Goal: Information Seeking & Learning: Check status

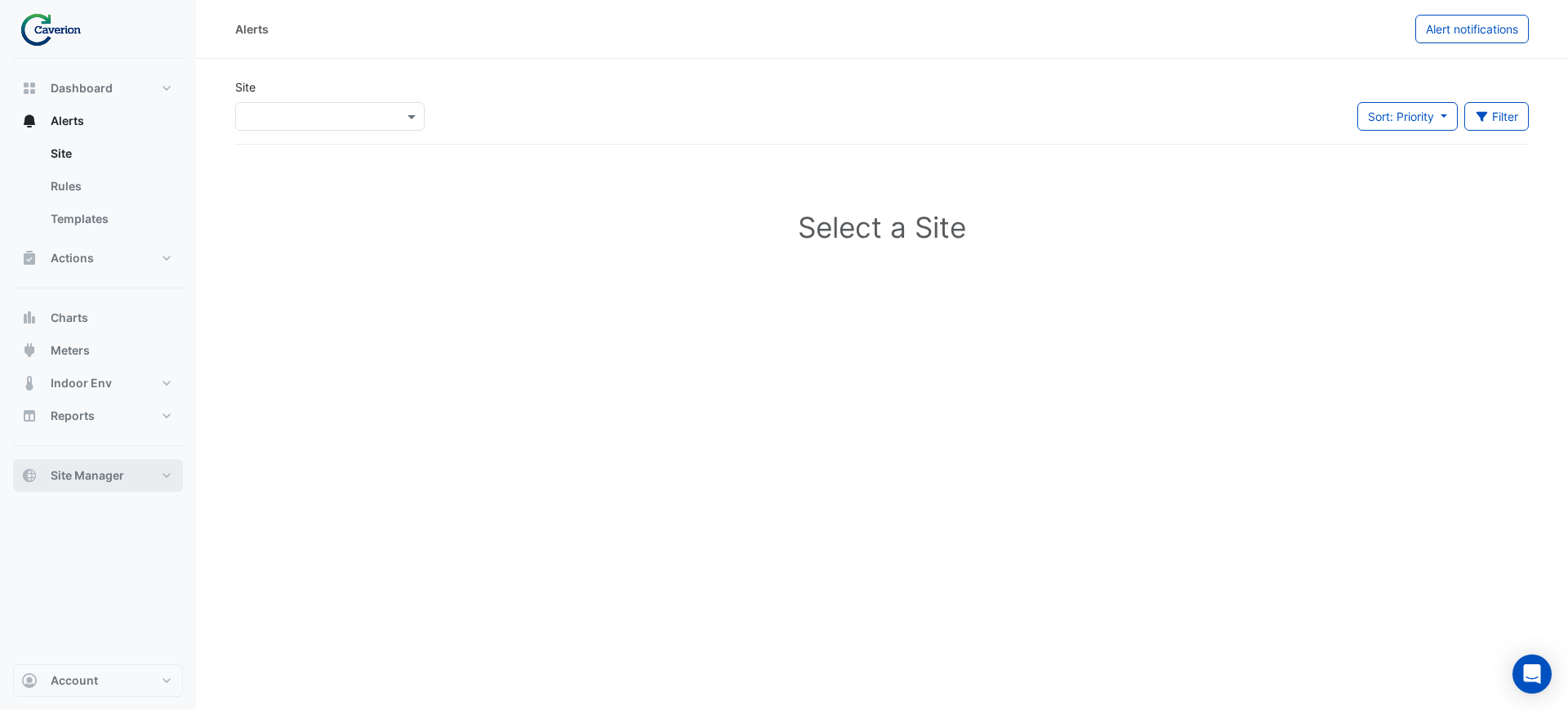
click at [128, 470] on button "Site Manager" at bounding box center [98, 475] width 170 height 32
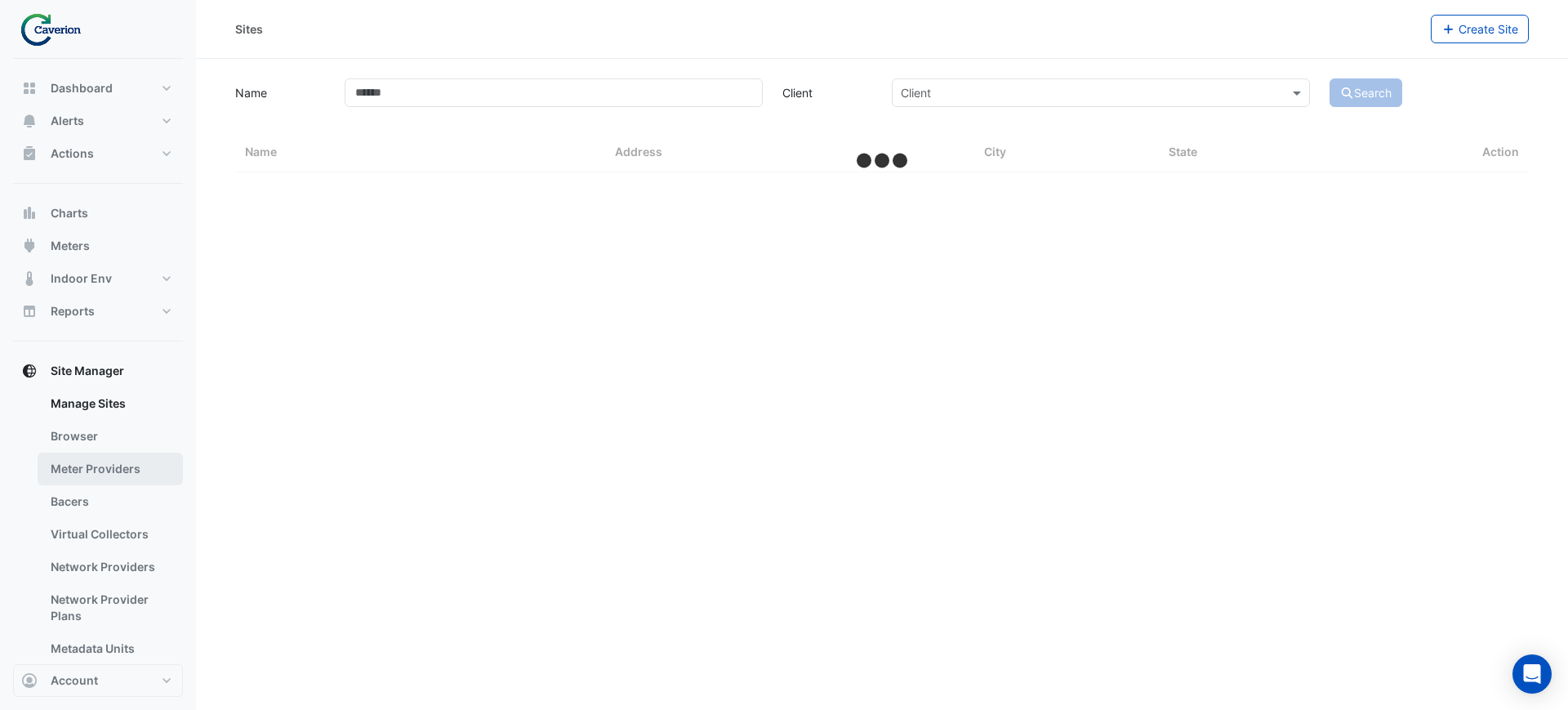
select select "***"
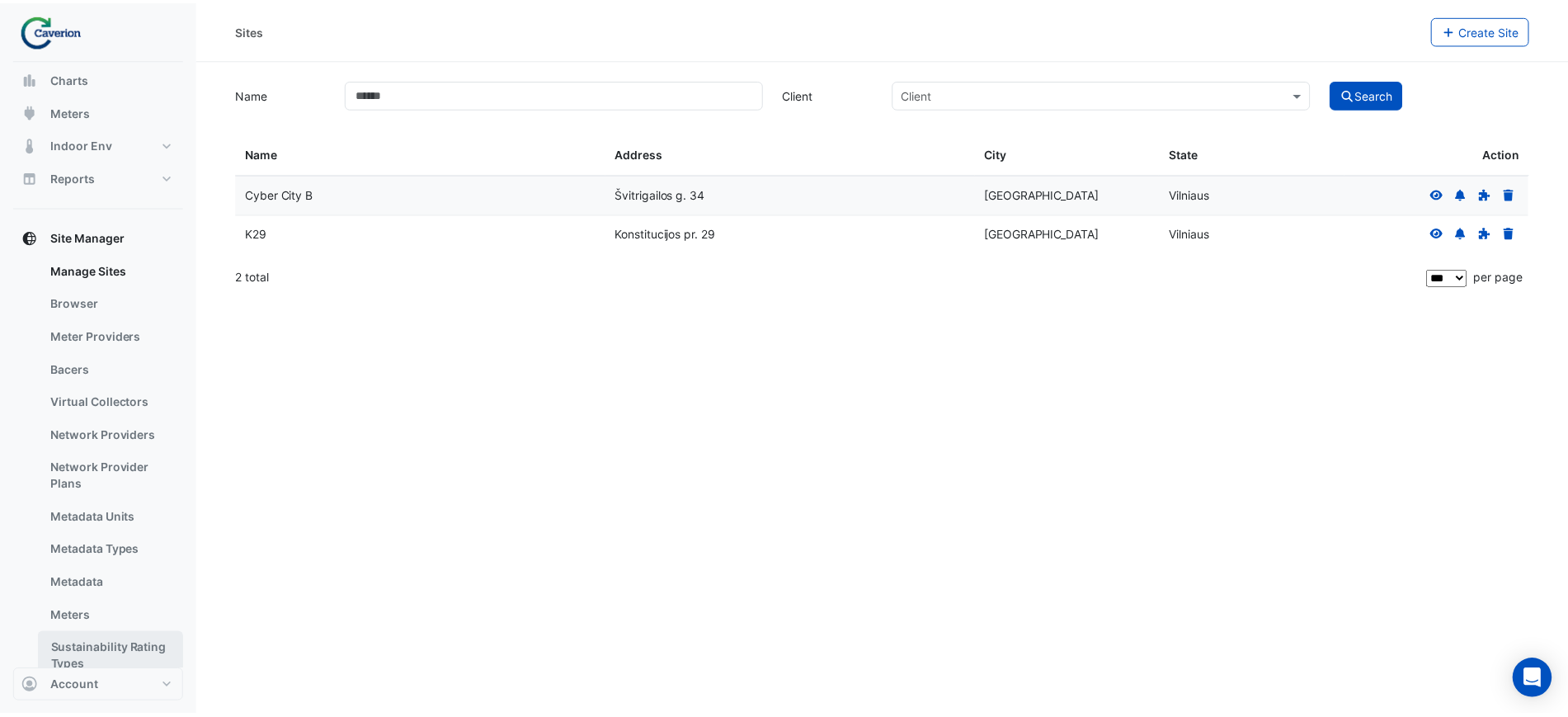
scroll to position [176, 0]
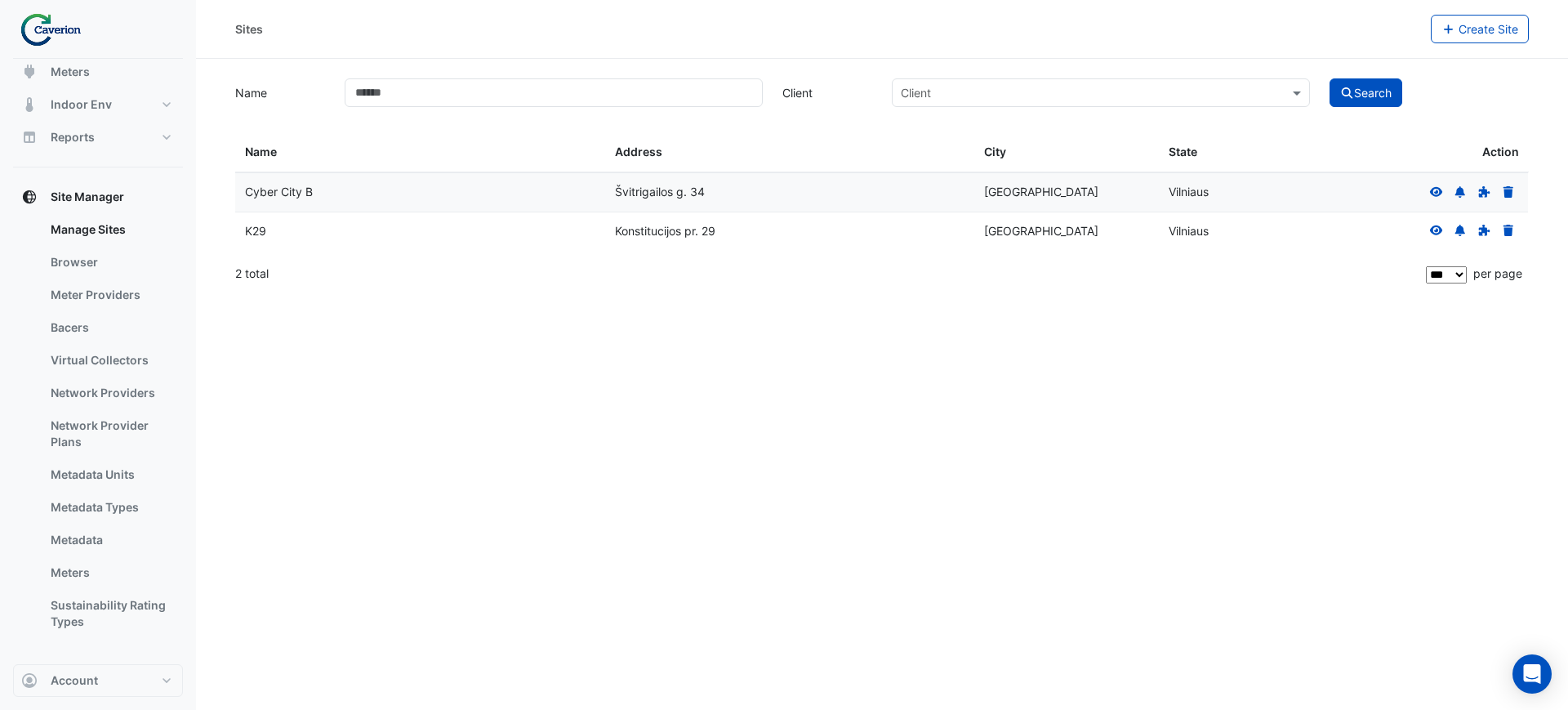
click at [304, 217] on datatable-body-cell "K29" at bounding box center [419, 231] width 370 height 38
click at [1432, 226] on icon at bounding box center [1436, 230] width 14 height 11
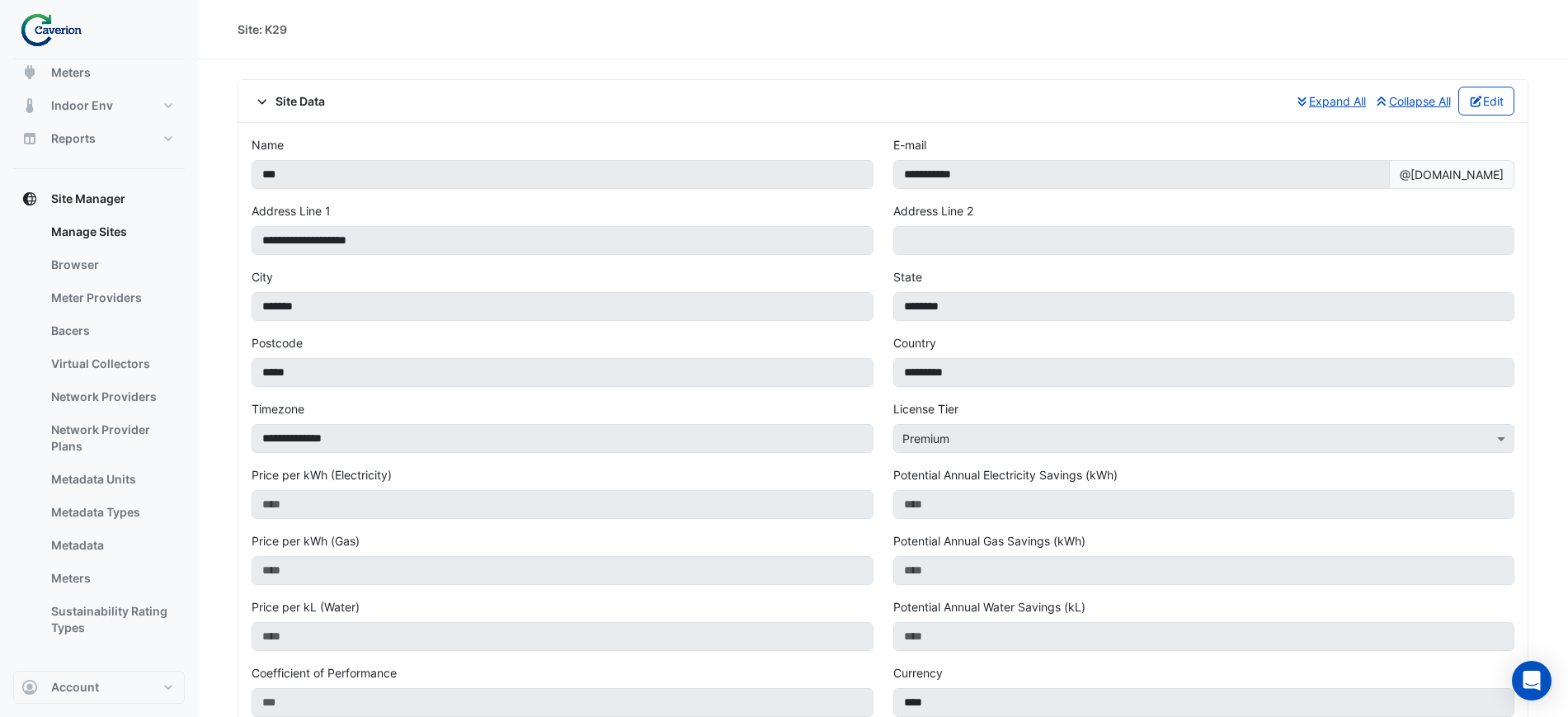
click at [481, 146] on div "Name ***" at bounding box center [562, 169] width 642 height 66
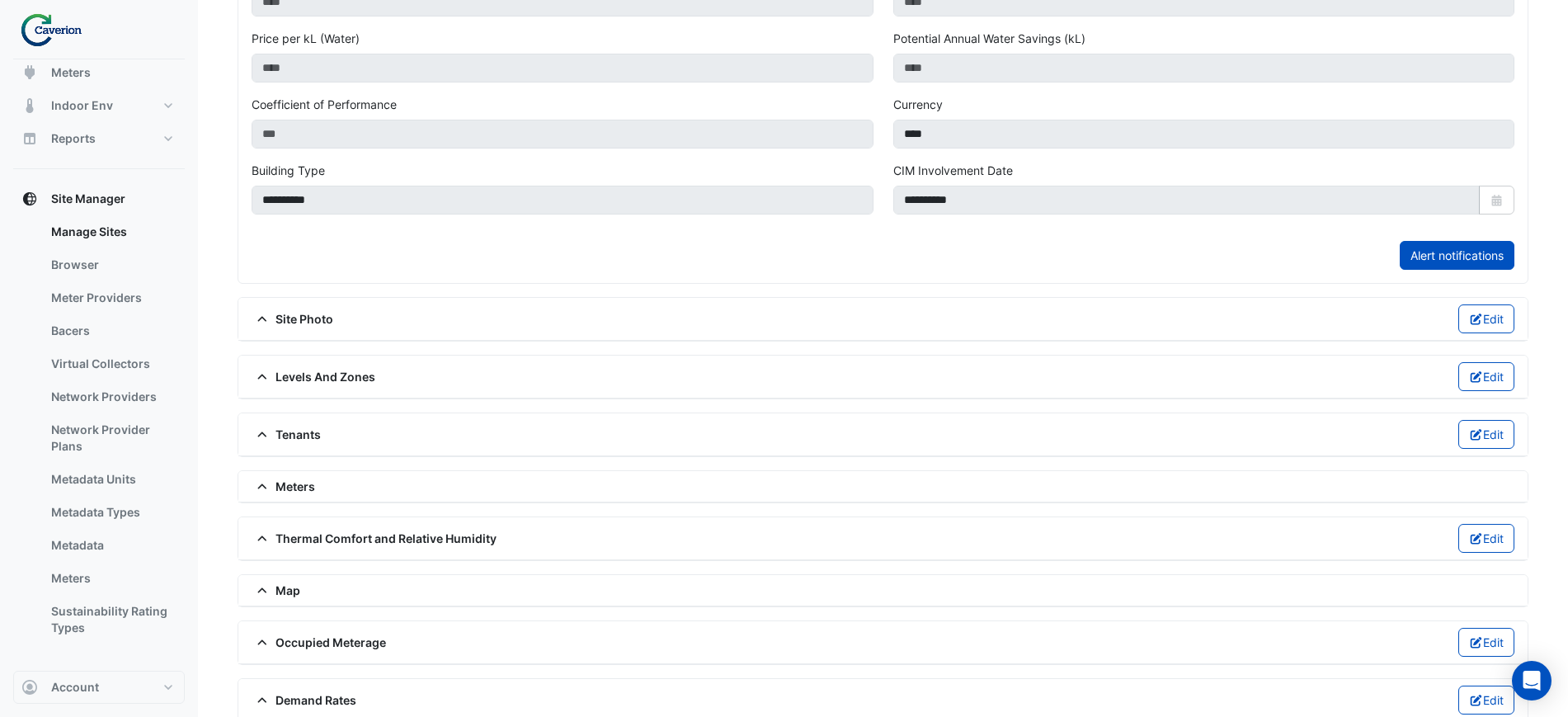
scroll to position [646, 0]
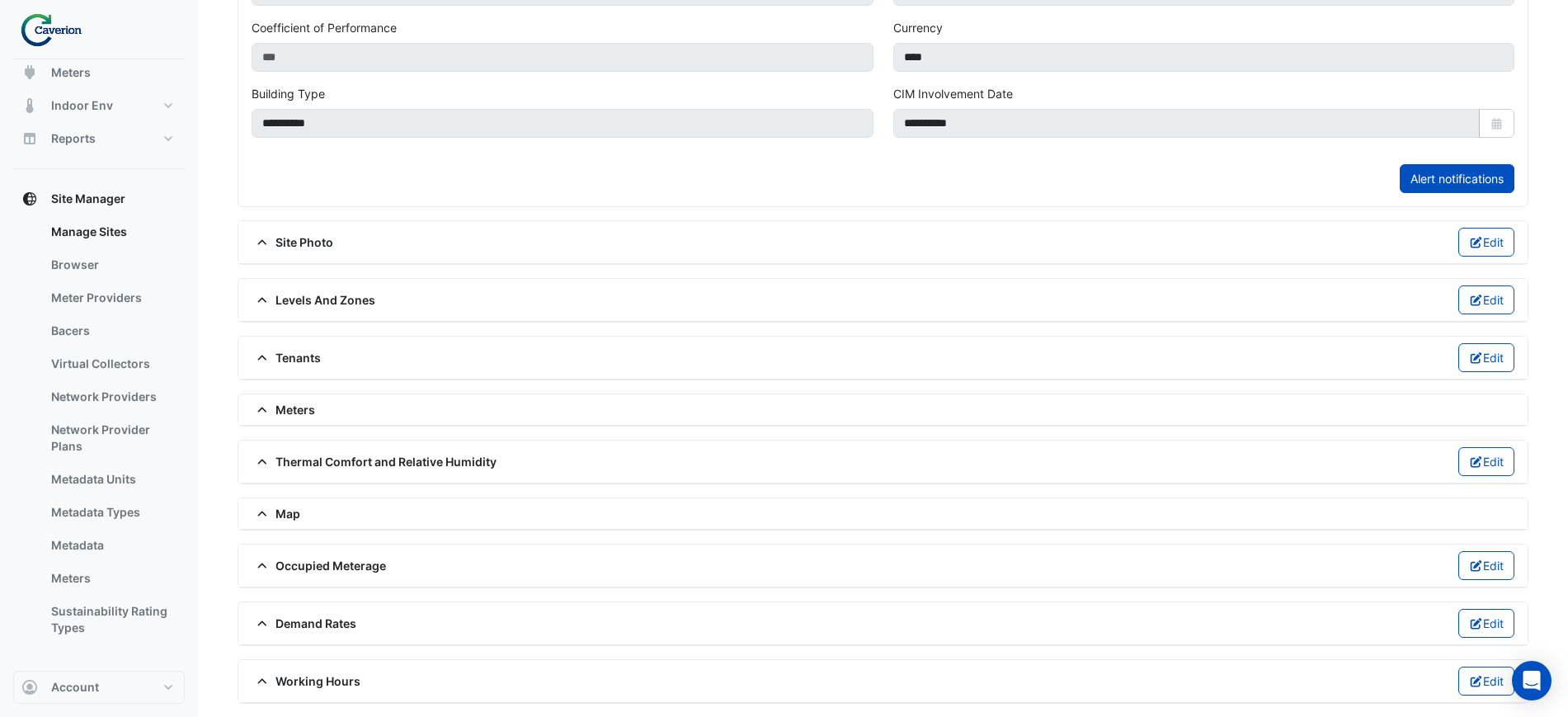
click at [274, 411] on span at bounding box center [263, 409] width 24 height 14
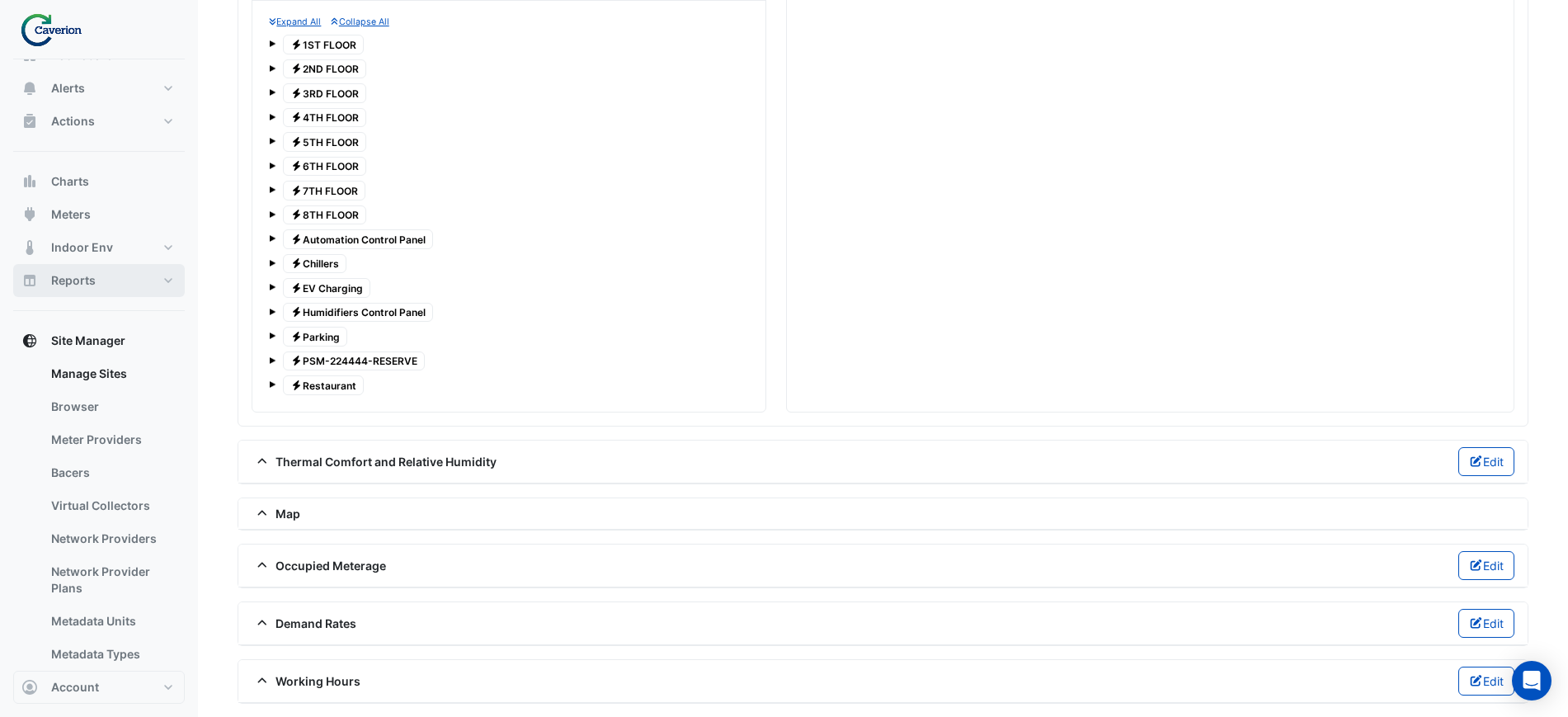
scroll to position [0, 0]
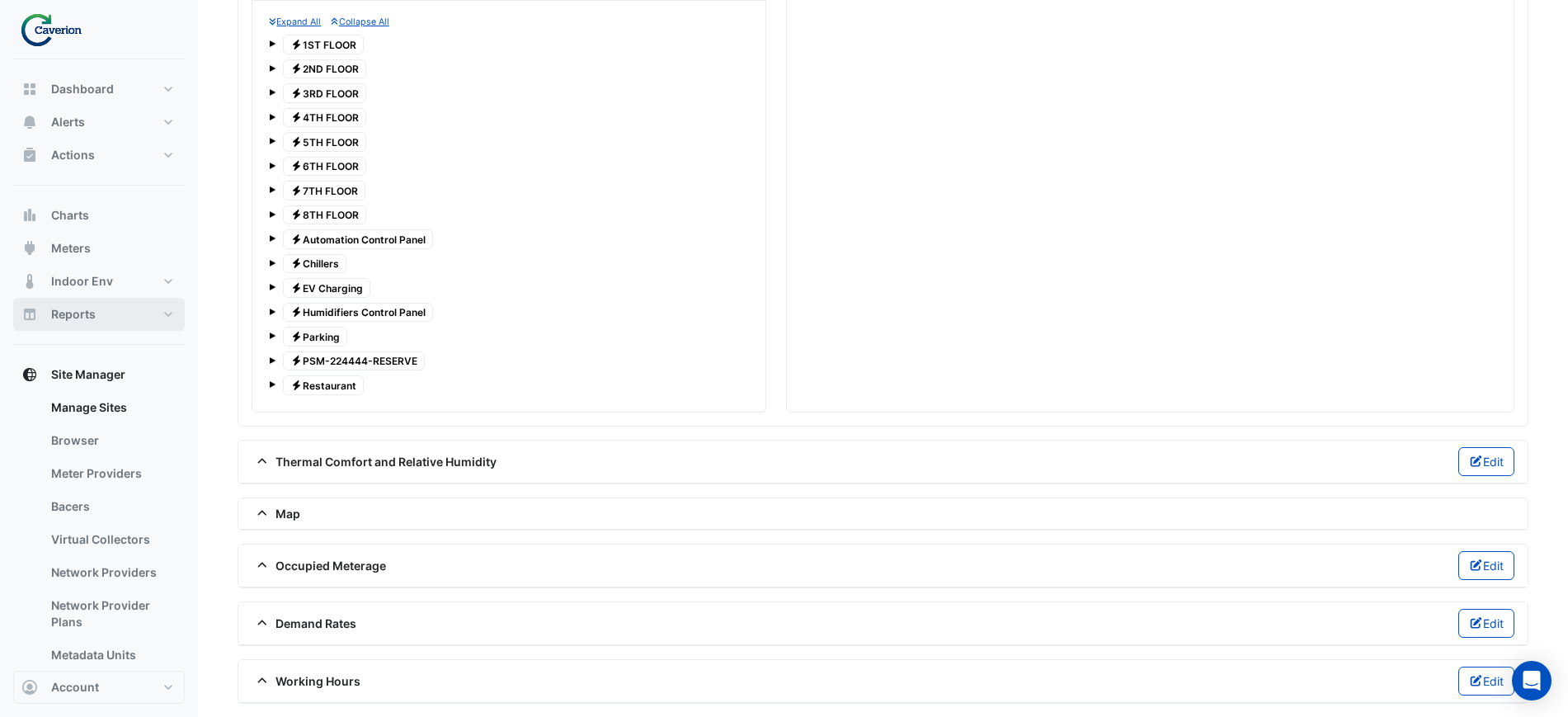
click at [81, 312] on span "Reports" at bounding box center [73, 314] width 44 height 16
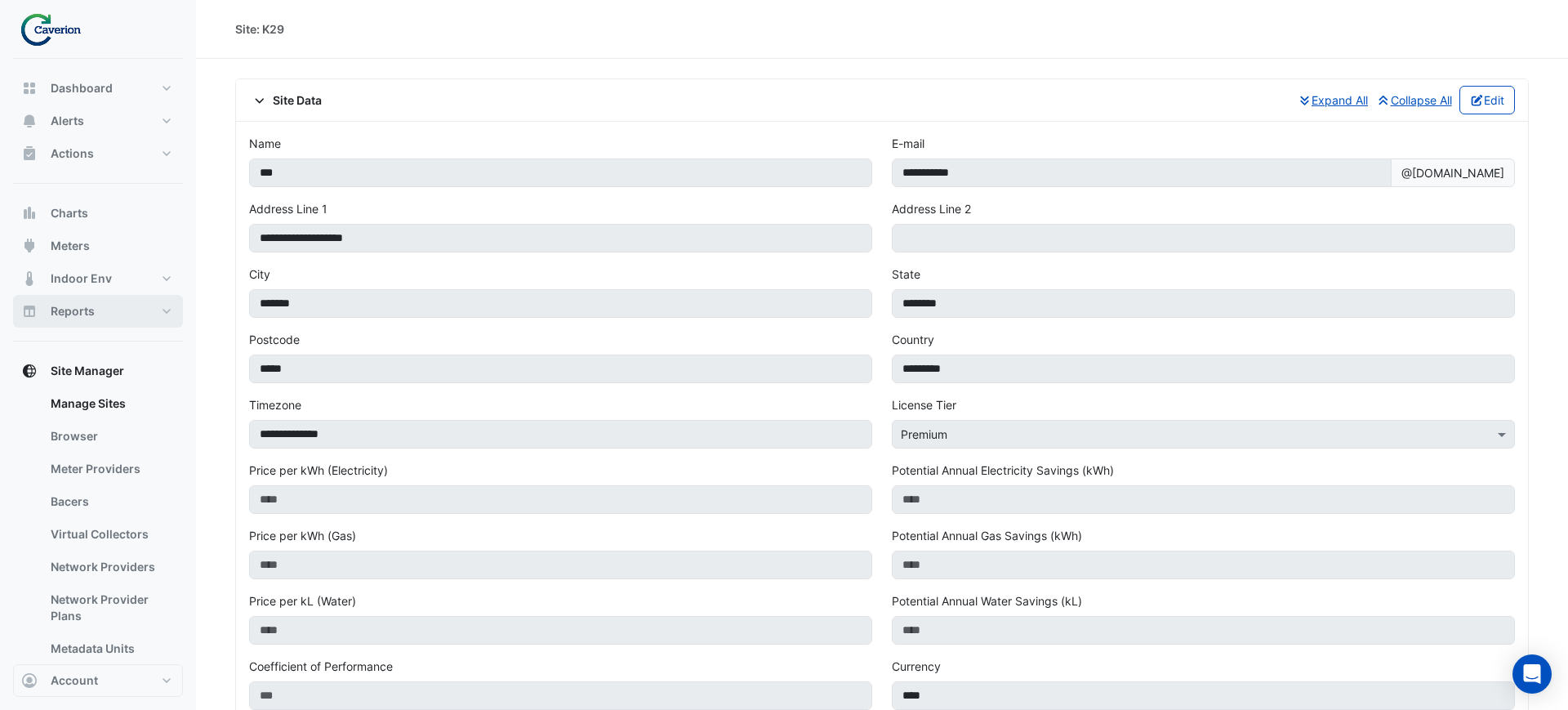
select select "***"
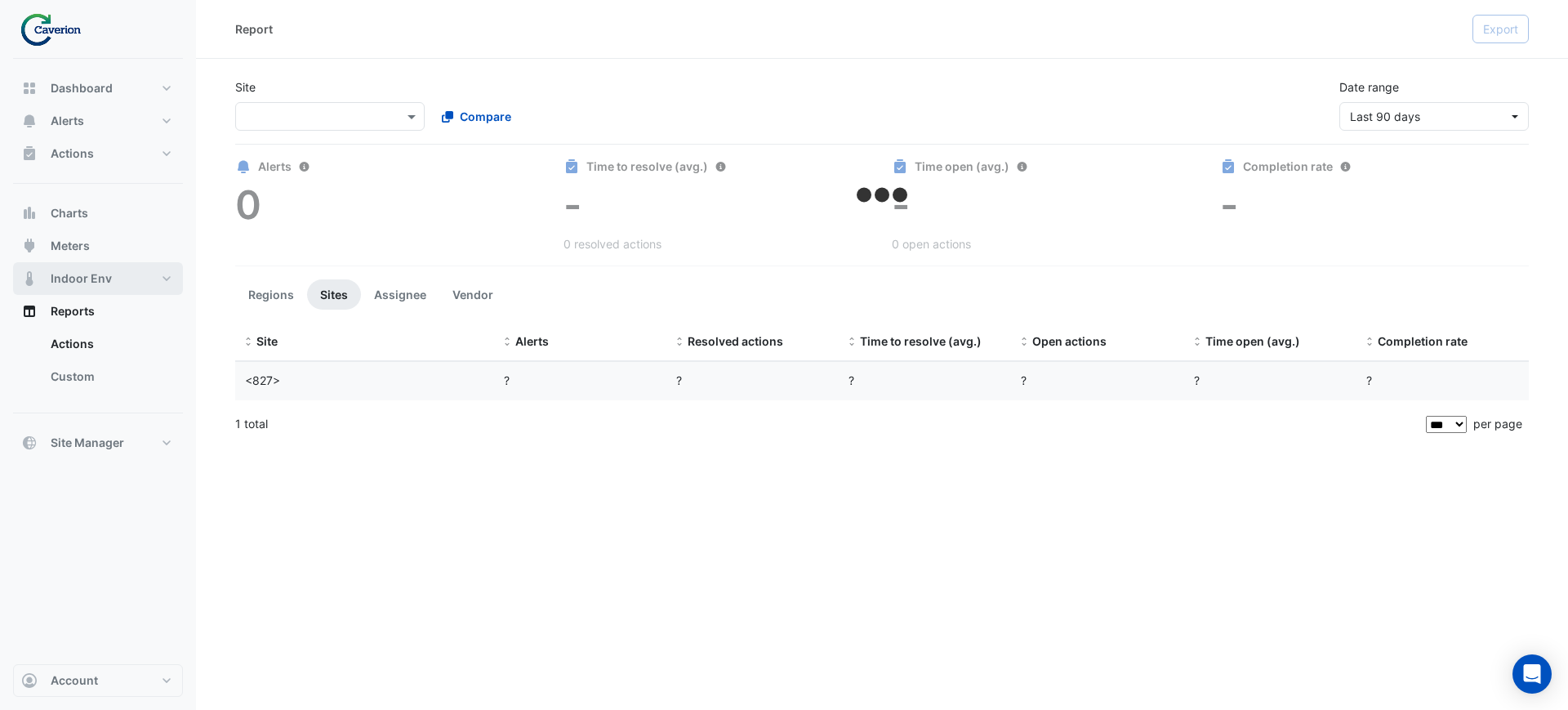
click at [103, 288] on button "Indoor Env" at bounding box center [98, 278] width 170 height 32
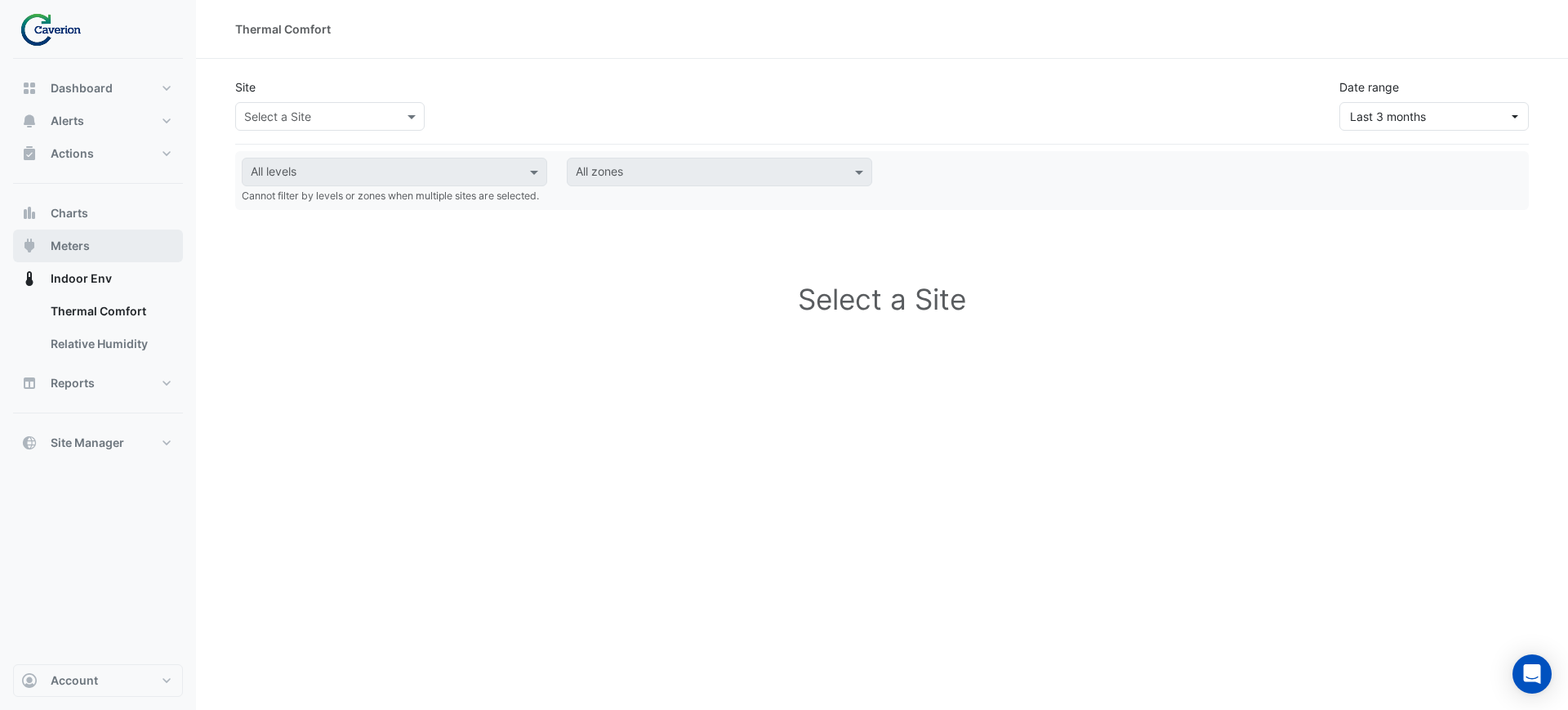
click at [101, 246] on button "Meters" at bounding box center [98, 246] width 170 height 32
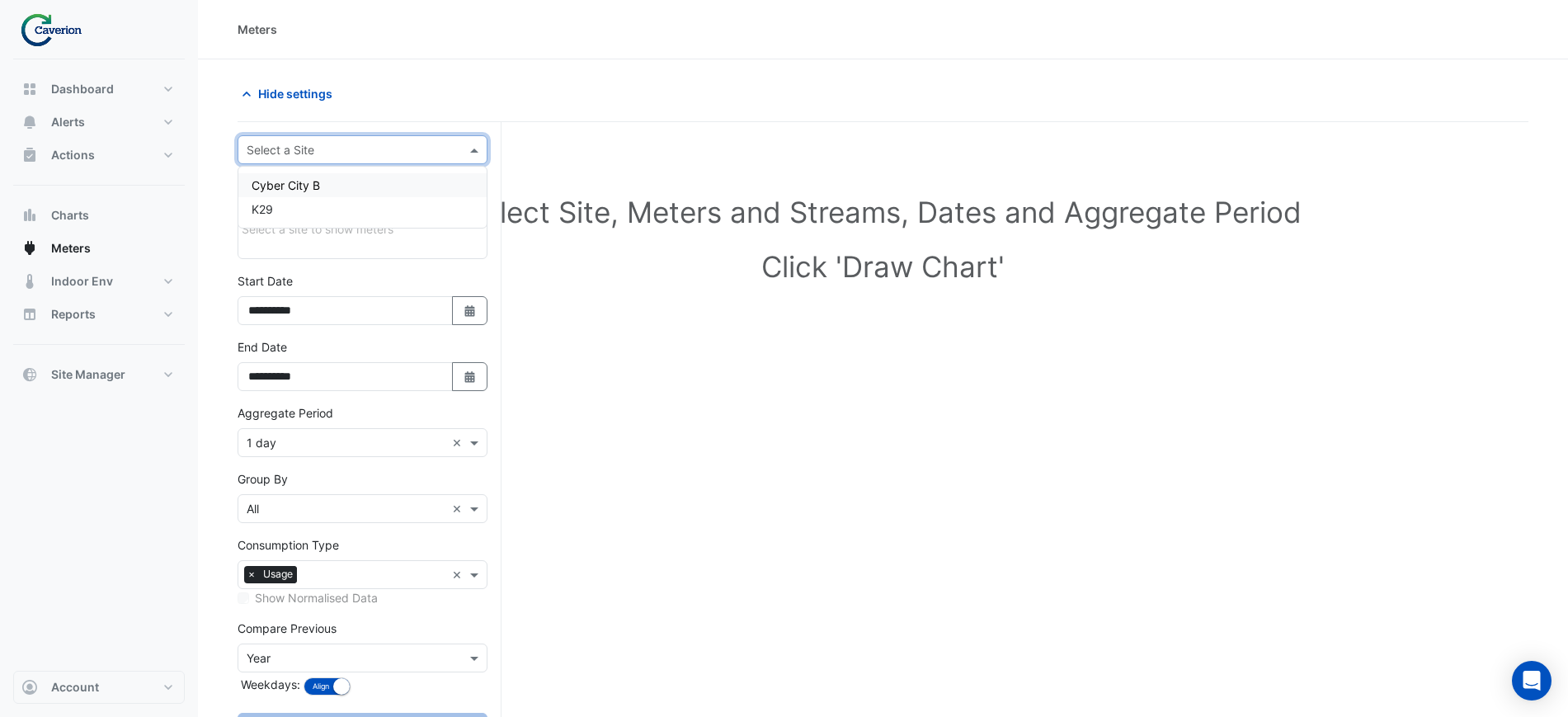
click at [304, 151] on input "text" at bounding box center [346, 151] width 199 height 17
click at [333, 202] on div "K29" at bounding box center [362, 208] width 248 height 24
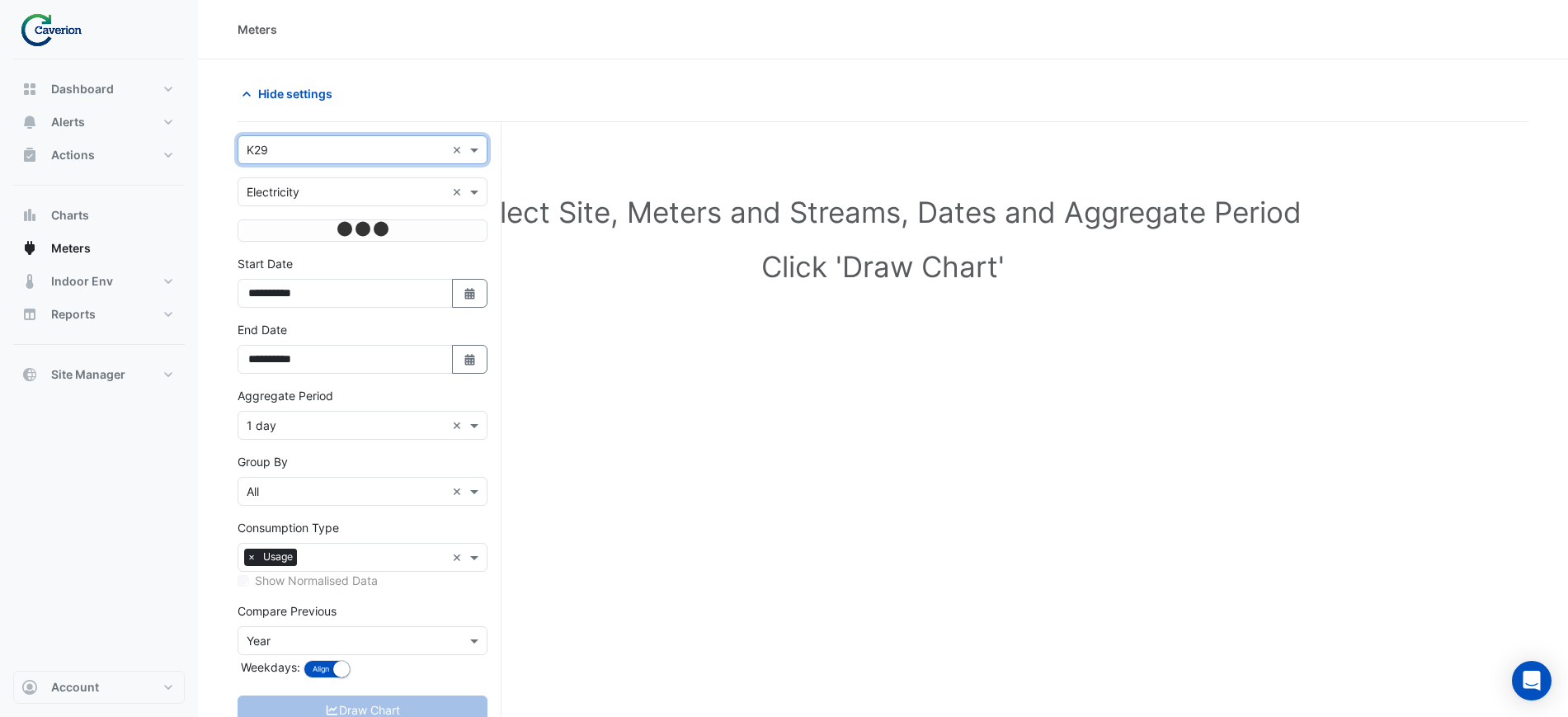
click at [327, 189] on input "text" at bounding box center [346, 193] width 199 height 17
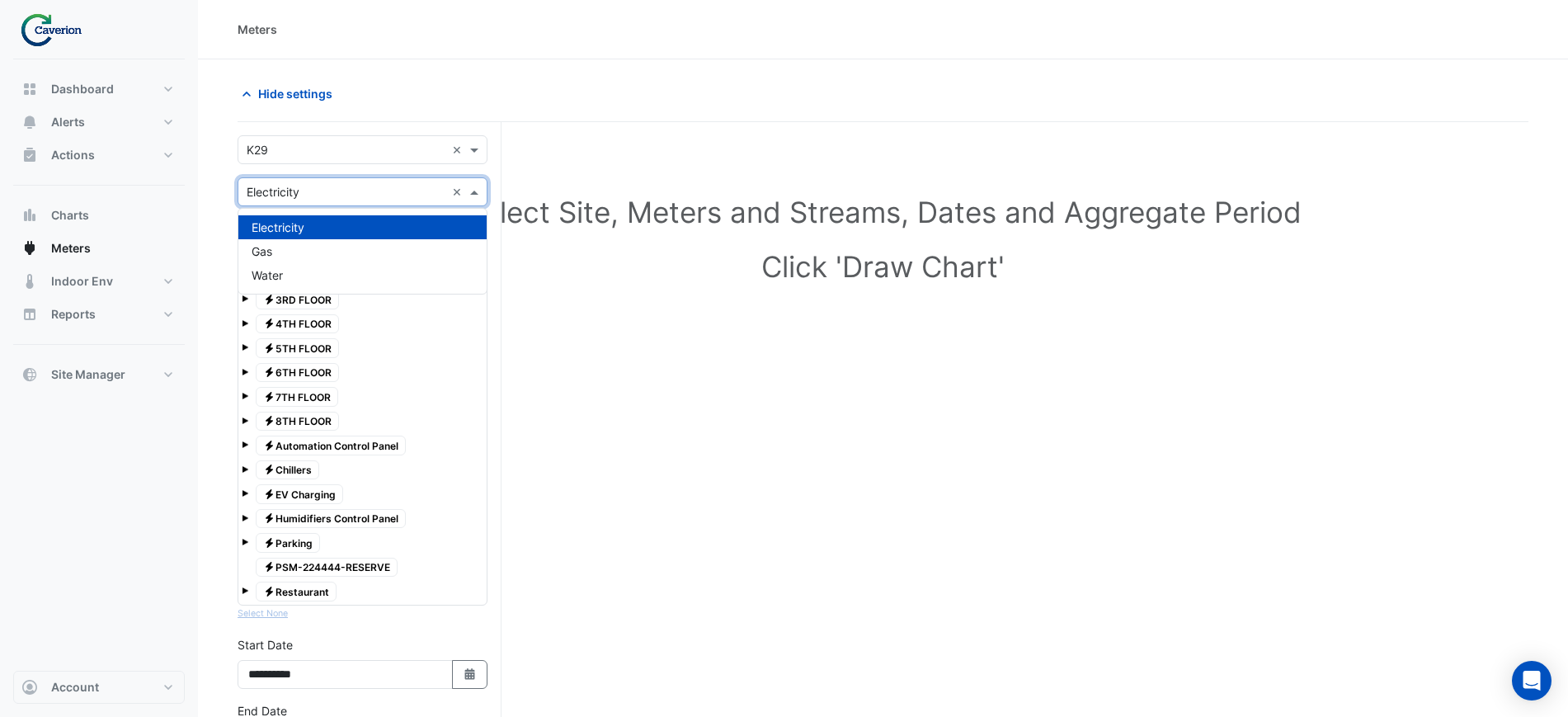
click at [716, 111] on div "Hide settings" at bounding box center [883, 100] width 1291 height 42
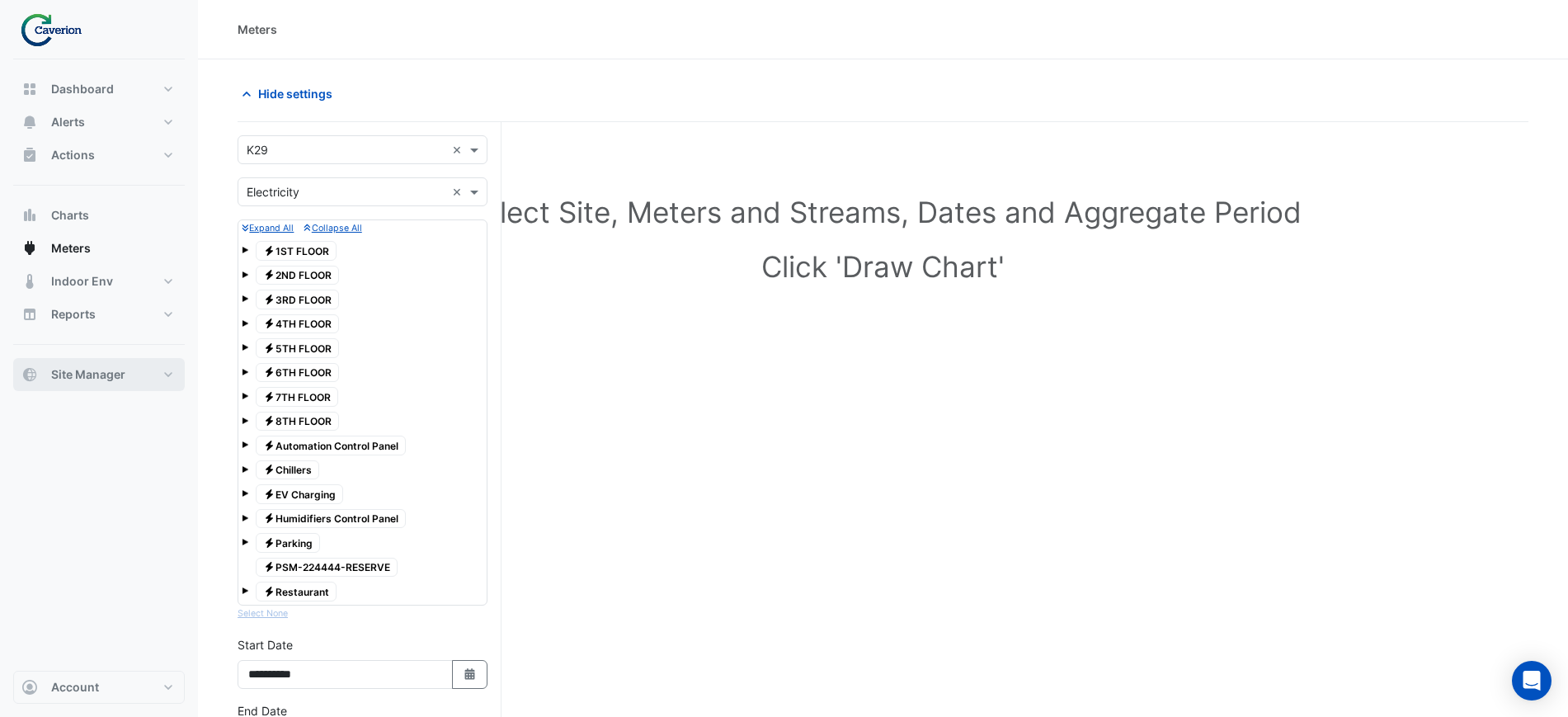
click at [94, 379] on span "Site Manager" at bounding box center [88, 374] width 74 height 16
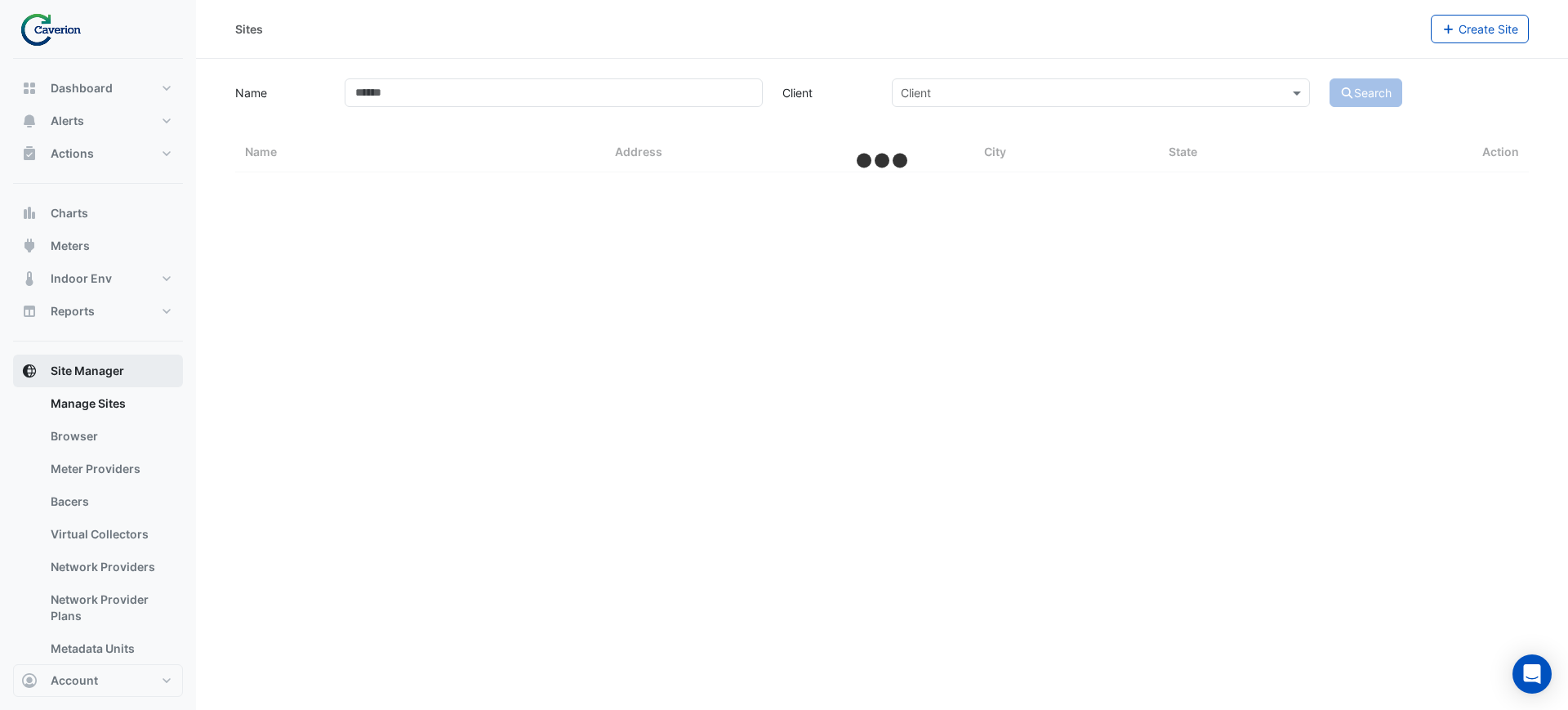
select select "***"
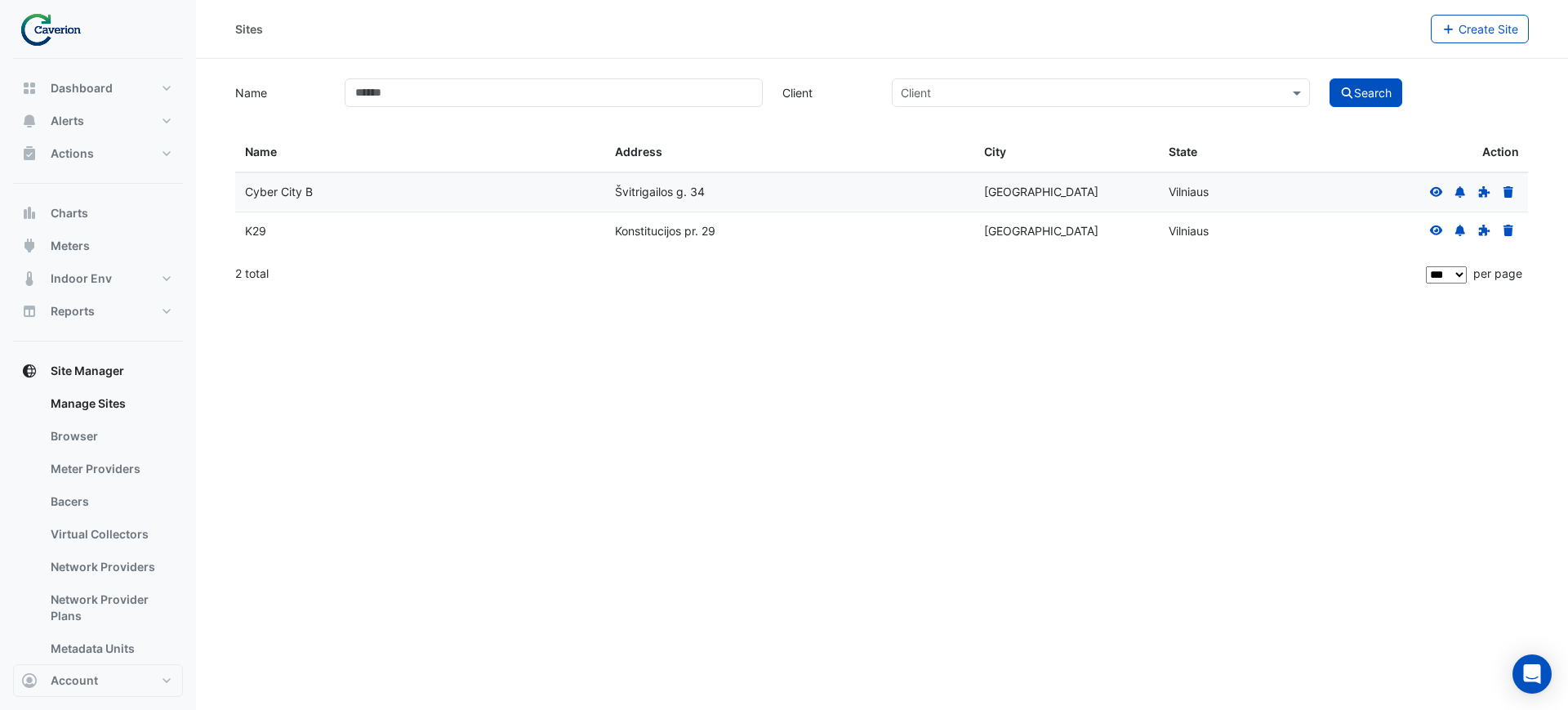
click at [493, 358] on div "Sites Create Site Name Client Client Search Sites Name Sites Address Sites City…" at bounding box center [882, 355] width 1372 height 710
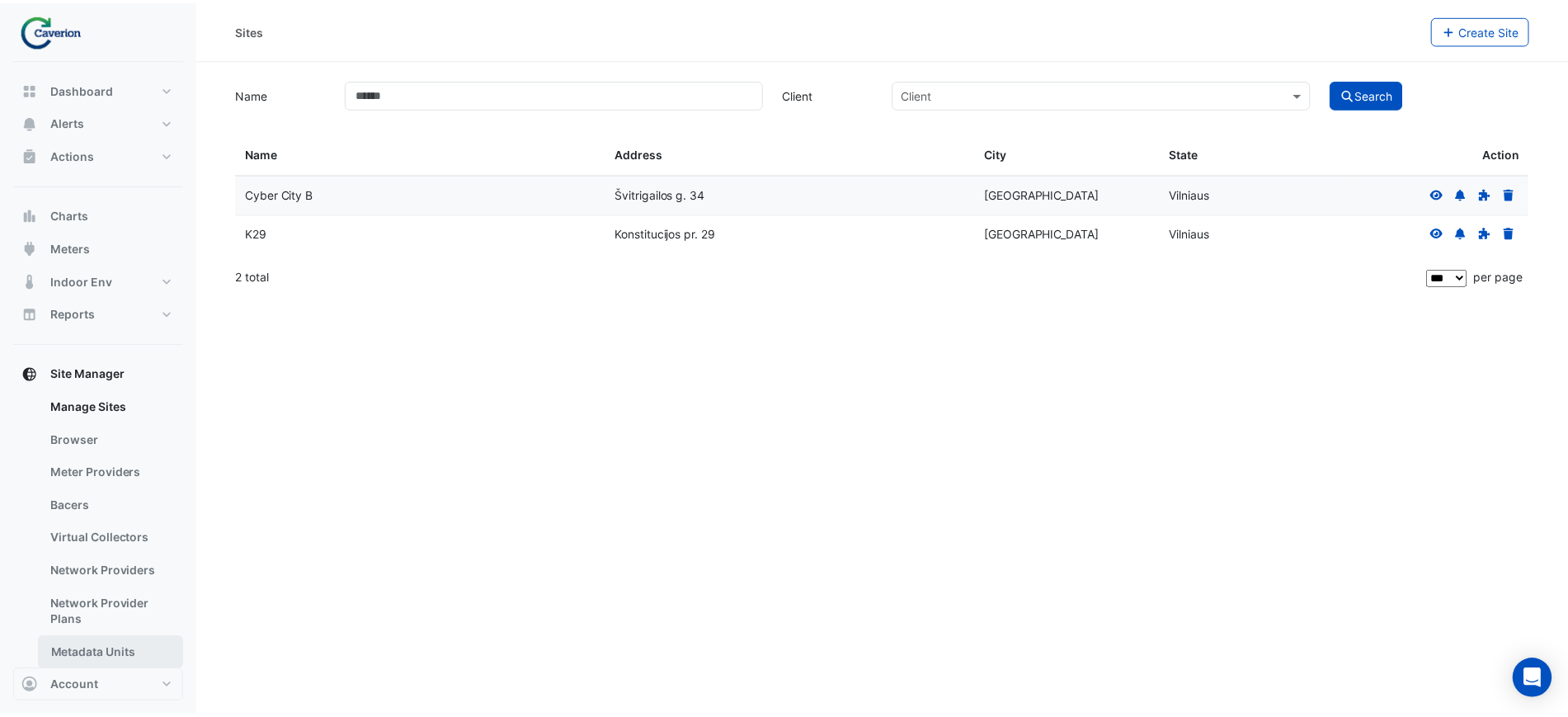
scroll to position [176, 0]
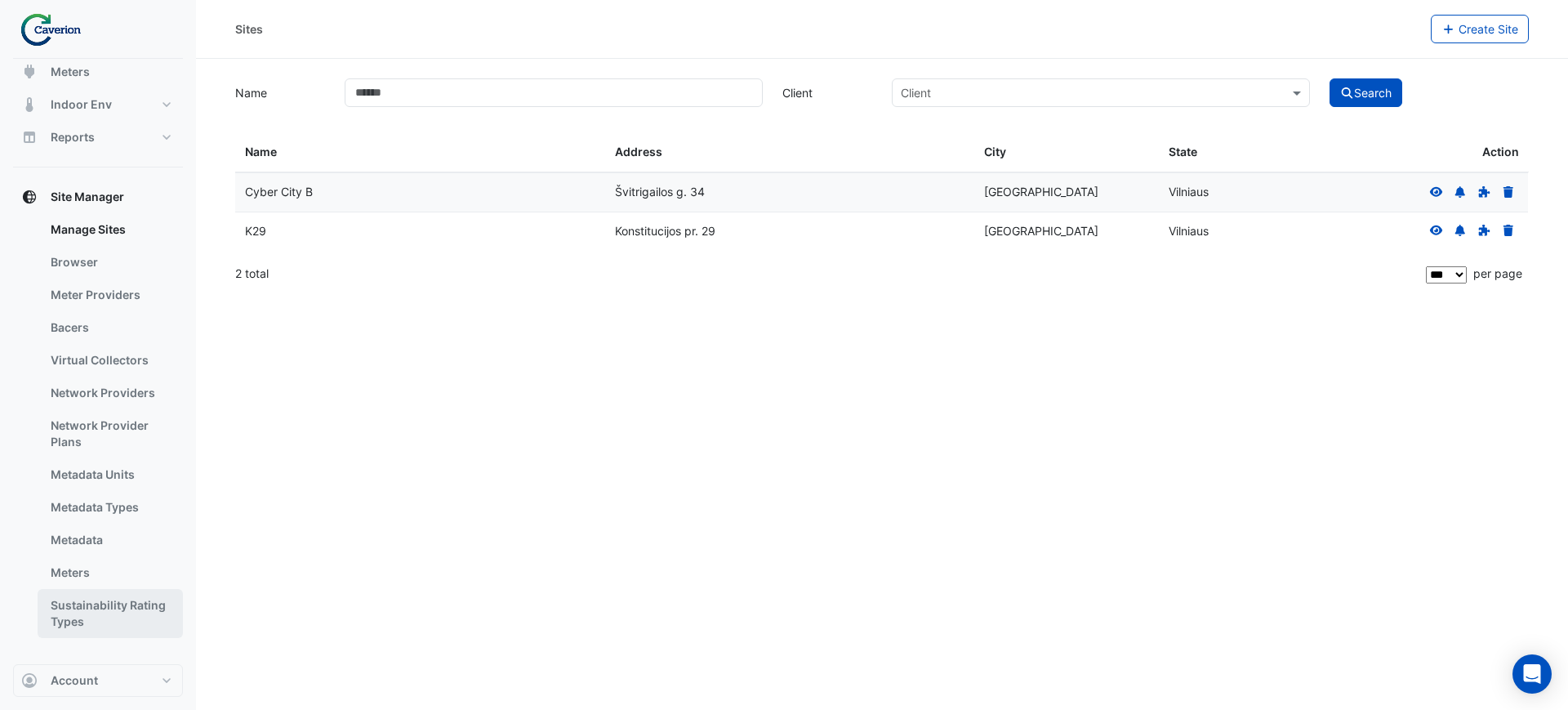
click at [101, 625] on link "Sustainability Rating Types" at bounding box center [110, 613] width 145 height 49
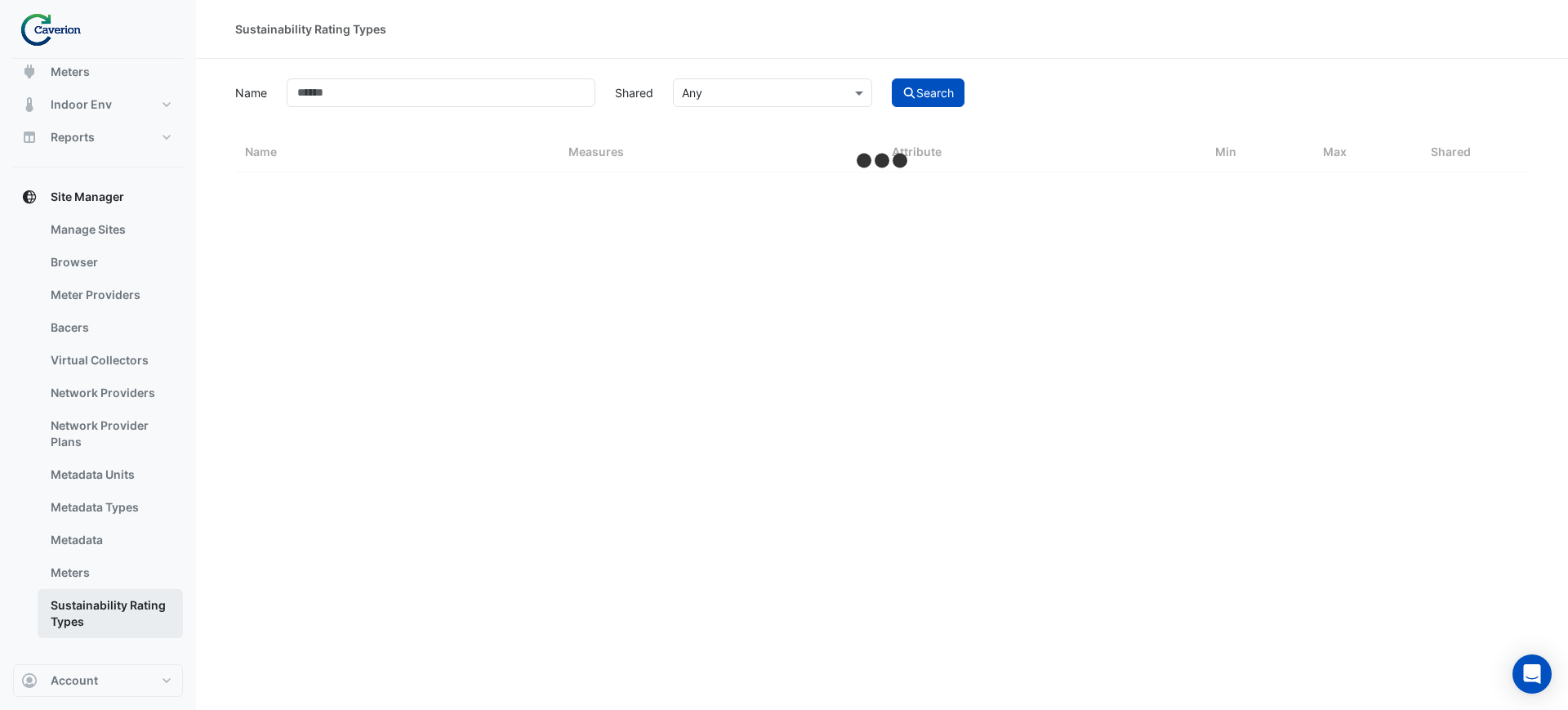
select select "***"
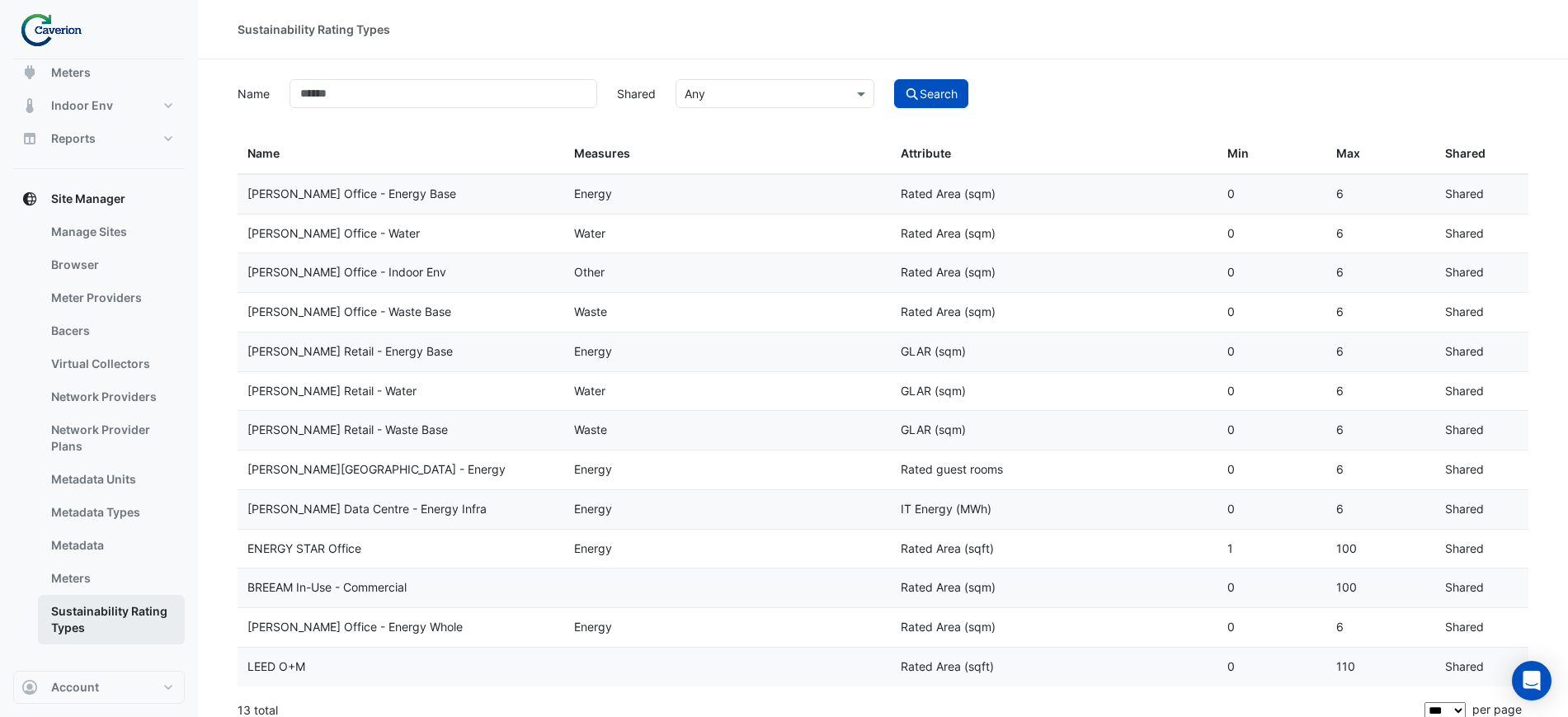
click at [93, 594] on link "Sustainability Rating Types" at bounding box center [111, 619] width 147 height 49
click at [93, 591] on link "Meters" at bounding box center [111, 578] width 147 height 33
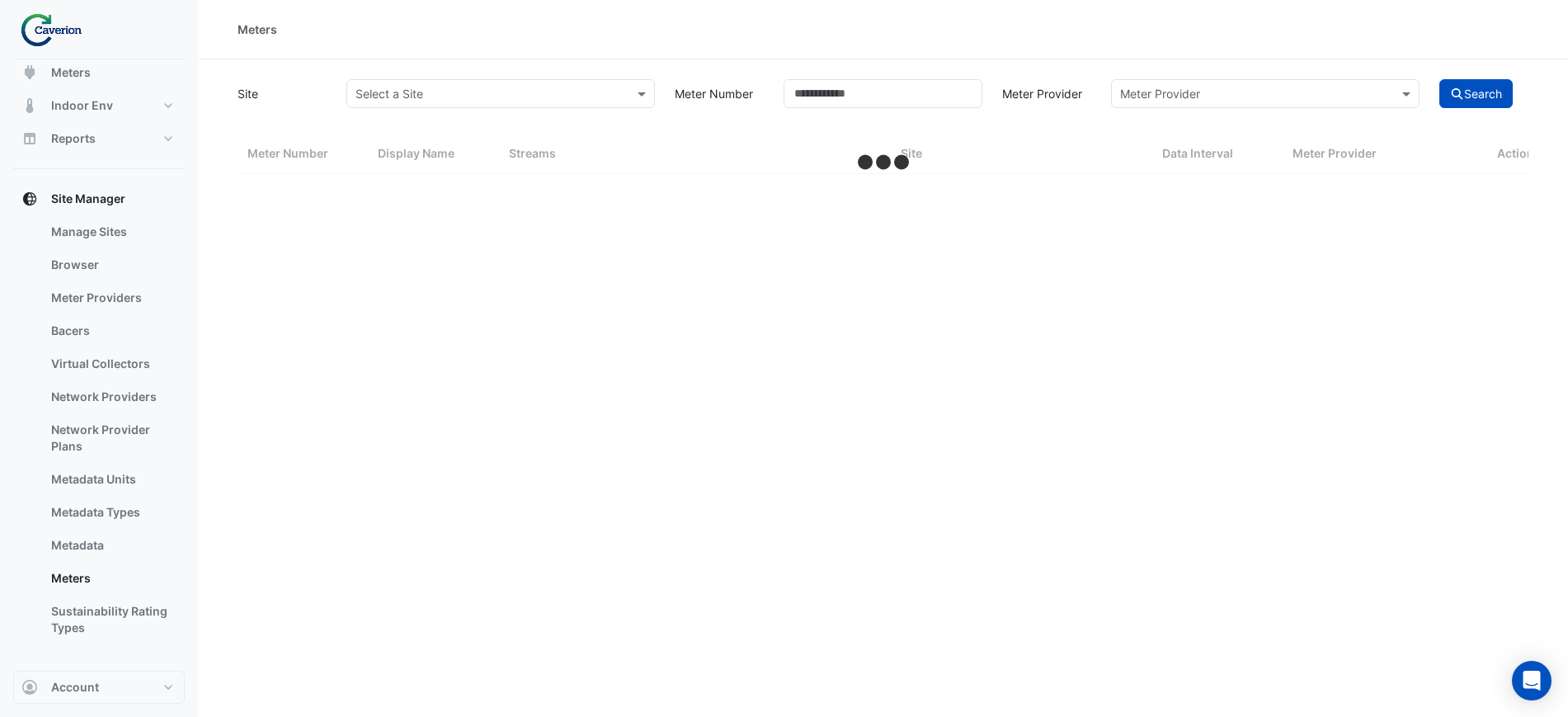
select select "***"
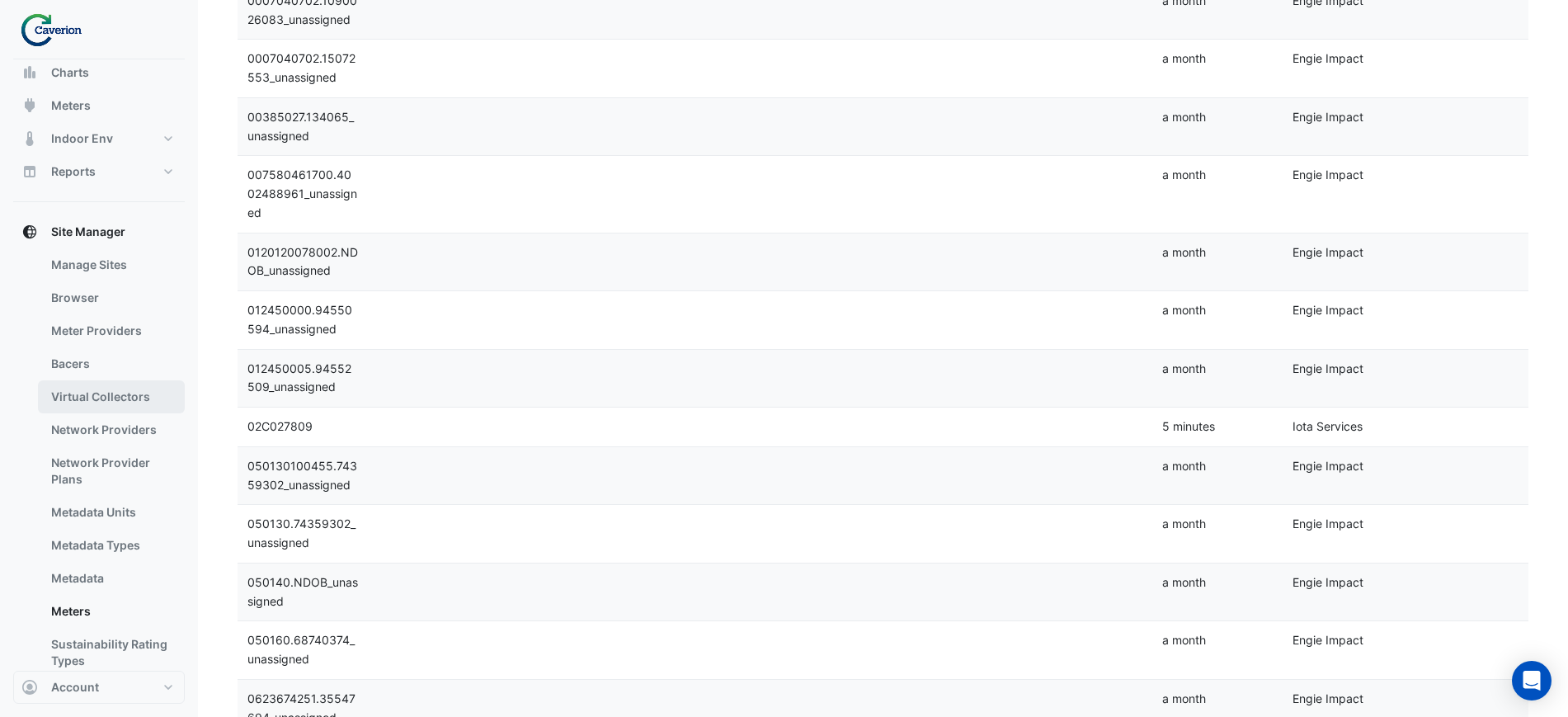
scroll to position [176, 0]
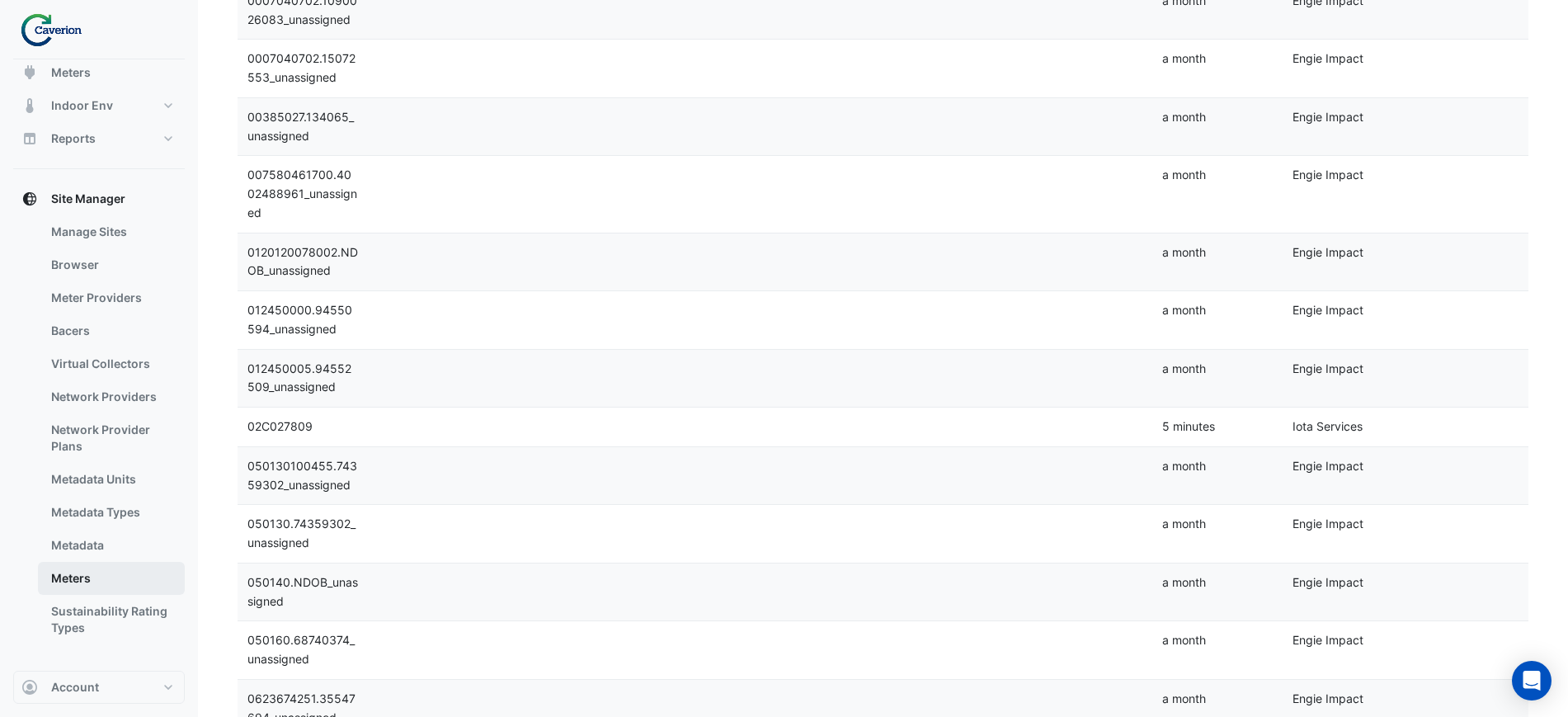
click at [77, 571] on link "Meters" at bounding box center [111, 578] width 147 height 33
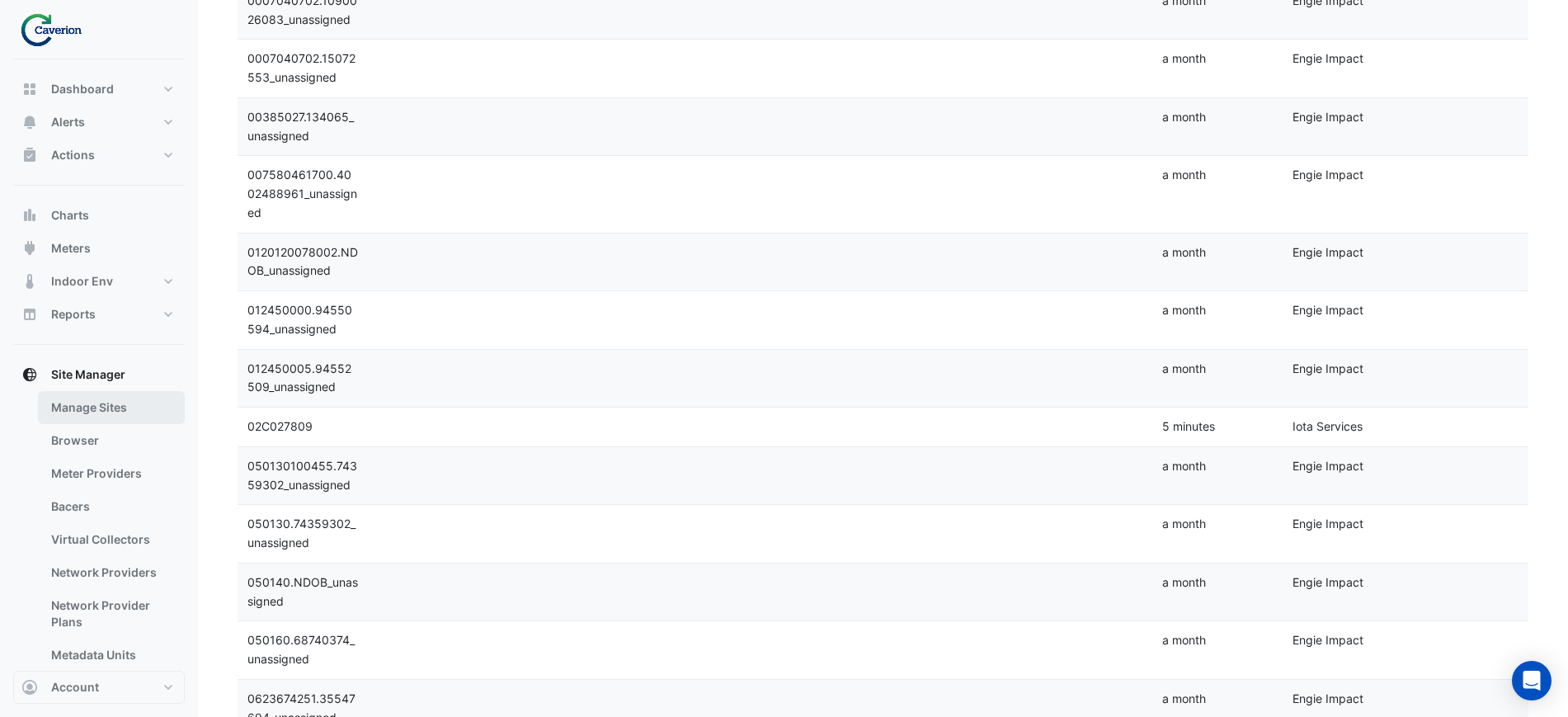
click at [93, 403] on link "Manage Sites" at bounding box center [111, 407] width 147 height 33
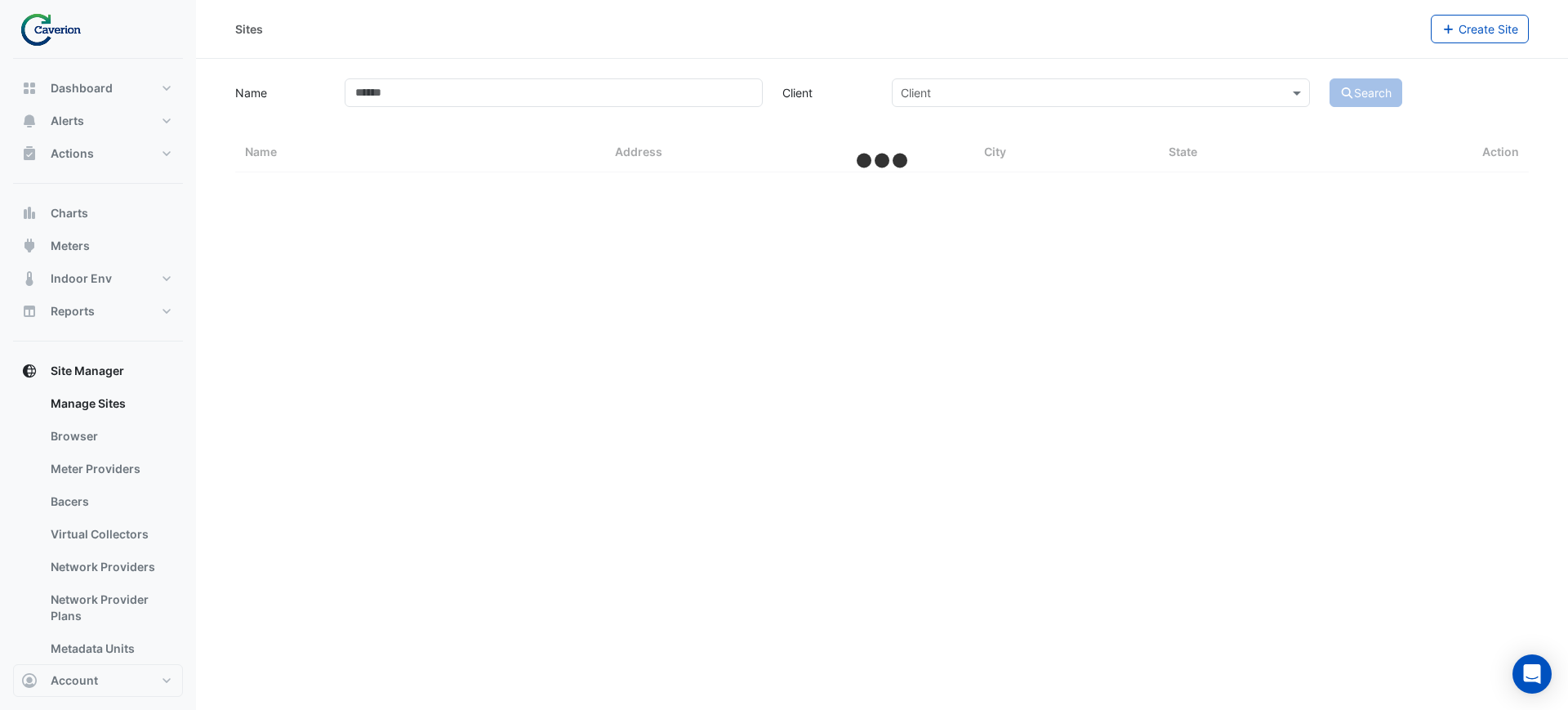
select select "***"
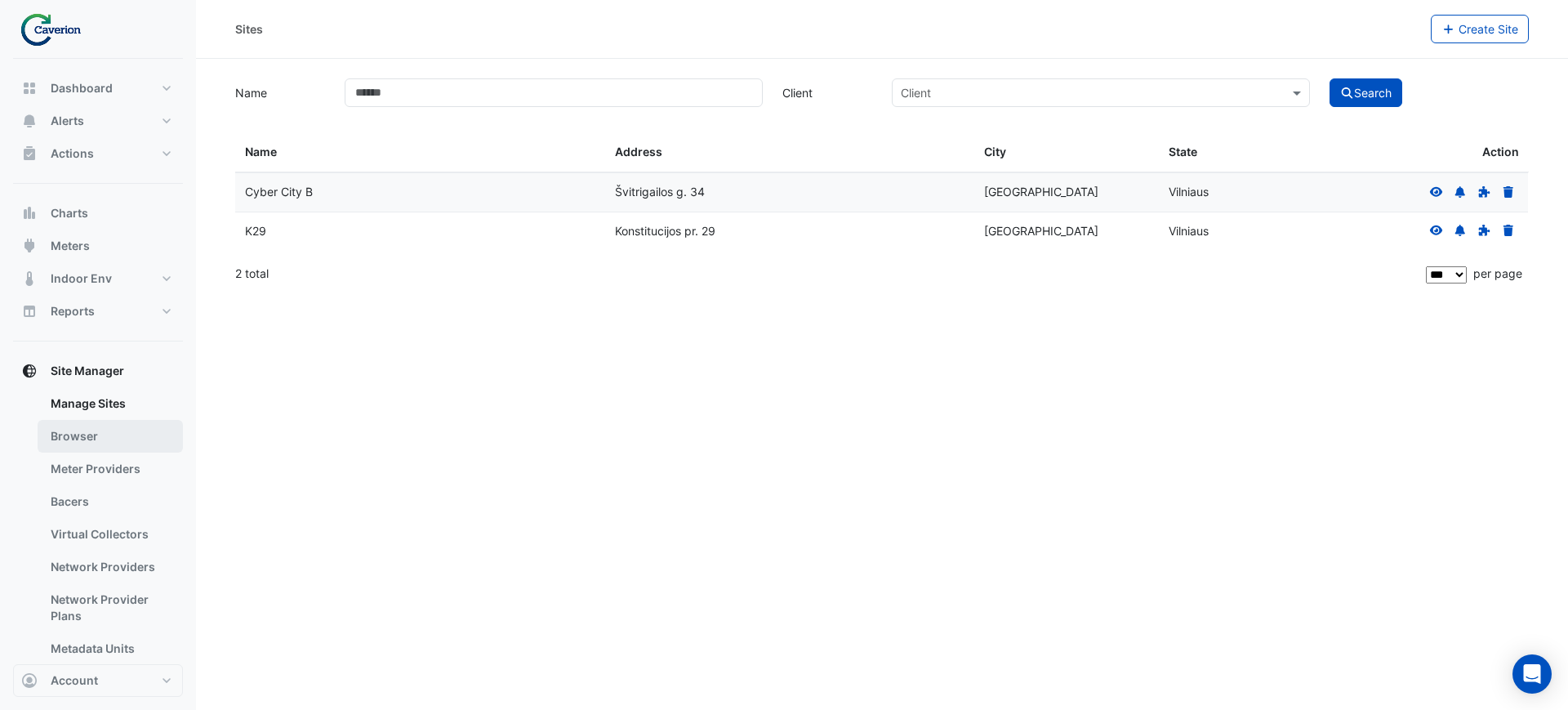
click at [86, 442] on link "Browser" at bounding box center [110, 436] width 145 height 32
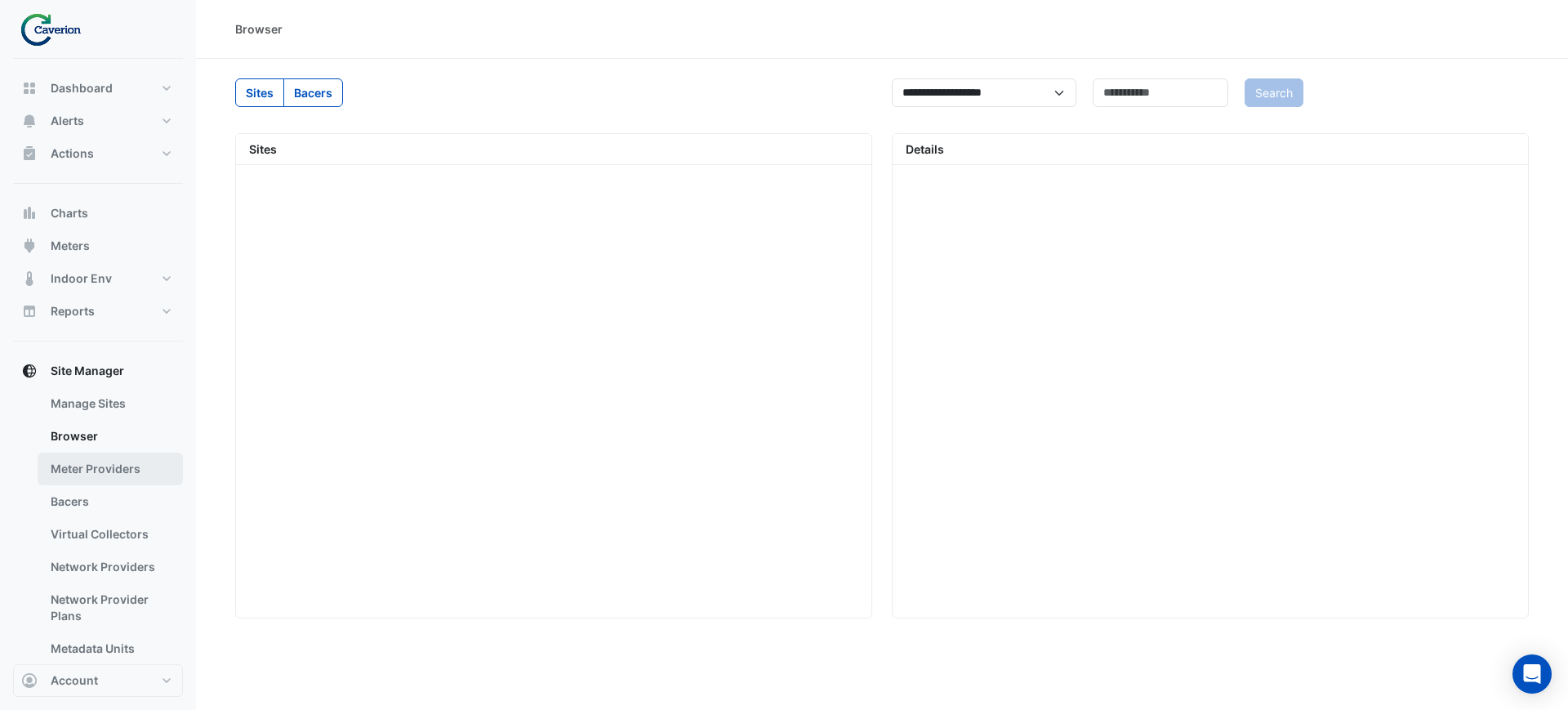
click at [96, 479] on link "Meter Providers" at bounding box center [110, 469] width 145 height 32
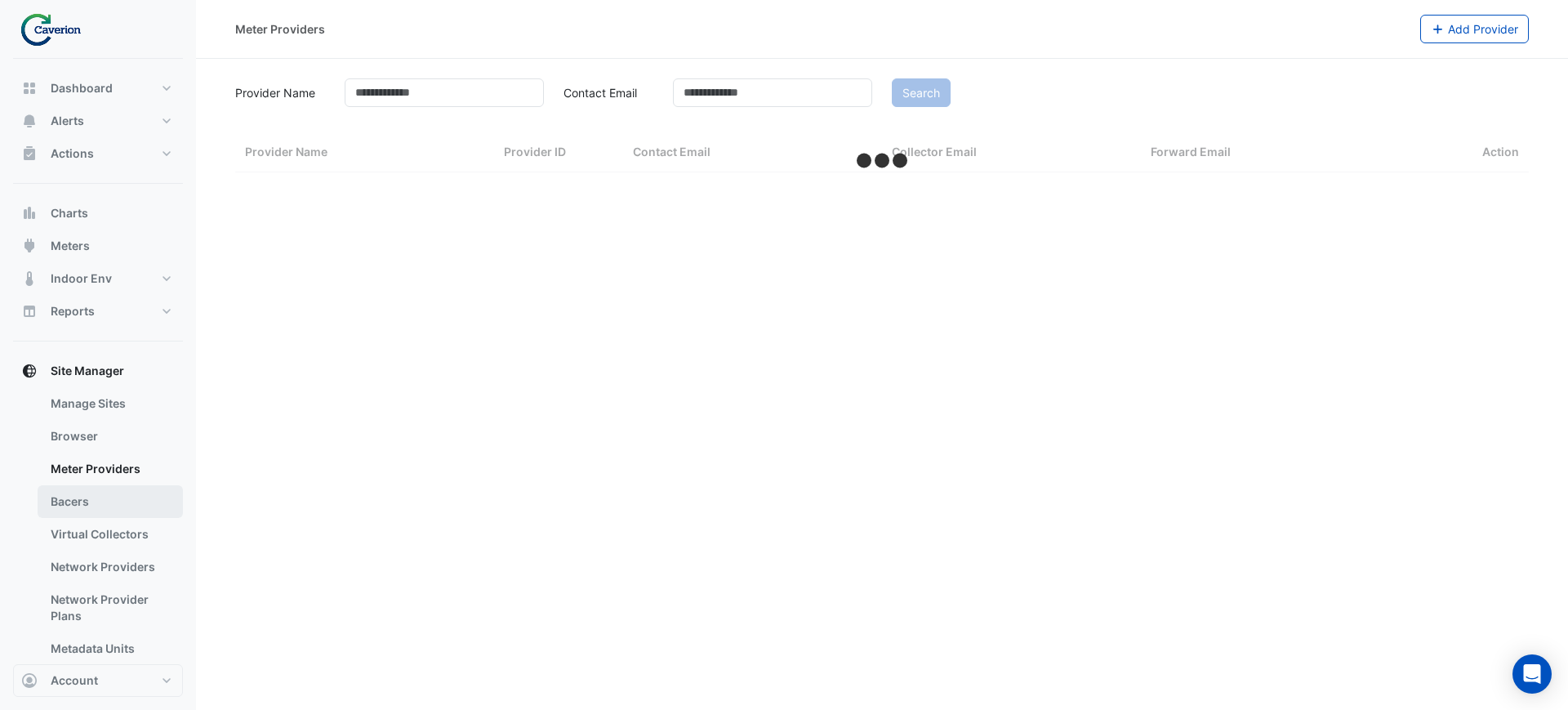
click at [87, 501] on link "Bacers" at bounding box center [110, 502] width 145 height 32
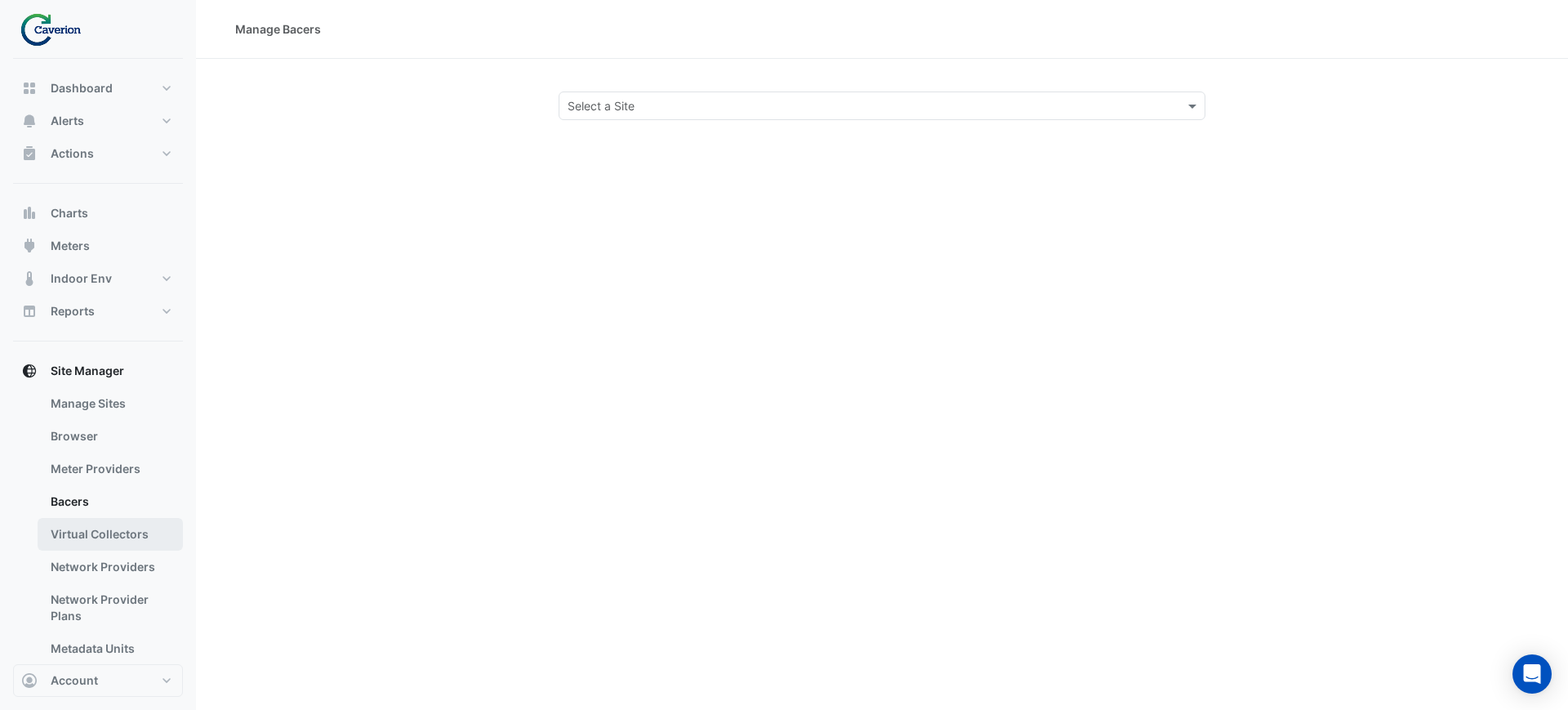
click at [77, 527] on link "Virtual Collectors" at bounding box center [110, 534] width 145 height 32
click at [87, 563] on link "Network Providers" at bounding box center [110, 567] width 145 height 32
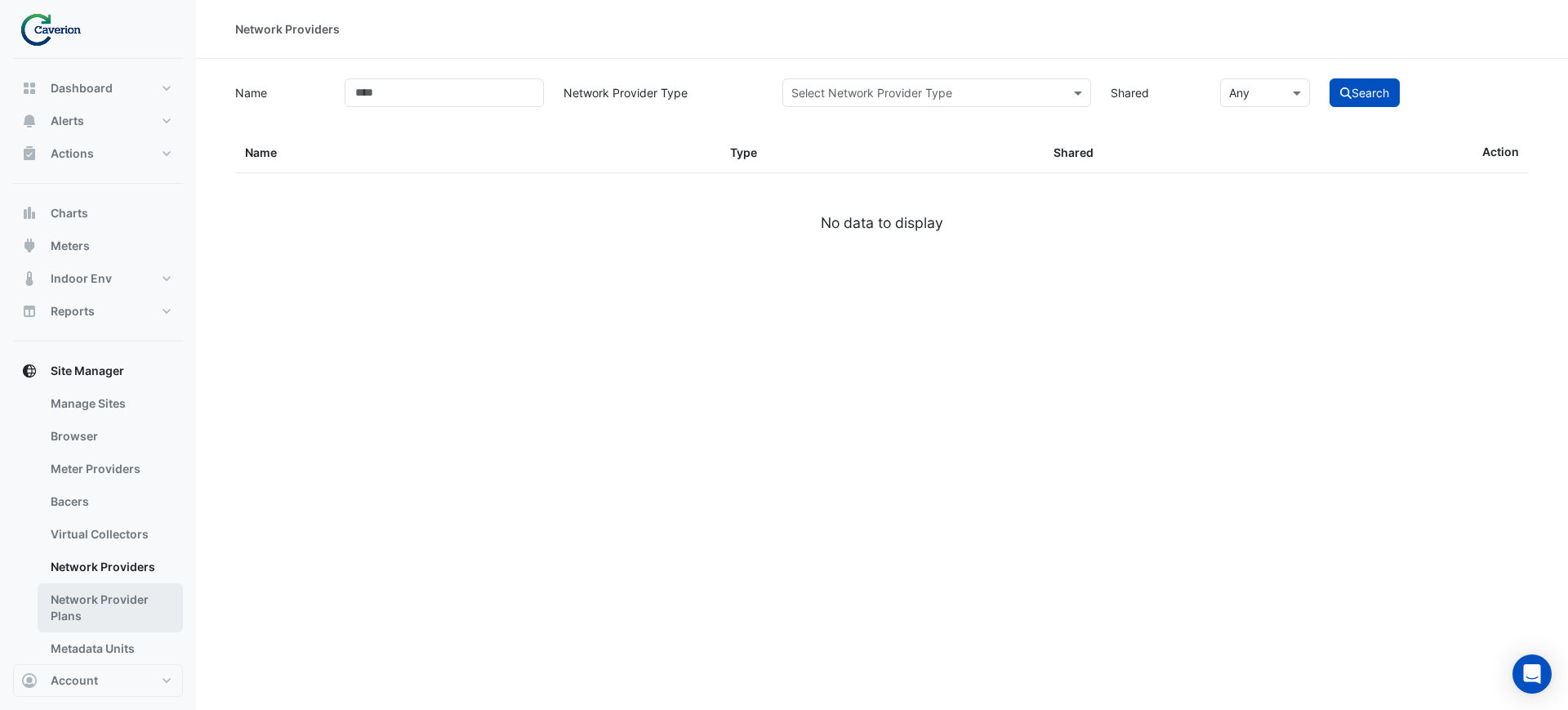
click at [81, 605] on link "Network Provider Plans" at bounding box center [110, 607] width 145 height 49
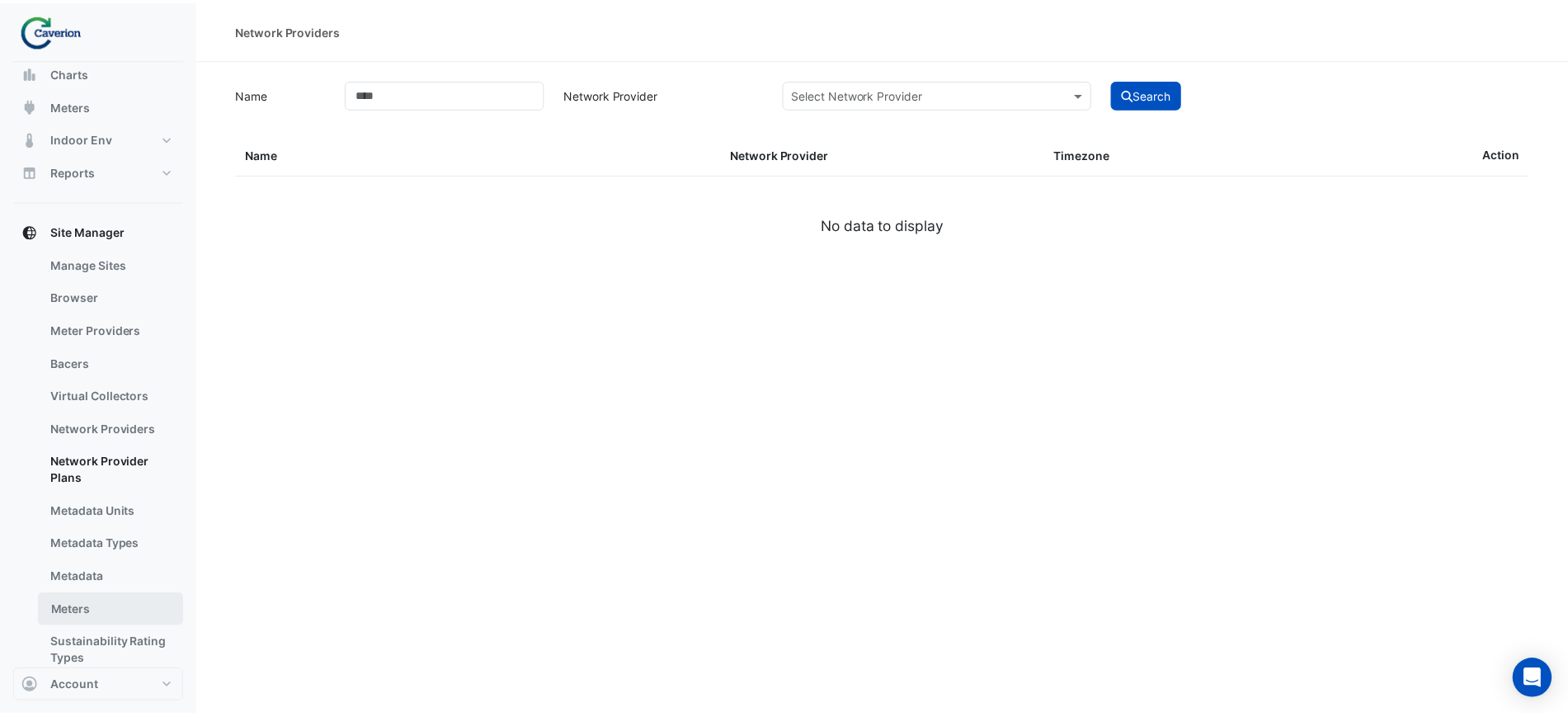
scroll to position [176, 0]
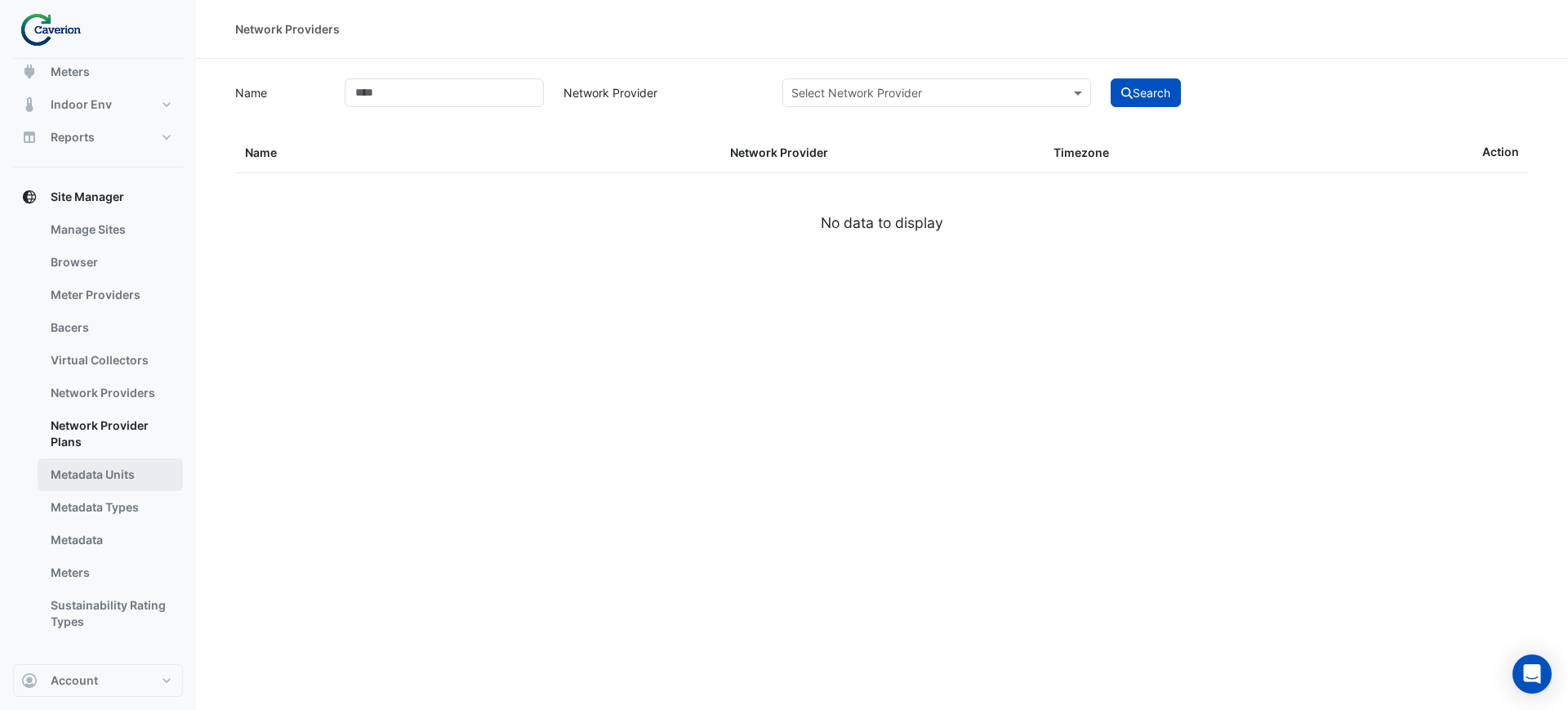
click at [96, 475] on link "Metadata Units" at bounding box center [110, 475] width 145 height 32
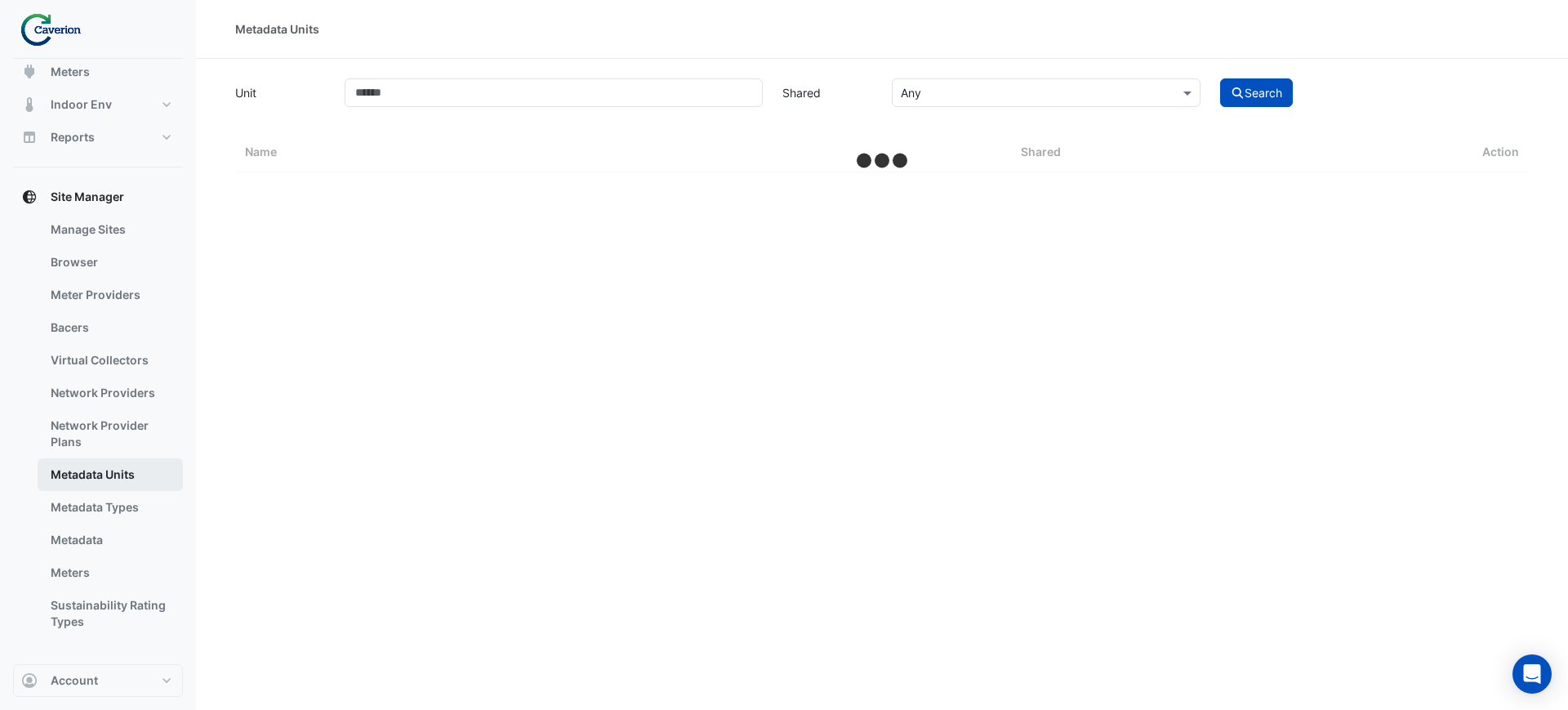
select select "***"
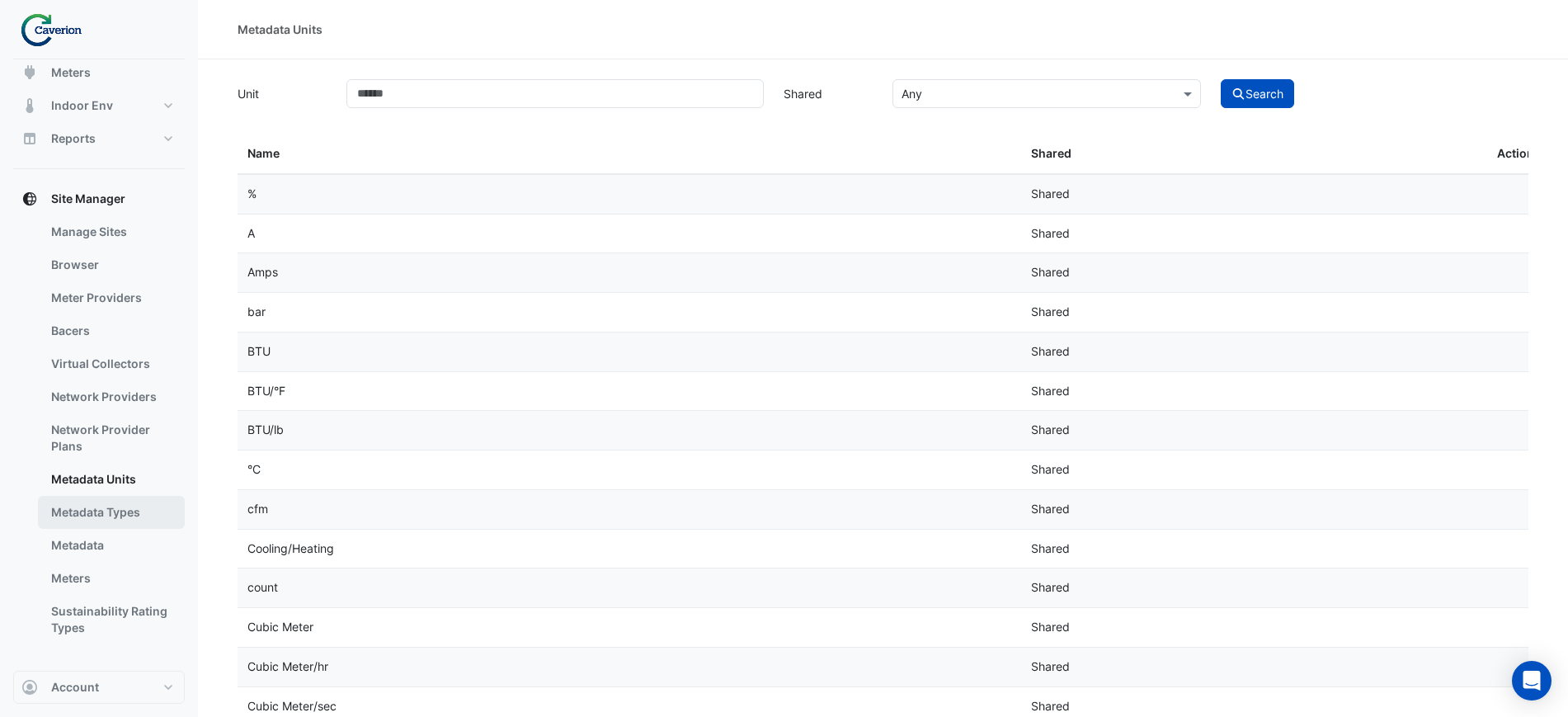
click at [89, 506] on link "Metadata Types" at bounding box center [111, 512] width 147 height 33
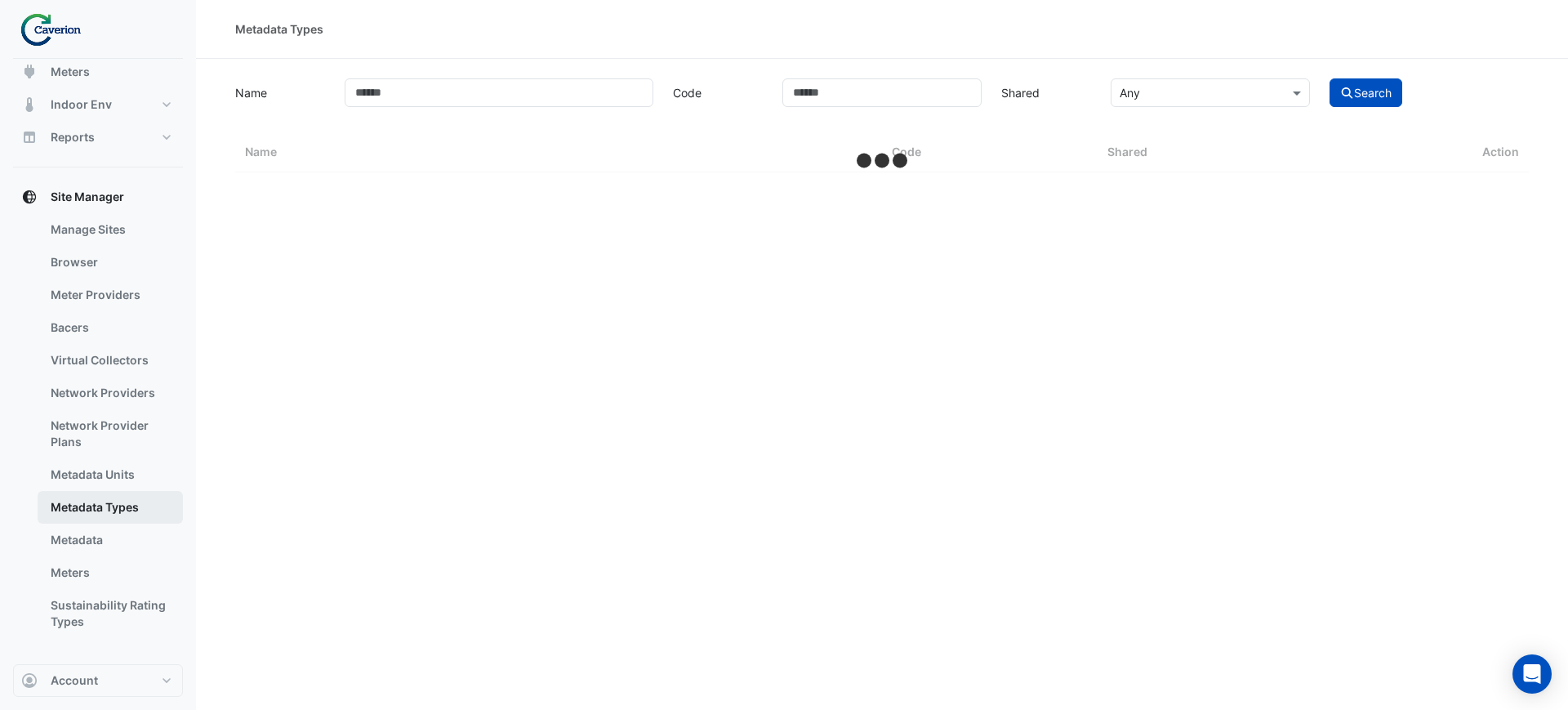
select select "***"
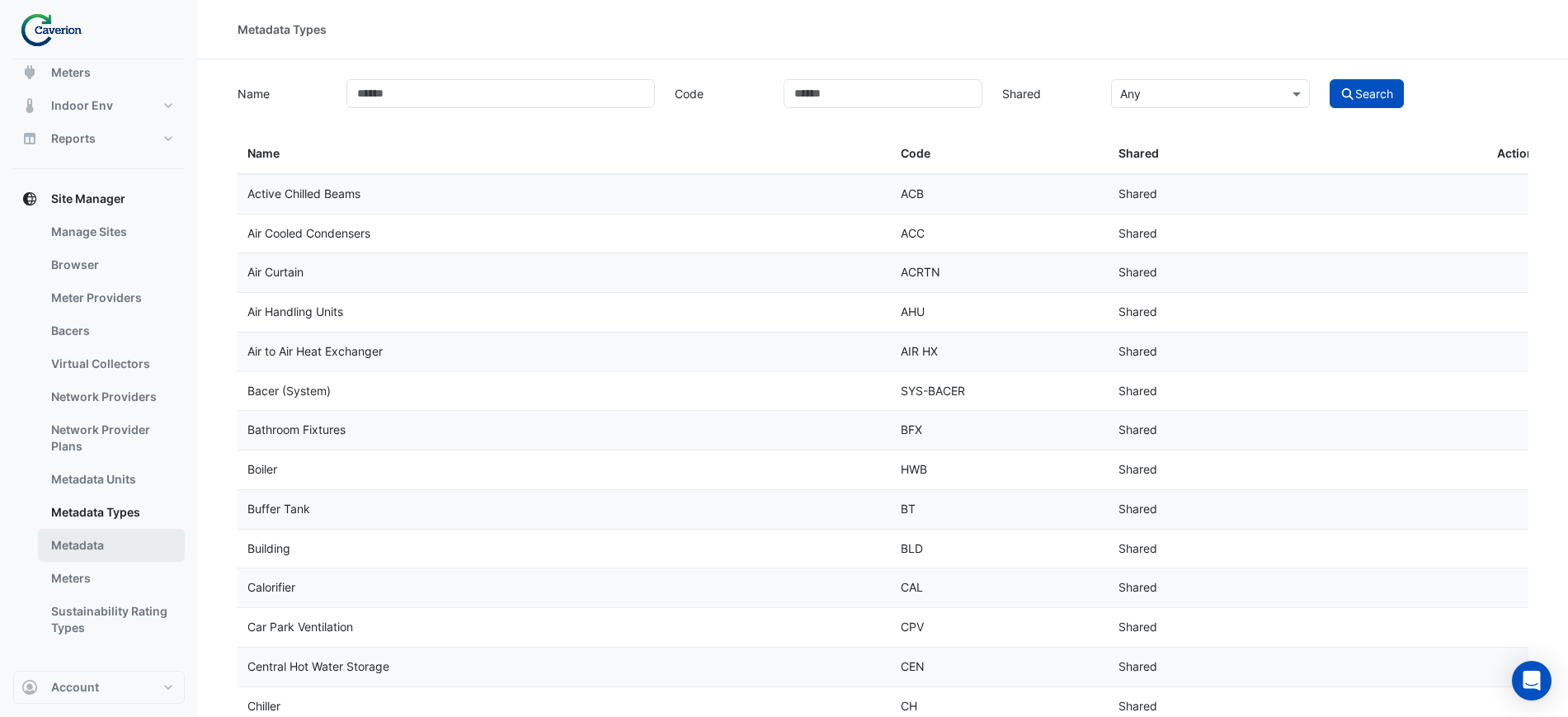
click at [70, 538] on link "Metadata" at bounding box center [111, 545] width 147 height 33
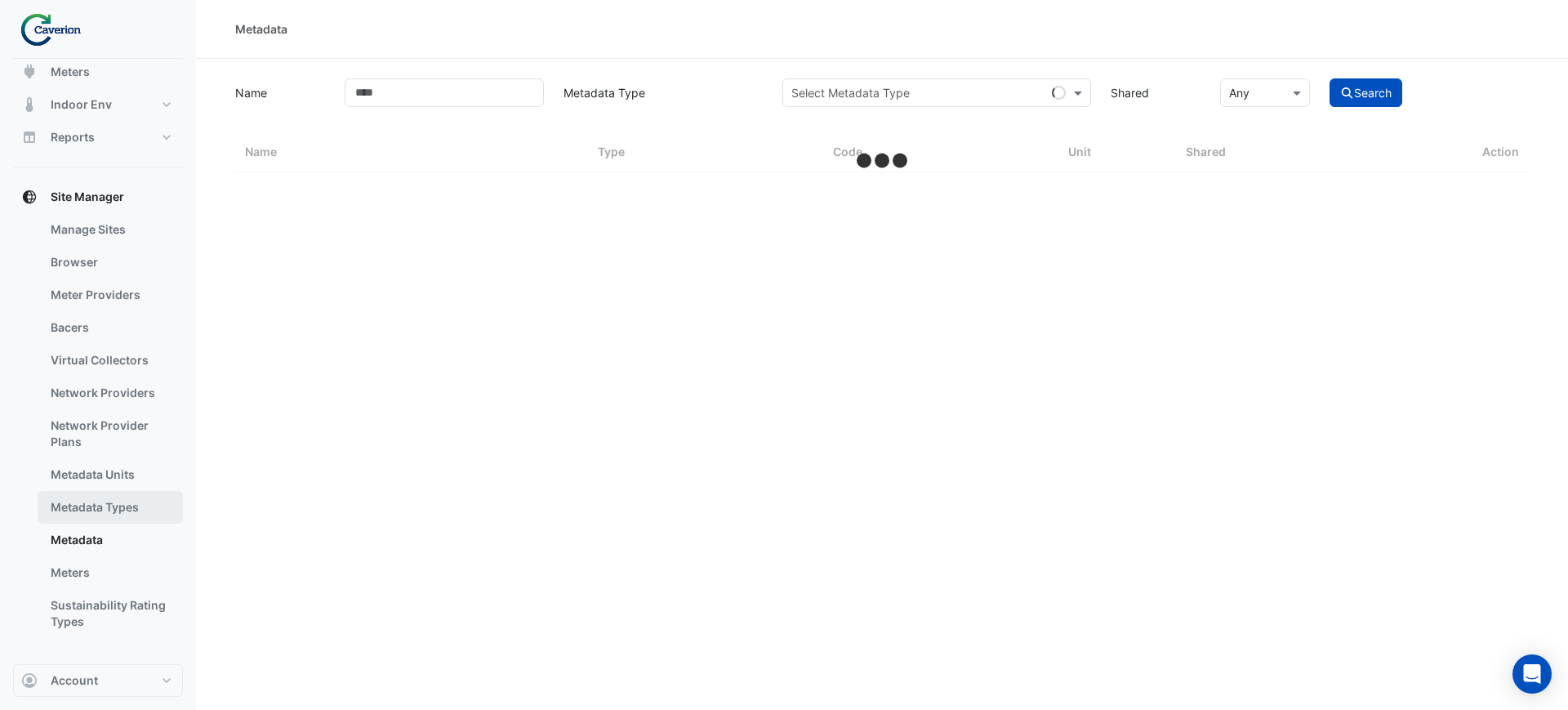
select select "***"
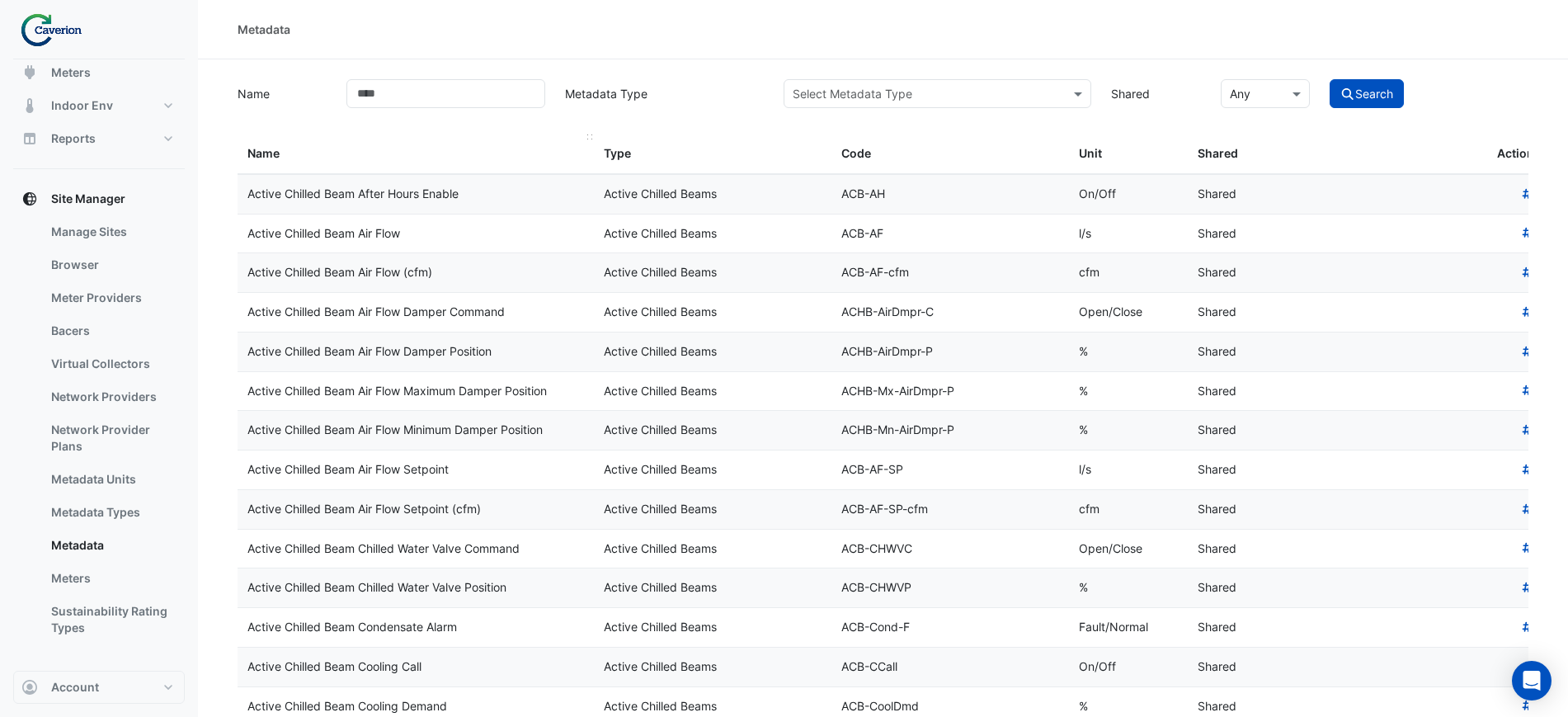
click at [314, 146] on div "Name" at bounding box center [415, 154] width 337 height 19
click at [156, 509] on link "Metadata Types" at bounding box center [111, 512] width 147 height 33
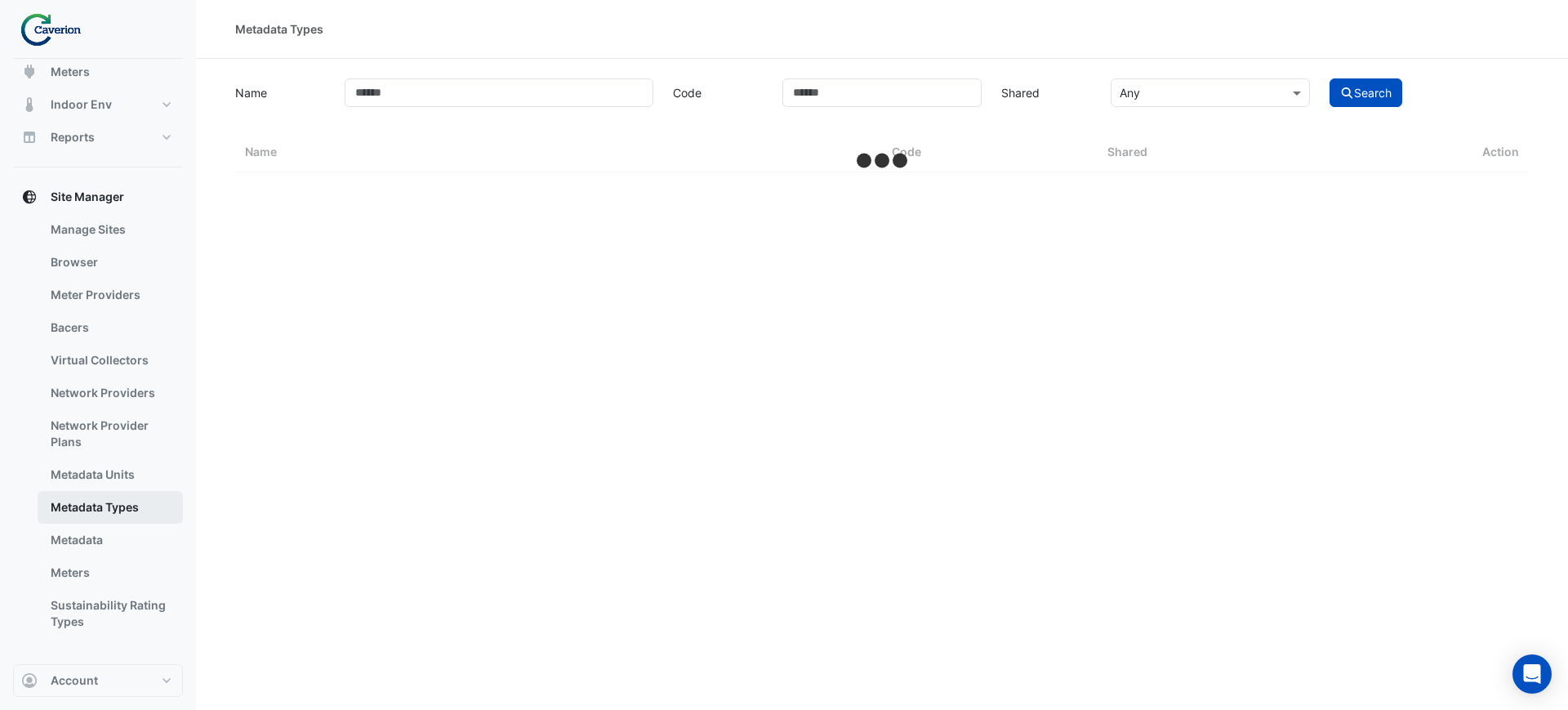
select select "***"
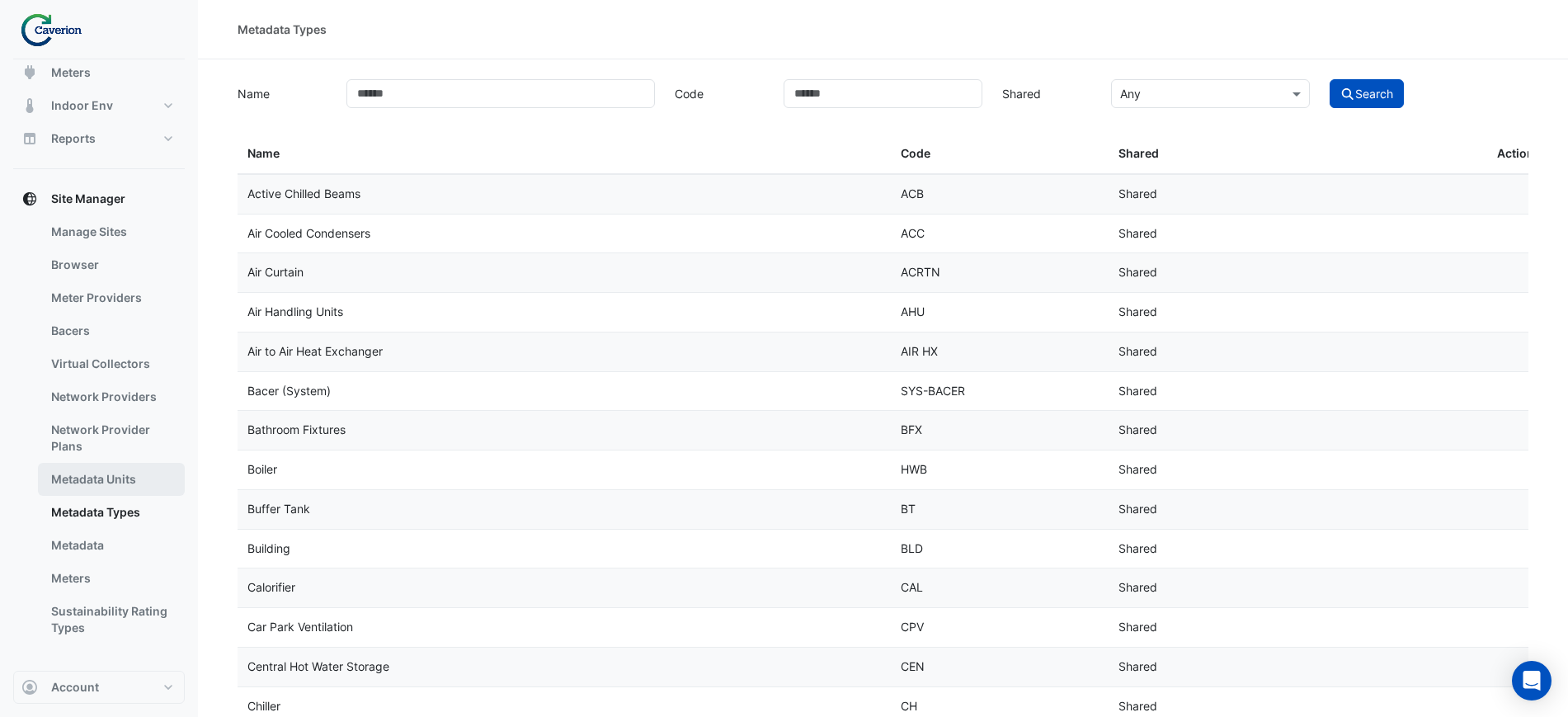
click at [107, 481] on link "Metadata Units" at bounding box center [111, 480] width 147 height 33
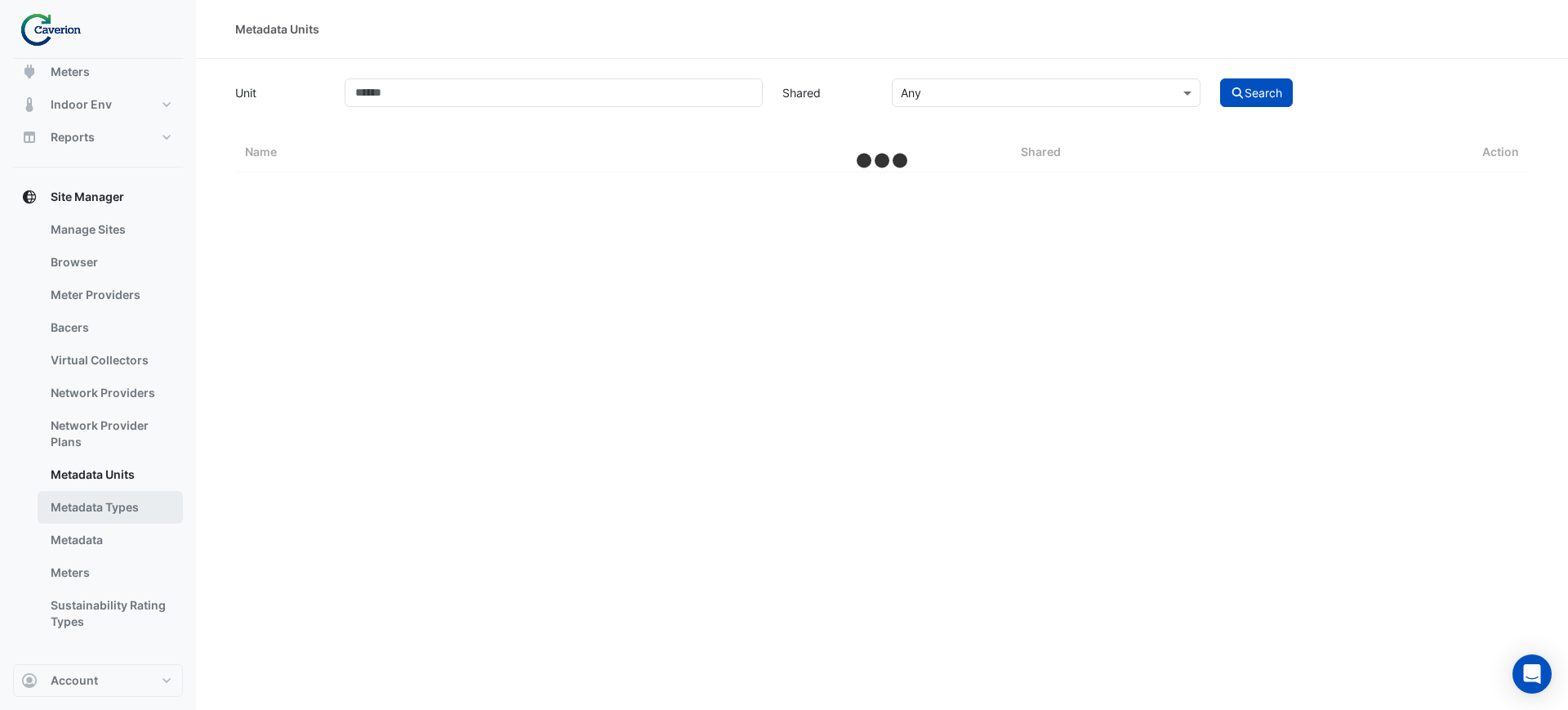
select select "***"
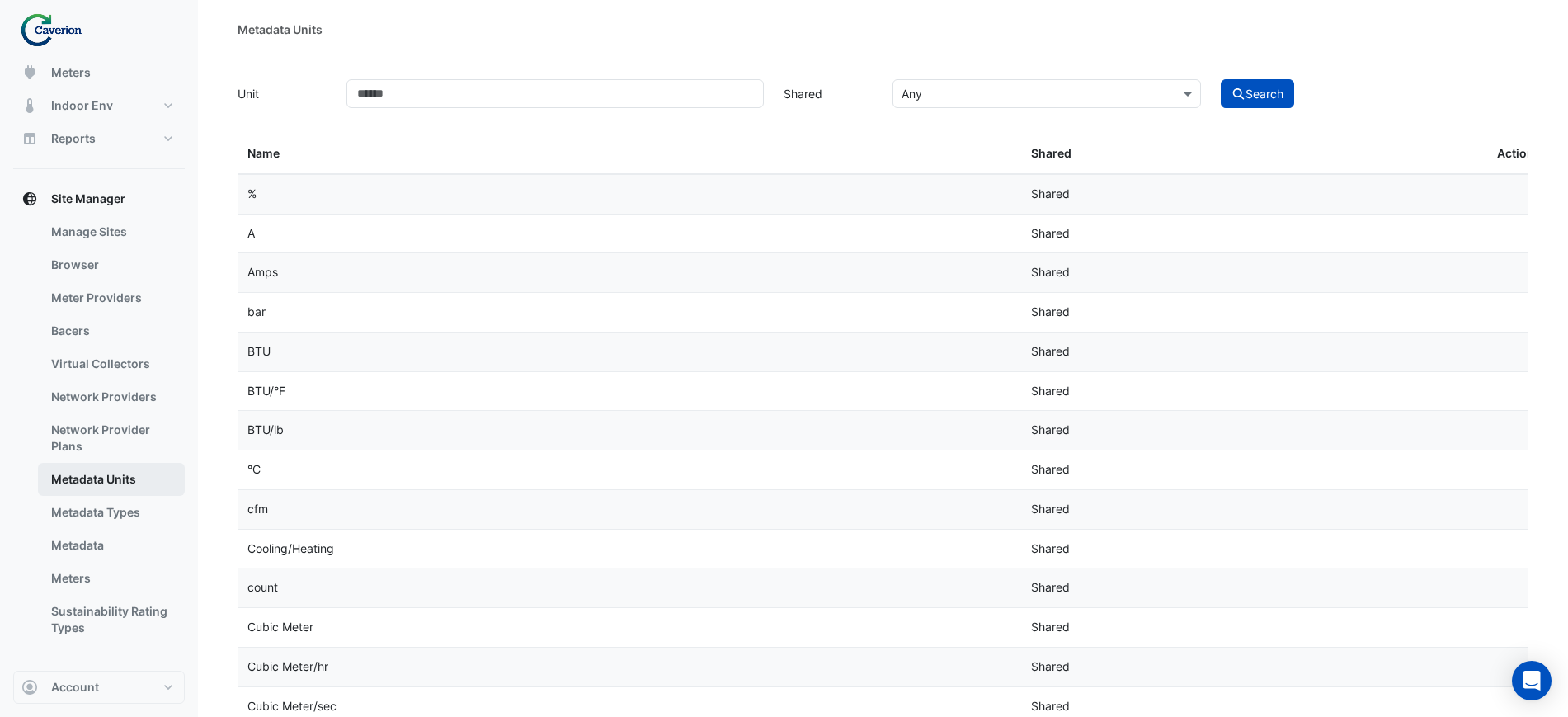
click at [73, 466] on link "Metadata Units" at bounding box center [111, 480] width 147 height 33
click at [77, 449] on link "Network Provider Plans" at bounding box center [111, 437] width 147 height 49
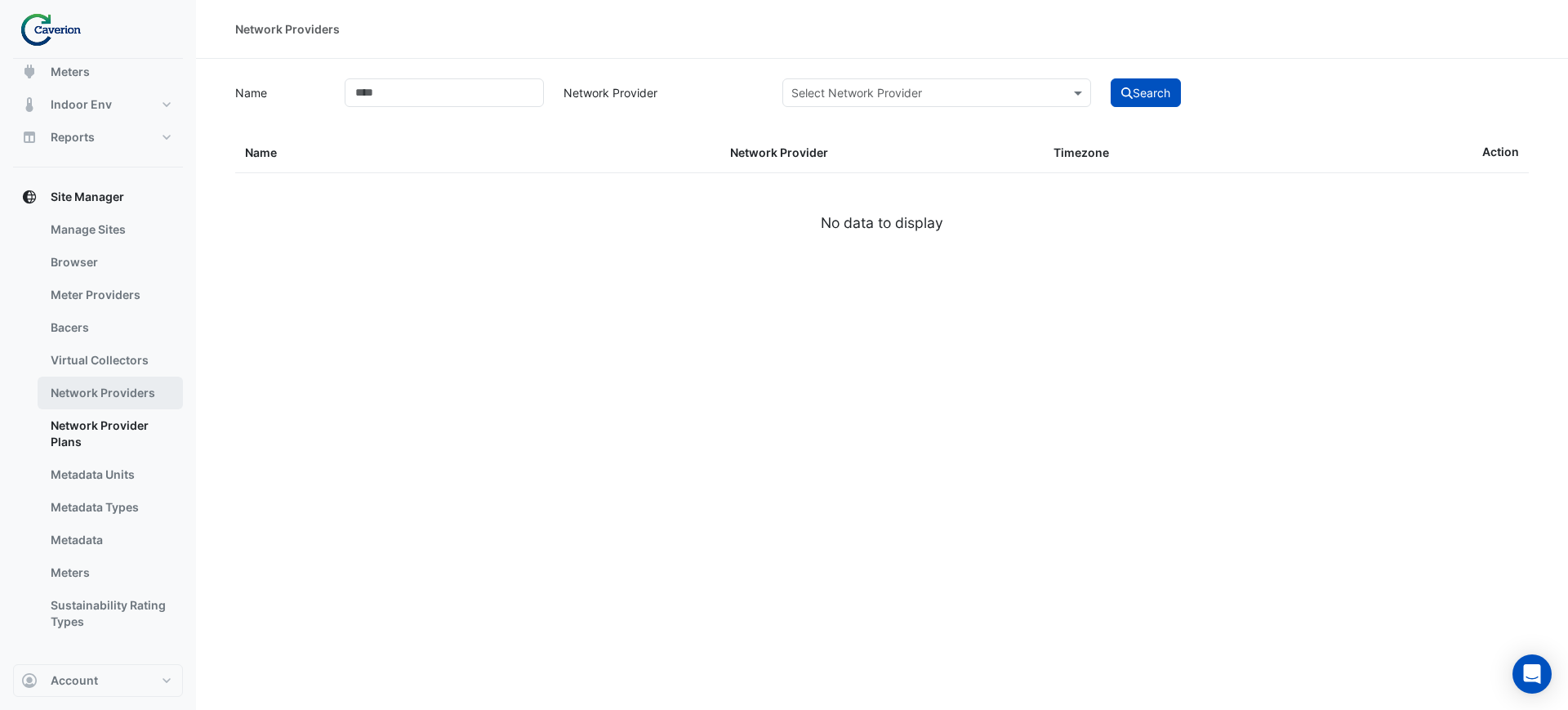
click at [102, 392] on link "Network Providers" at bounding box center [110, 393] width 145 height 32
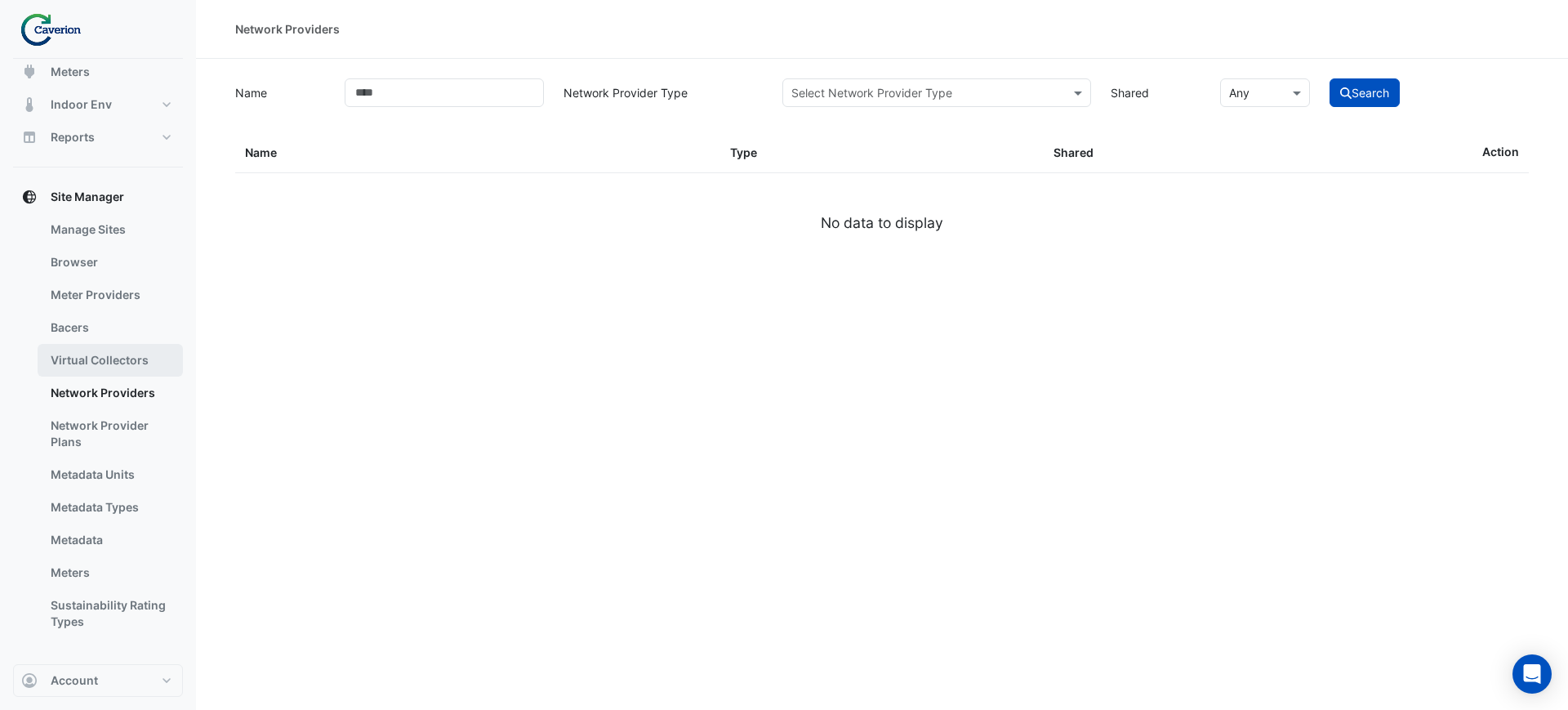
click at [119, 363] on link "Virtual Collectors" at bounding box center [110, 360] width 145 height 32
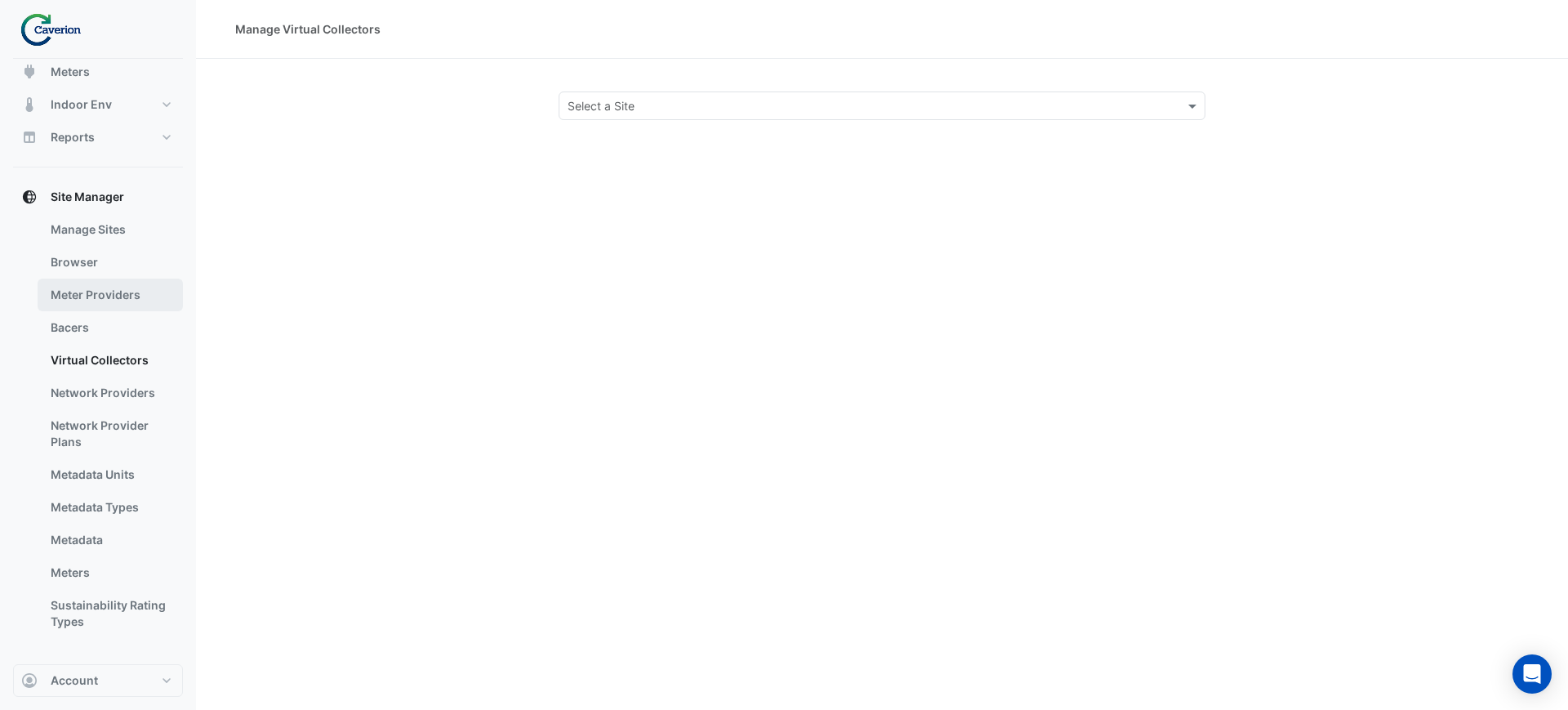
click at [81, 294] on link "Meter Providers" at bounding box center [110, 295] width 145 height 32
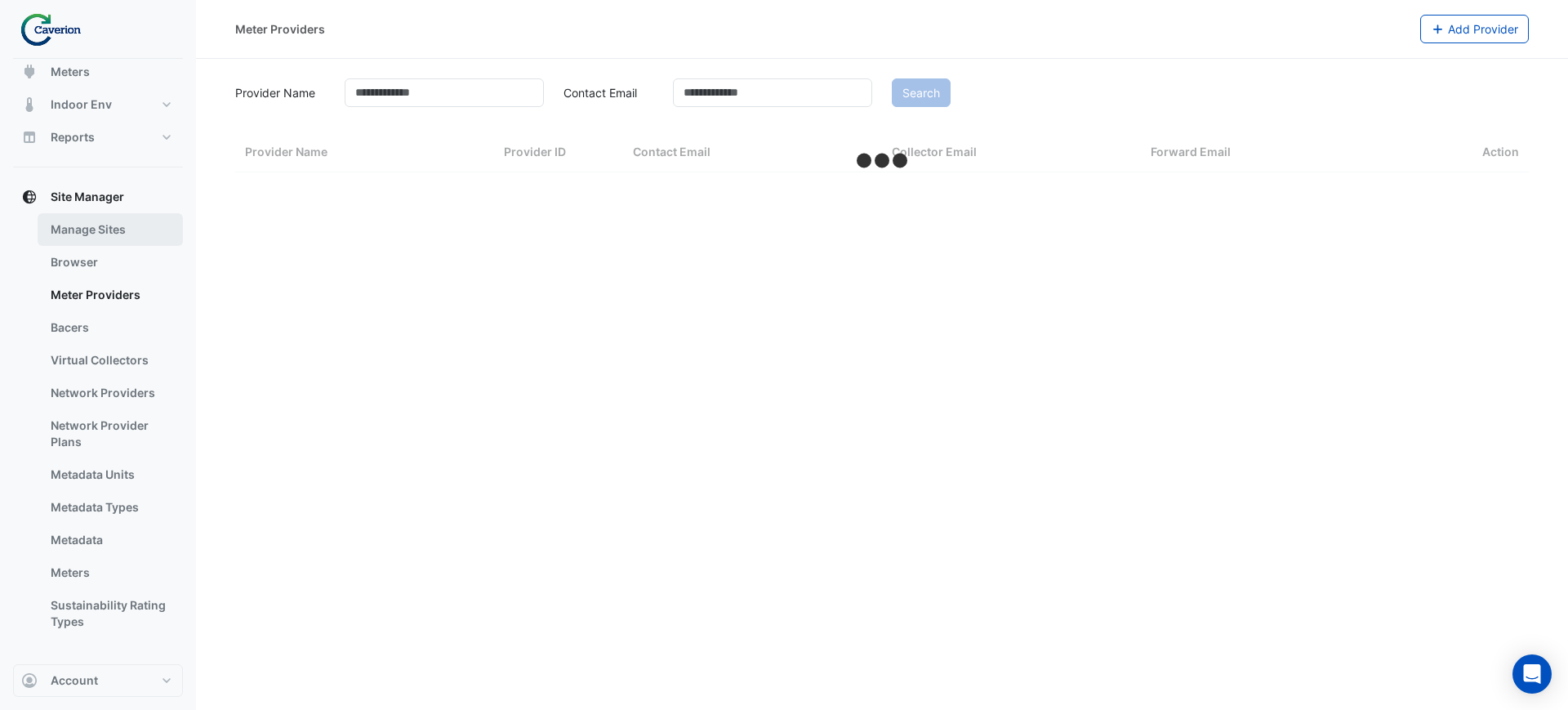
click at [97, 241] on link "Manage Sites" at bounding box center [110, 229] width 145 height 32
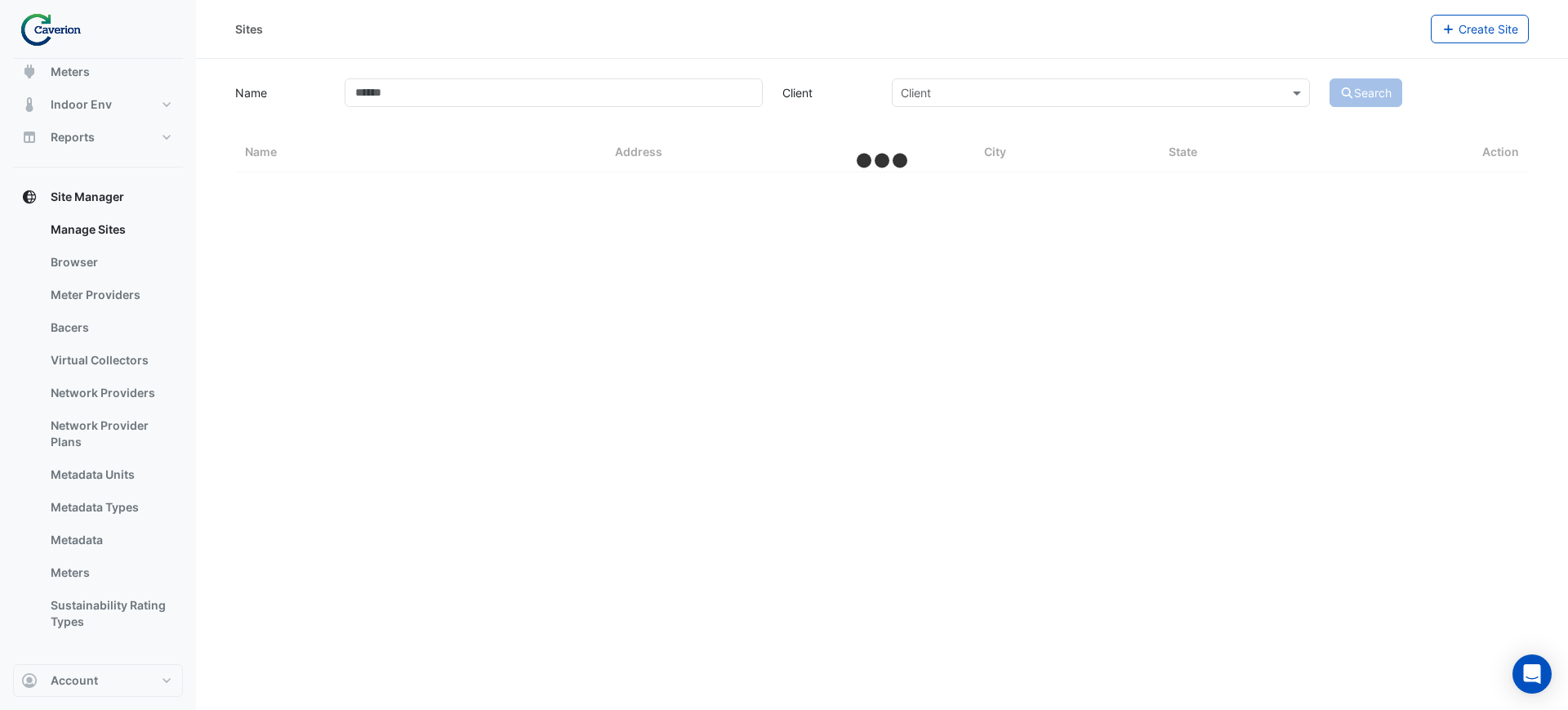
select select "***"
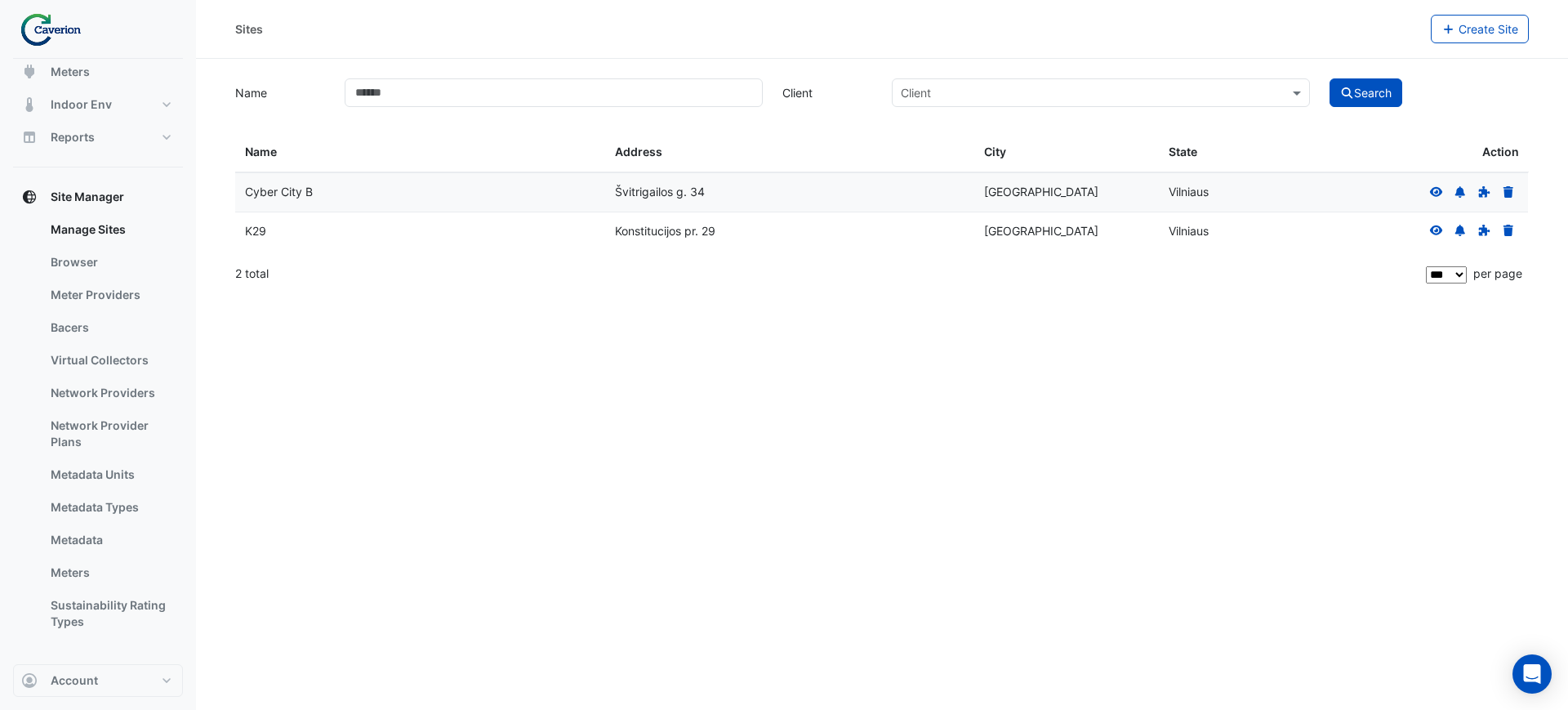
click at [1444, 223] on div at bounding box center [1472, 232] width 93 height 19
click at [1429, 228] on icon at bounding box center [1436, 230] width 14 height 11
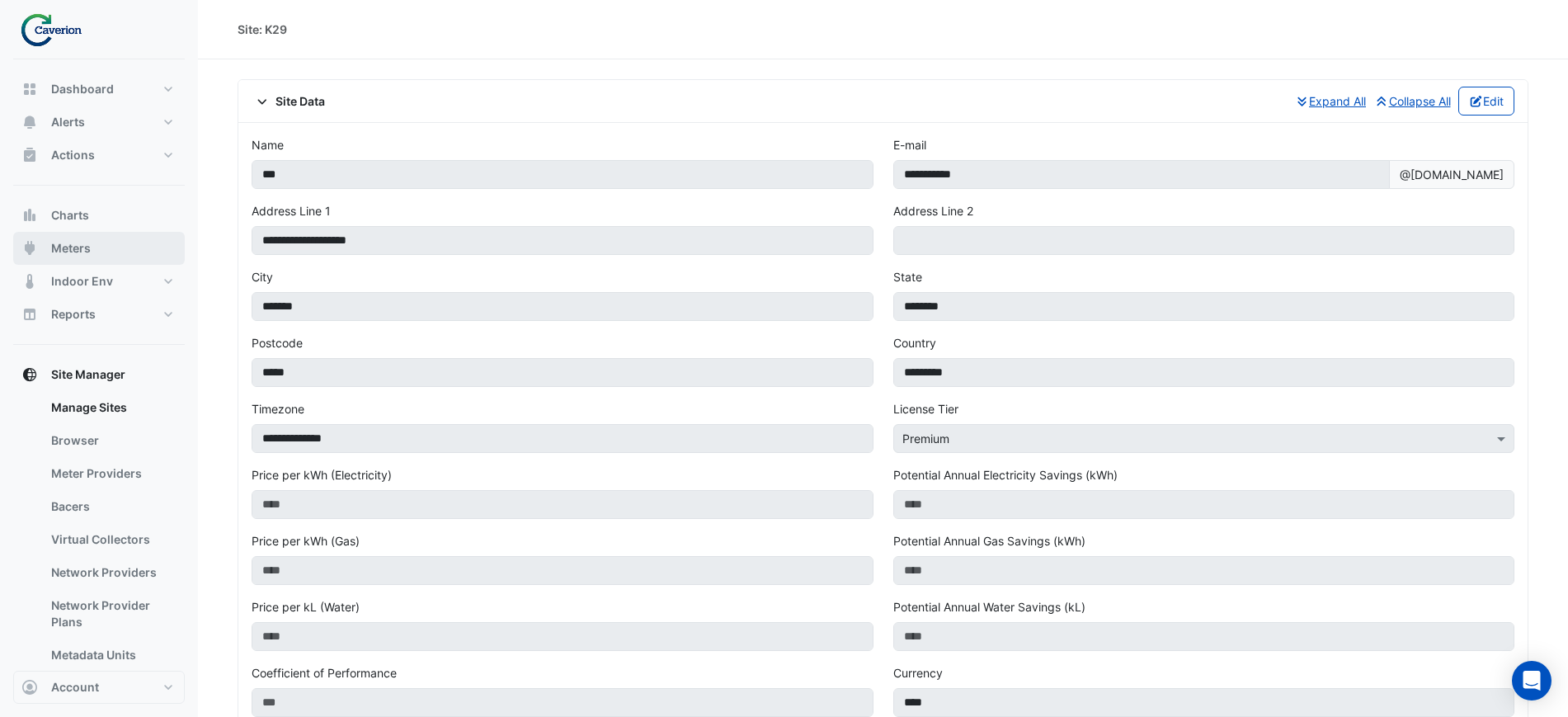
click at [96, 257] on button "Meters" at bounding box center [99, 248] width 172 height 33
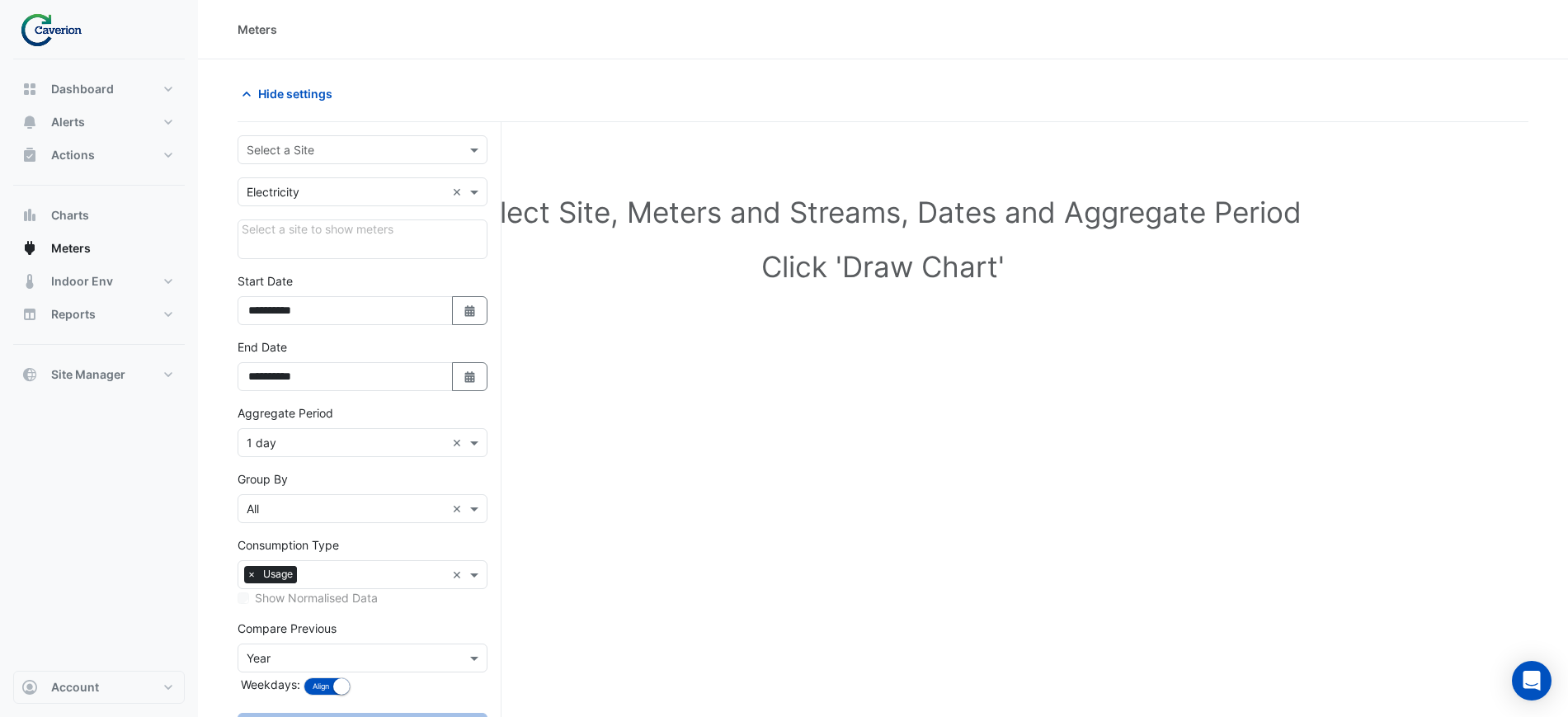
click at [316, 139] on div "Select a Site" at bounding box center [362, 150] width 250 height 29
click at [287, 207] on div "K29" at bounding box center [362, 208] width 248 height 24
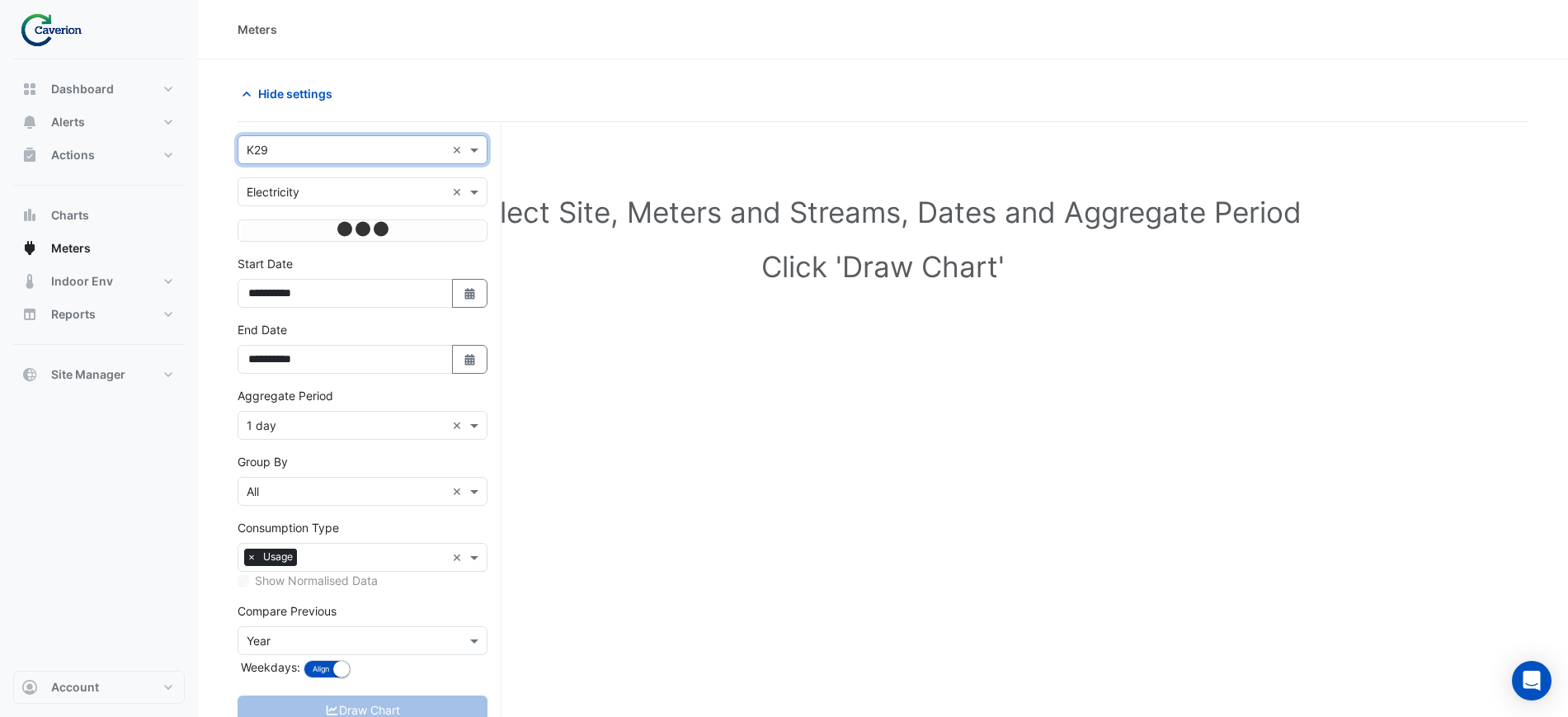
click at [318, 184] on input "text" at bounding box center [346, 193] width 199 height 17
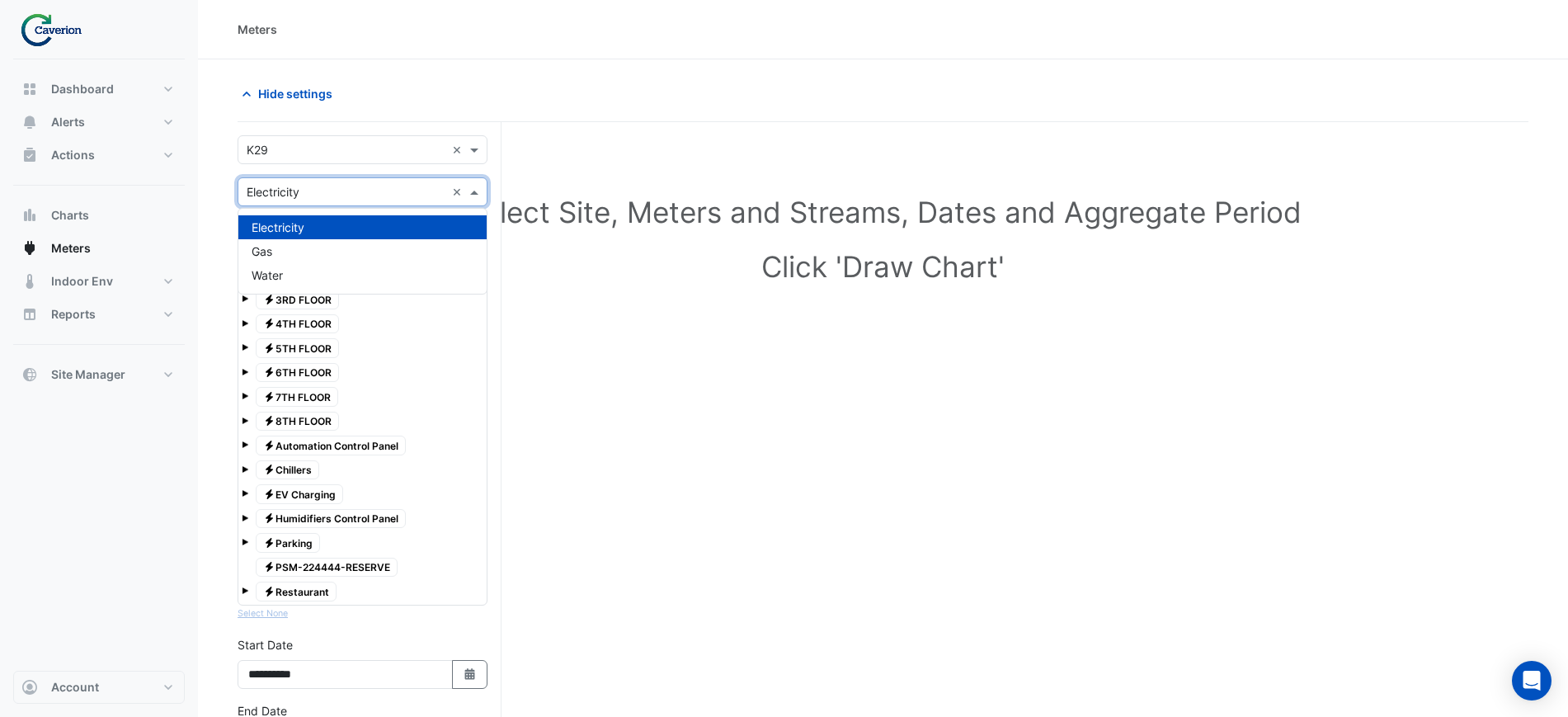
click at [318, 184] on input "text" at bounding box center [346, 193] width 199 height 17
click at [641, 33] on div "Meters" at bounding box center [883, 29] width 1291 height 17
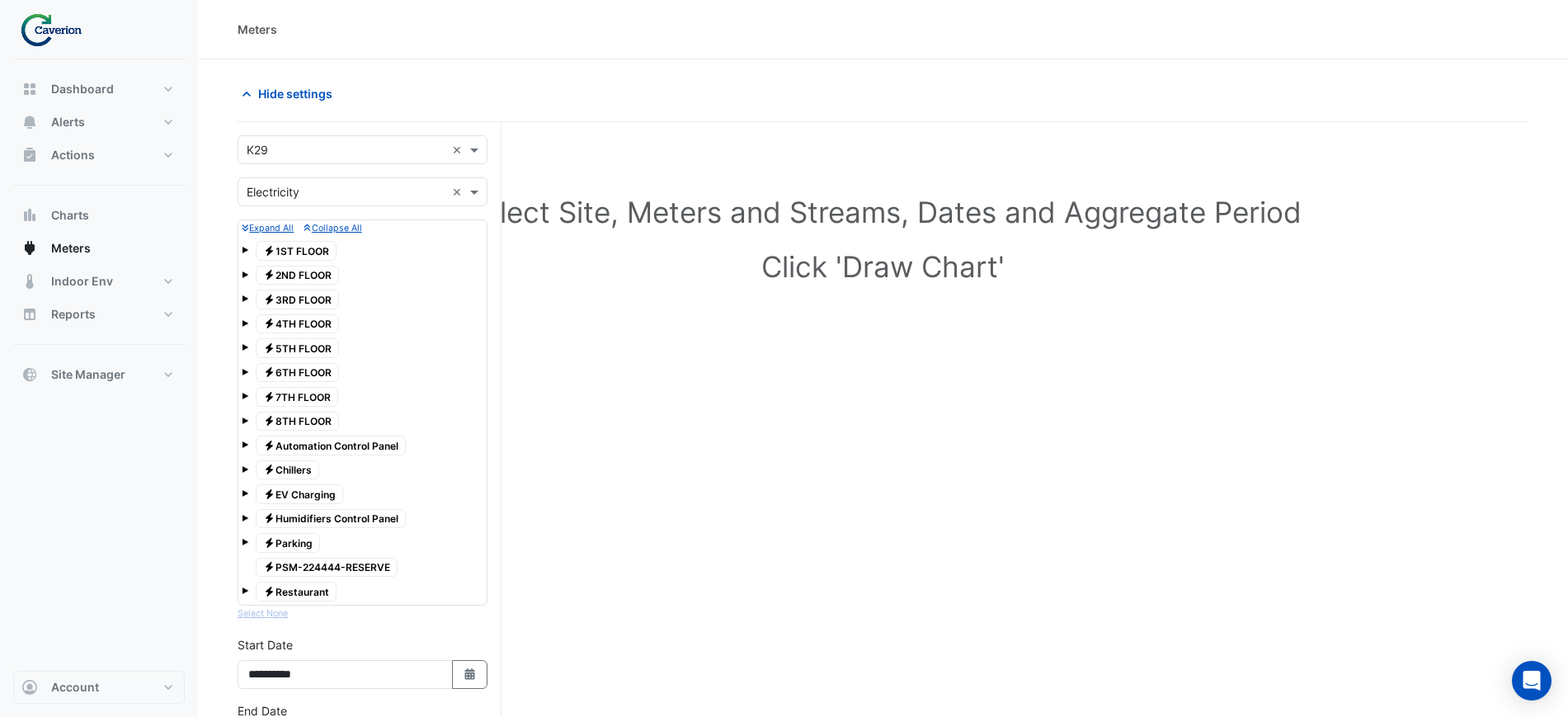
click at [668, 77] on section "Hide settings Select Site, Meters and Streams, Dates and Aggregate Period Click…" at bounding box center [883, 605] width 1370 height 1091
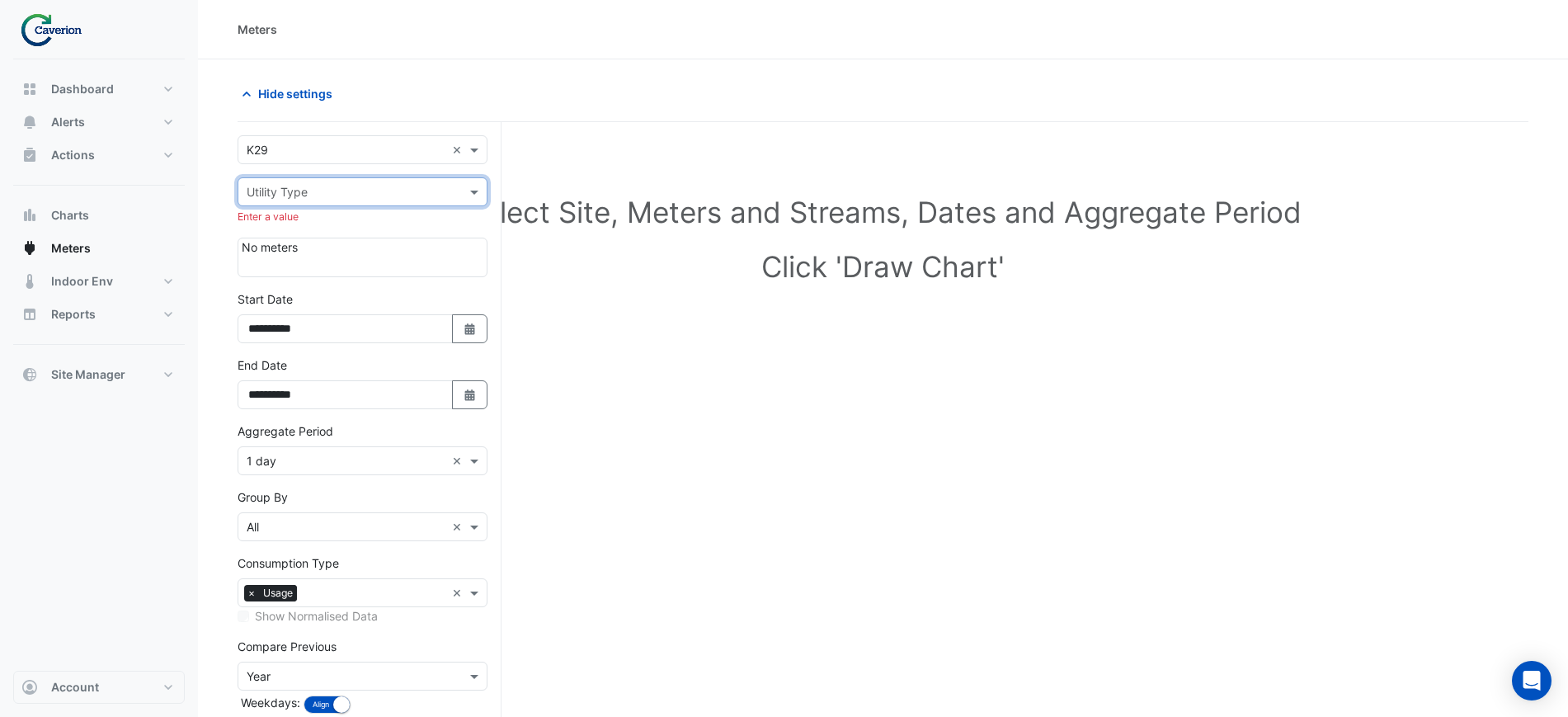
click at [604, 99] on div "Hide settings" at bounding box center [556, 94] width 656 height 29
click at [362, 191] on input "text" at bounding box center [346, 193] width 199 height 17
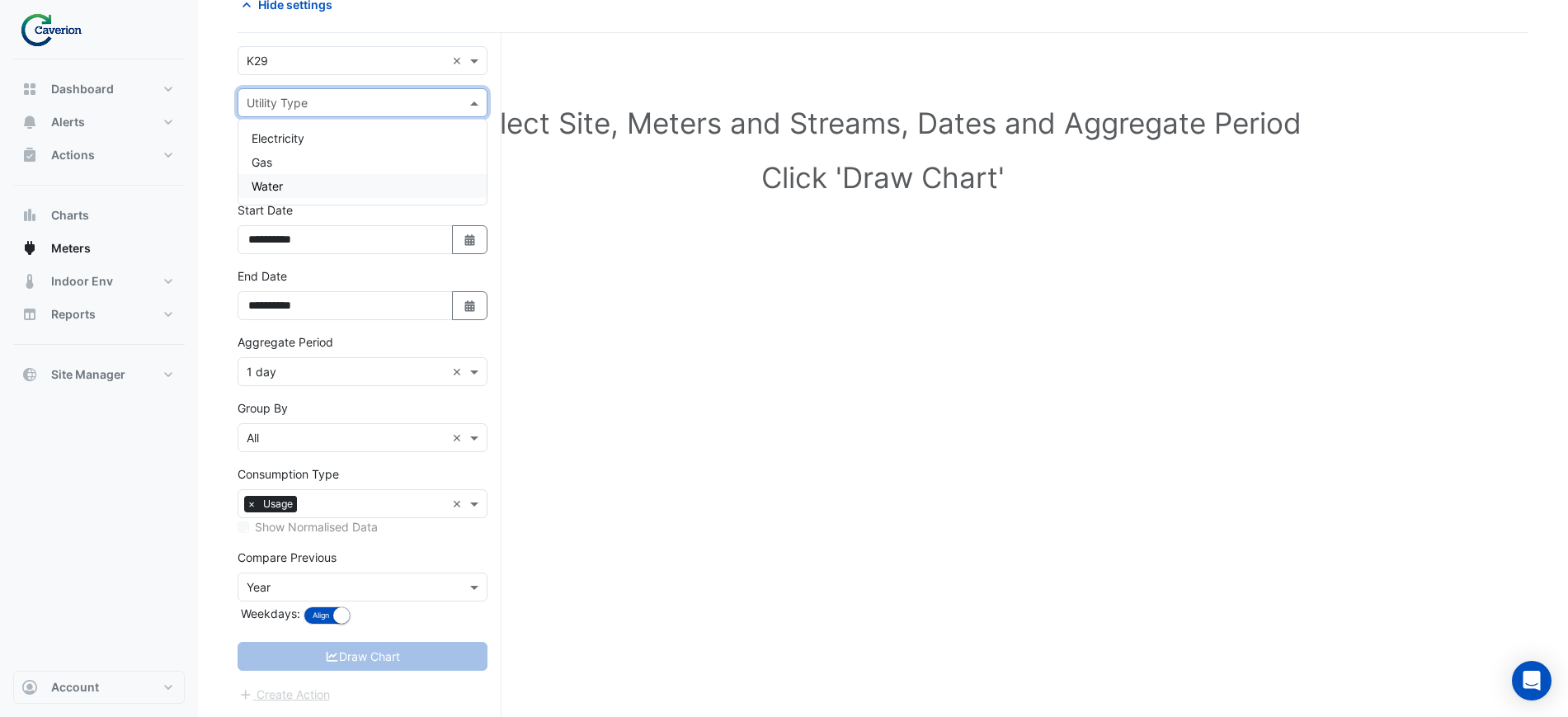
click at [524, 21] on div "Hide settings" at bounding box center [883, 12] width 1291 height 42
click at [251, 505] on span "×" at bounding box center [251, 504] width 14 height 16
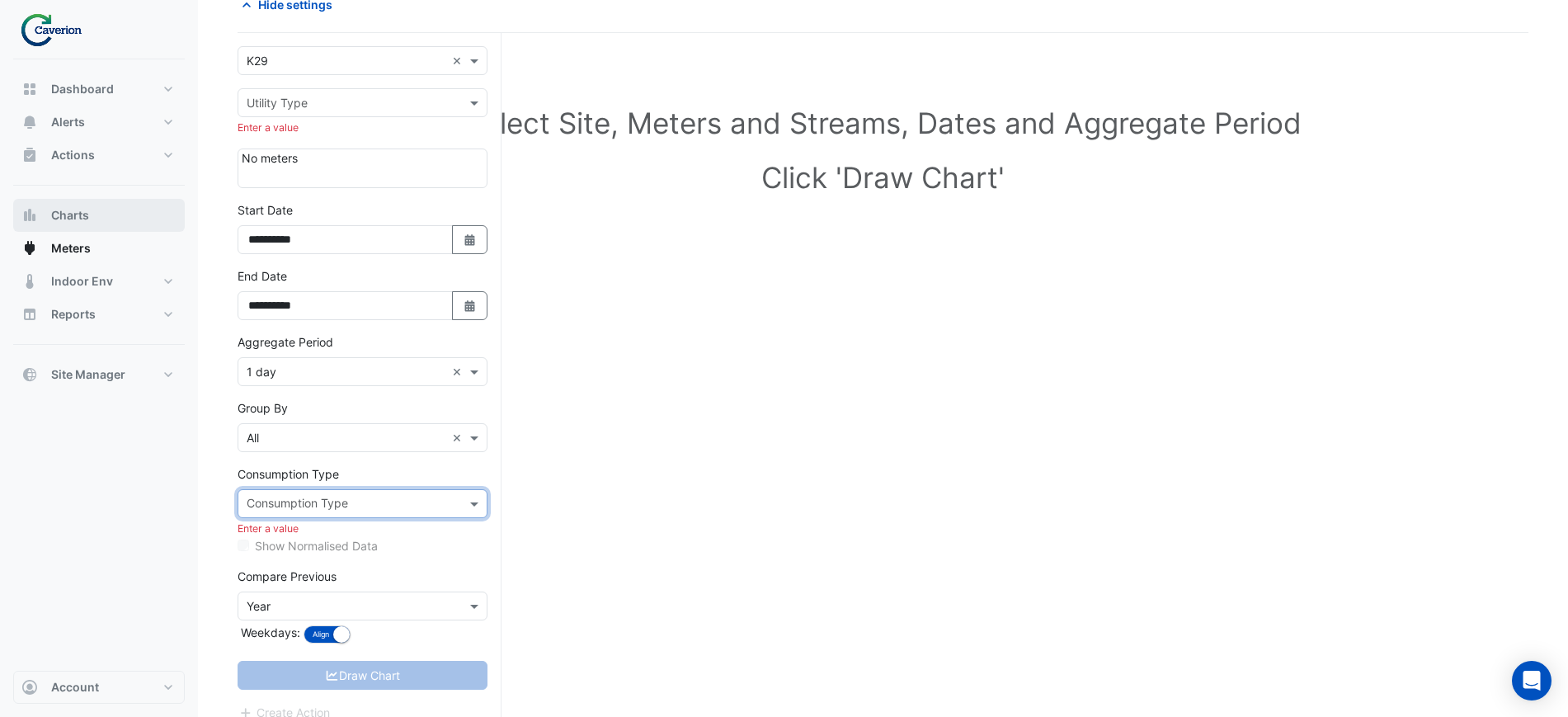
click at [93, 224] on button "Charts" at bounding box center [99, 215] width 172 height 33
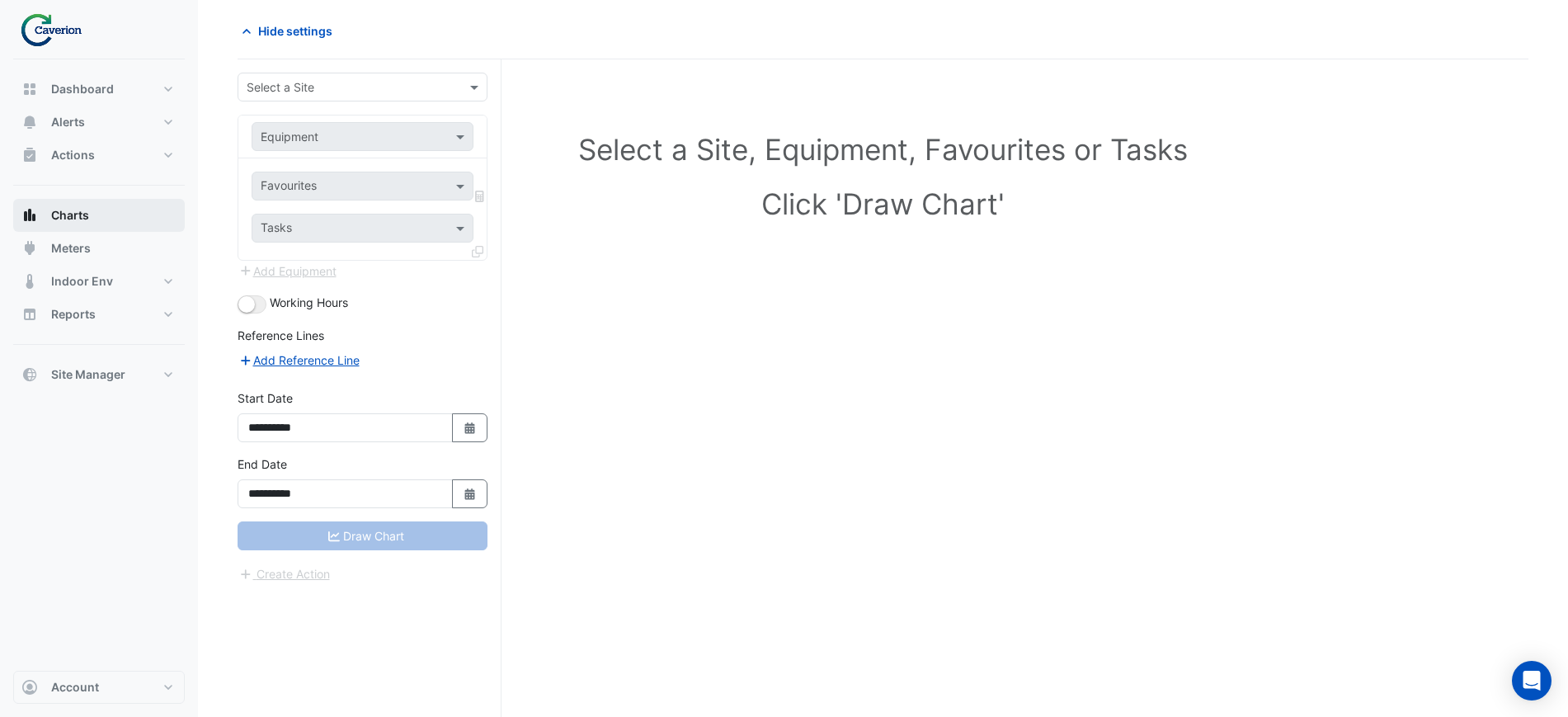
scroll to position [63, 0]
click at [311, 88] on input "text" at bounding box center [346, 88] width 199 height 17
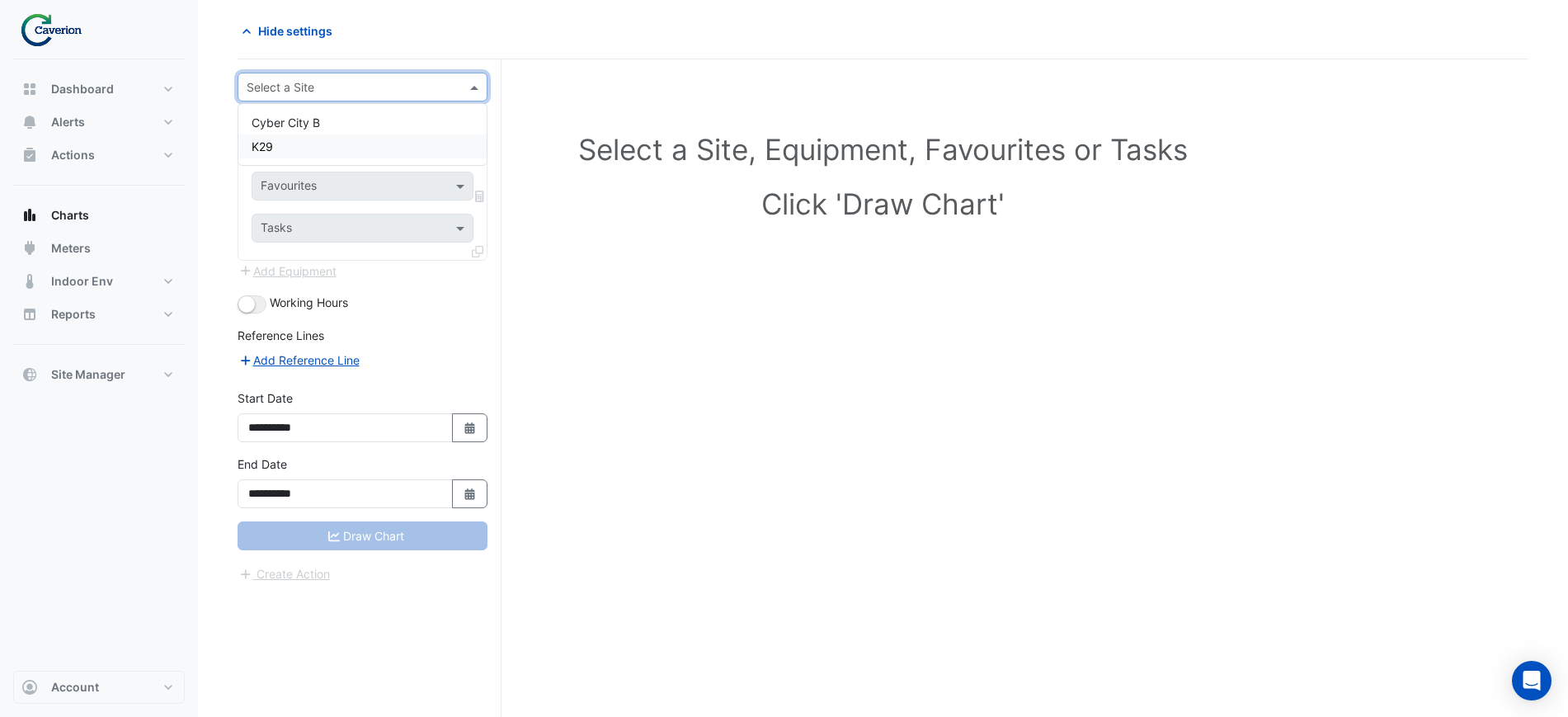
click at [290, 151] on div "K29" at bounding box center [362, 146] width 248 height 24
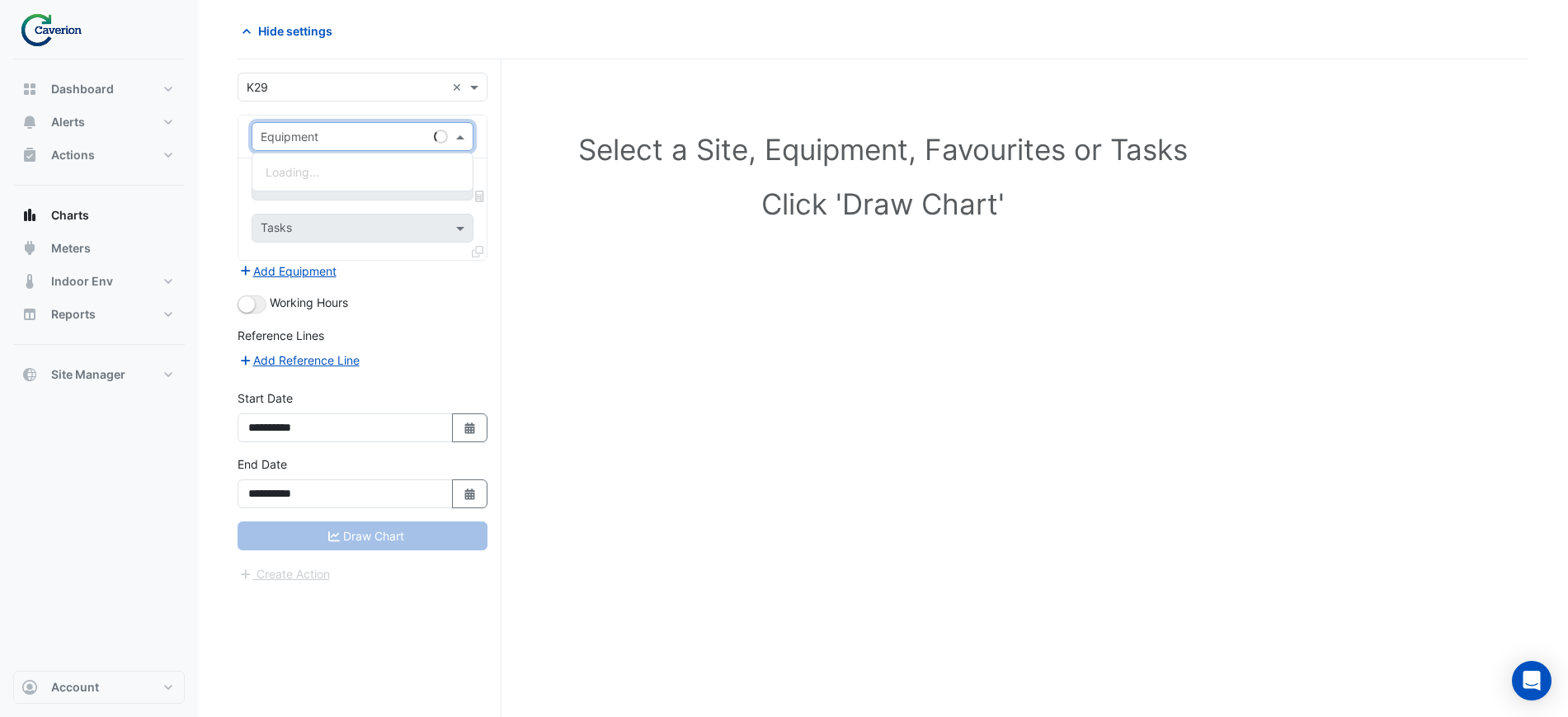
click at [333, 125] on div "Equipment" at bounding box center [363, 137] width 222 height 29
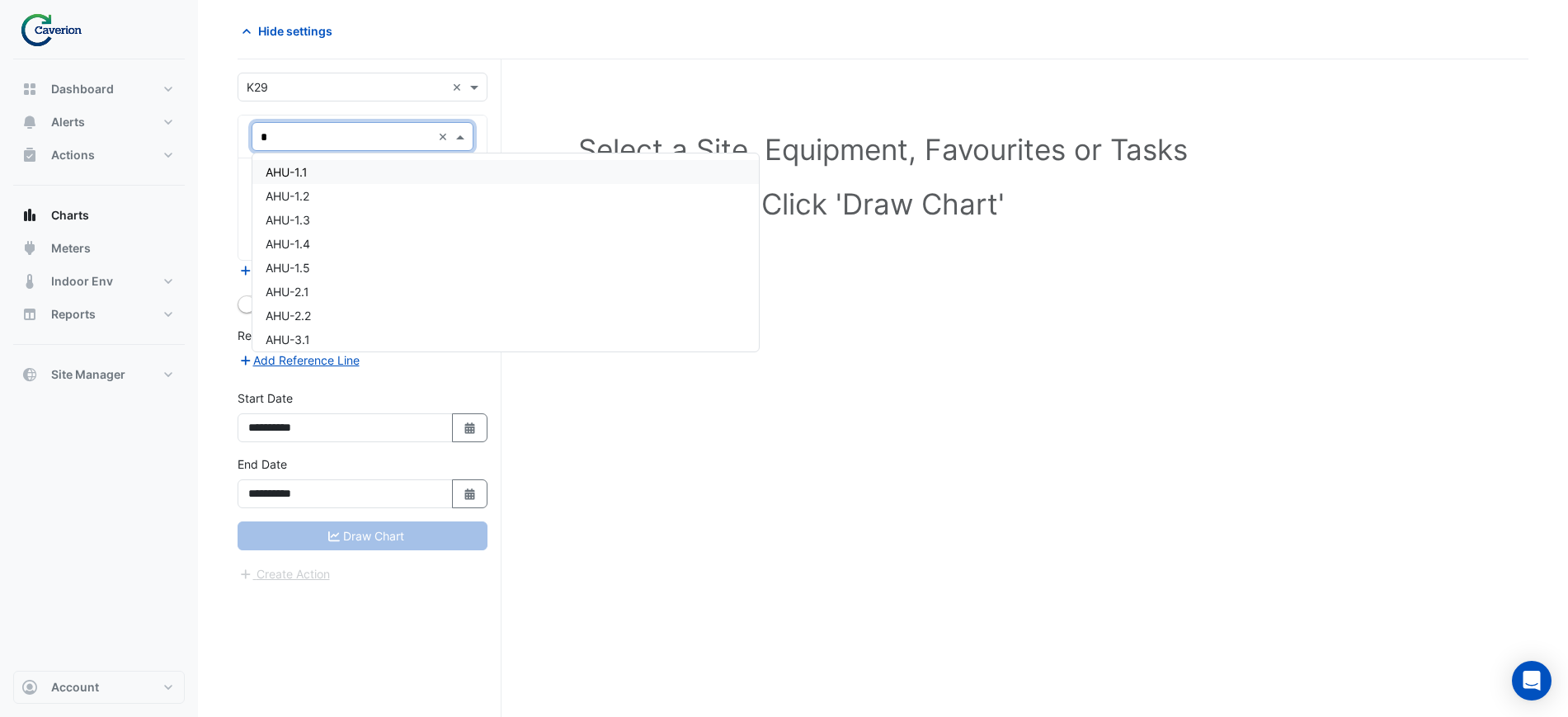
type input "**"
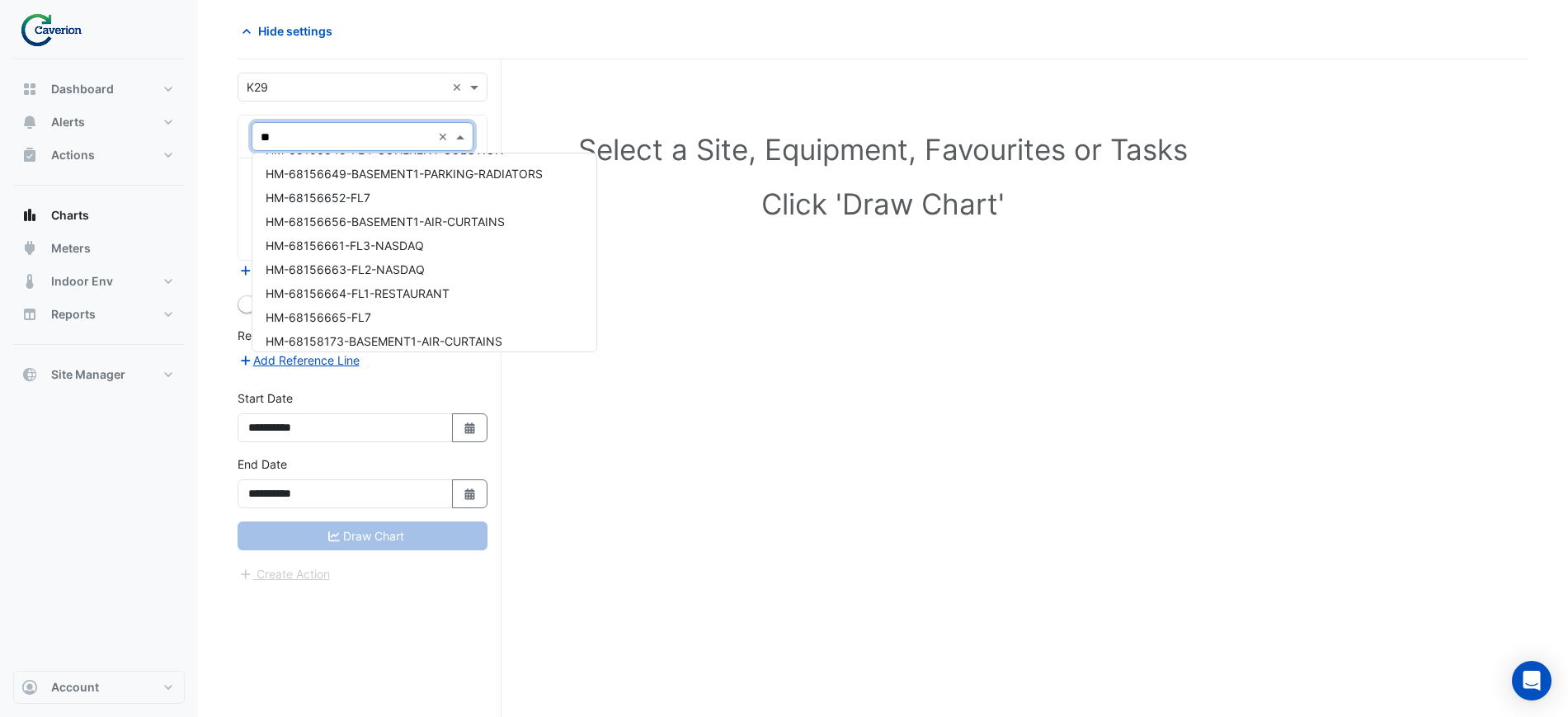
scroll to position [0, 0]
click at [399, 270] on span "HM-68156648-FL4-COHERENT-SOLUTION" at bounding box center [384, 267] width 238 height 14
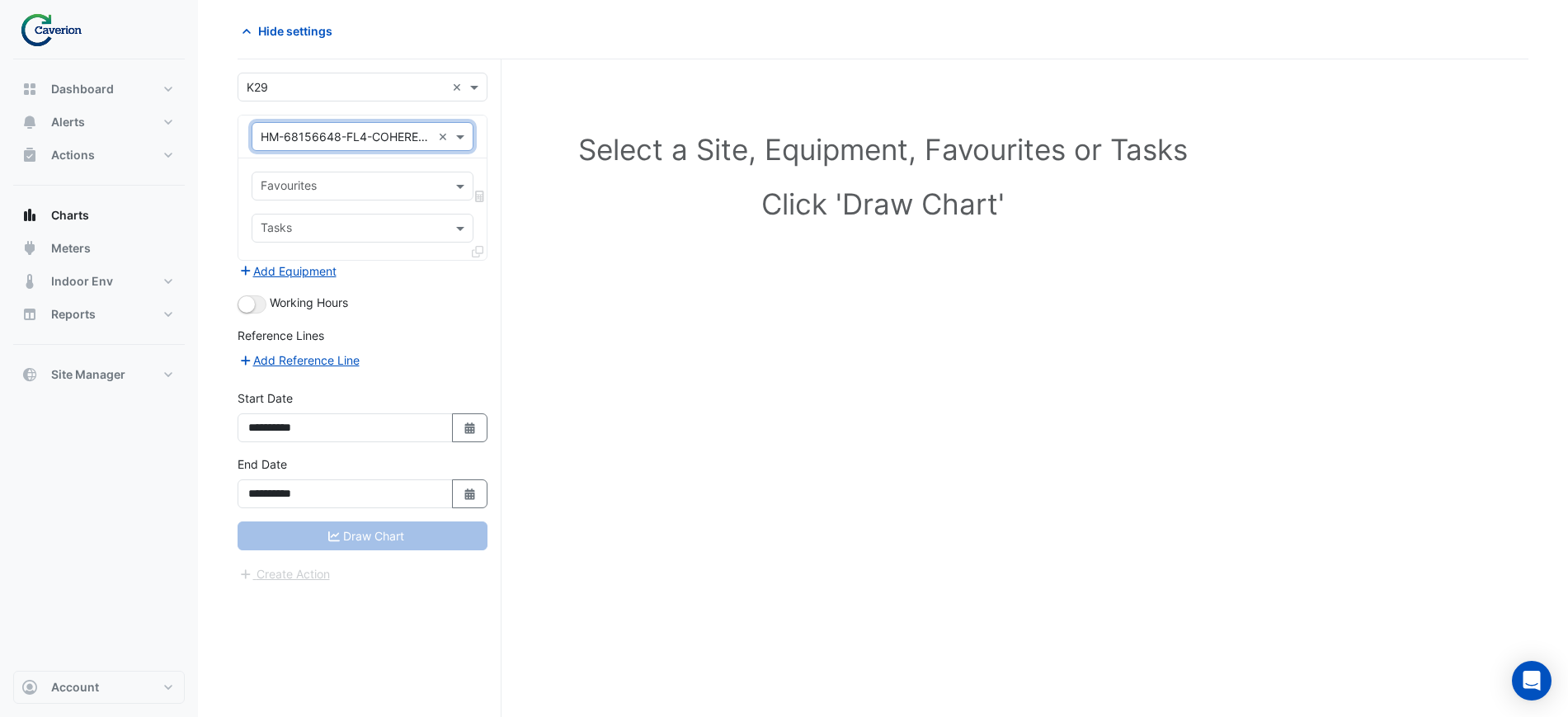
click at [469, 290] on form "**********" at bounding box center [362, 327] width 250 height 510
click at [384, 183] on input "text" at bounding box center [352, 188] width 184 height 17
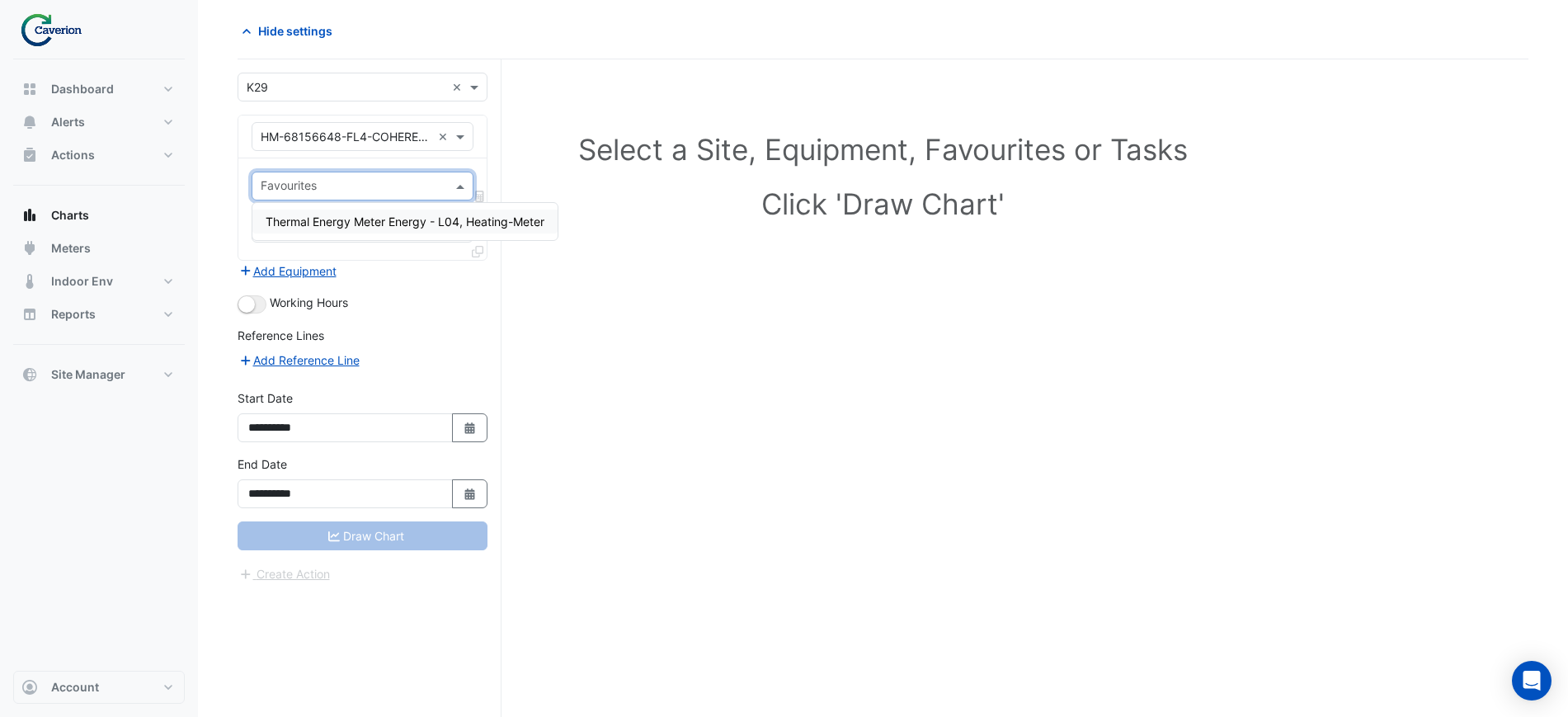
click at [383, 216] on span "Thermal Energy Meter Energy - L04, Heating-Meter" at bounding box center [404, 221] width 279 height 14
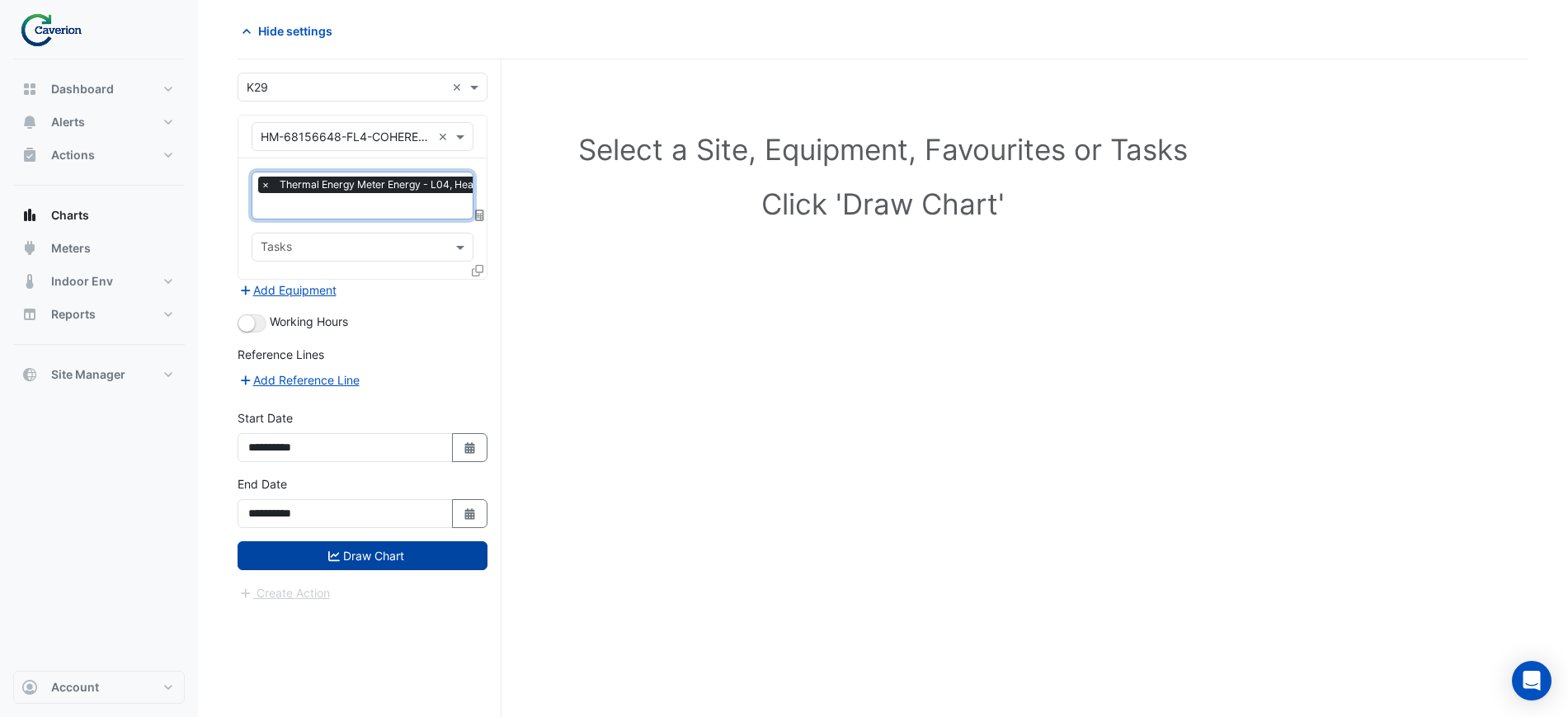
click at [371, 542] on button "Draw Chart" at bounding box center [362, 556] width 250 height 29
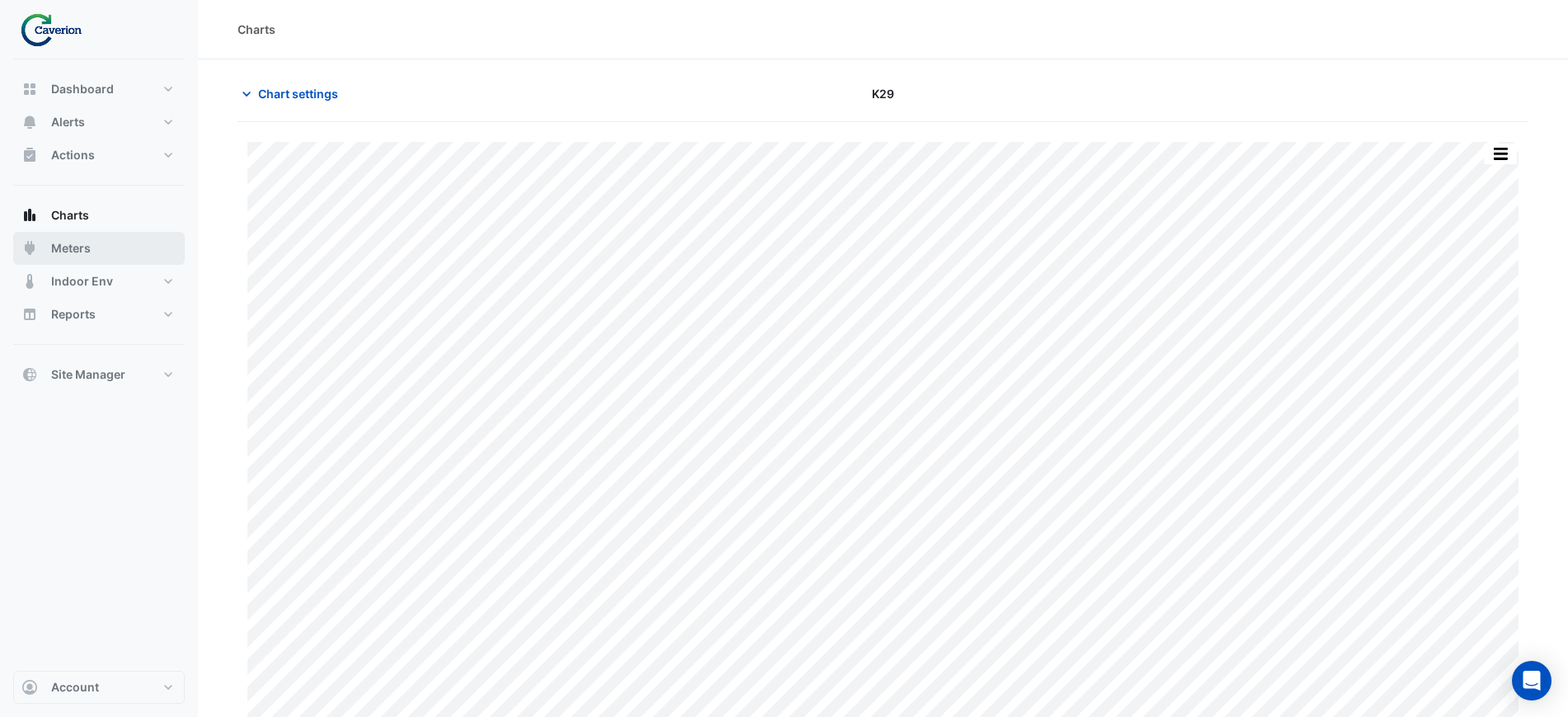
click at [71, 240] on span "Meters" at bounding box center [70, 248] width 40 height 16
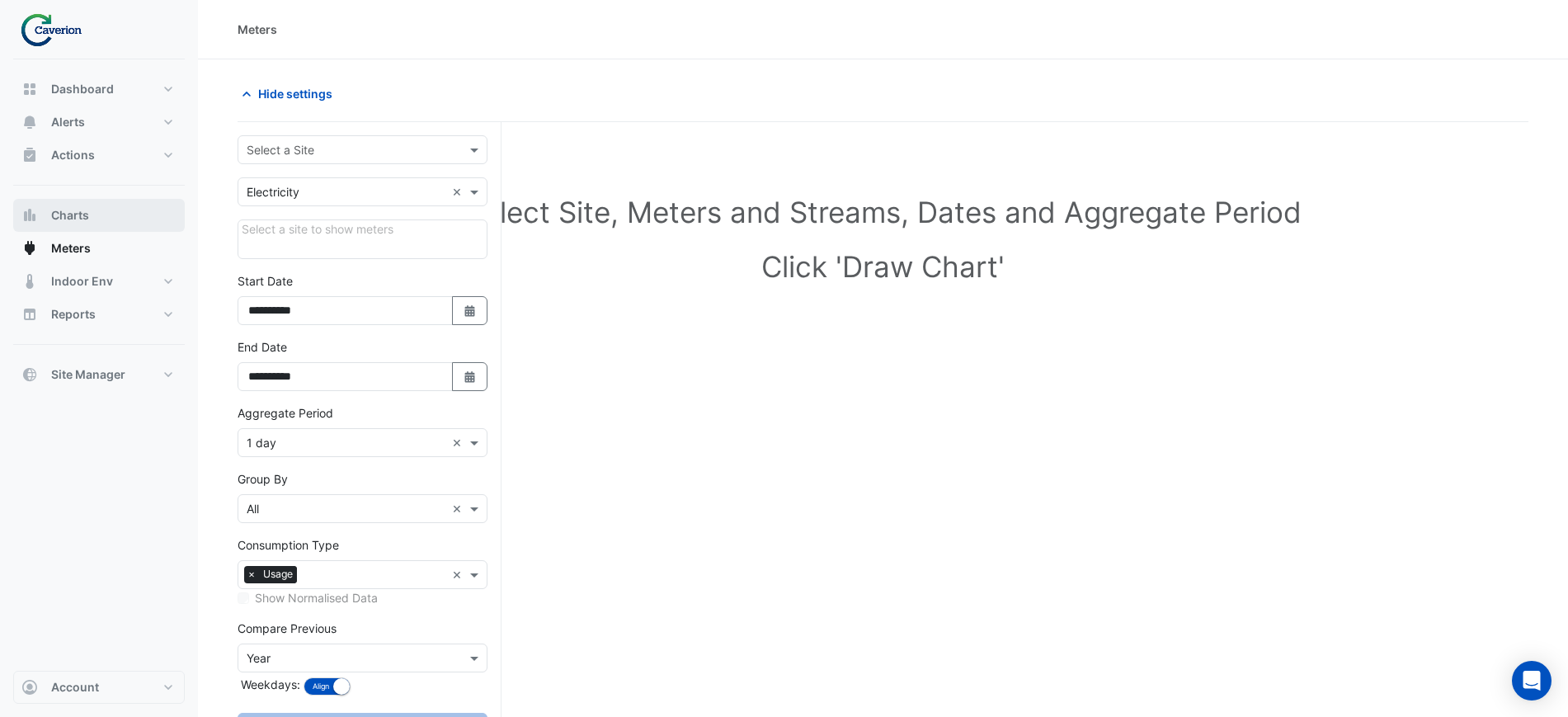
click at [72, 222] on span "Charts" at bounding box center [69, 215] width 38 height 16
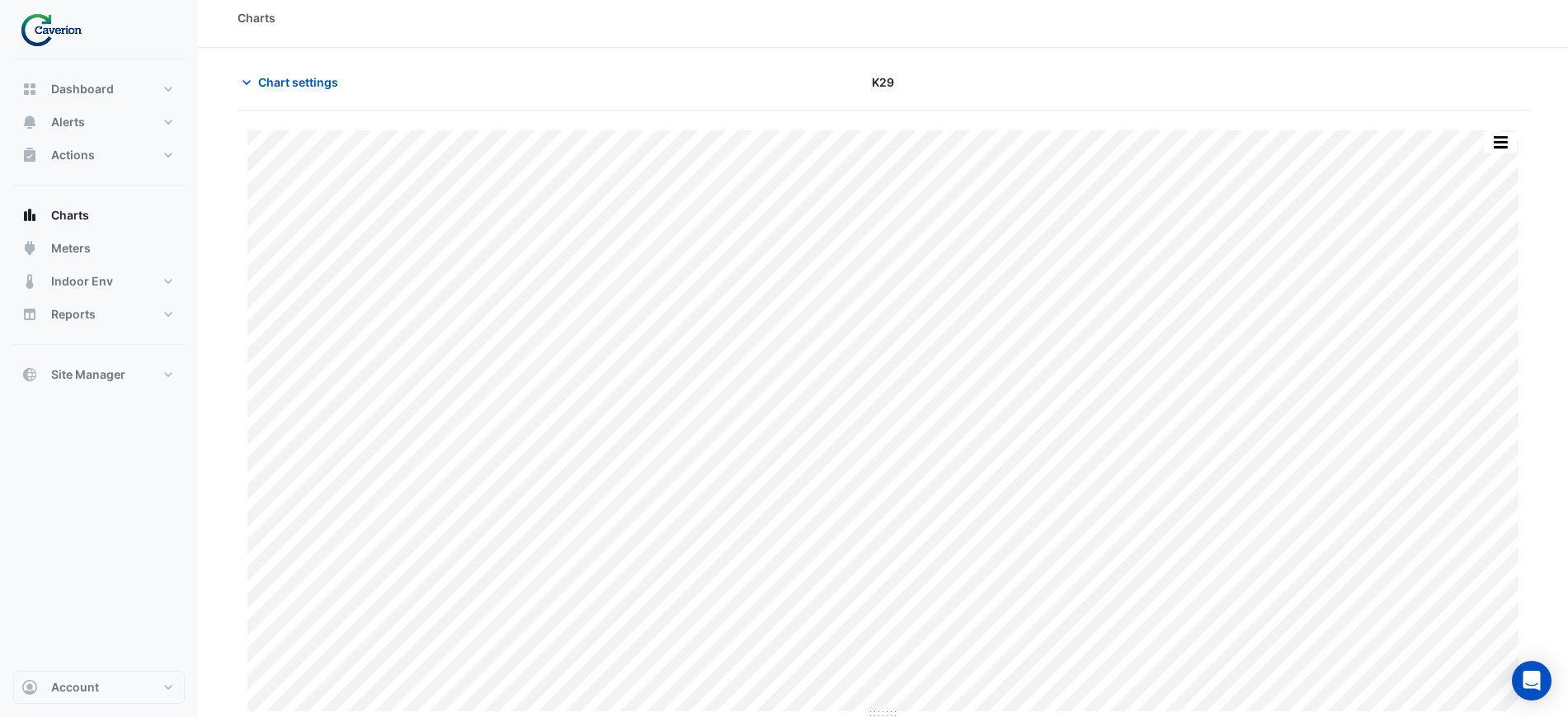
scroll to position [14, 0]
click at [58, 217] on span "Charts" at bounding box center [69, 215] width 38 height 16
click at [123, 383] on button "Site Manager" at bounding box center [99, 374] width 172 height 33
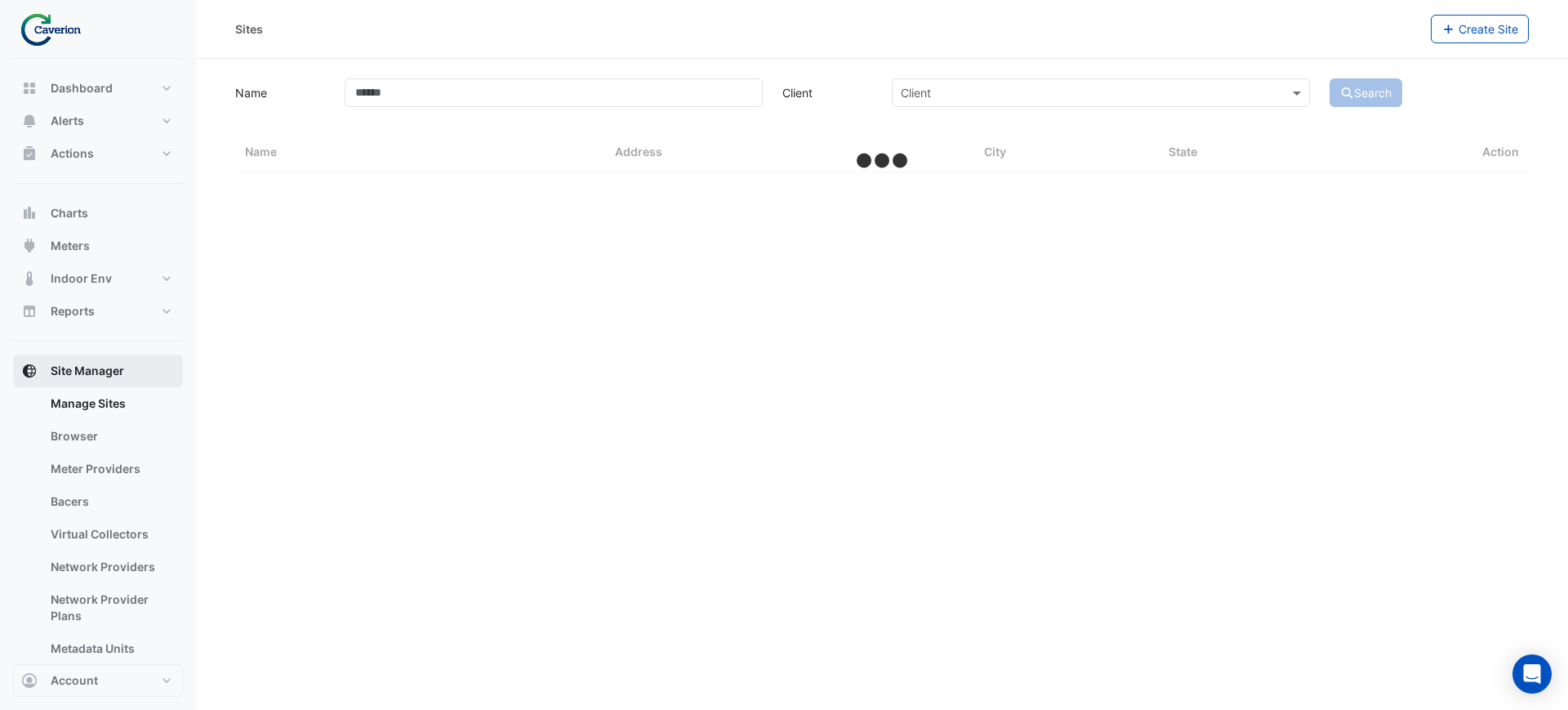
select select "***"
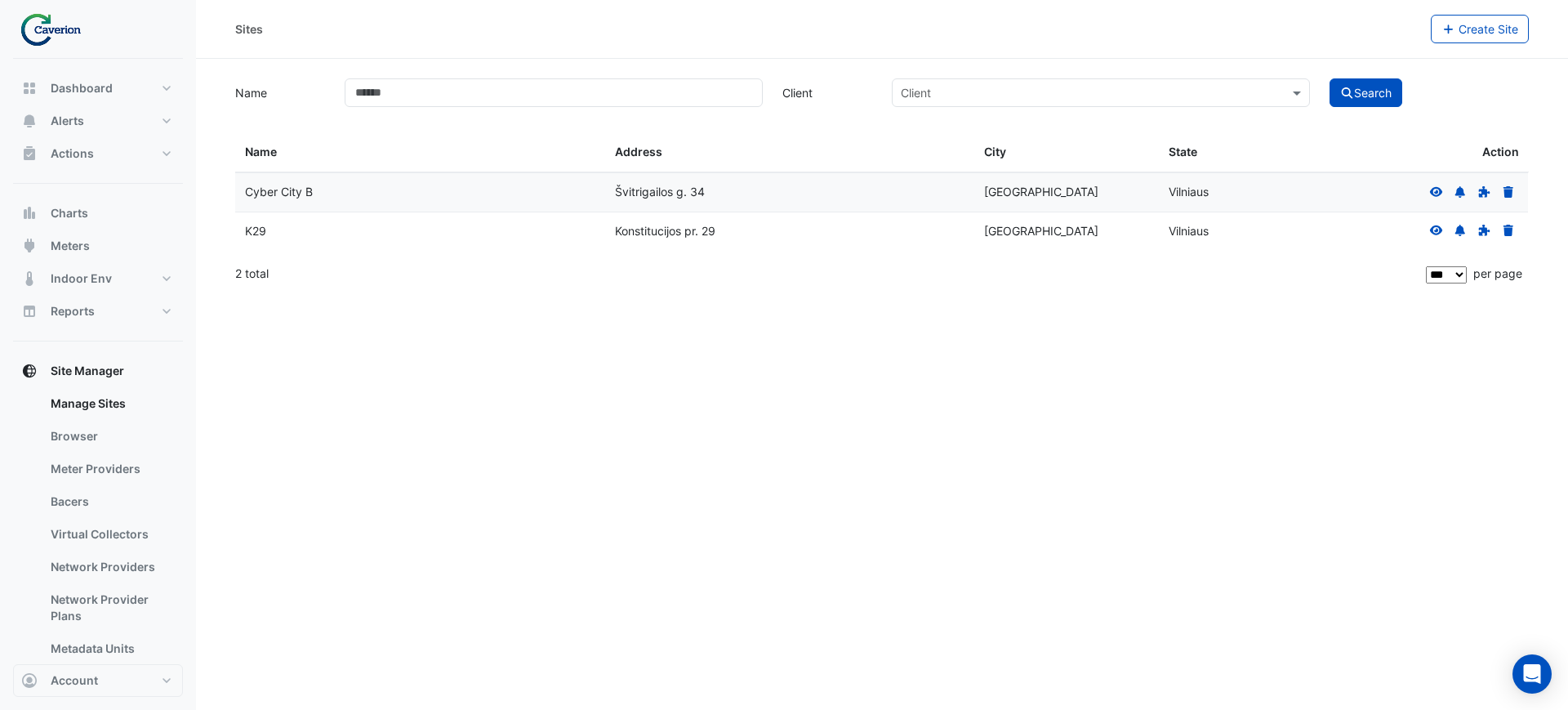
click at [279, 227] on div "K29" at bounding box center [419, 232] width 351 height 19
click at [1427, 229] on div at bounding box center [1472, 232] width 93 height 19
click at [1436, 229] on icon at bounding box center [1436, 230] width 14 height 11
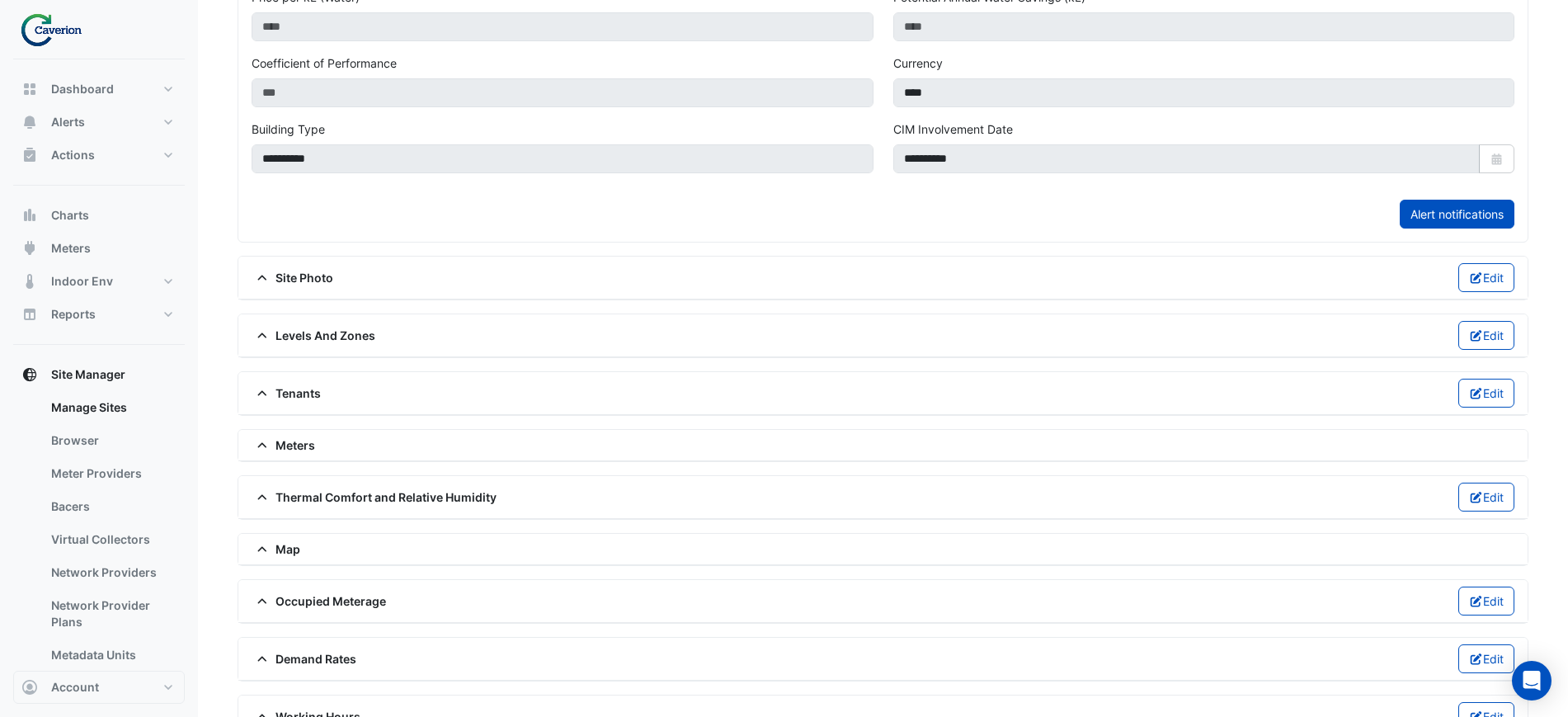
scroll to position [646, 0]
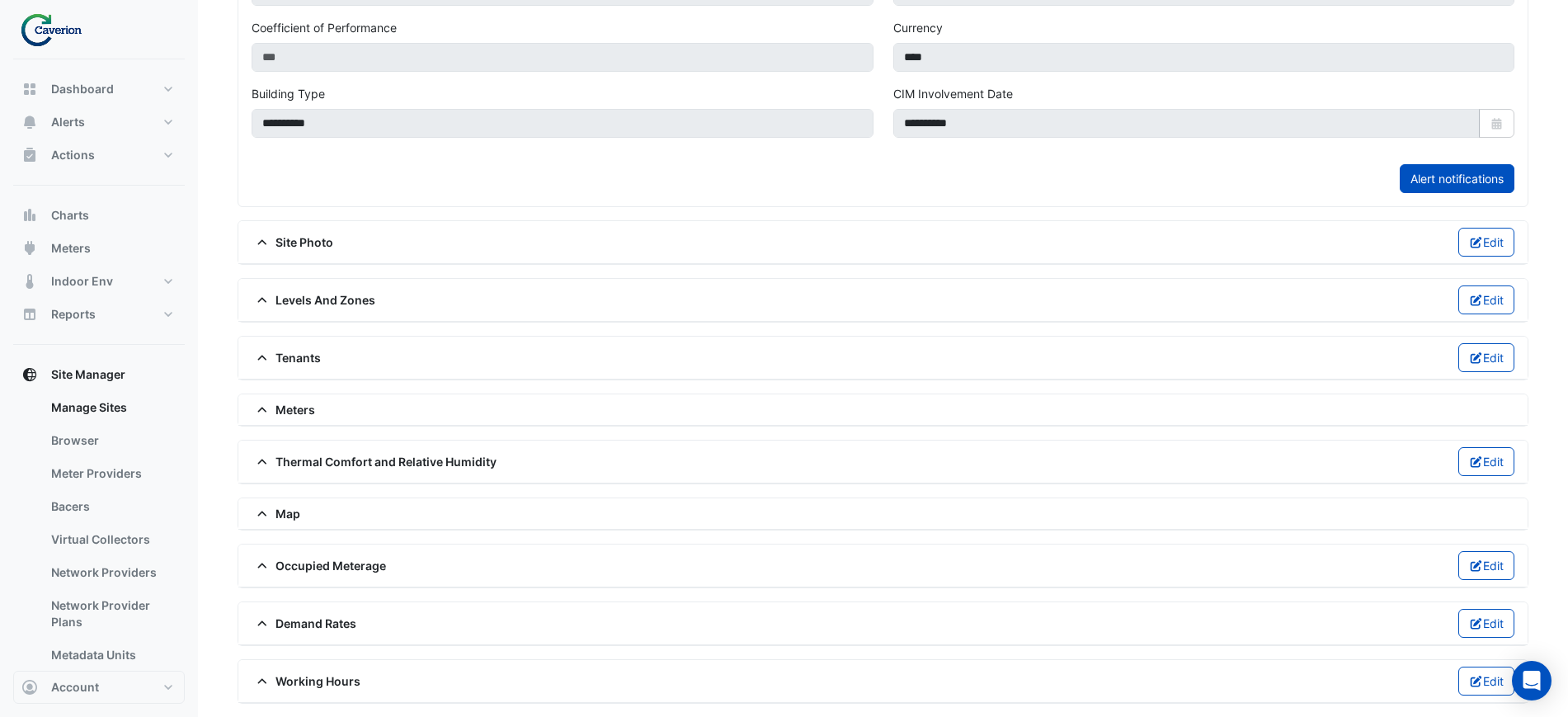
click at [327, 419] on div "Meters" at bounding box center [883, 410] width 1289 height 31
click at [318, 378] on div "Tenants Edit" at bounding box center [883, 358] width 1289 height 42
click at [322, 344] on div "Tenants Edit" at bounding box center [883, 358] width 1263 height 29
click at [318, 300] on span "Levels And Zones" at bounding box center [314, 300] width 124 height 17
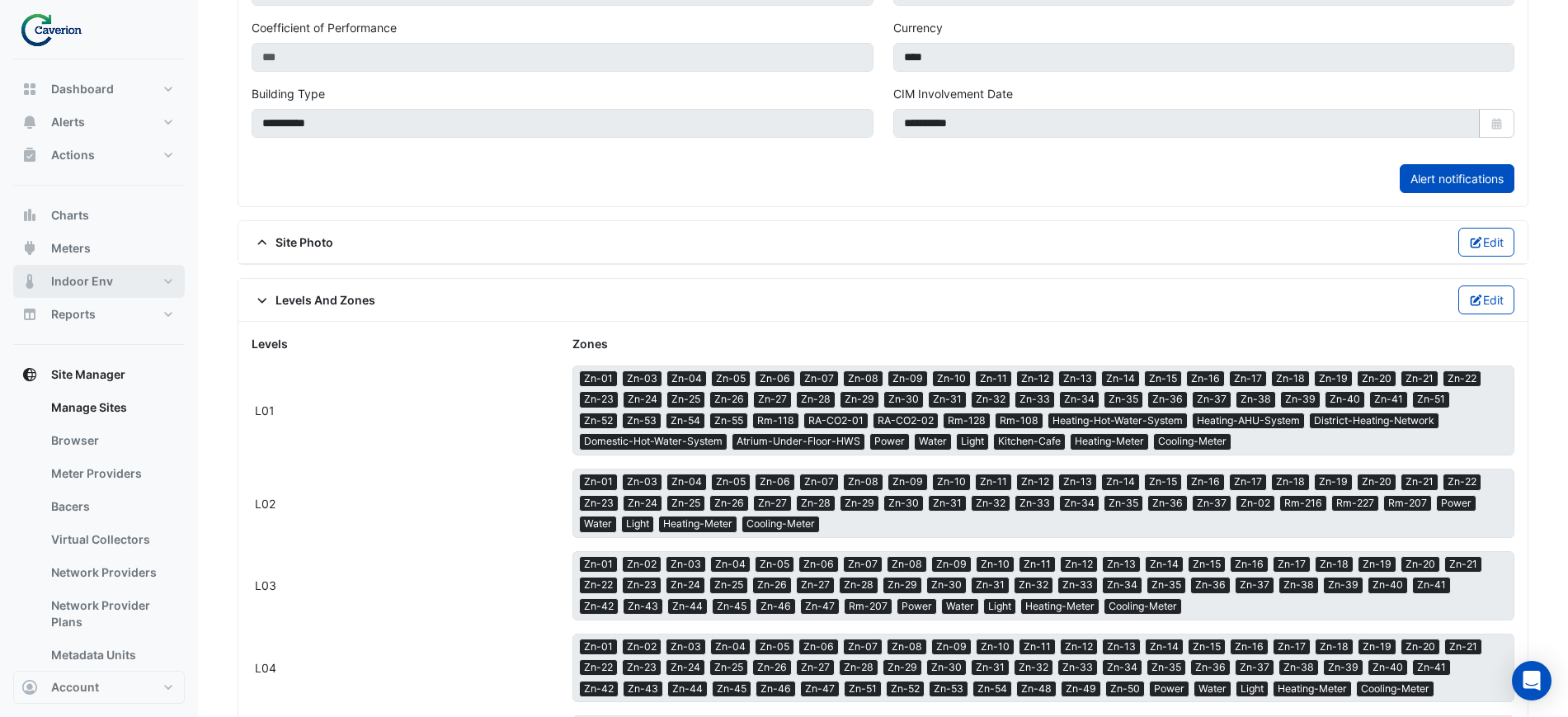
scroll to position [0, 0]
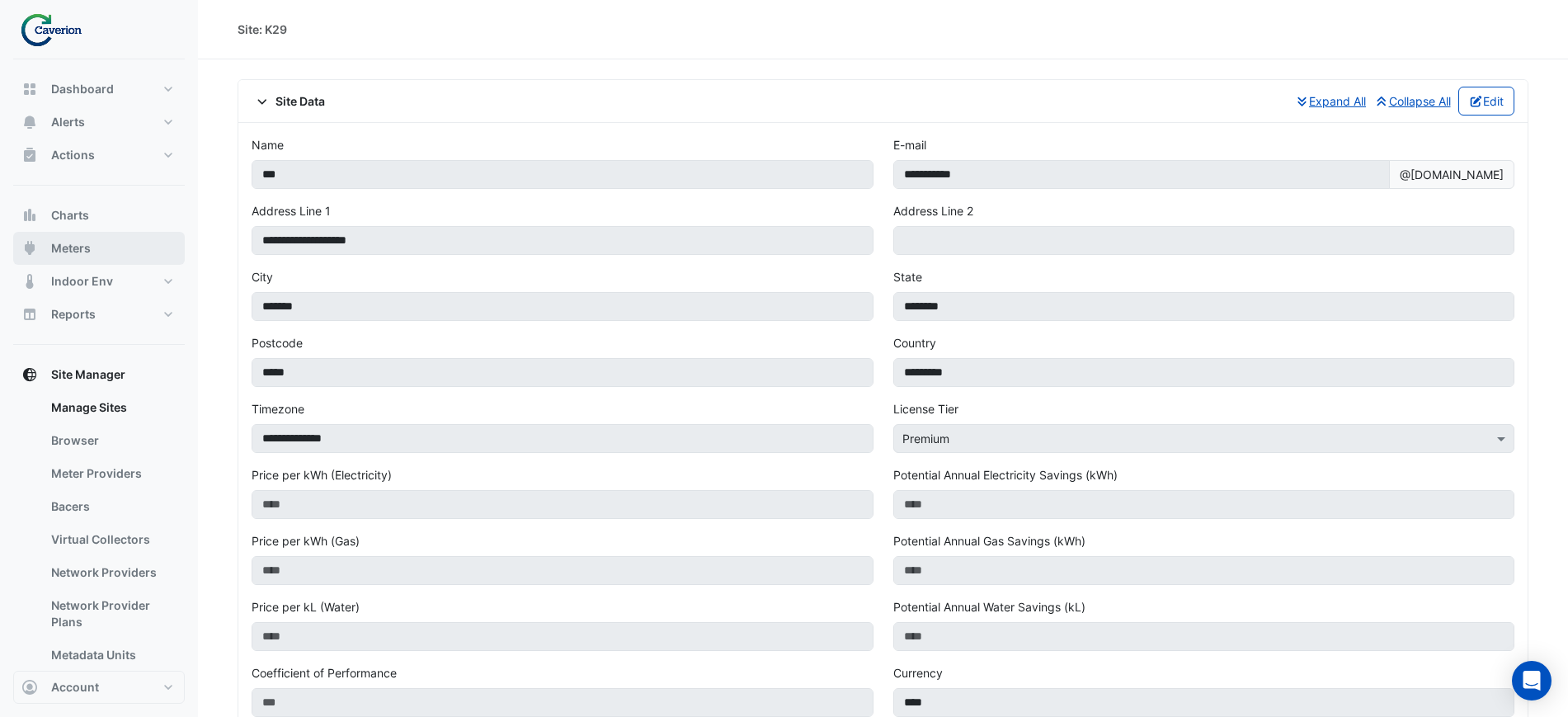
click at [62, 247] on span "Meters" at bounding box center [70, 248] width 40 height 16
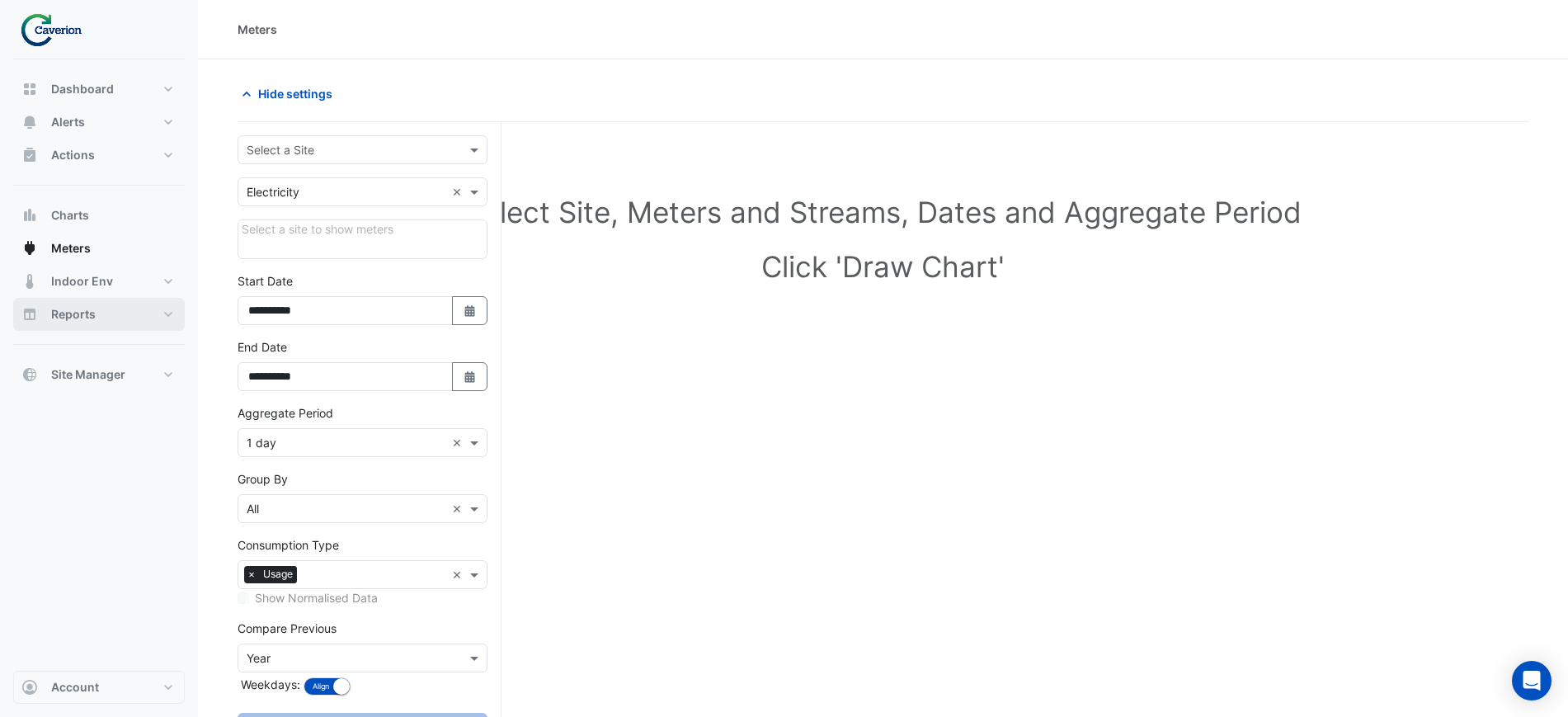
click at [99, 307] on button "Reports" at bounding box center [99, 315] width 172 height 33
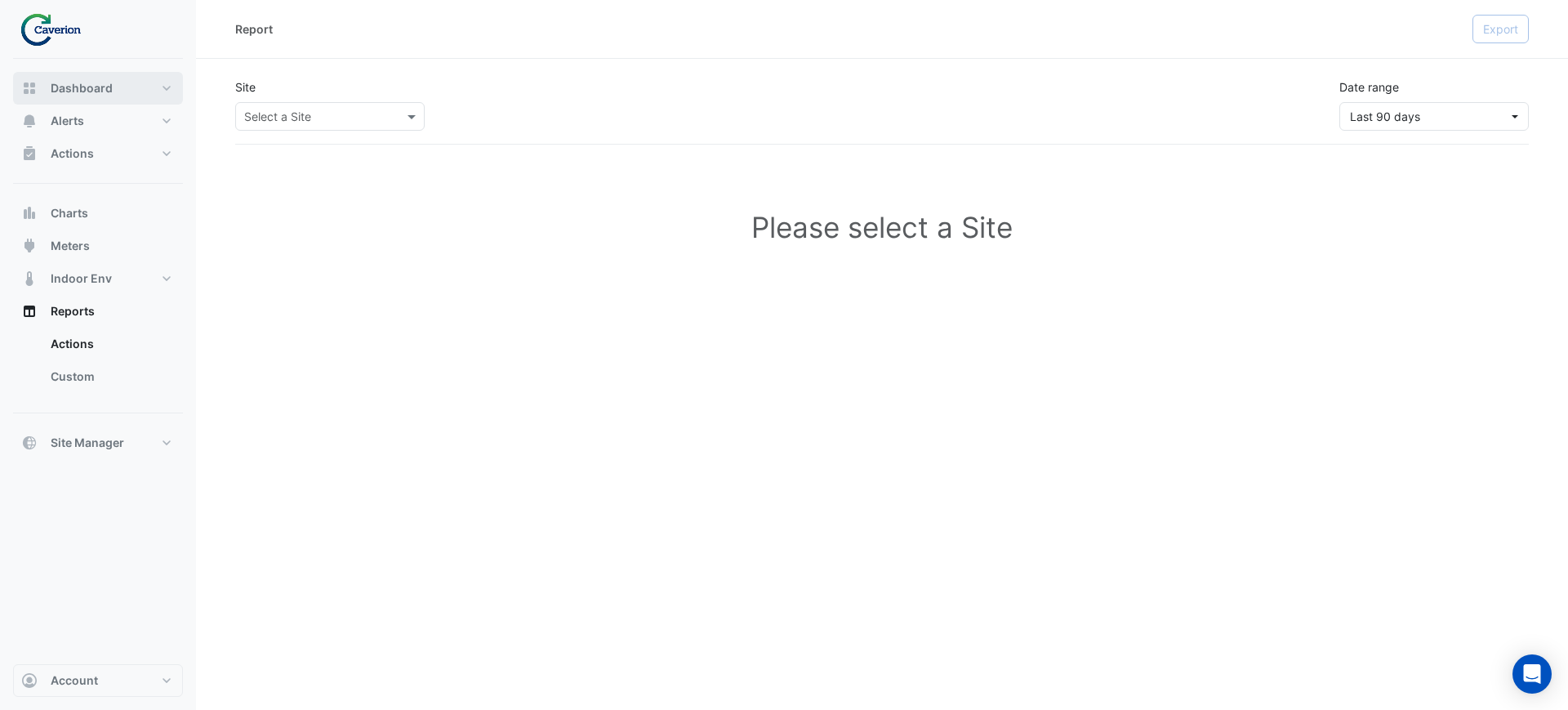
click at [155, 90] on button "Dashboard" at bounding box center [98, 88] width 170 height 32
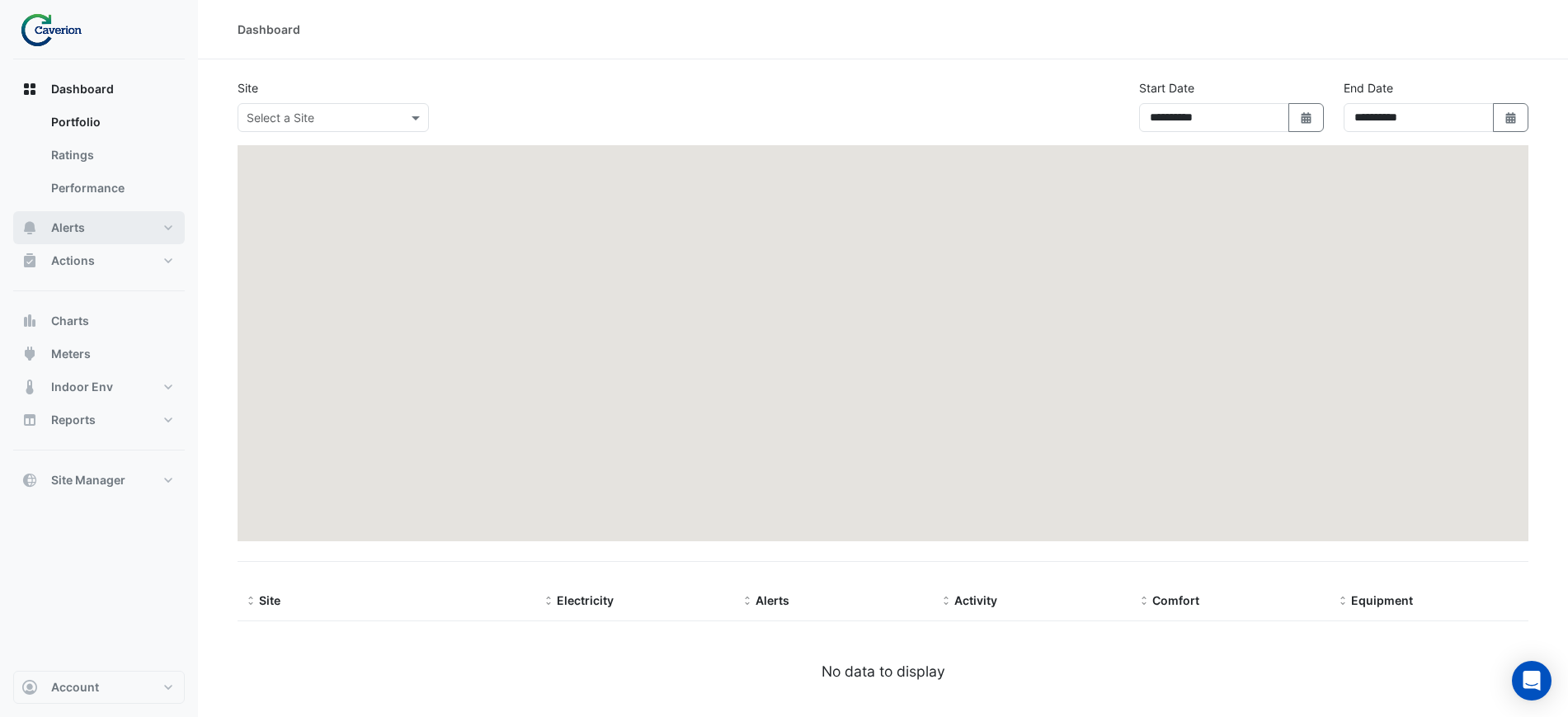
click at [92, 228] on button "Alerts" at bounding box center [99, 228] width 172 height 33
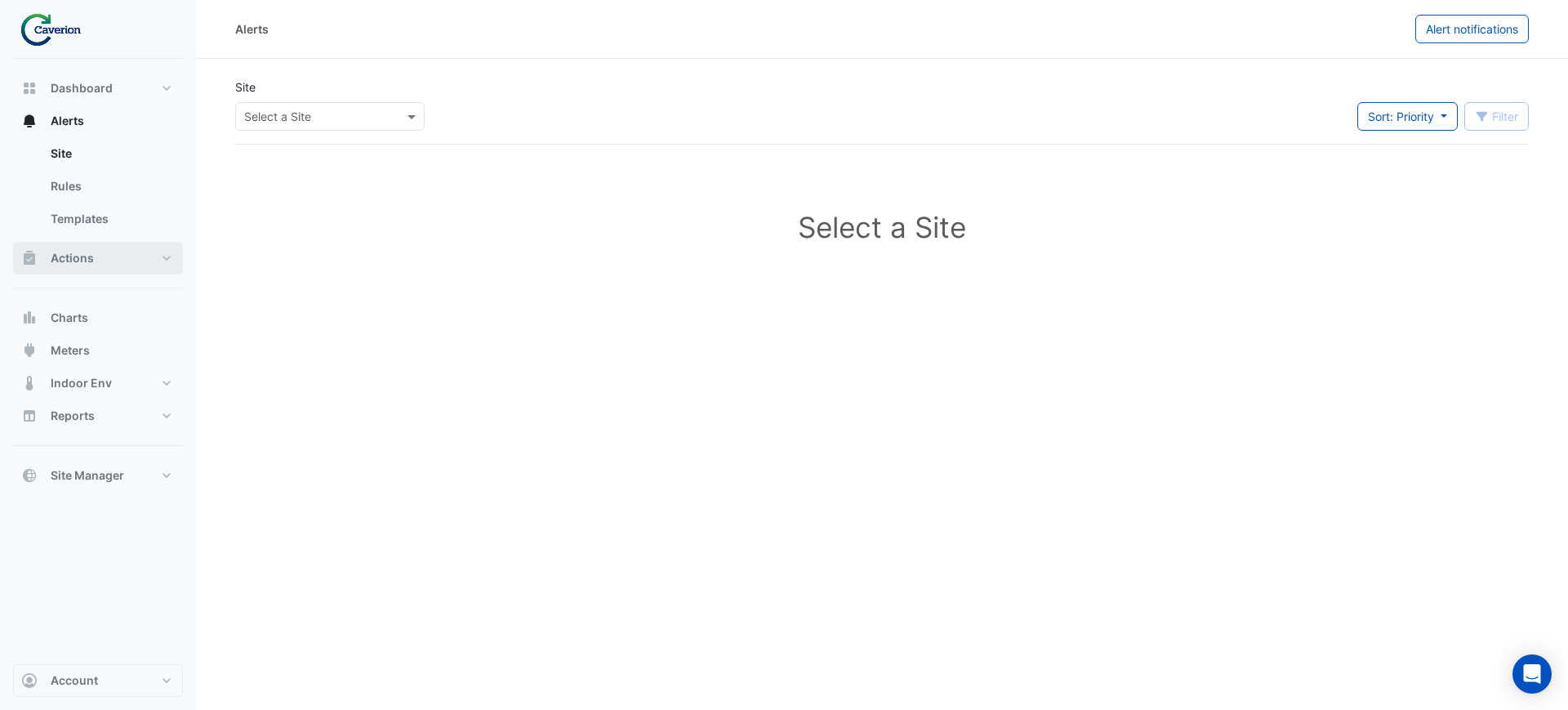
click at [110, 250] on button "Actions" at bounding box center [98, 258] width 170 height 32
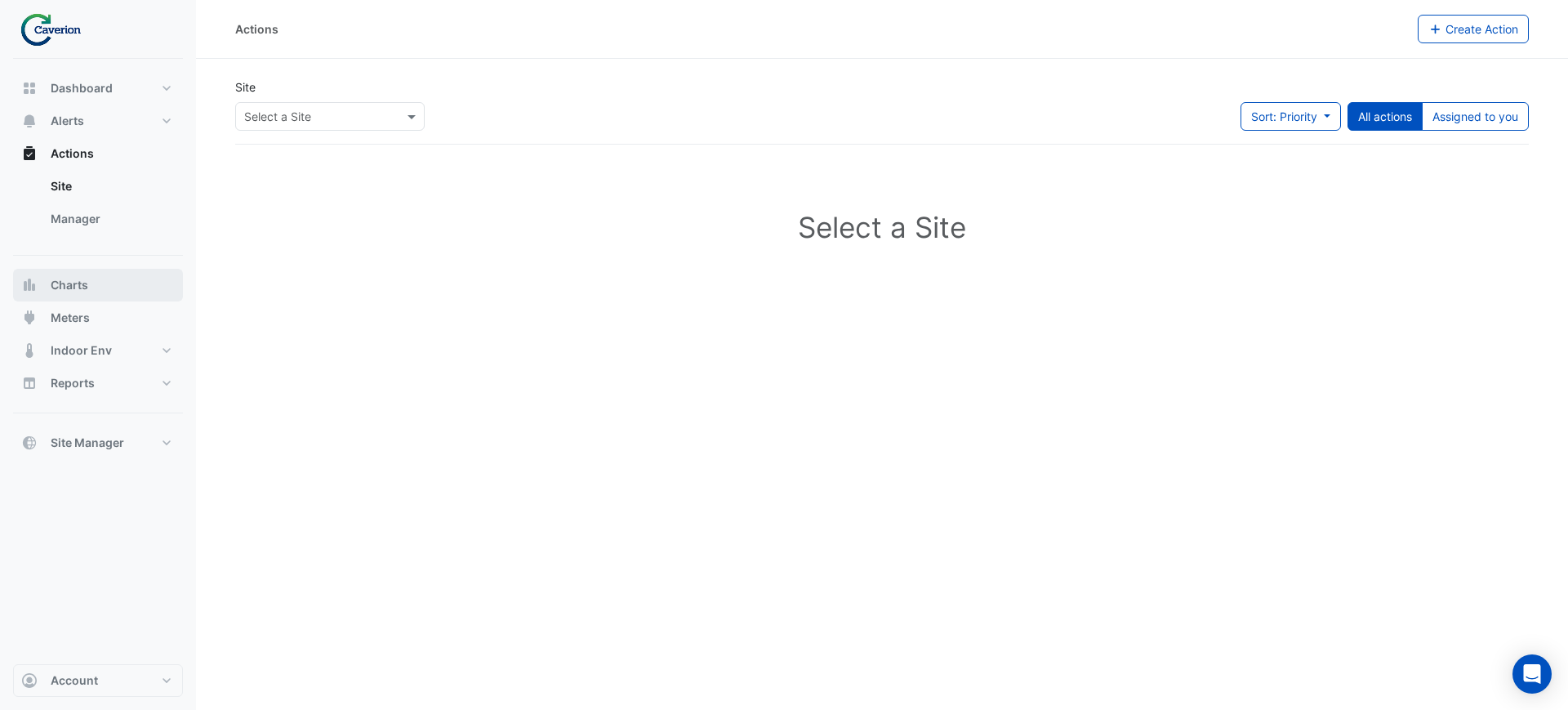
click at [87, 293] on button "Charts" at bounding box center [98, 285] width 170 height 32
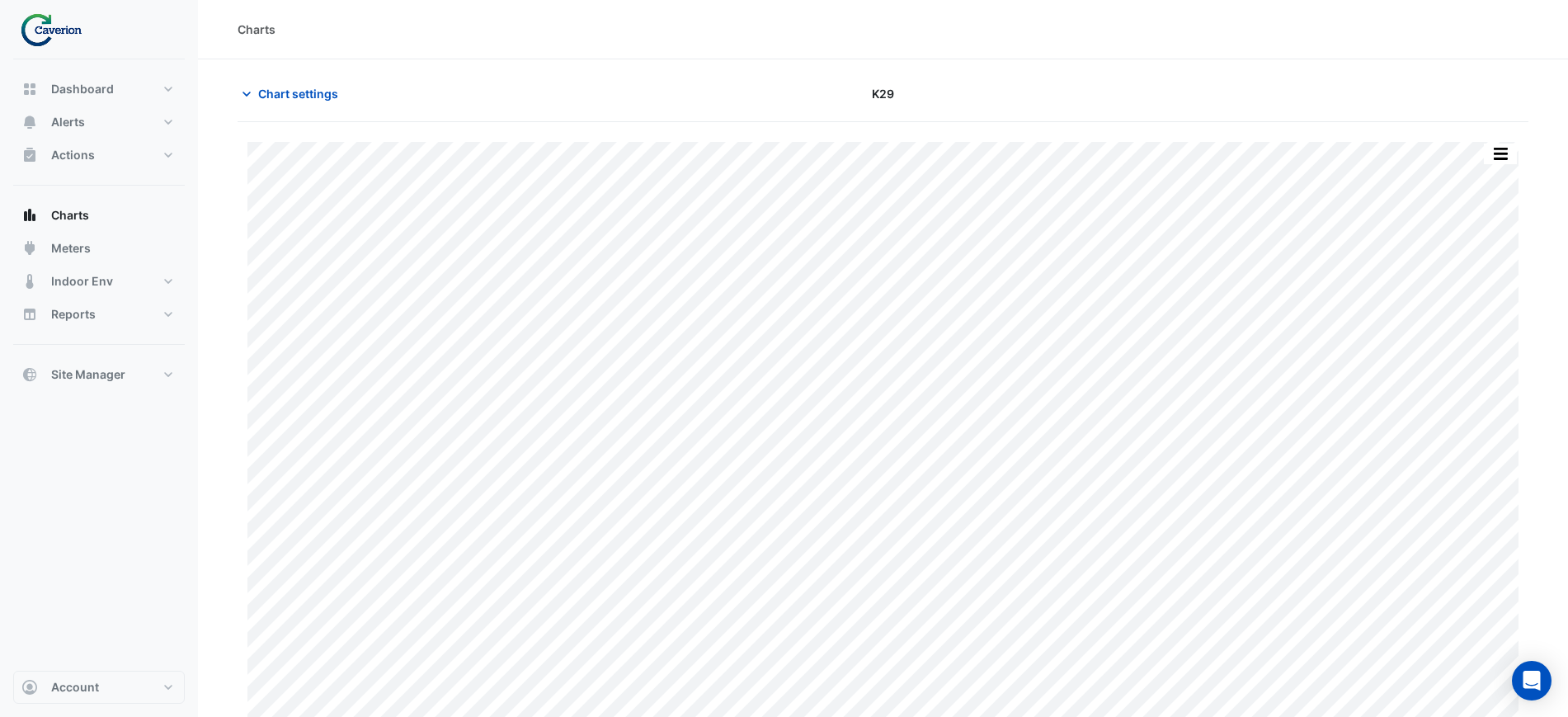
click at [262, 75] on section "Chart settings K29 Print Save as JPEG Save as PNG Pivot Data Table Export CSV -…" at bounding box center [883, 396] width 1370 height 672
click at [264, 91] on span "Chart settings" at bounding box center [298, 94] width 80 height 17
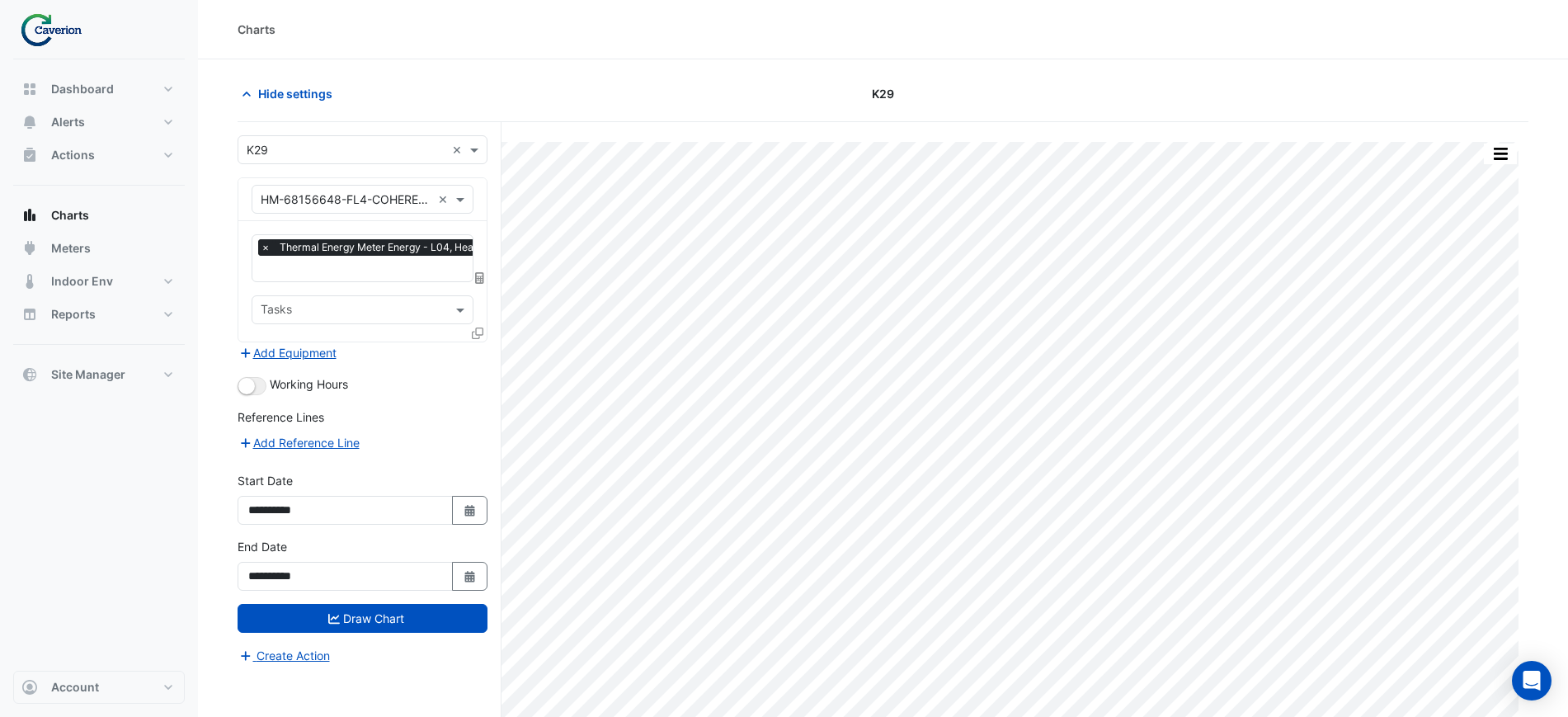
click at [264, 241] on span "×" at bounding box center [265, 247] width 14 height 16
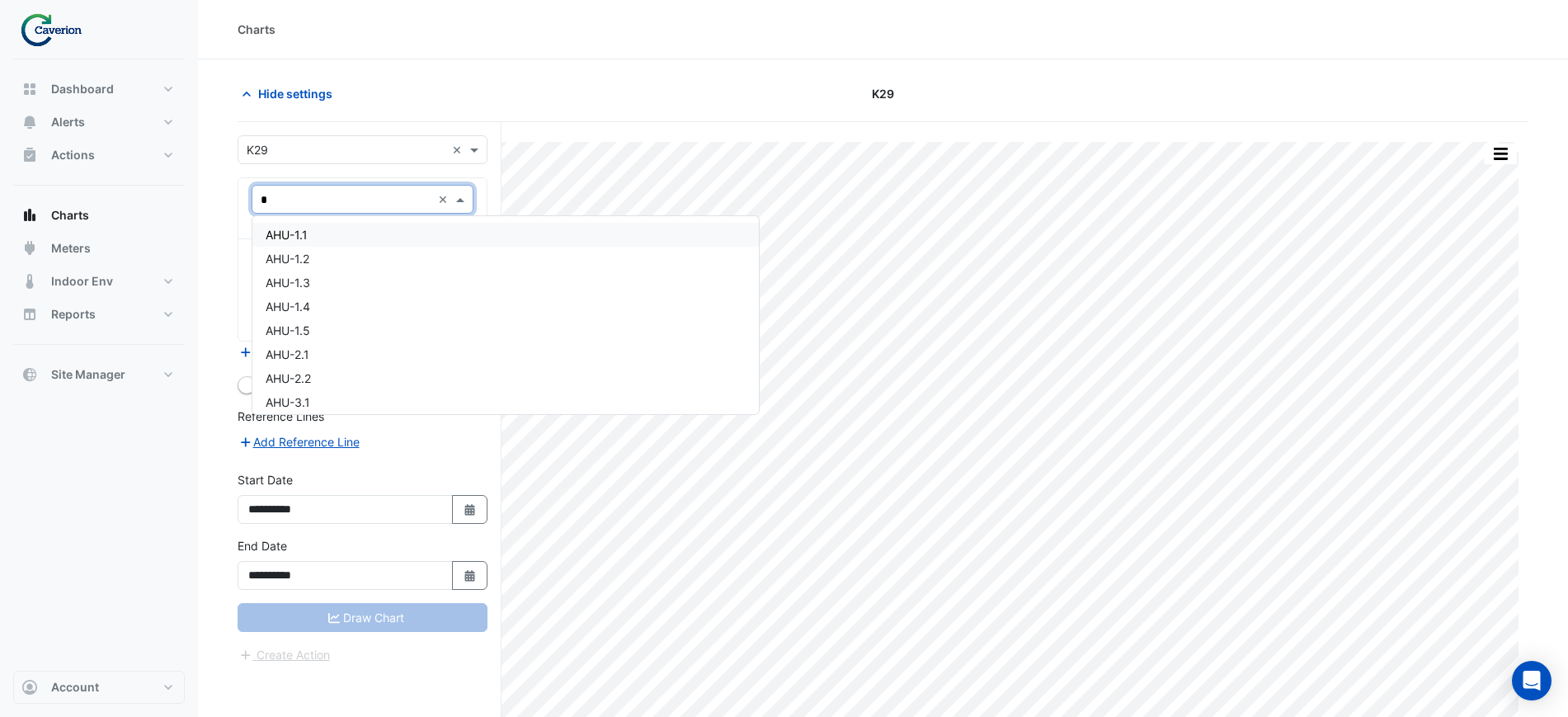
type input "**"
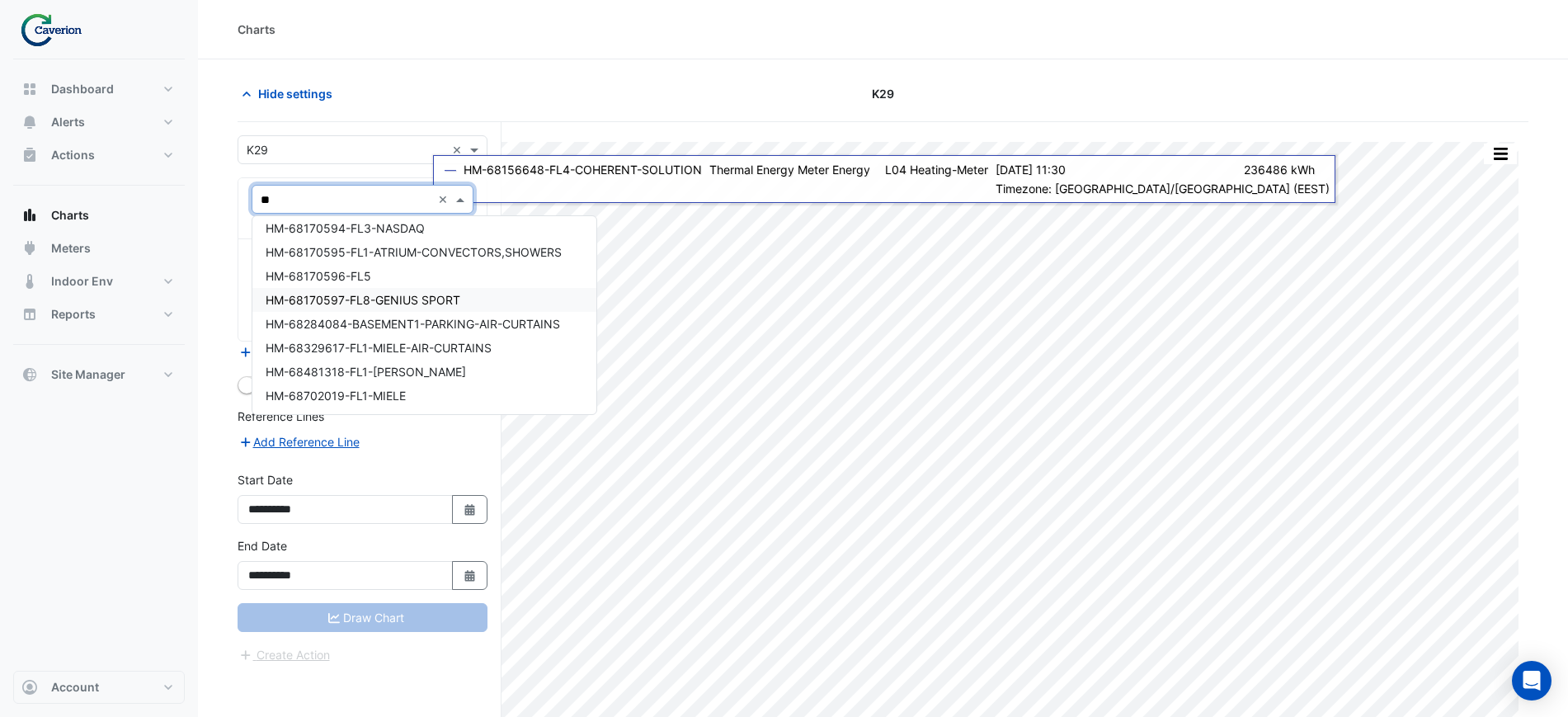
scroll to position [63, 0]
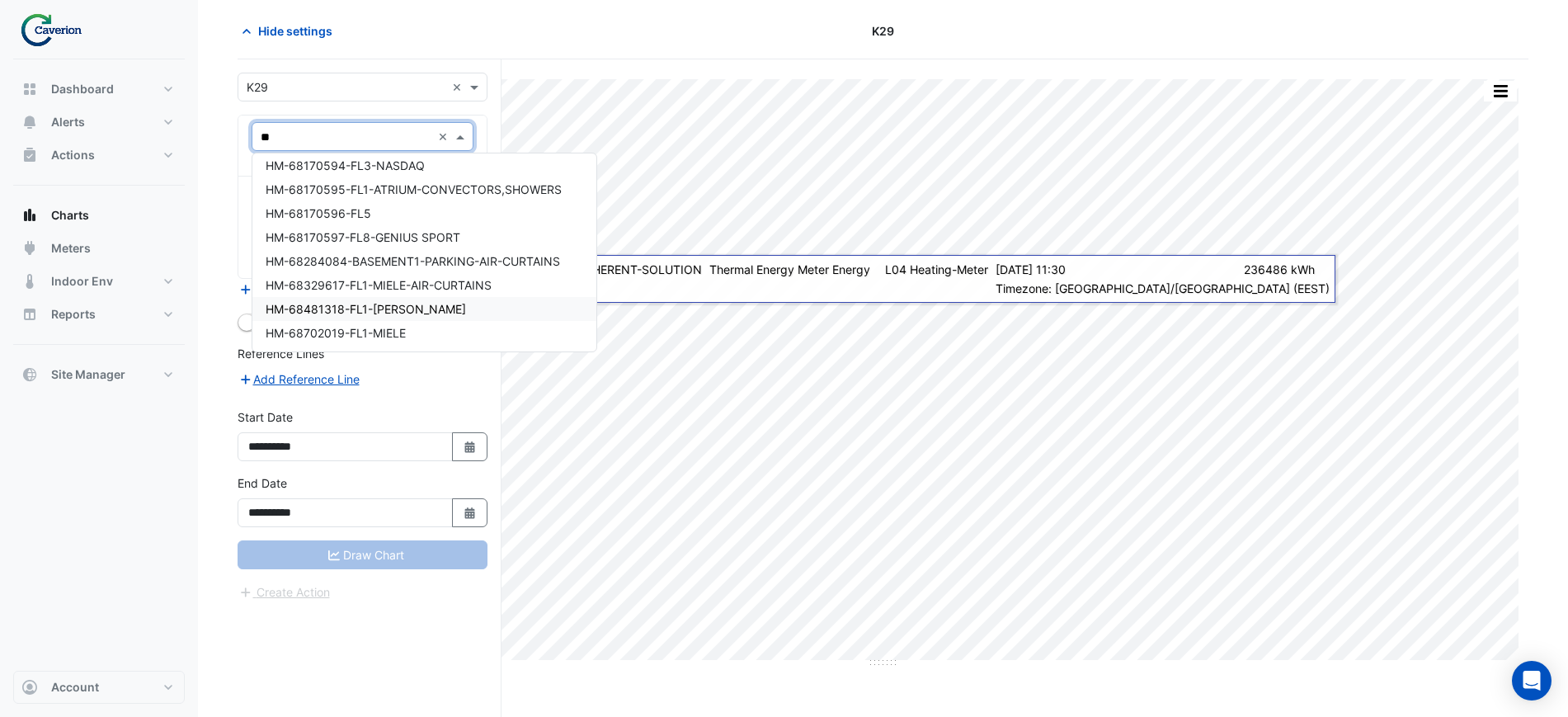
click at [412, 313] on div "HM-68481318-FL1-KNAUF" at bounding box center [425, 309] width 344 height 24
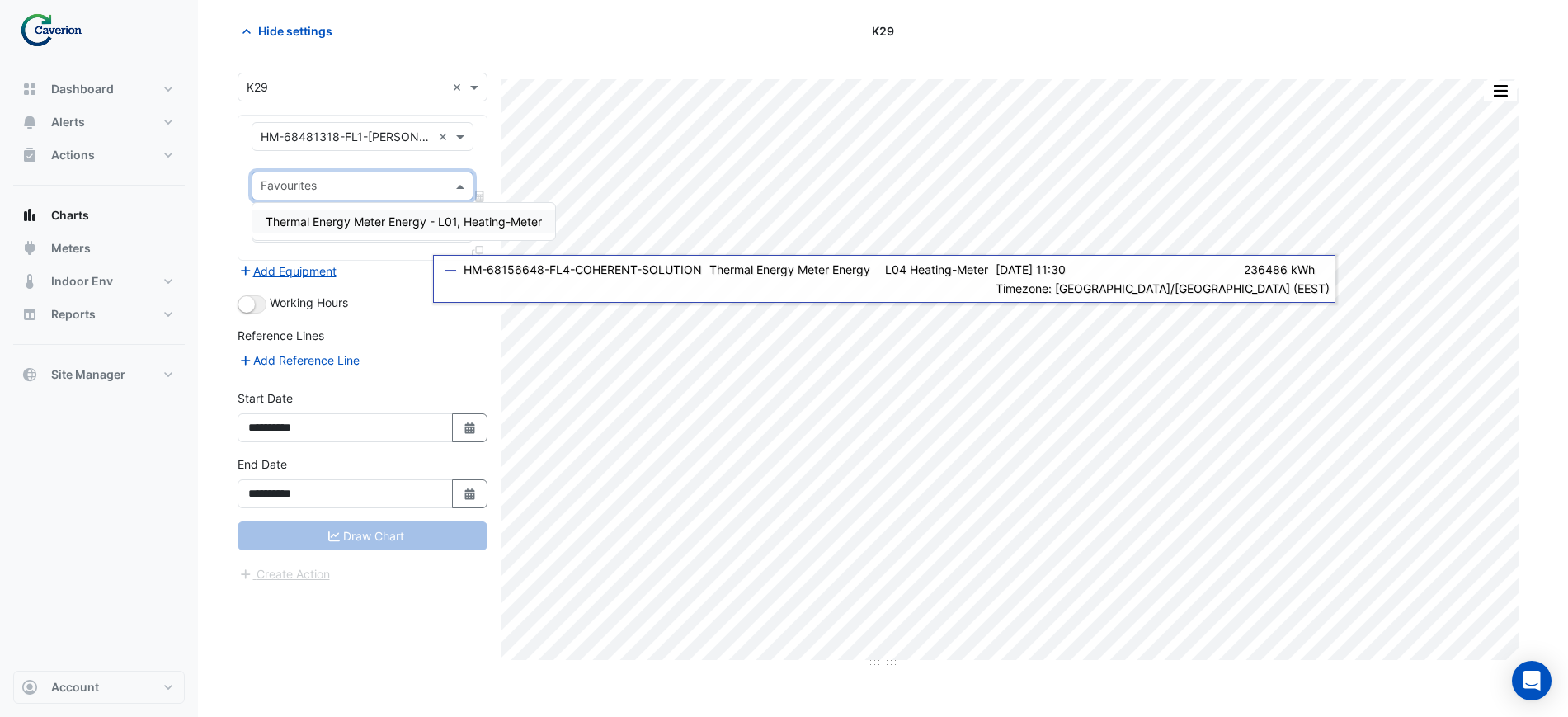
click at [355, 189] on input "text" at bounding box center [352, 188] width 184 height 17
click at [346, 203] on div "Thermal Energy Meter Energy - L01, Heating-Meter" at bounding box center [404, 221] width 303 height 37
click at [349, 214] on span "Thermal Energy Meter Energy - L01, Heating-Meter" at bounding box center [403, 221] width 276 height 14
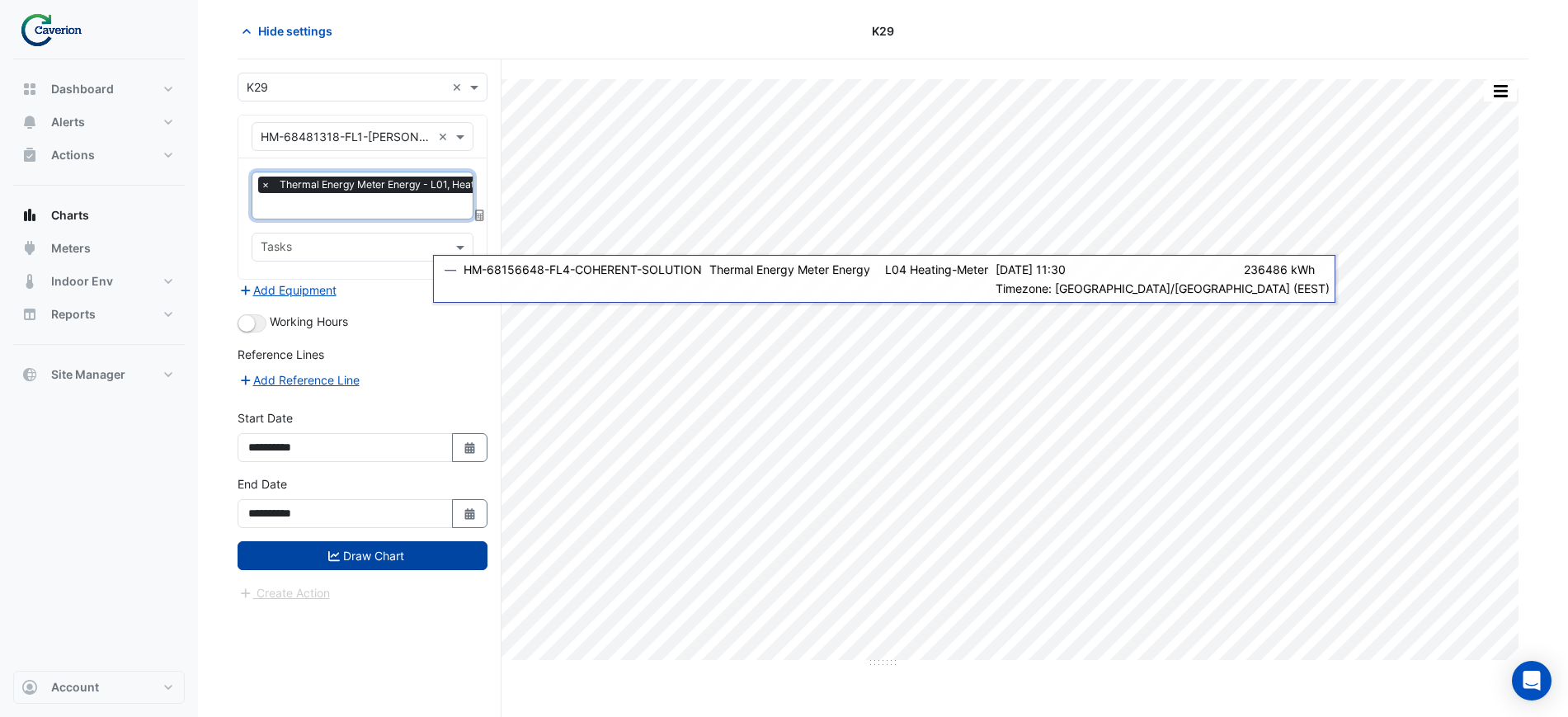
click at [345, 560] on button "Draw Chart" at bounding box center [362, 556] width 250 height 29
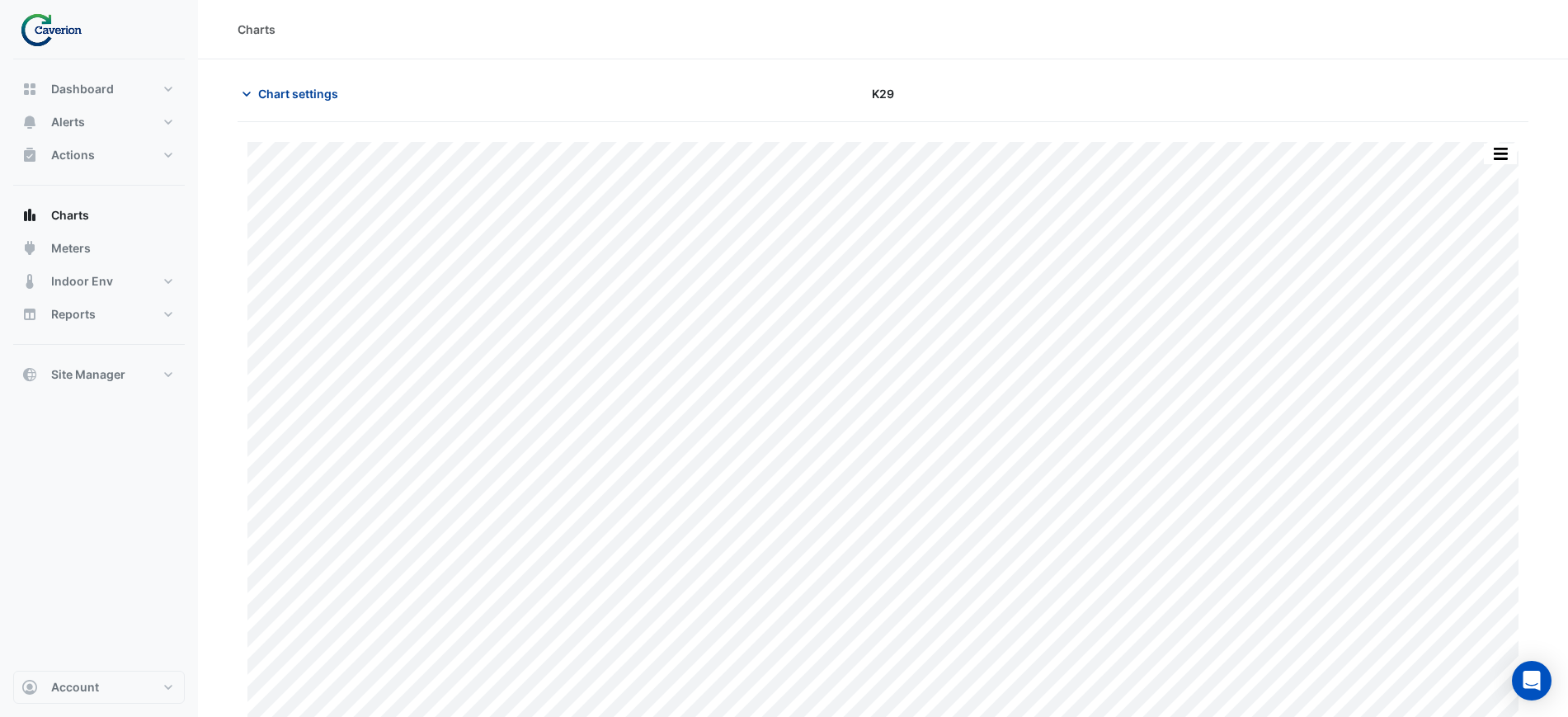
click at [299, 87] on span "Chart settings" at bounding box center [298, 94] width 80 height 17
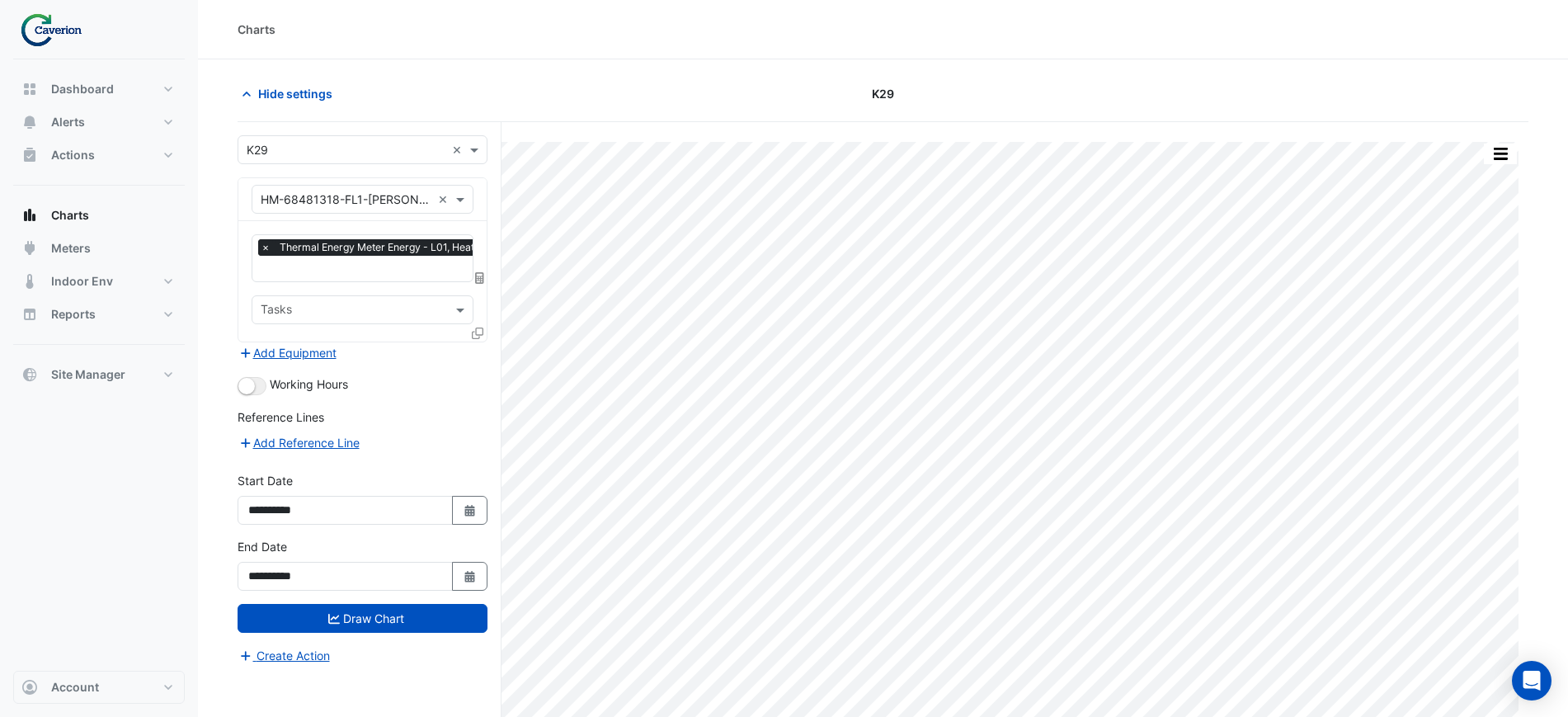
click at [262, 244] on span "×" at bounding box center [265, 247] width 14 height 16
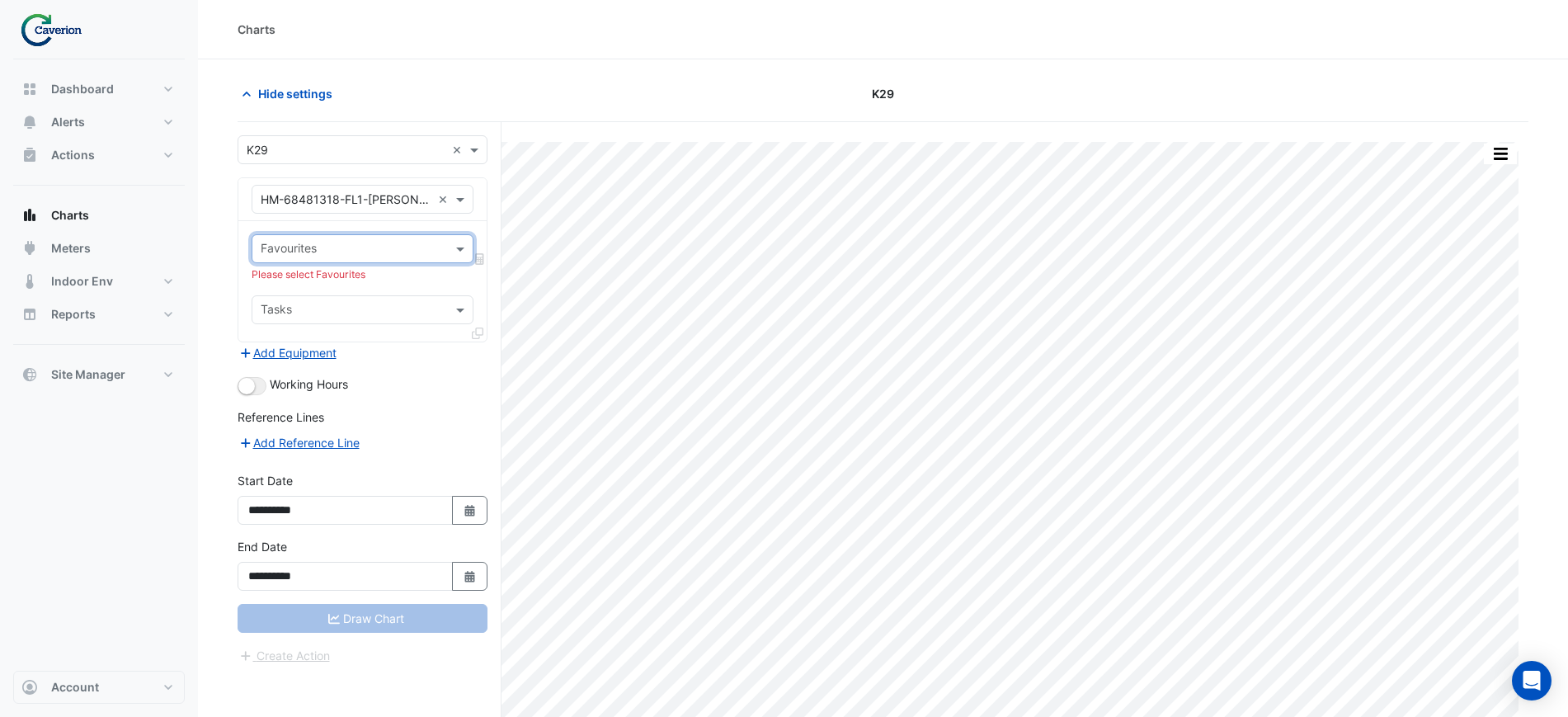
click at [411, 204] on input "text" at bounding box center [345, 200] width 171 height 17
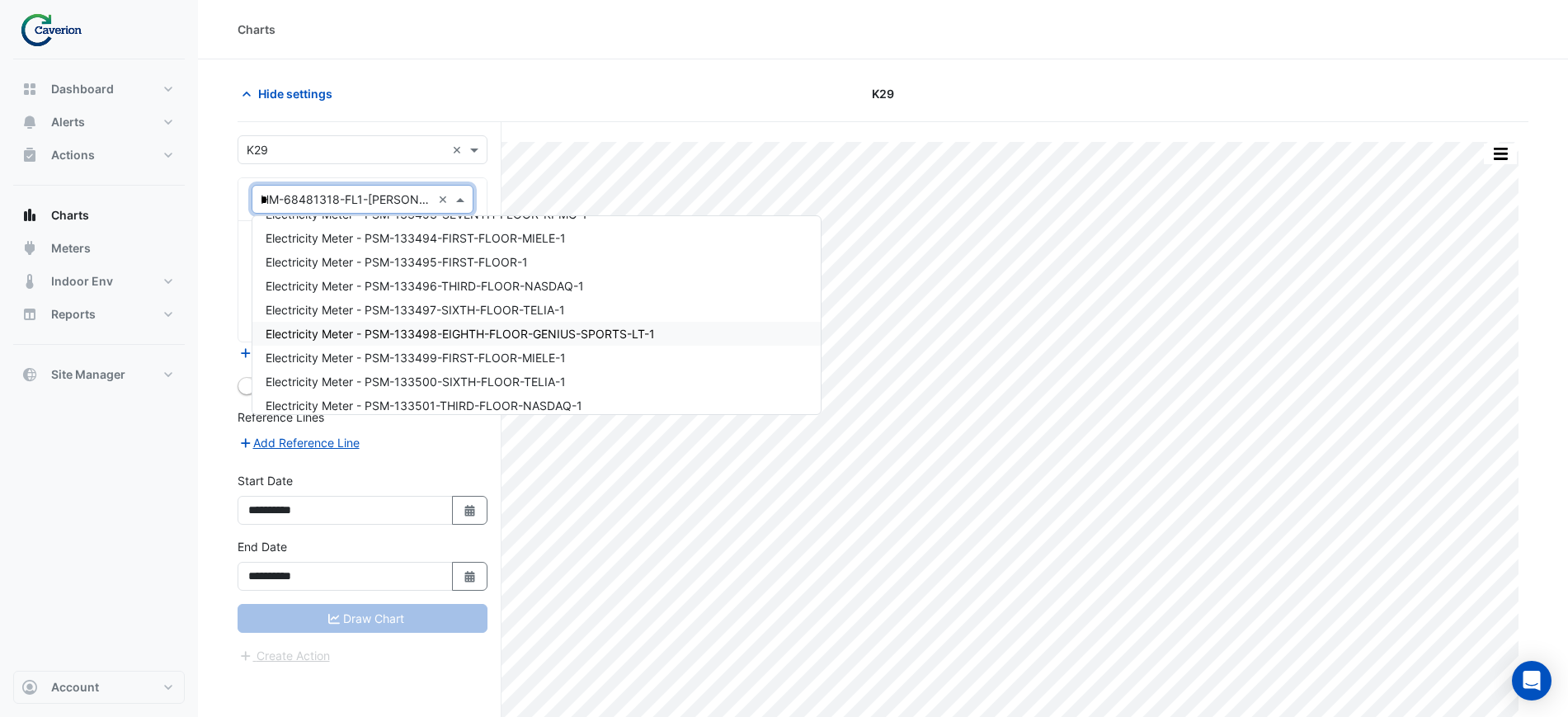
scroll to position [2771, 0]
type input "**"
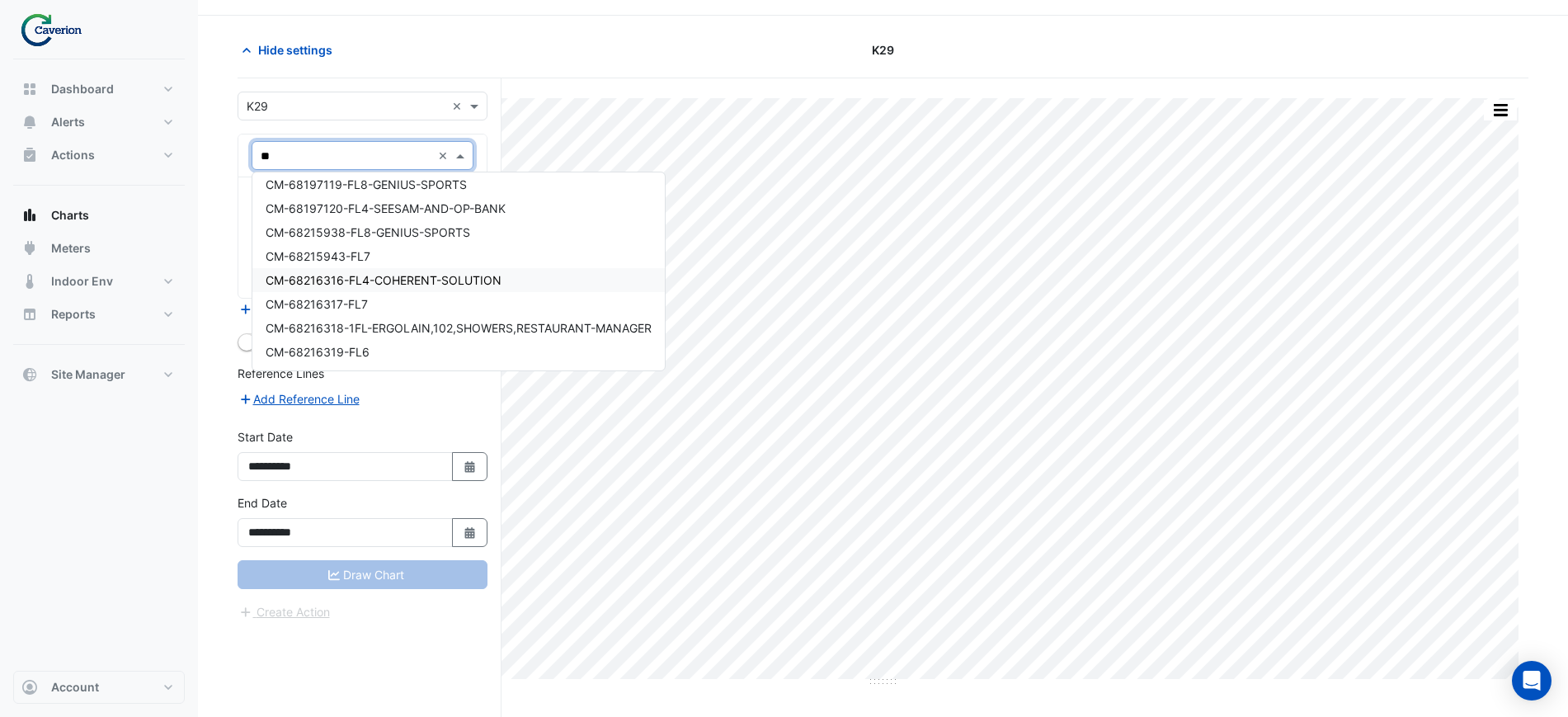
scroll to position [63, 0]
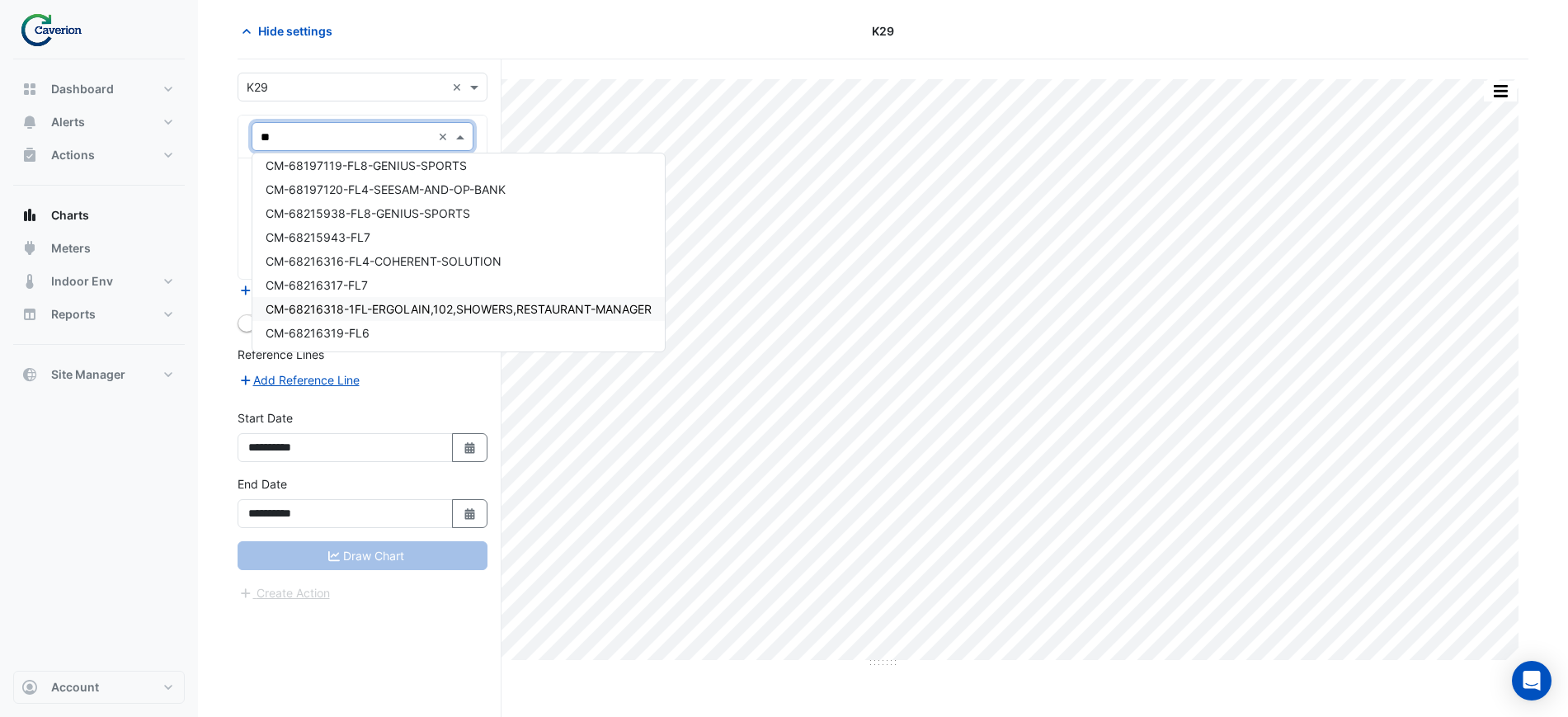
click at [412, 315] on span "CM-68216318-1FL-ERGOLAIN,102,SHOWERS,RESTAURANT-MANAGER" at bounding box center [458, 309] width 386 height 14
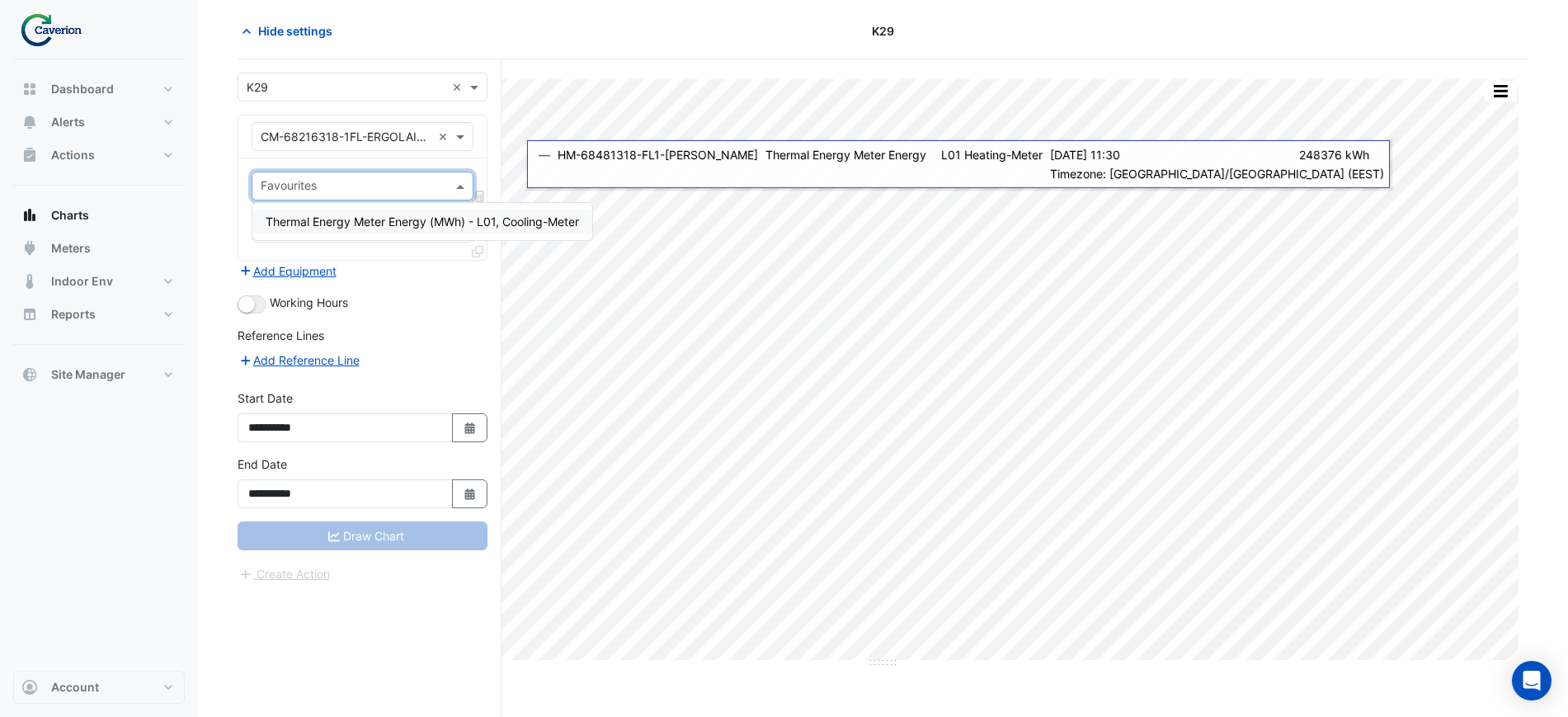
click at [324, 186] on input "text" at bounding box center [352, 188] width 184 height 17
click at [329, 225] on span "Thermal Energy Meter Energy (MWh) - L01, Cooling-Meter" at bounding box center [422, 221] width 314 height 14
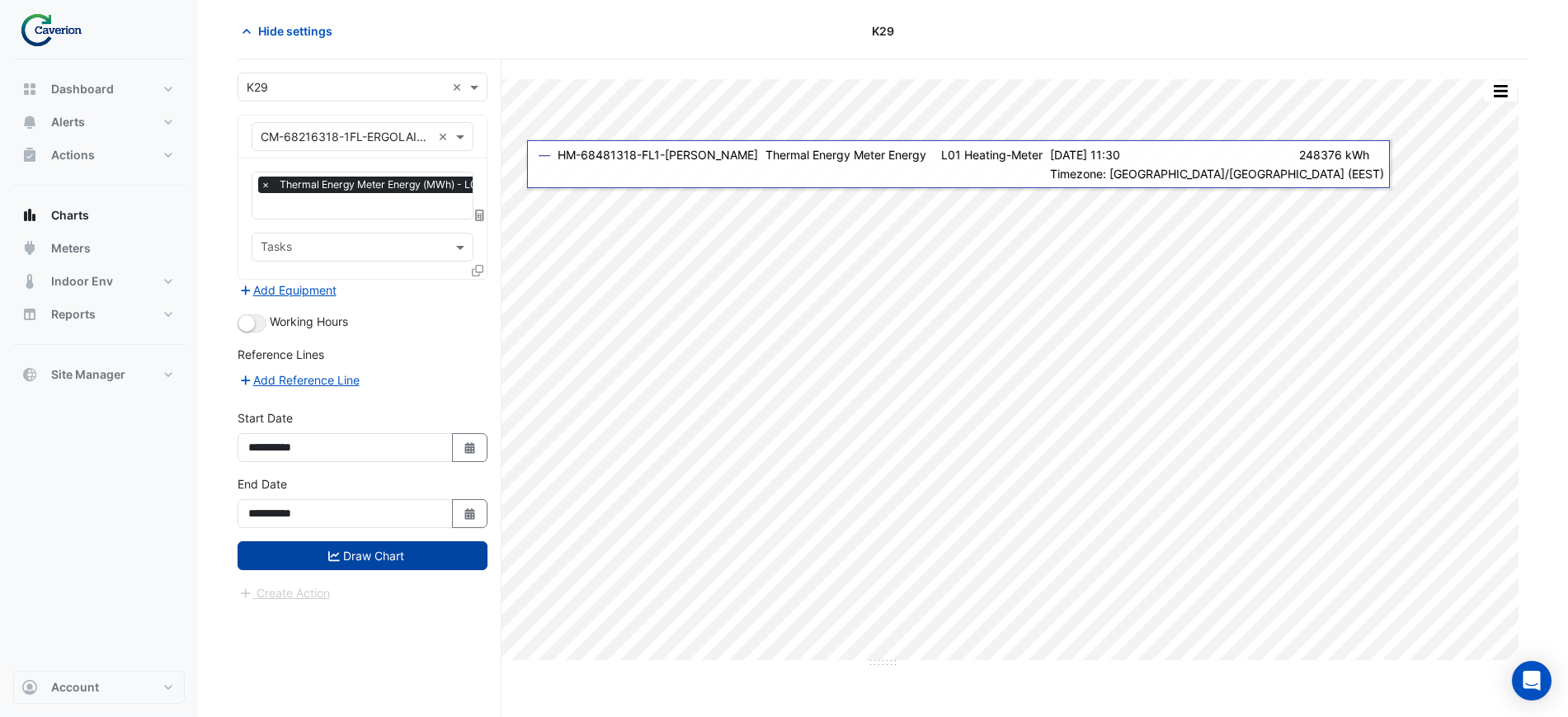
click at [357, 553] on button "Draw Chart" at bounding box center [362, 556] width 250 height 29
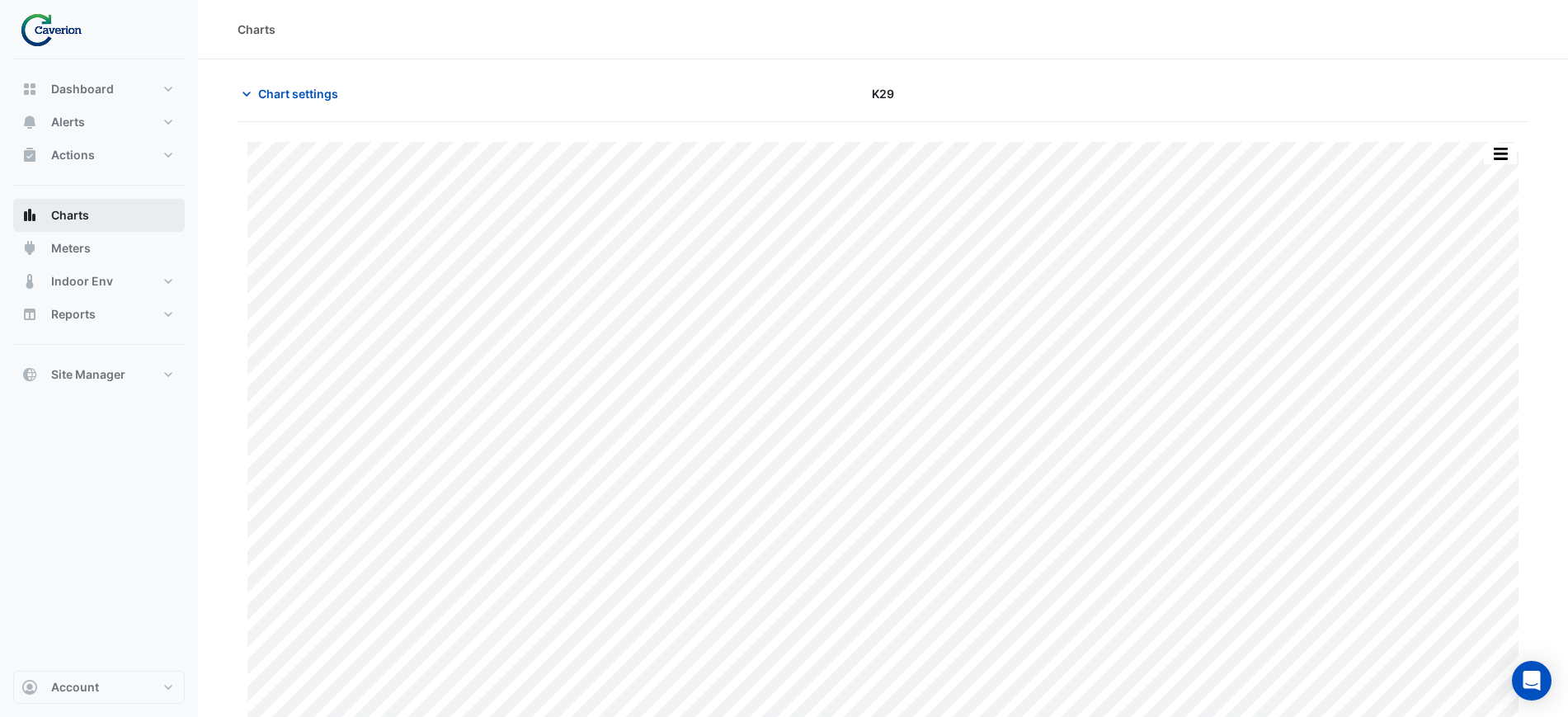
click at [96, 207] on button "Charts" at bounding box center [99, 215] width 172 height 33
click at [310, 86] on span "Chart settings" at bounding box center [298, 94] width 80 height 17
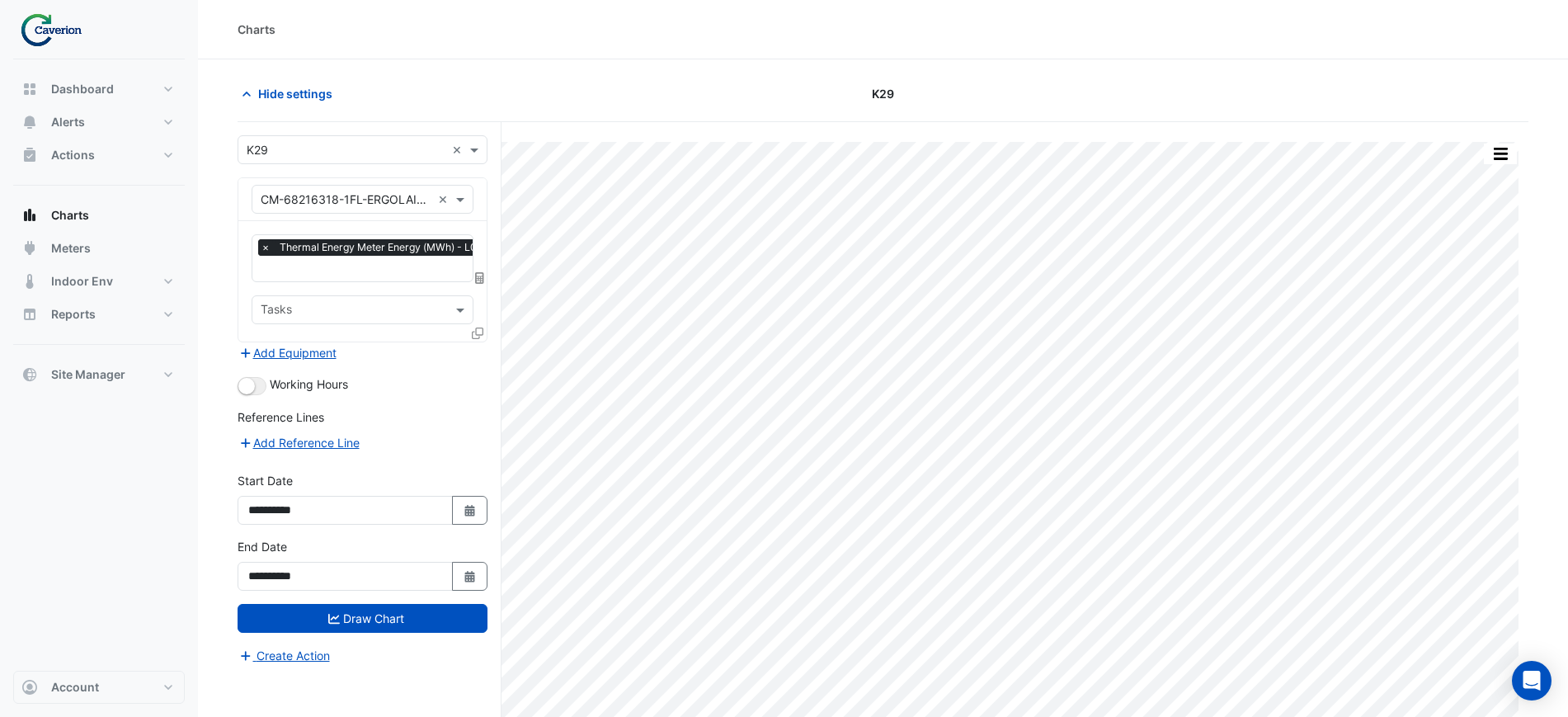
click at [268, 247] on span "×" at bounding box center [265, 247] width 14 height 16
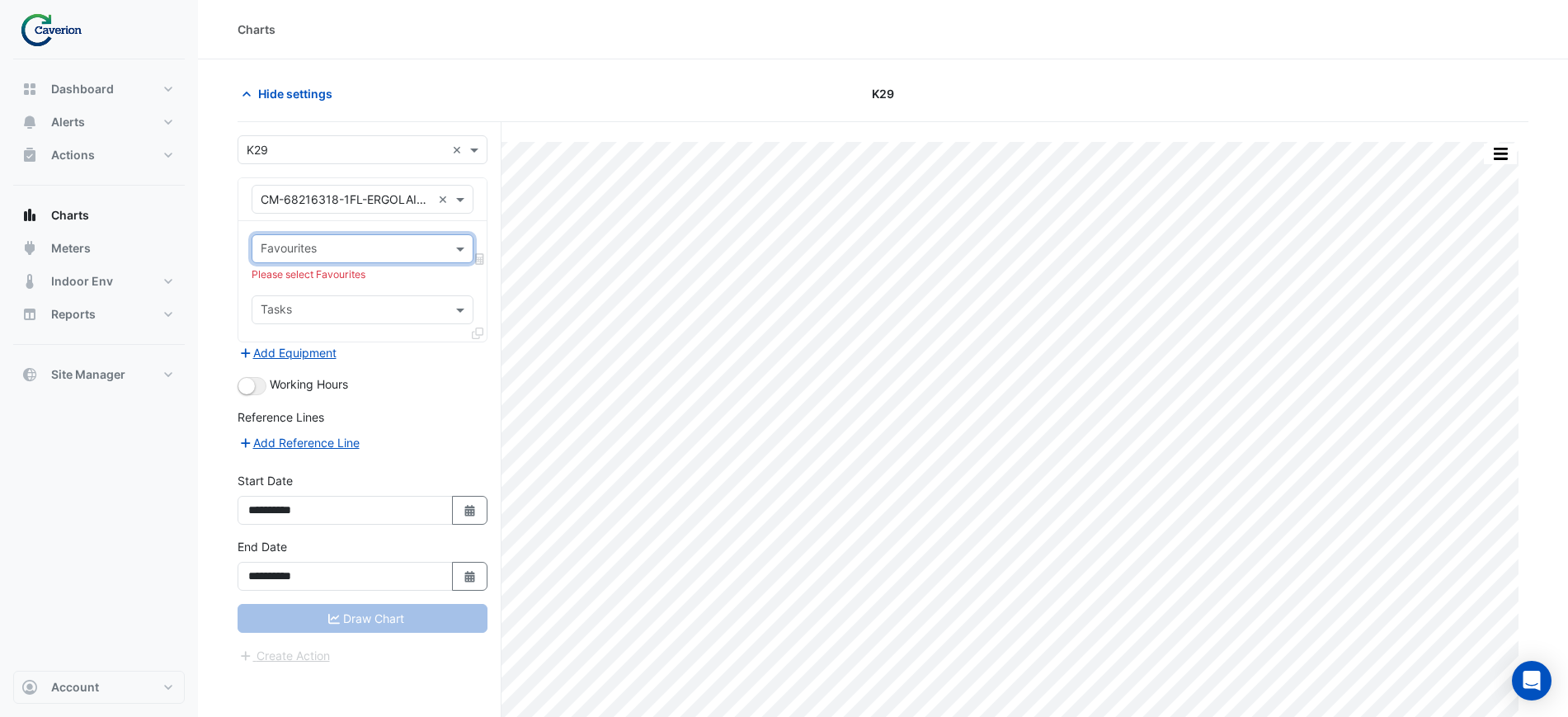
click at [370, 209] on div "Equipment × CM-68216318-1FL-ERGOLAIN,102,SHOWERS,RESTAURANT-MANAGER ×" at bounding box center [363, 199] width 222 height 29
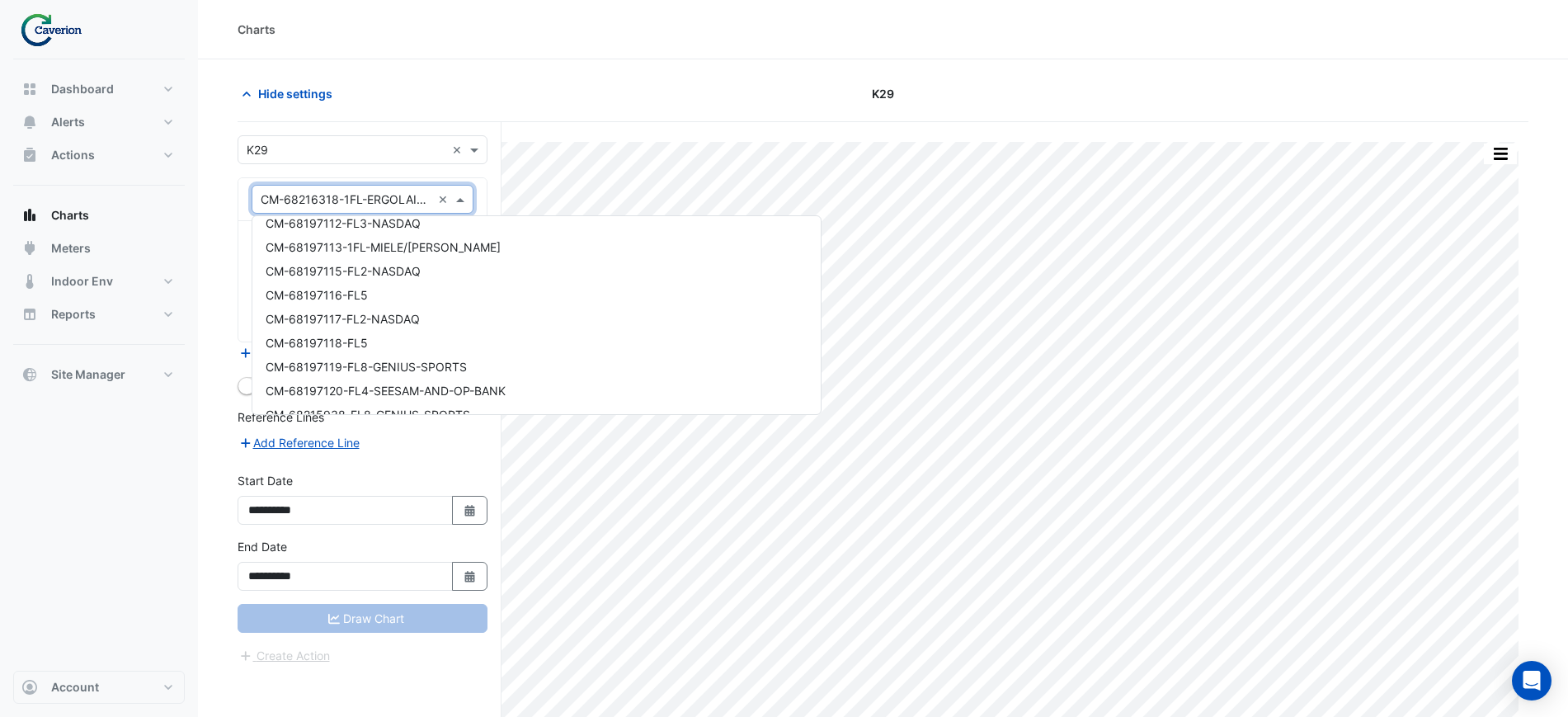
scroll to position [8525, 0]
click at [380, 270] on span "CM-68197113-1FL-MIELE/KNAUF" at bounding box center [383, 274] width 235 height 14
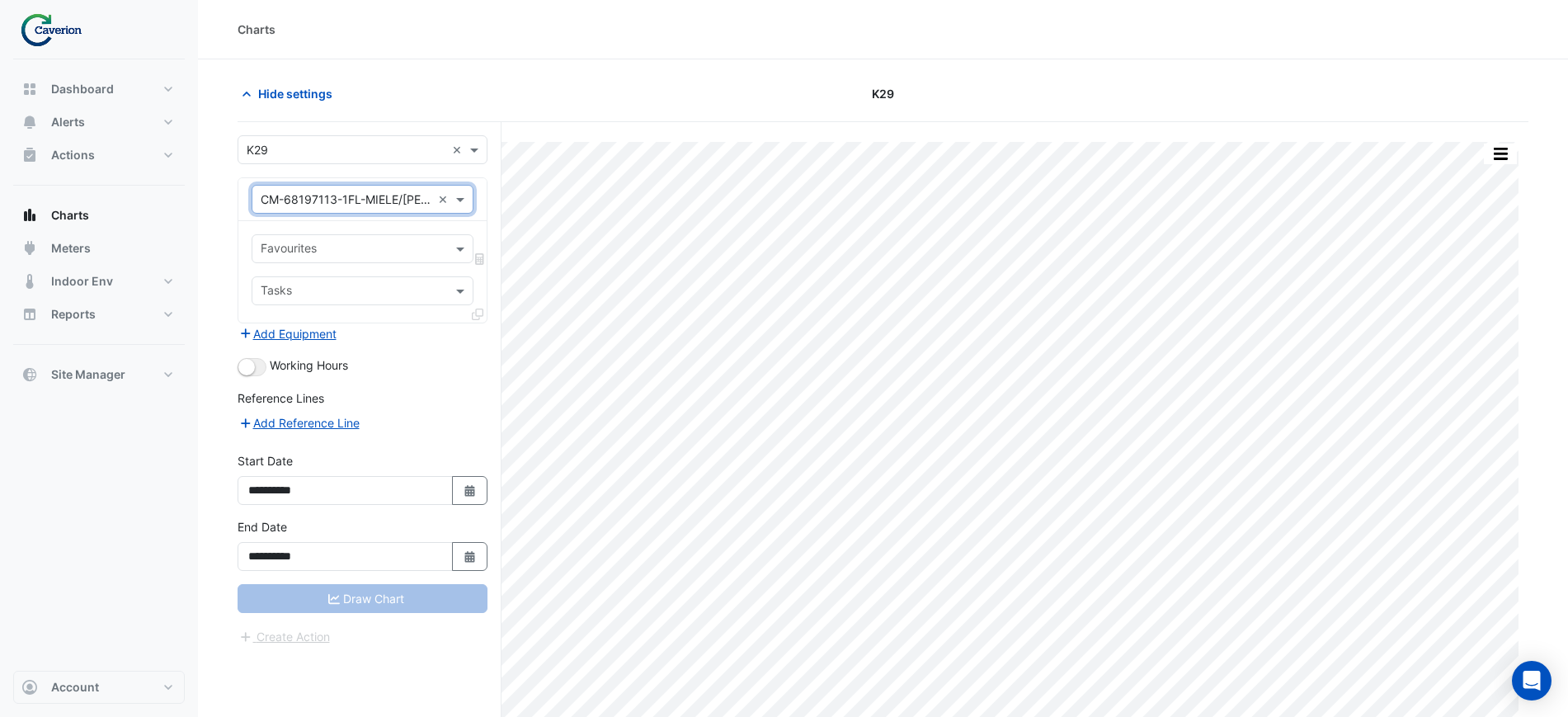
click at [355, 257] on input "text" at bounding box center [352, 250] width 184 height 17
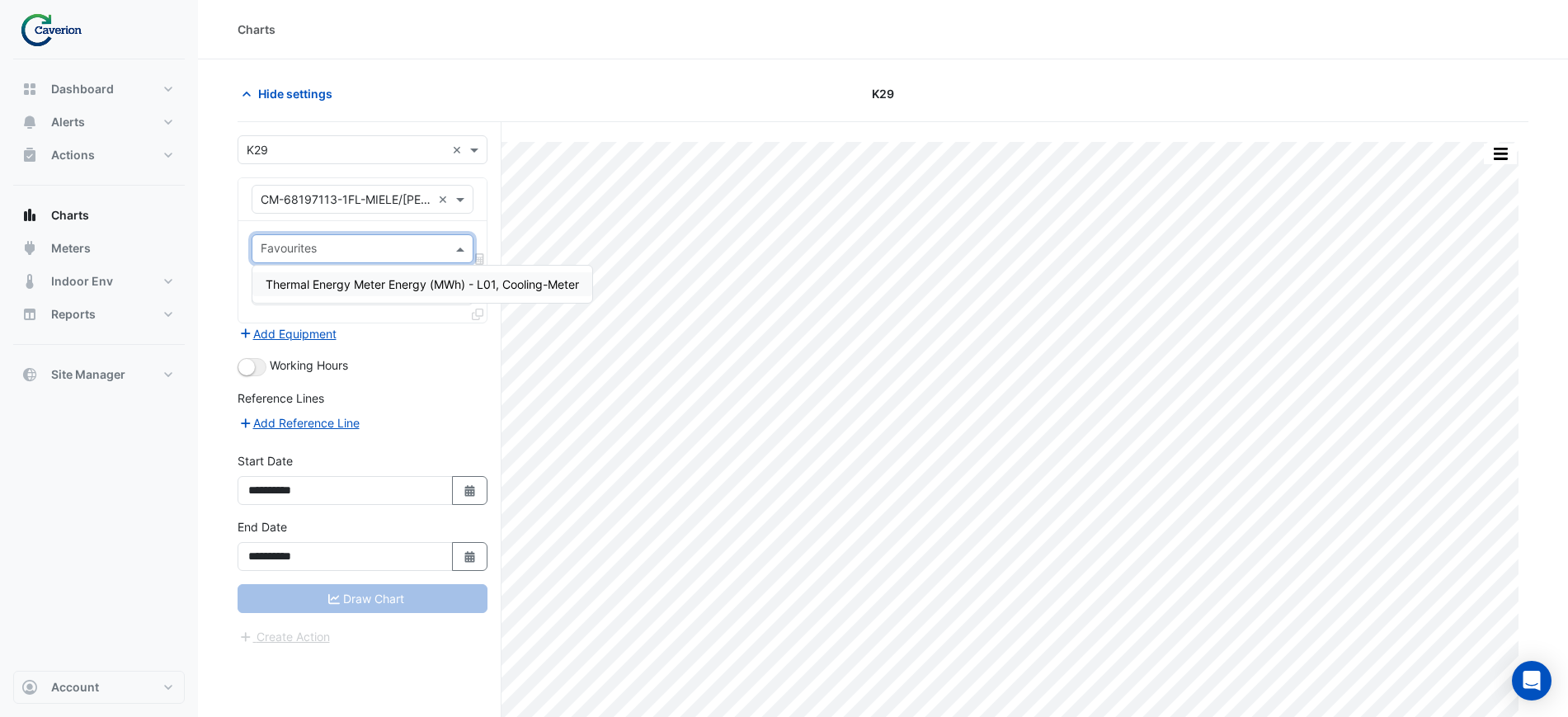
click at [355, 287] on span "Thermal Energy Meter Energy (MWh) - L01, Cooling-Meter" at bounding box center [422, 284] width 314 height 14
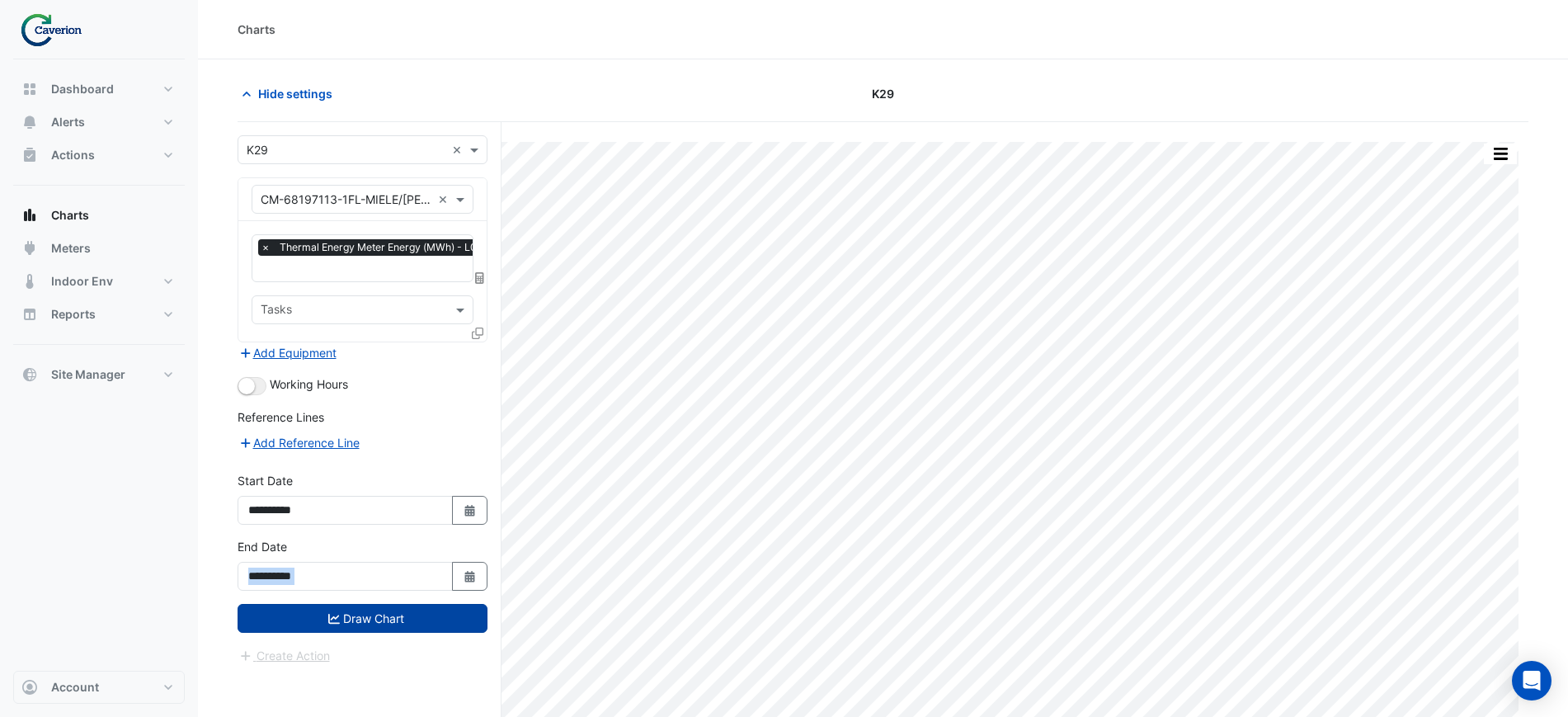
click at [334, 602] on form "**********" at bounding box center [362, 400] width 250 height 530
click at [335, 604] on button "Draw Chart" at bounding box center [362, 619] width 250 height 29
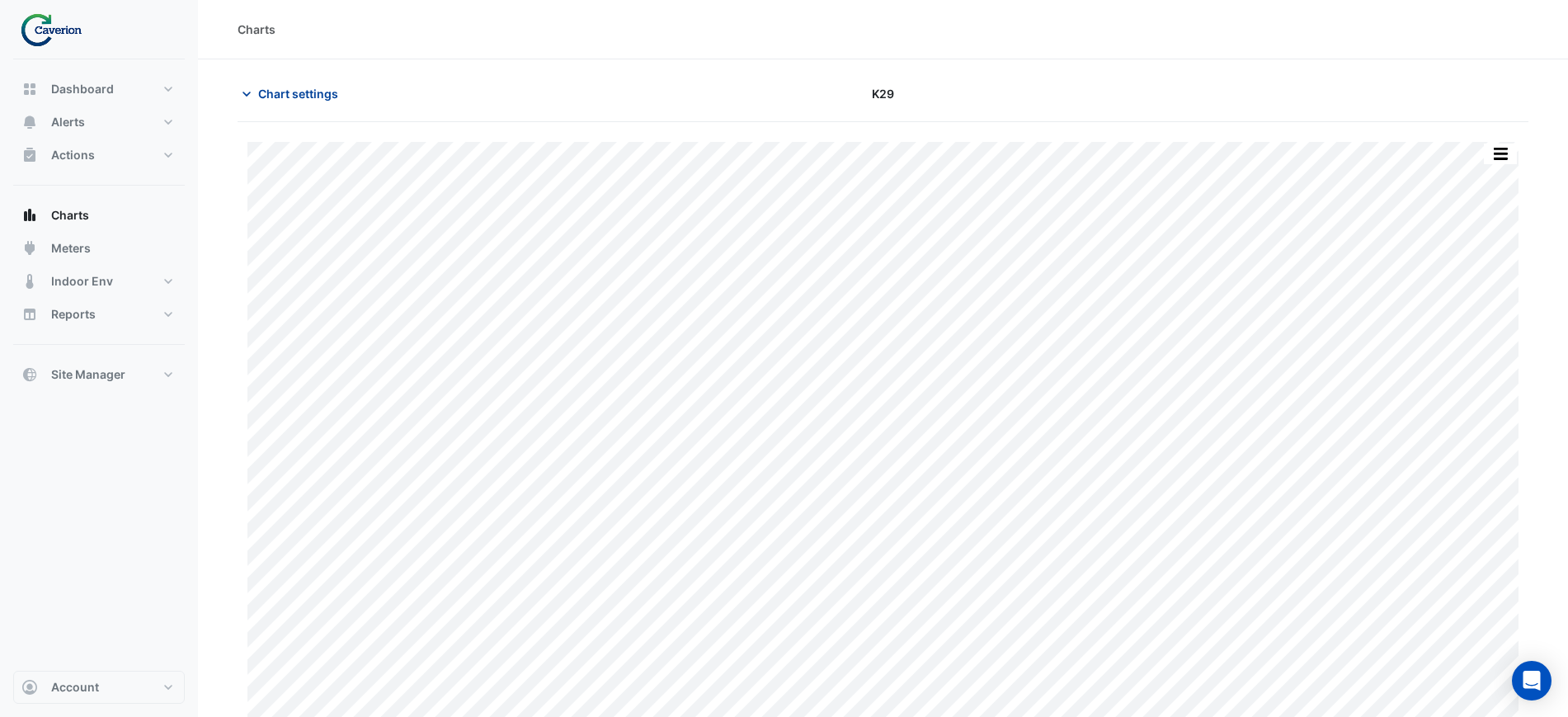
click at [339, 92] on button "Chart settings" at bounding box center [292, 94] width 111 height 29
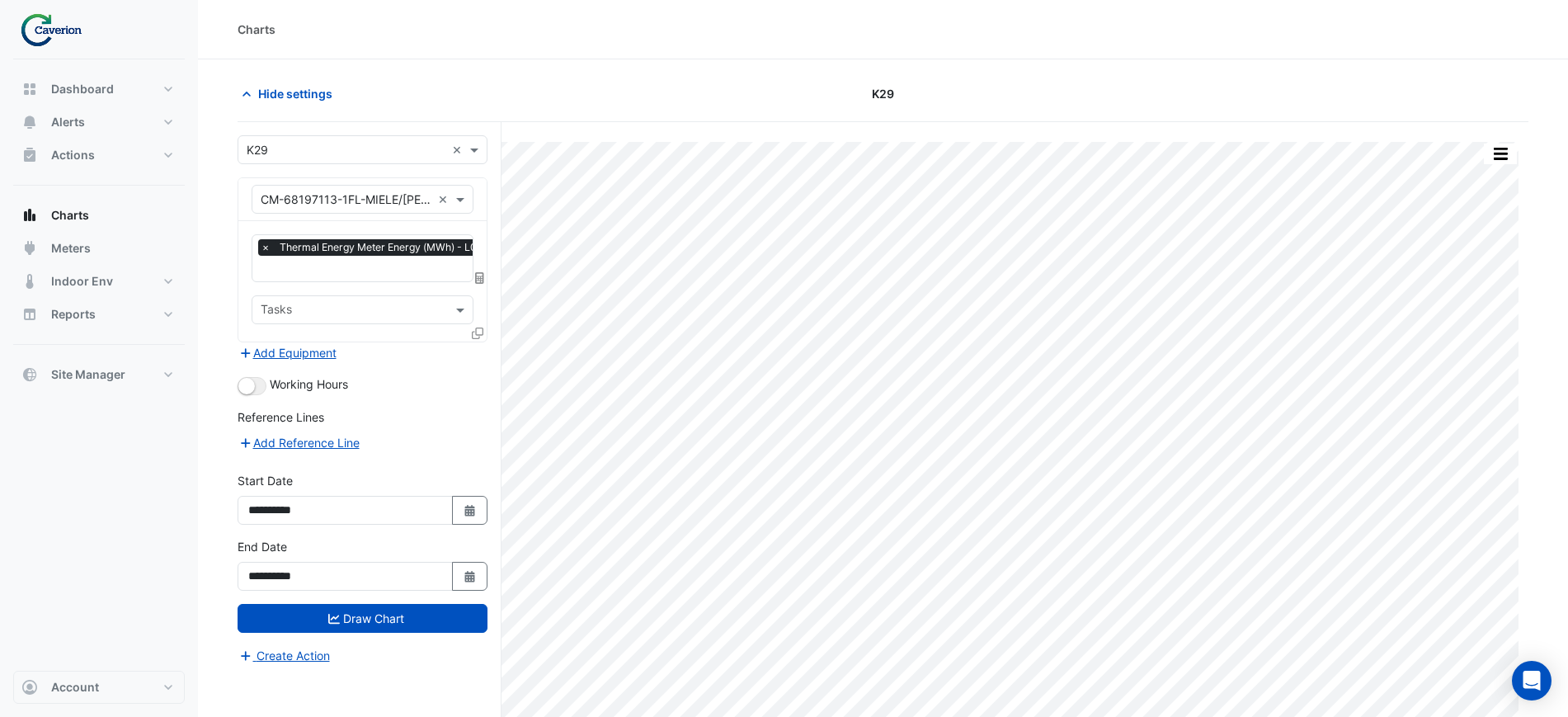
click at [347, 97] on div "Hide settings" at bounding box center [446, 94] width 437 height 29
click at [441, 79] on div "Hide settings" at bounding box center [446, 94] width 437 height 29
click at [359, 88] on div "Hide settings" at bounding box center [446, 94] width 437 height 29
click at [451, 79] on div "Hide settings" at bounding box center [446, 94] width 437 height 29
click at [306, 93] on span "Hide settings" at bounding box center [295, 94] width 74 height 17
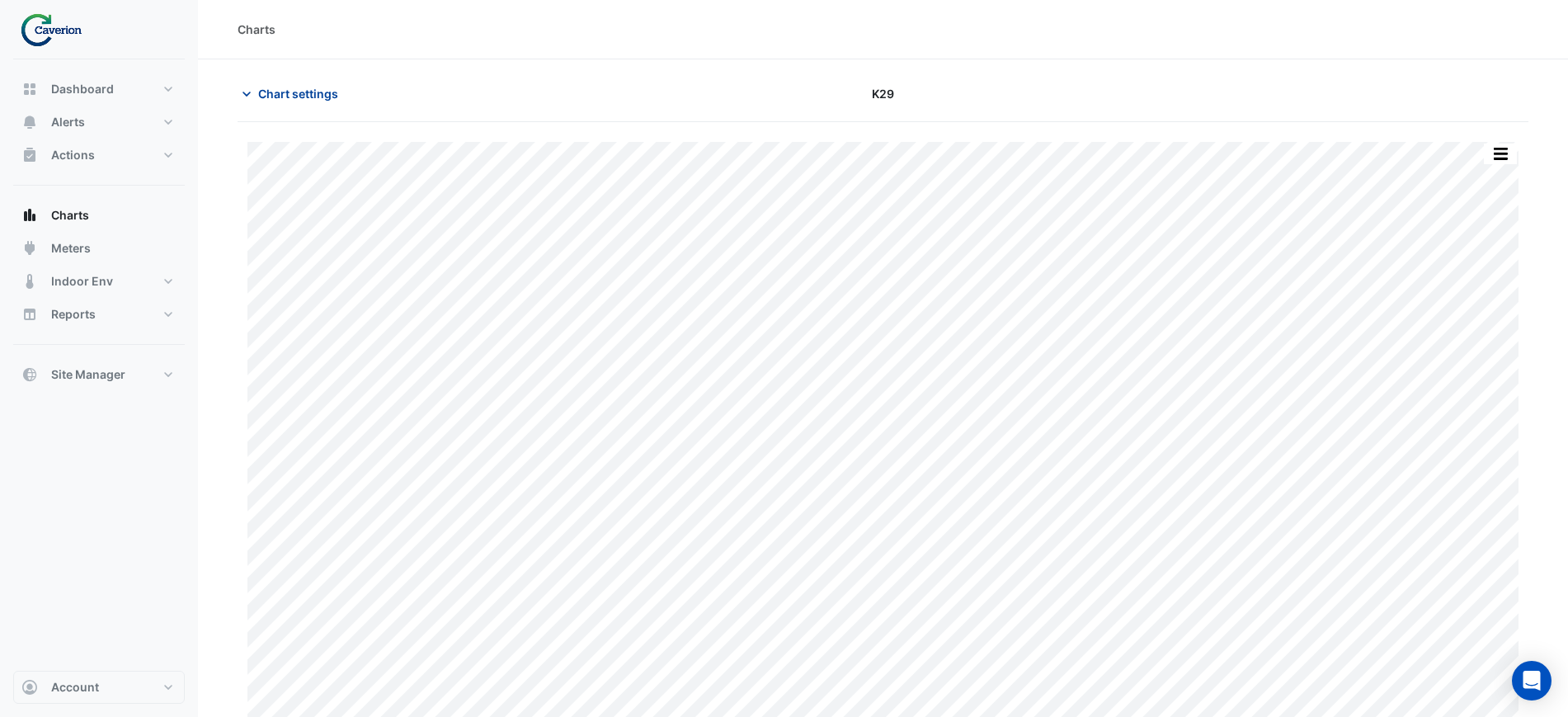
click at [347, 94] on button "Chart settings" at bounding box center [292, 94] width 111 height 29
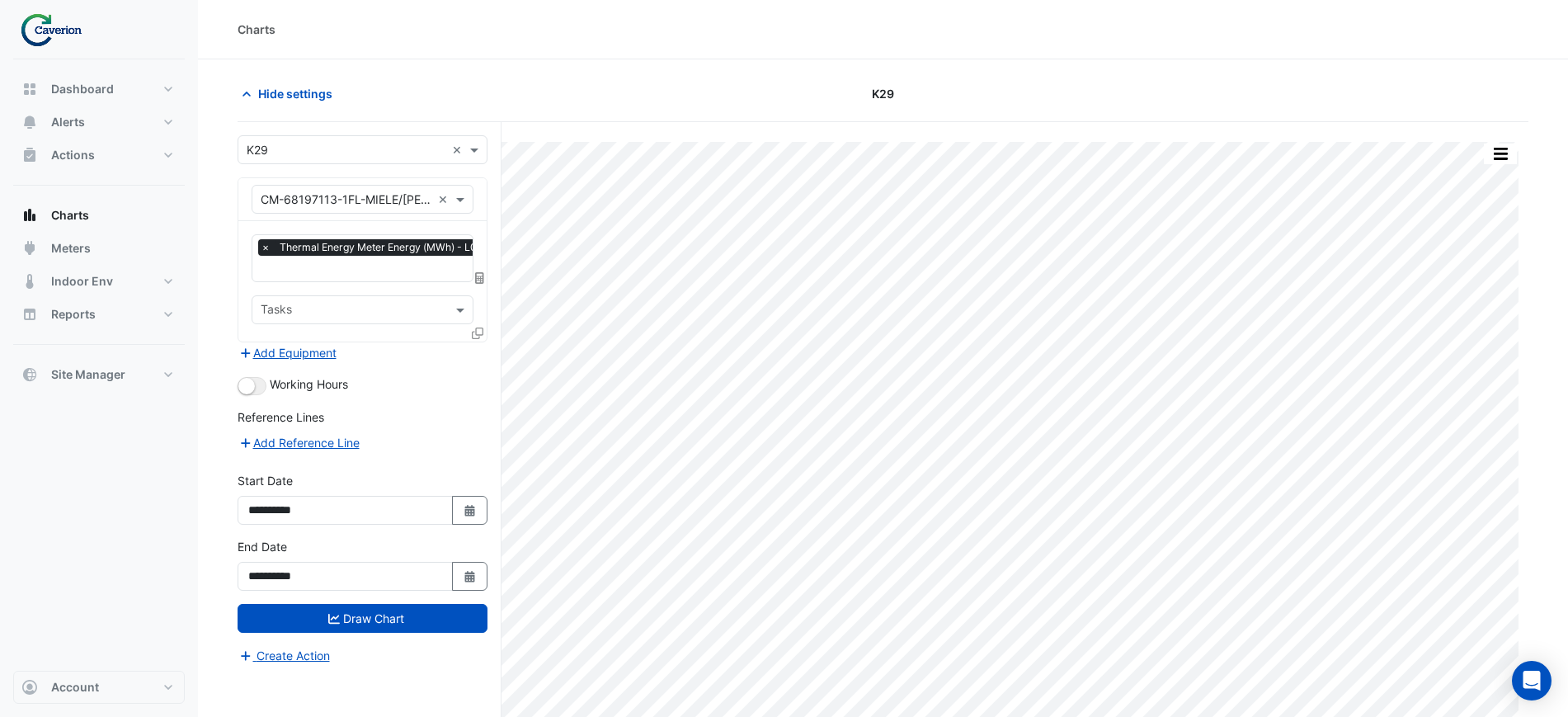
click at [263, 254] on span "×" at bounding box center [265, 247] width 14 height 16
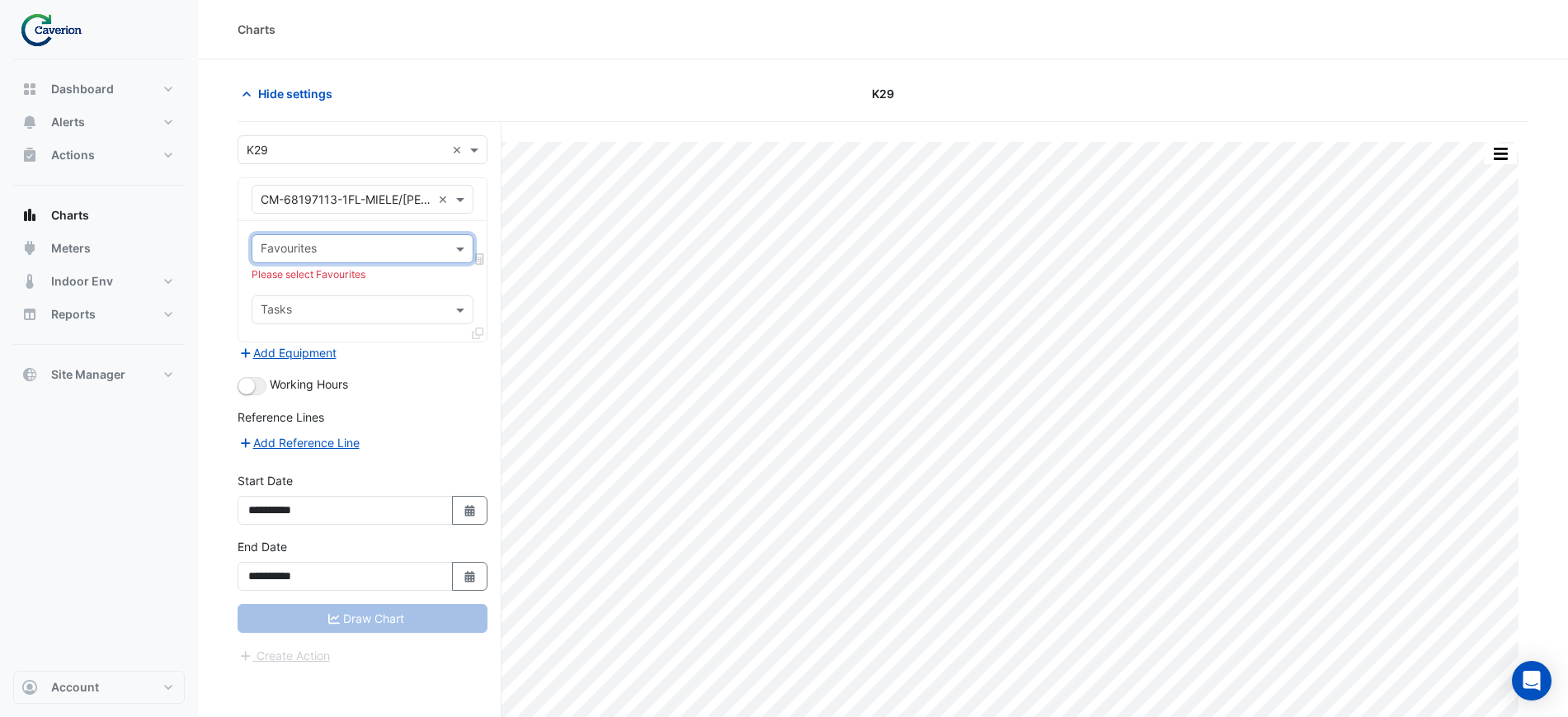
click at [398, 160] on div "Select a Site × K29 ×" at bounding box center [362, 150] width 250 height 29
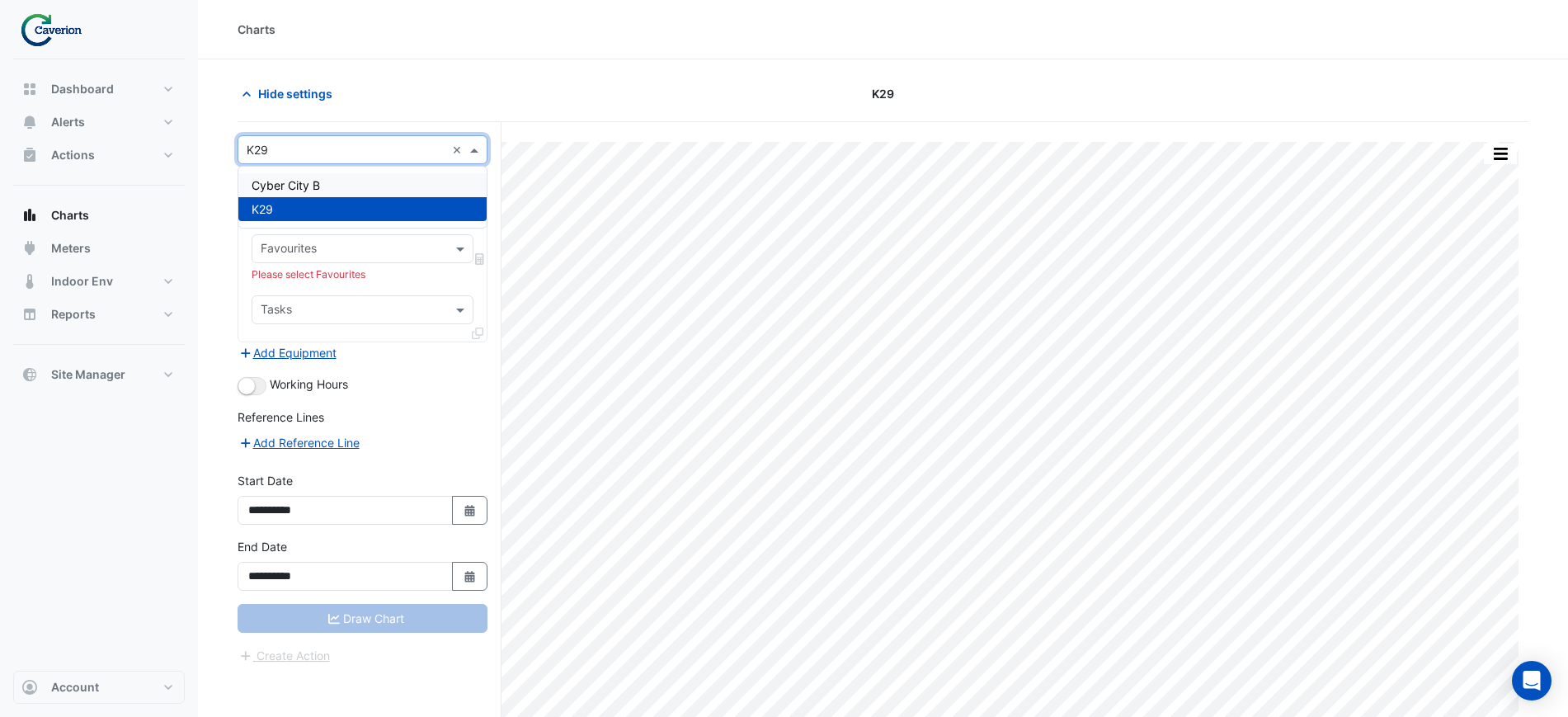
click at [289, 72] on section "Hide settings K29 Print Save as JPEG Save as PNG Pivot Data Table Export CSV - …" at bounding box center [883, 420] width 1370 height 720
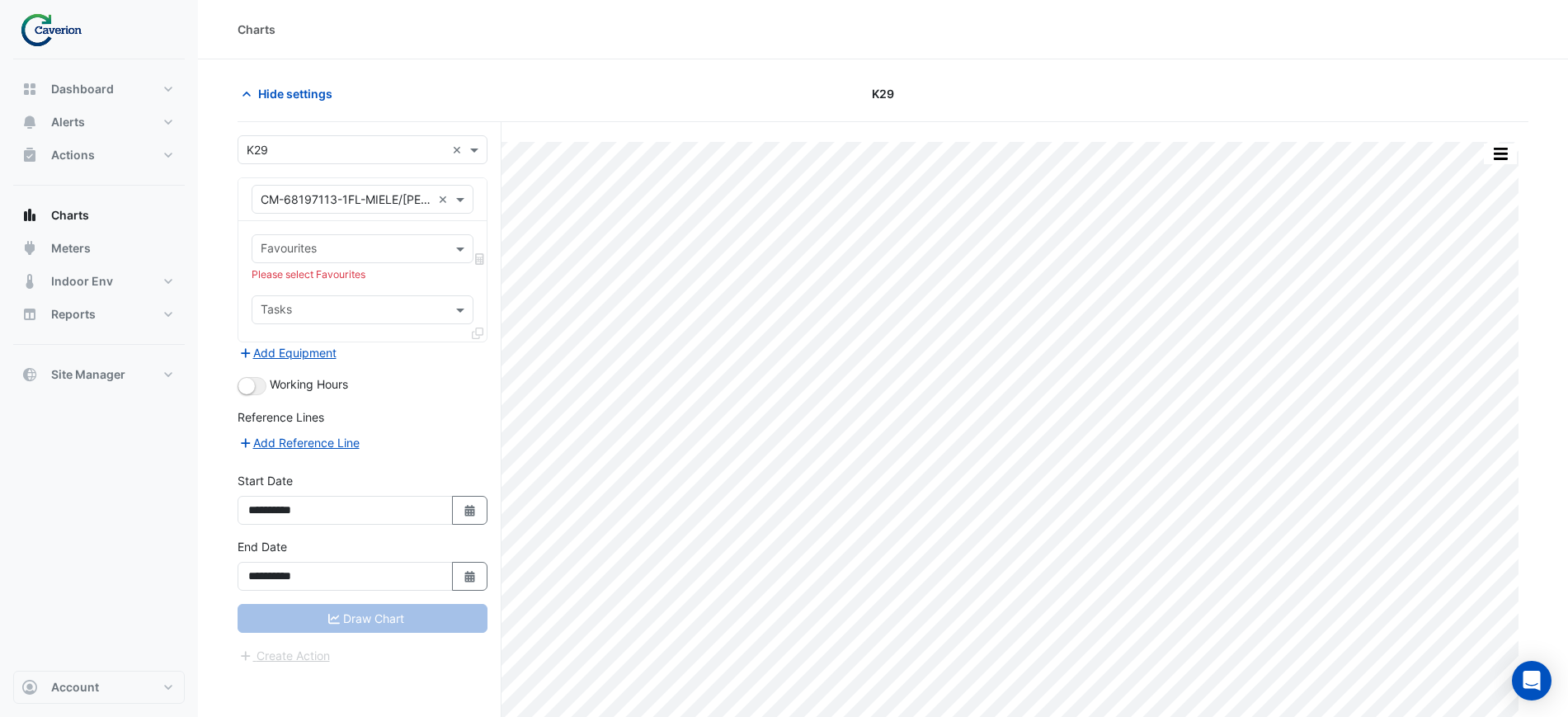
click at [370, 207] on div "Equipment × CM-68197113-1FL-MIELE/KNAUF ×" at bounding box center [363, 199] width 222 height 29
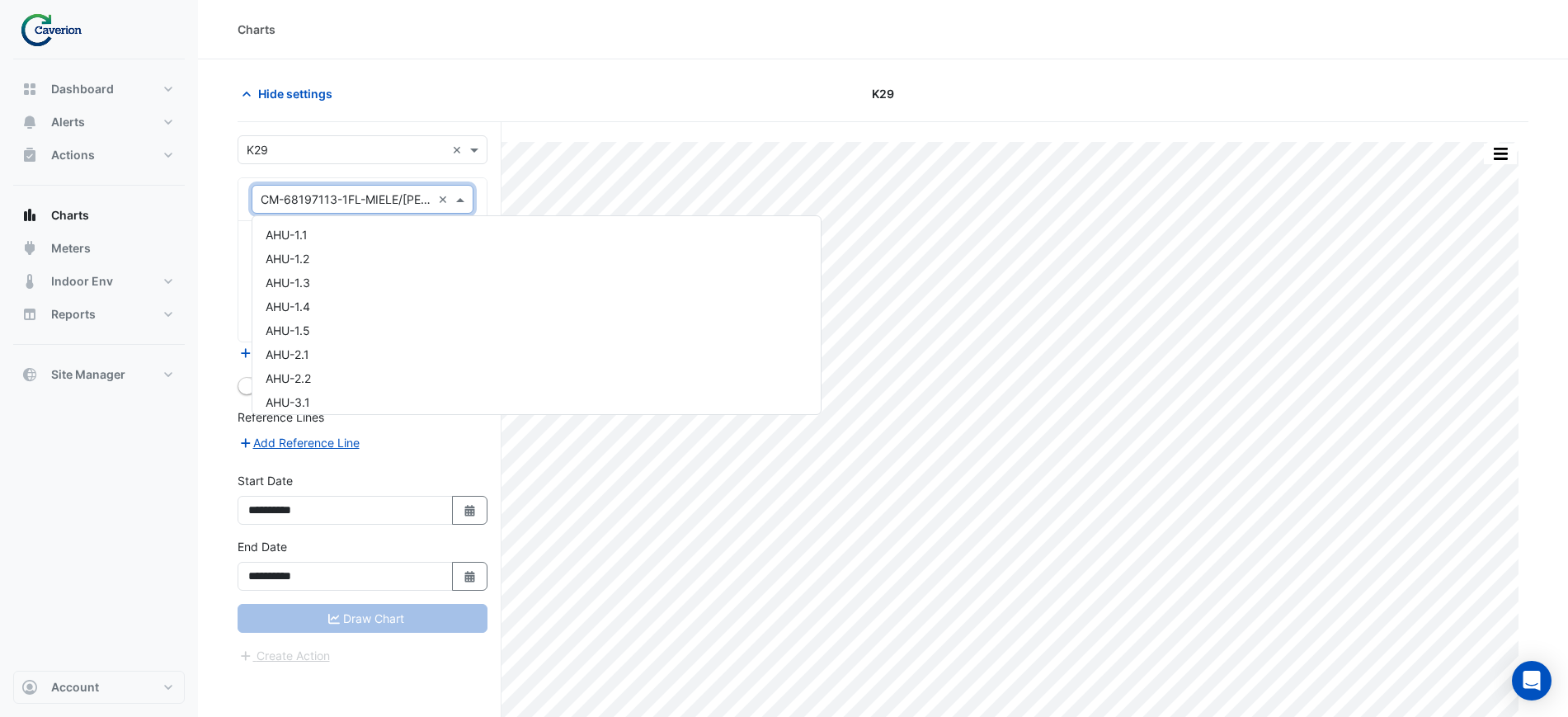
scroll to position [8571, 0]
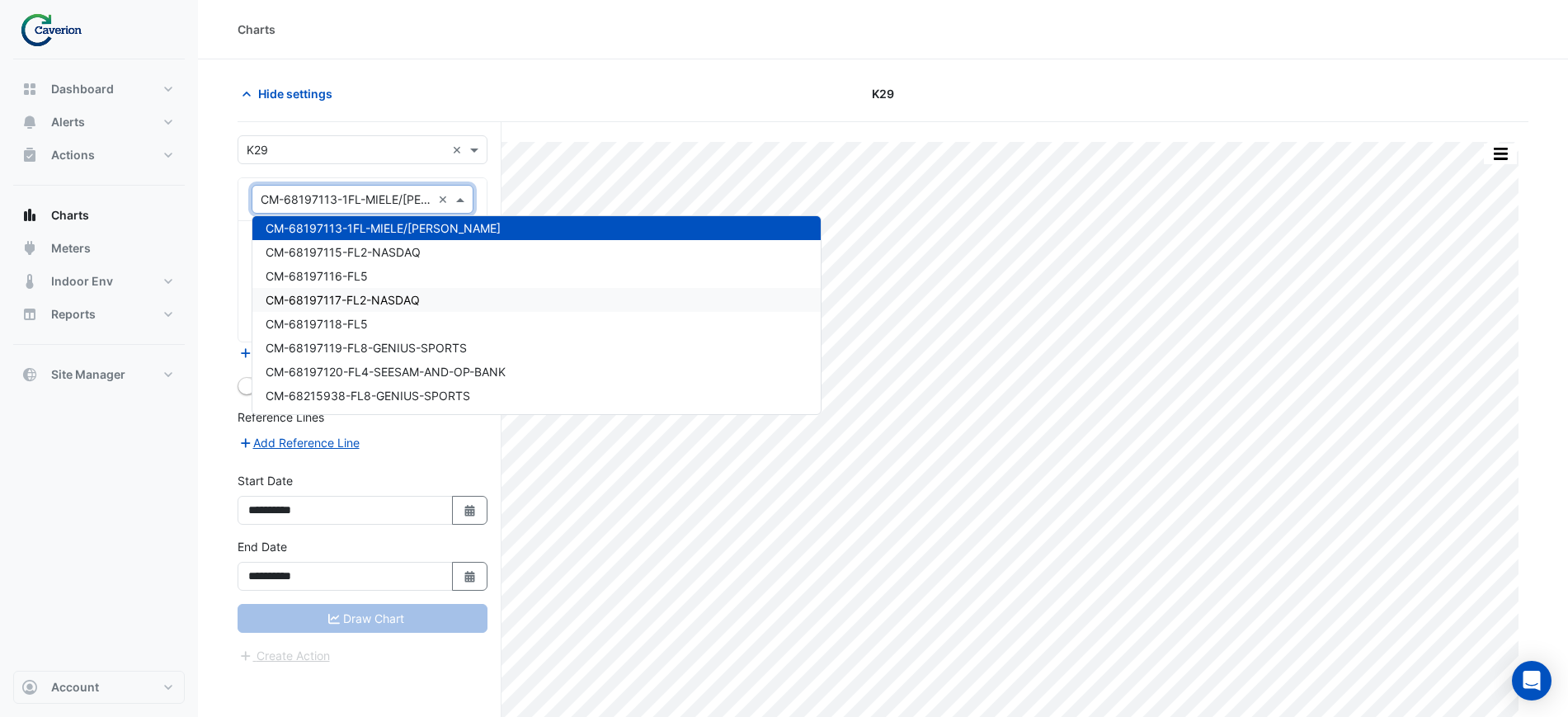
click at [355, 301] on span "CM-68197117-FL2-NASDAQ" at bounding box center [343, 299] width 154 height 14
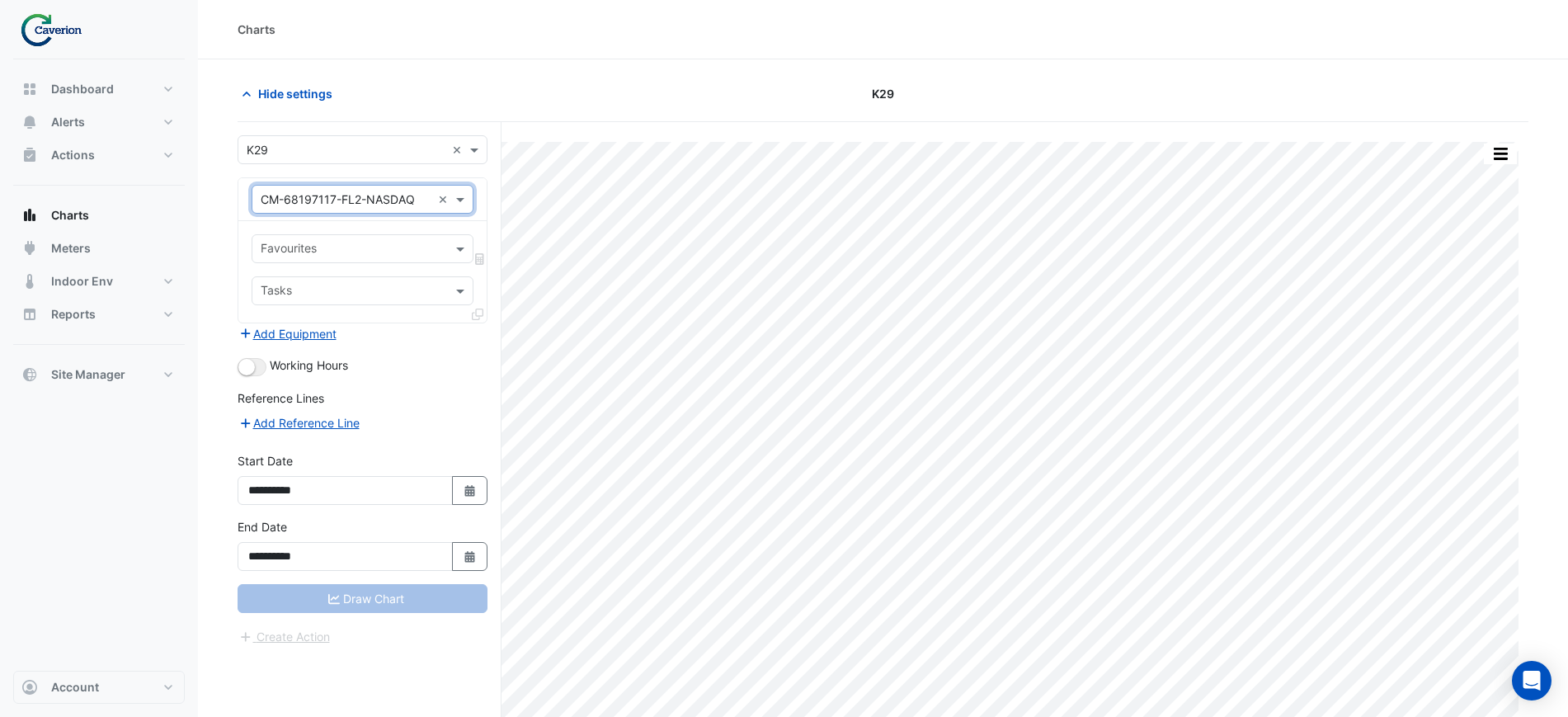
click at [368, 252] on input "text" at bounding box center [352, 250] width 184 height 17
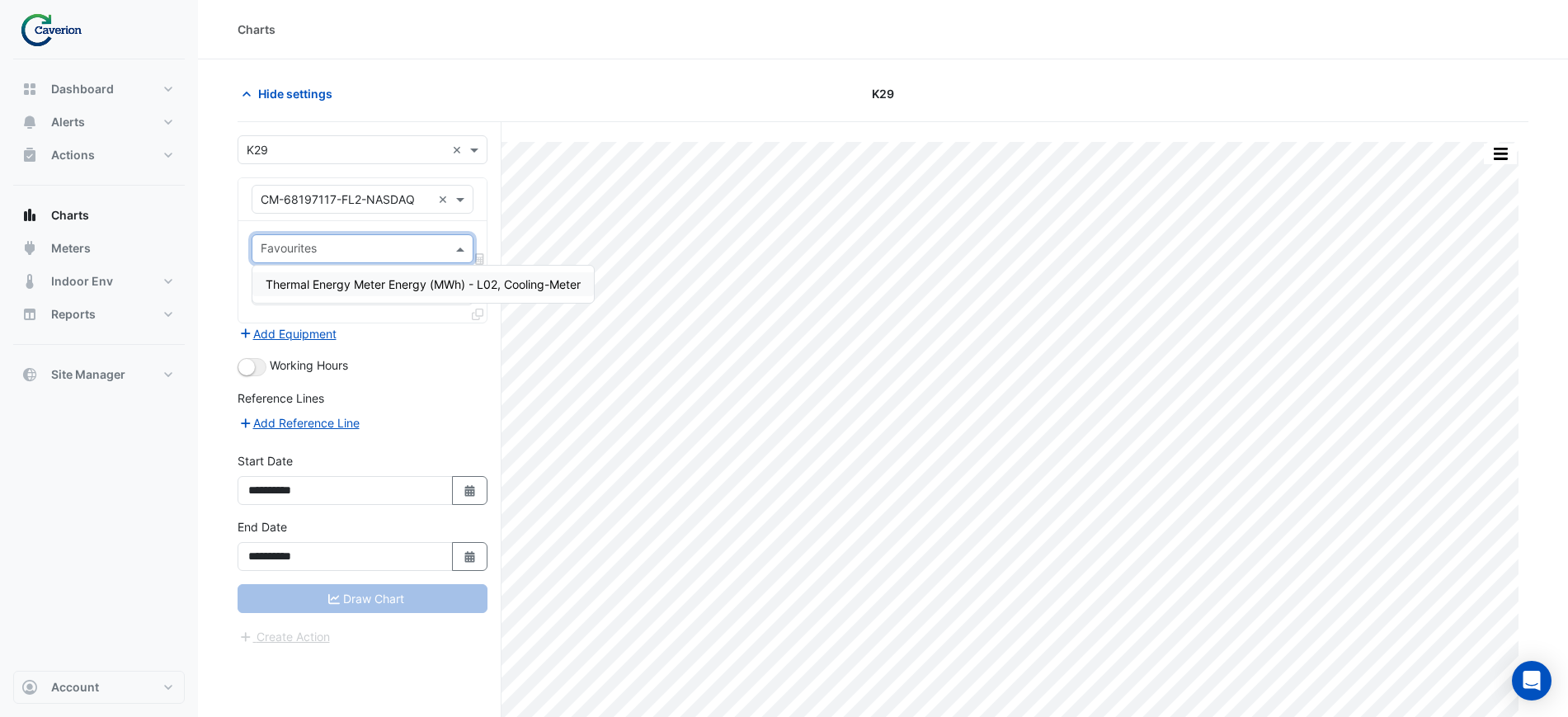
click at [369, 295] on div "Thermal Energy Meter Energy (MWh) - L02, Cooling-Meter" at bounding box center [424, 284] width 342 height 24
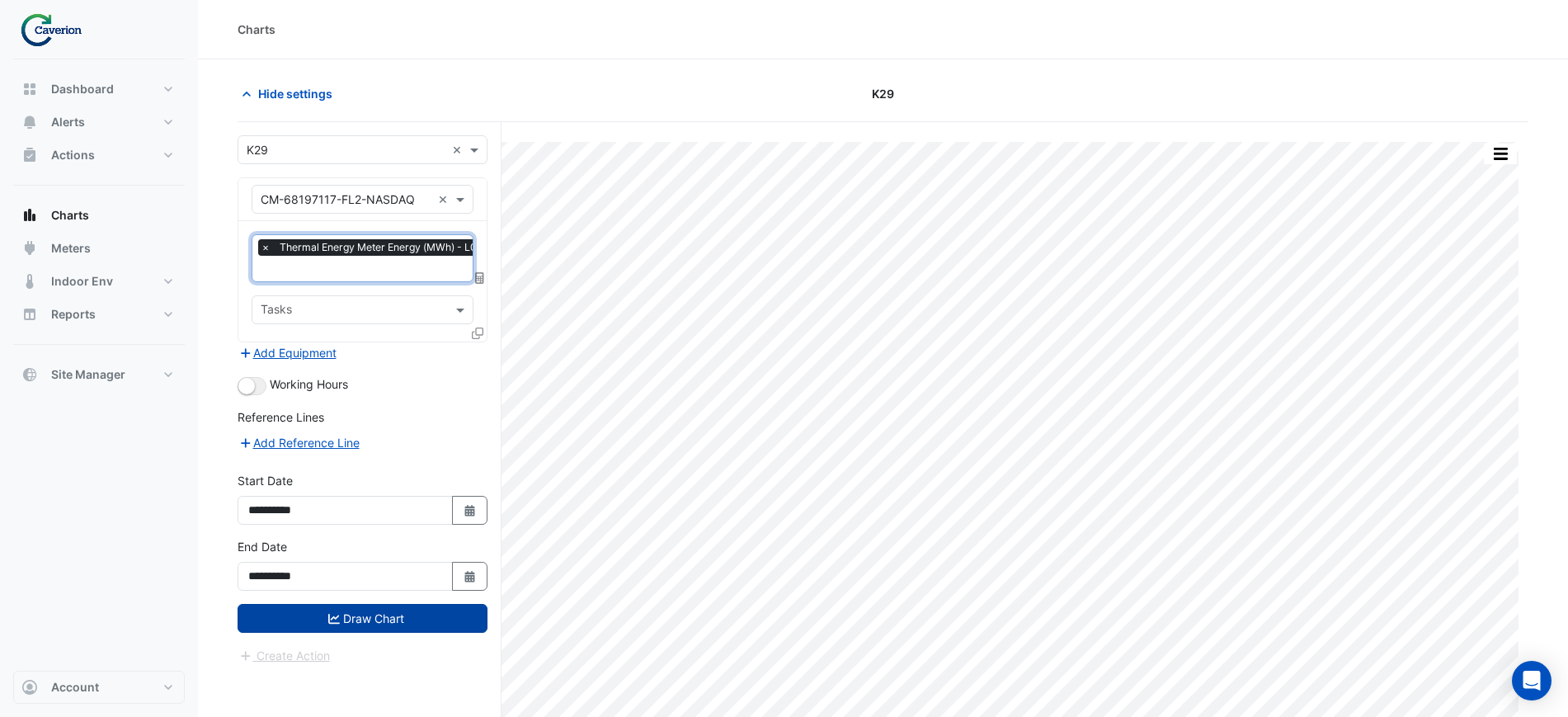
click at [366, 615] on button "Draw Chart" at bounding box center [362, 619] width 250 height 29
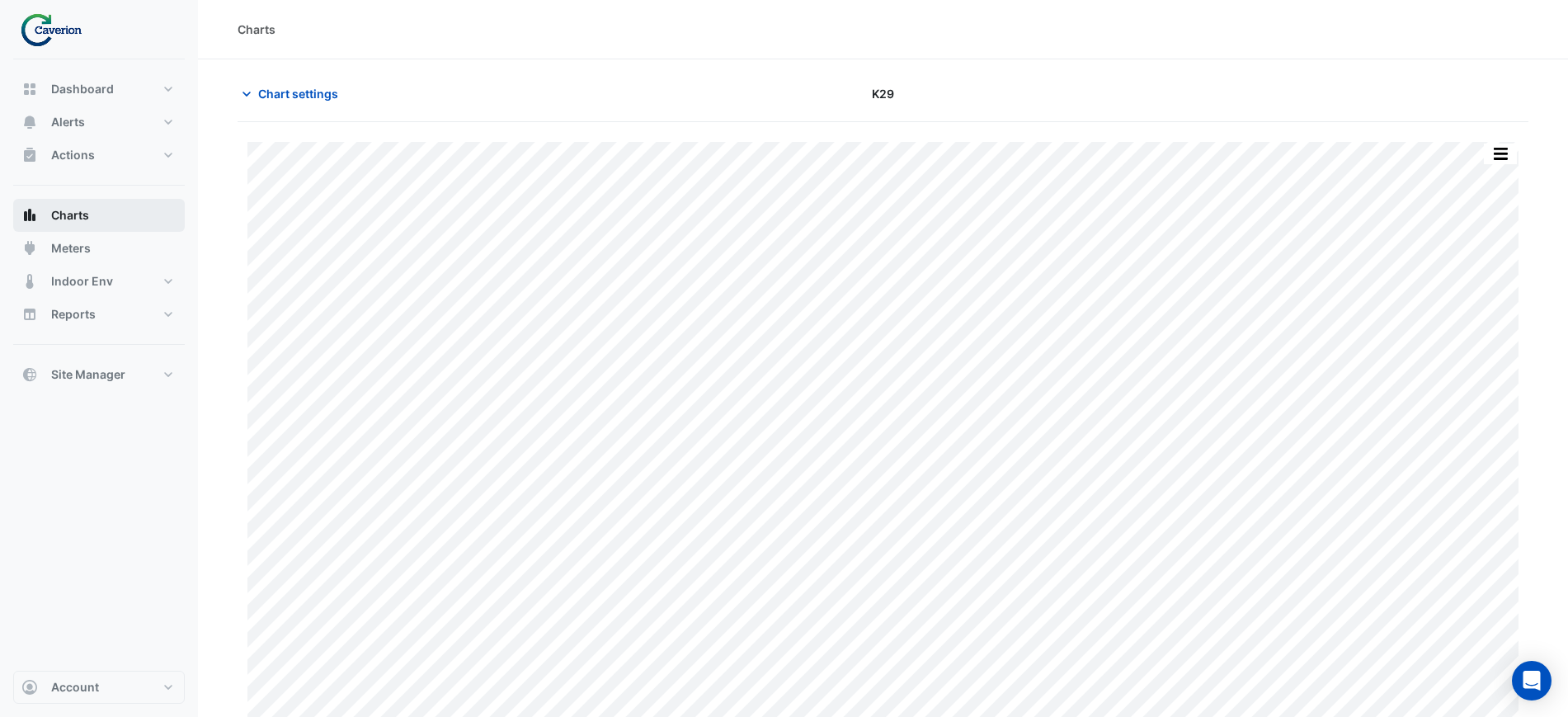
click at [119, 215] on button "Charts" at bounding box center [99, 215] width 172 height 33
click at [296, 95] on span "Chart settings" at bounding box center [298, 94] width 80 height 17
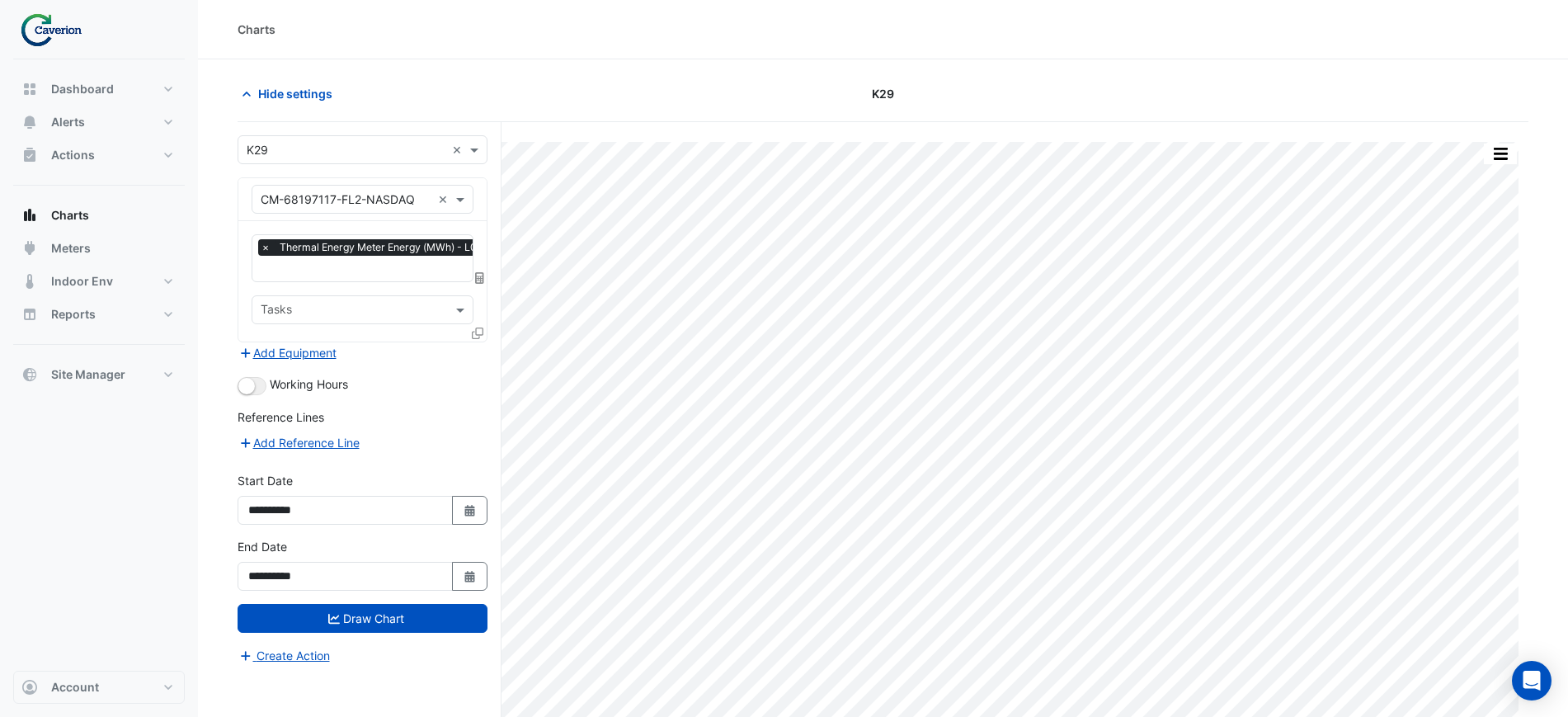
click at [266, 257] on div "× Thermal Energy Meter Energy (MWh) - L02, Cooling-Meter" at bounding box center [411, 249] width 306 height 20
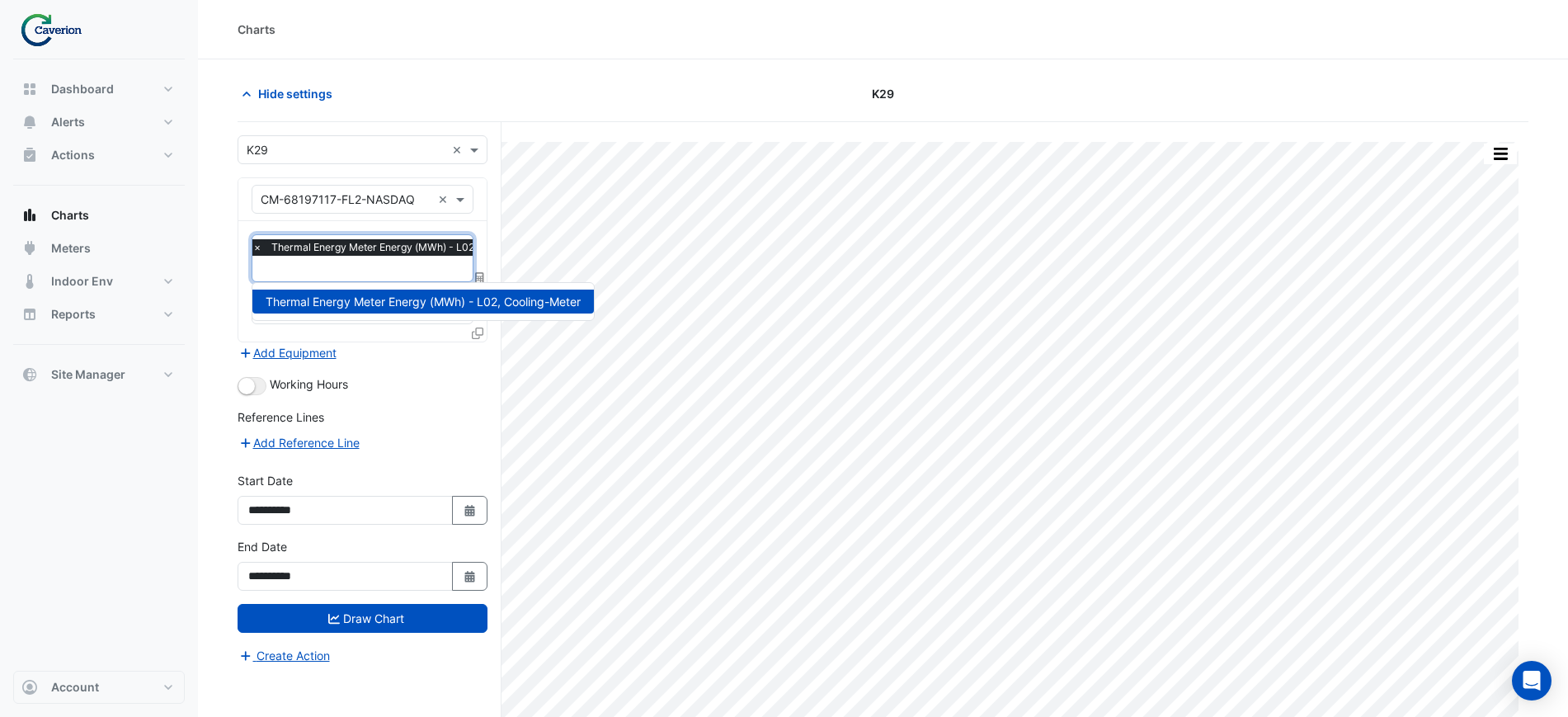
click at [259, 248] on span "×" at bounding box center [257, 247] width 14 height 16
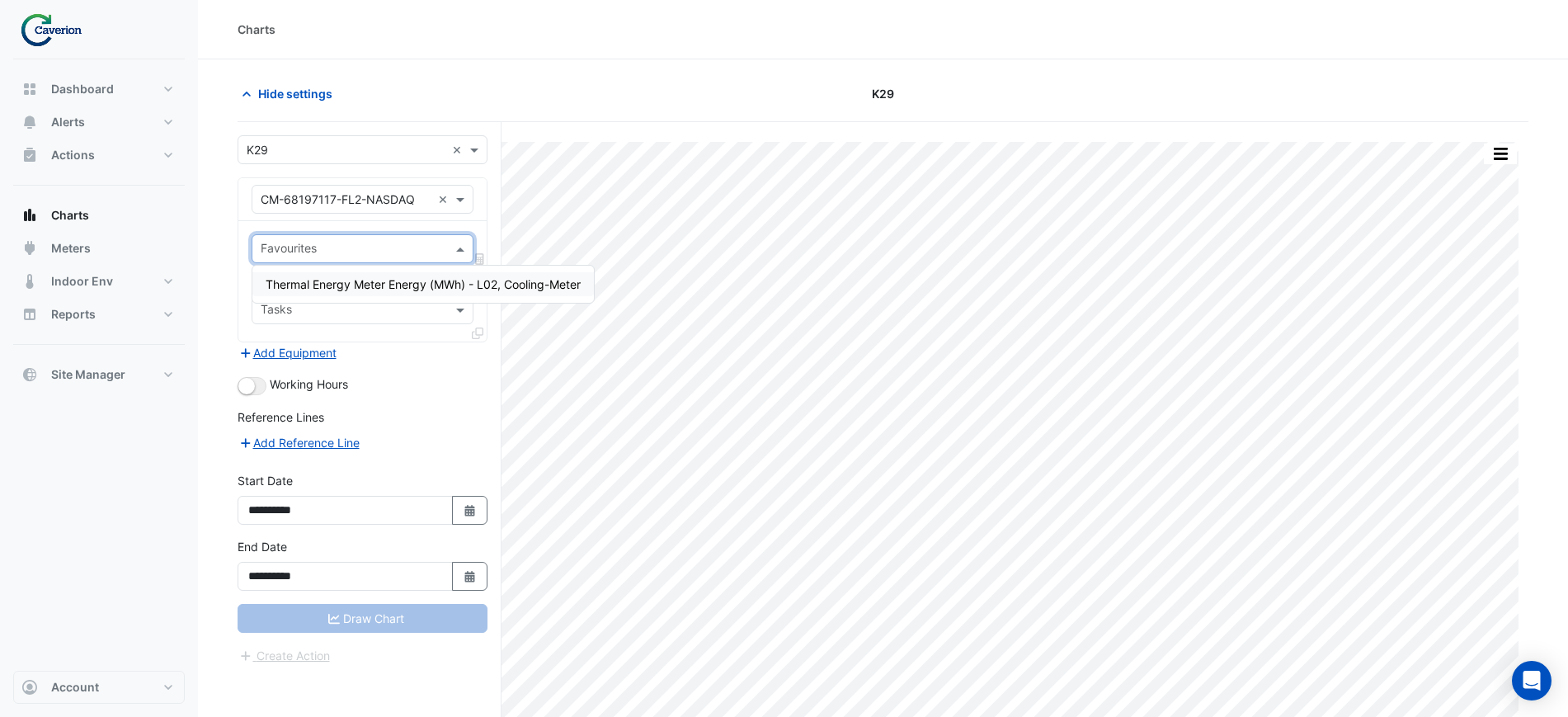
scroll to position [0, 0]
click at [389, 202] on input "text" at bounding box center [345, 200] width 171 height 17
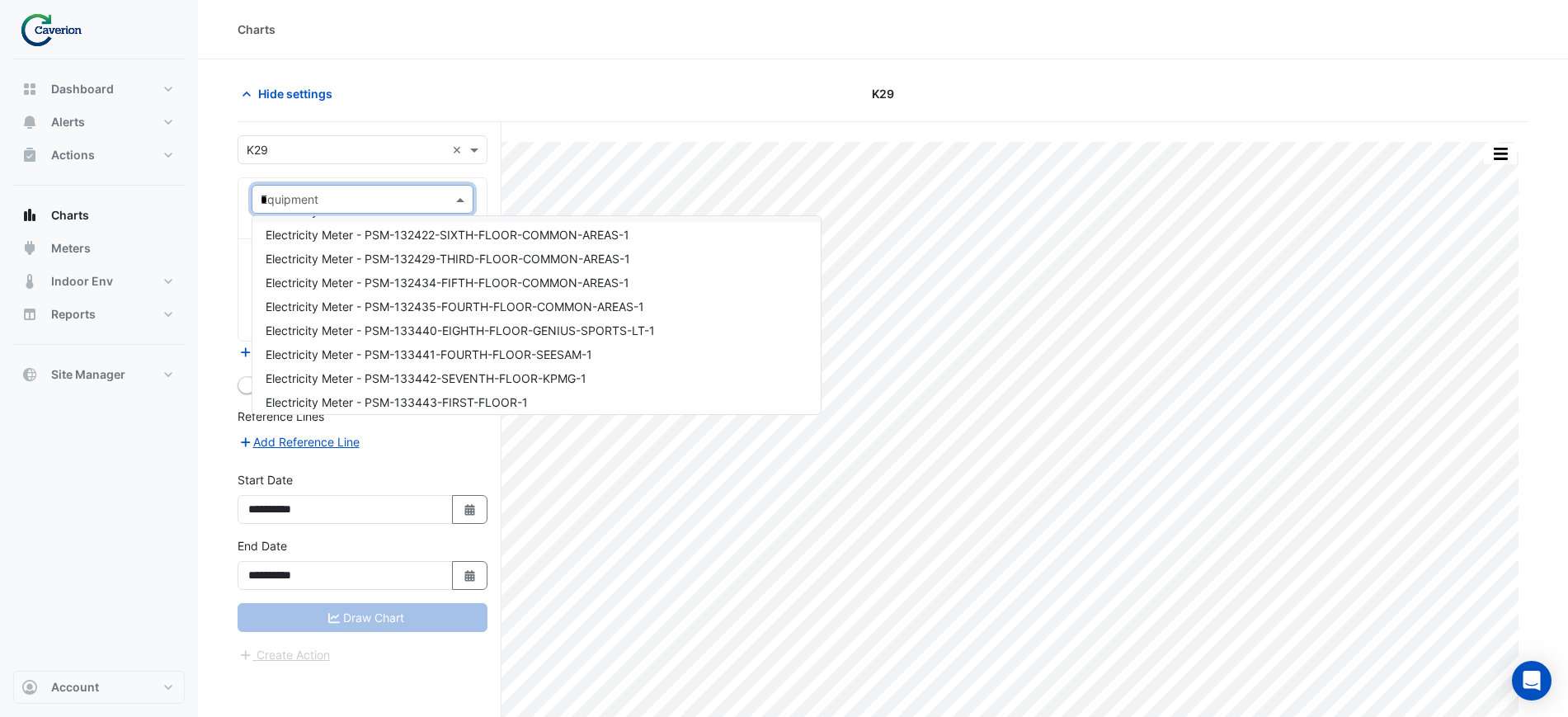
scroll to position [1723, 0]
type input "**"
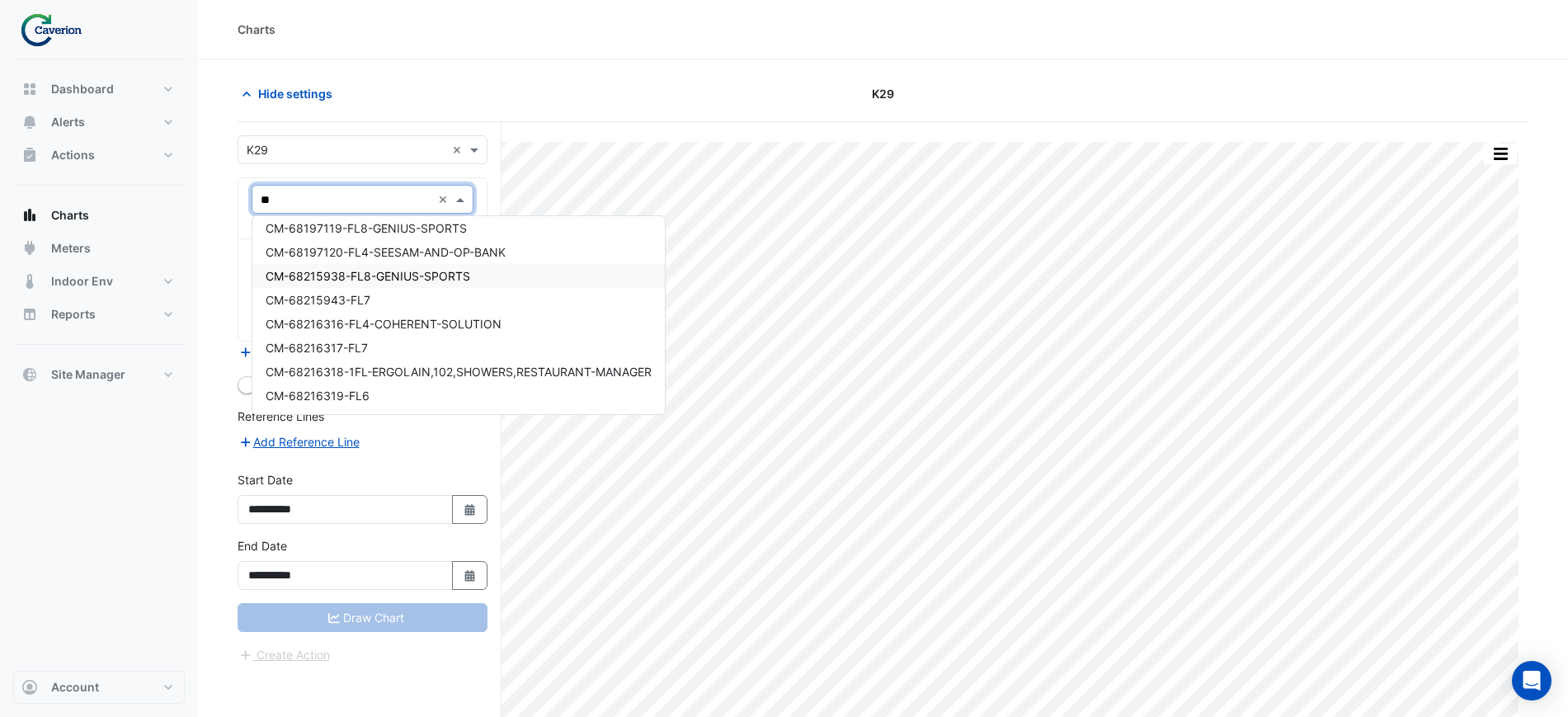
click at [446, 270] on span "CM-68215938-FL8-GENIUS-SPORTS" at bounding box center [368, 276] width 205 height 14
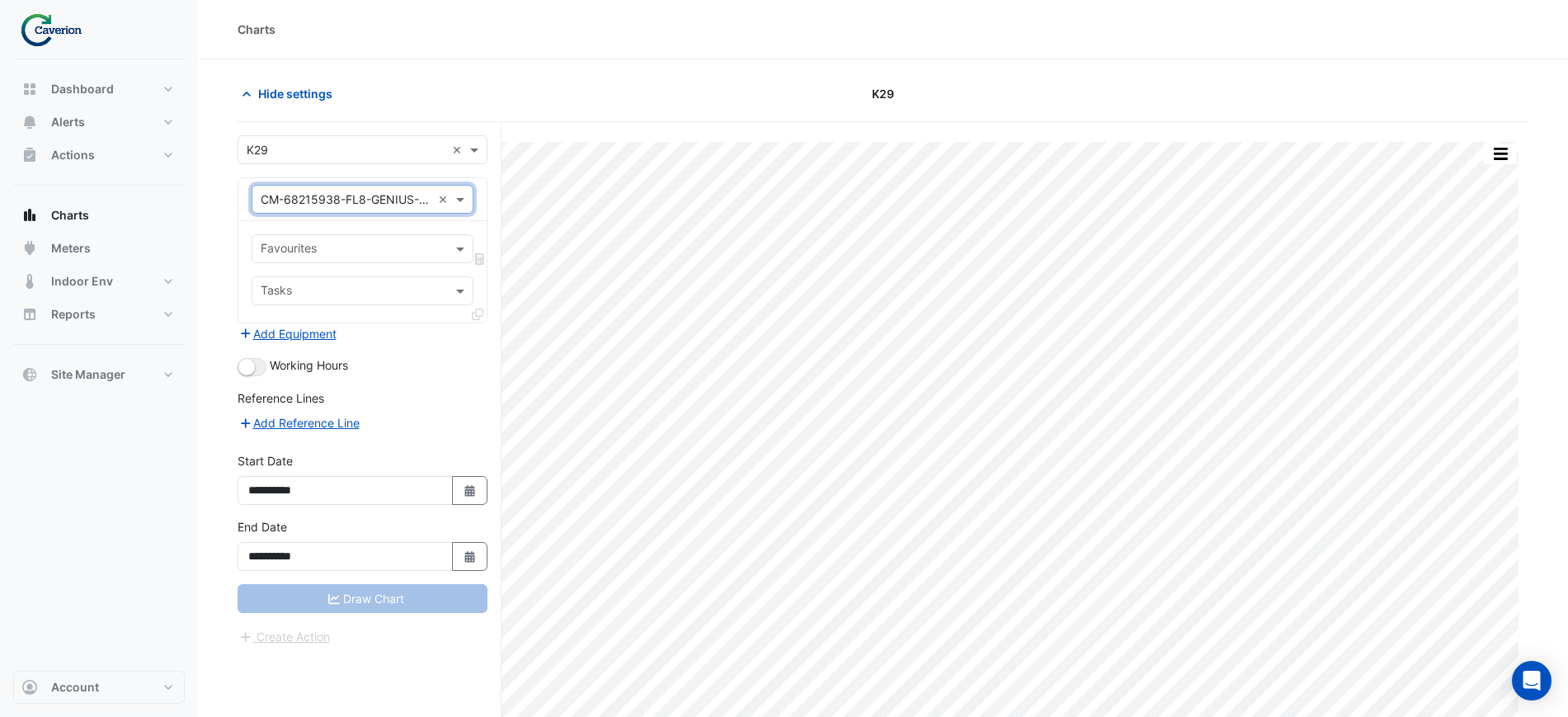
click at [332, 255] on input "text" at bounding box center [352, 250] width 184 height 17
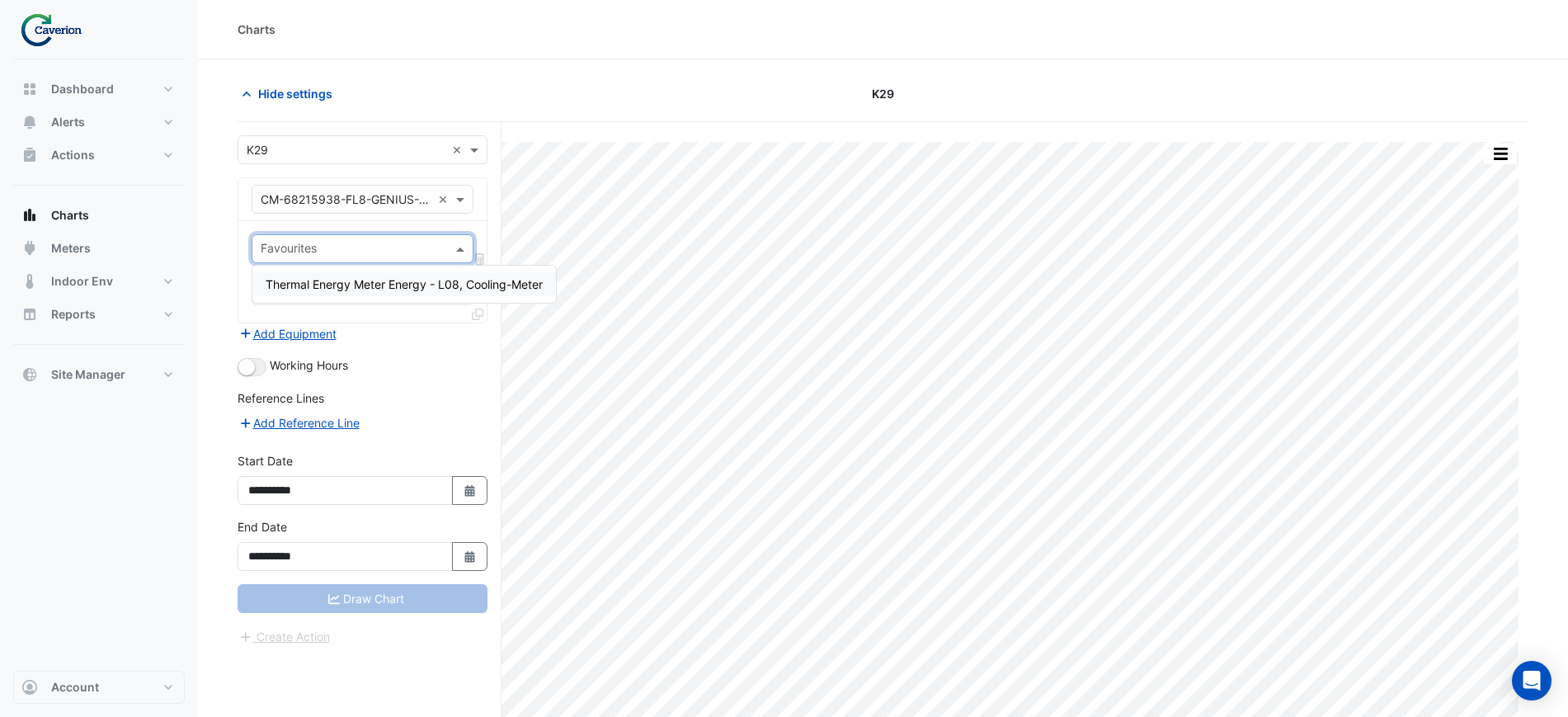
click at [327, 276] on div "Thermal Energy Meter Energy - L08, Cooling-Meter" at bounding box center [404, 284] width 304 height 24
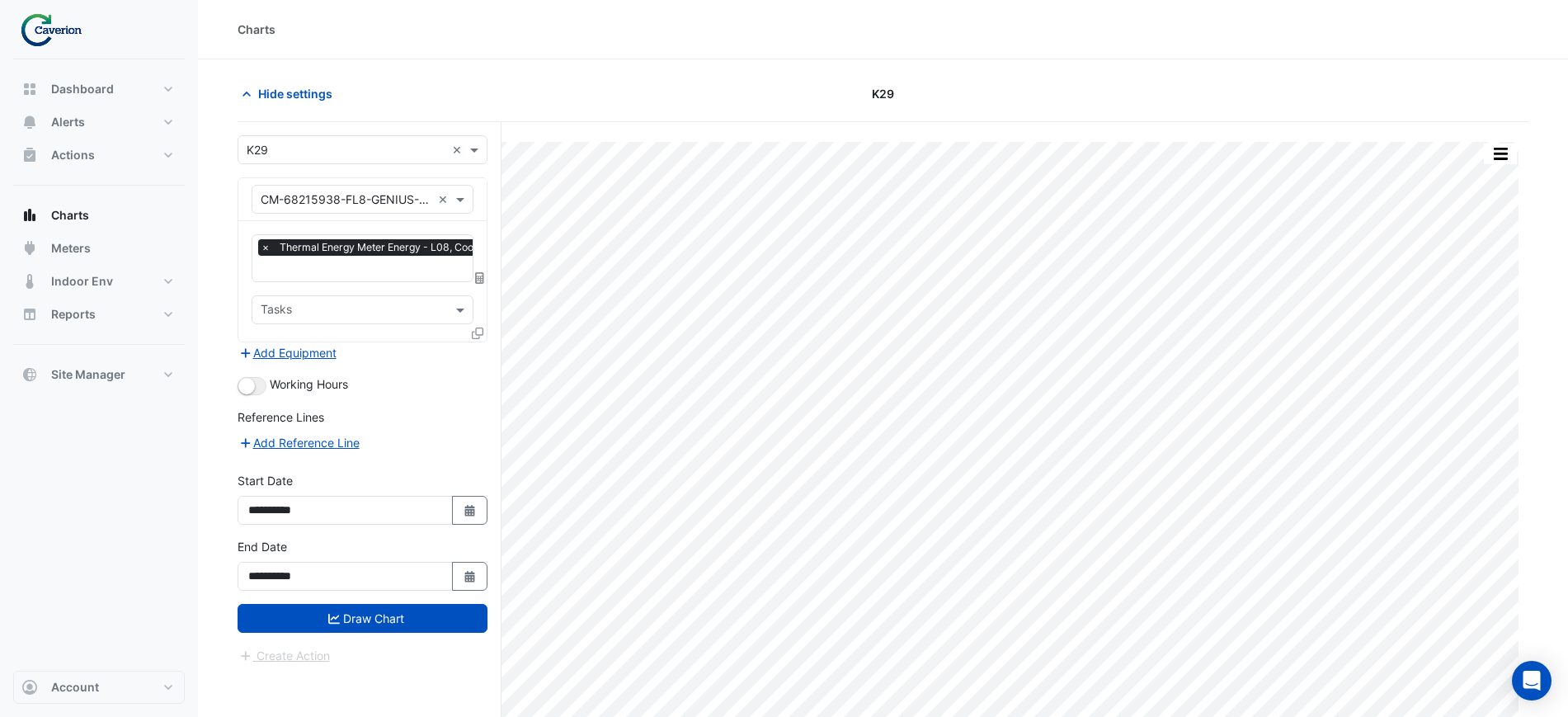
click at [344, 631] on form "**********" at bounding box center [362, 400] width 250 height 530
click at [344, 620] on button "Draw Chart" at bounding box center [362, 619] width 250 height 29
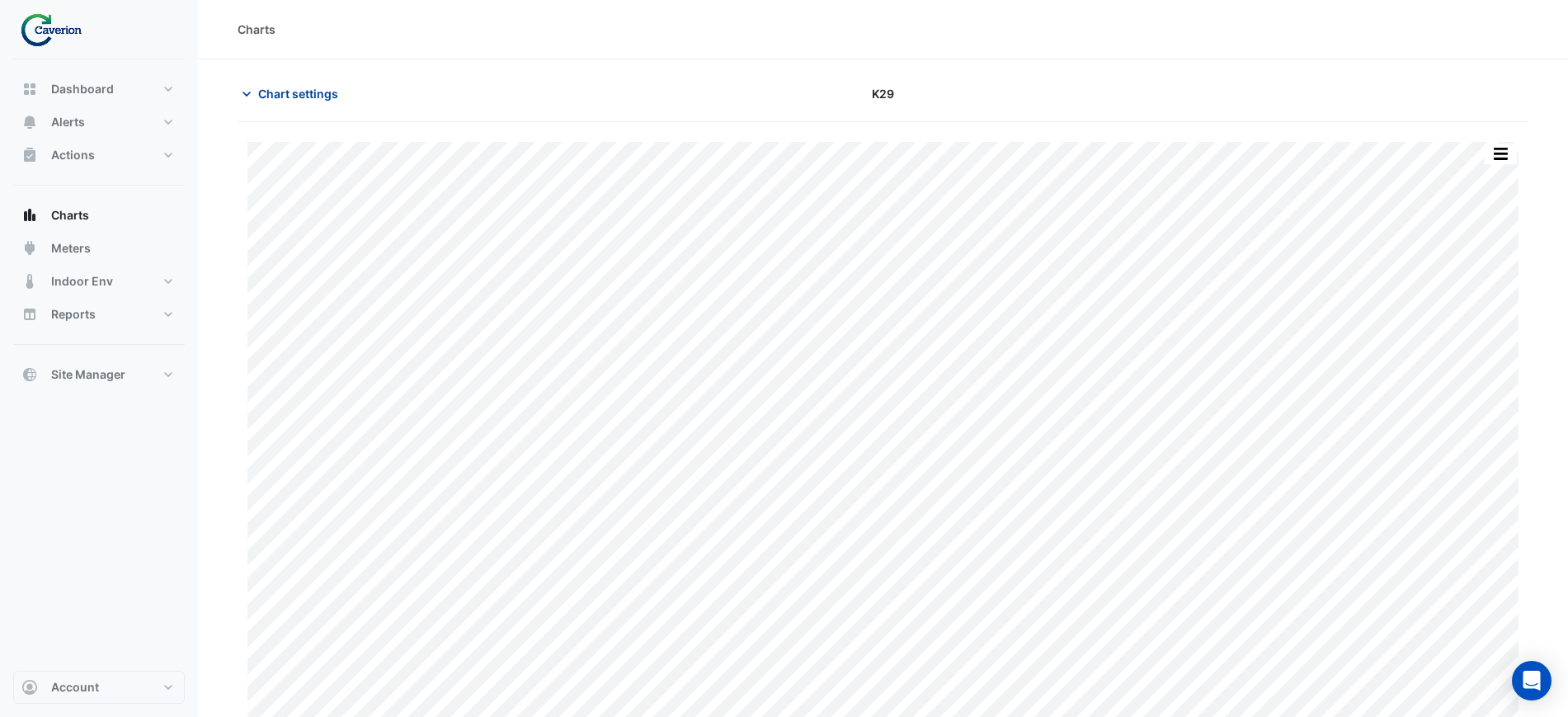
click at [291, 97] on span "Chart settings" at bounding box center [298, 94] width 80 height 17
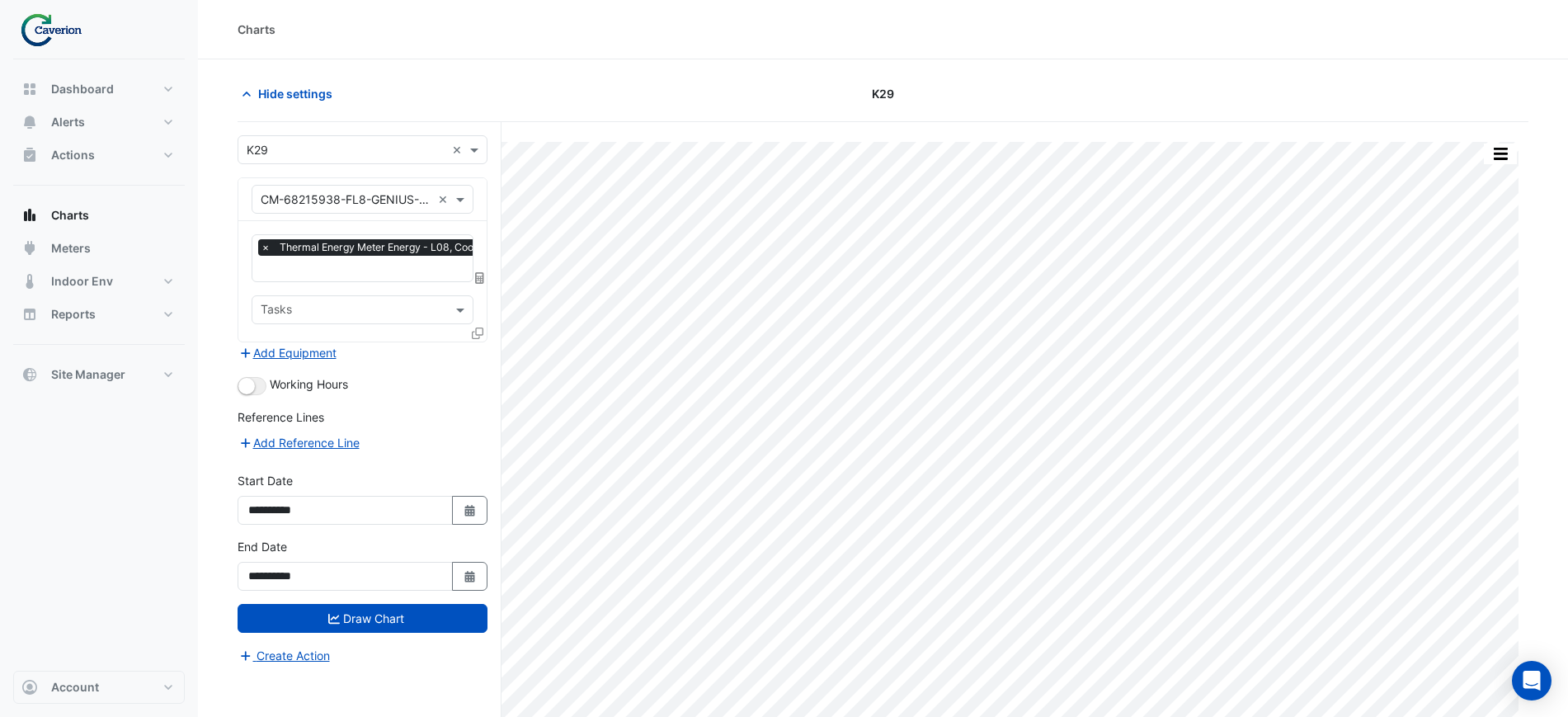
drag, startPoint x: 261, startPoint y: 244, endPoint x: 268, endPoint y: 250, distance: 9.2
click at [266, 247] on span "×" at bounding box center [265, 247] width 14 height 16
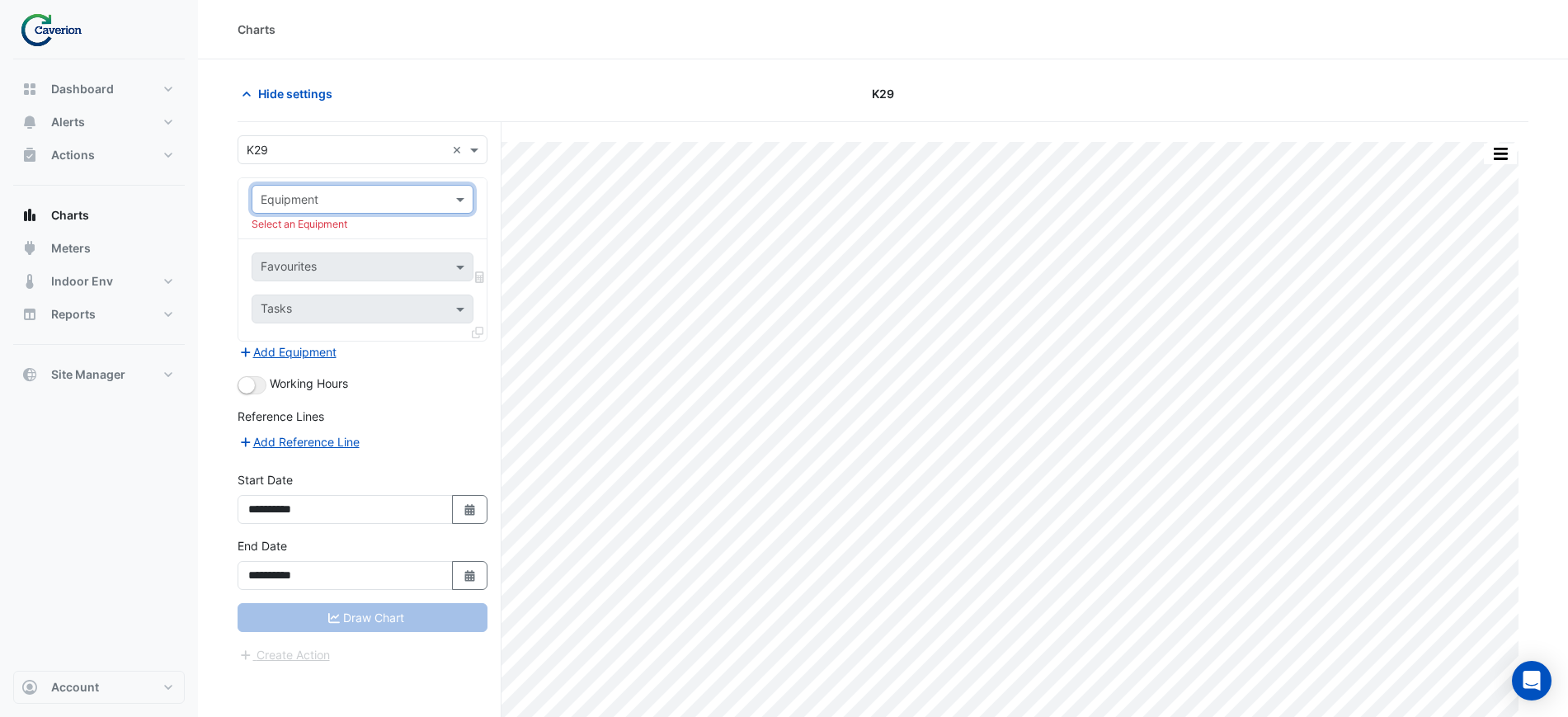
click at [404, 199] on input "text" at bounding box center [345, 200] width 171 height 17
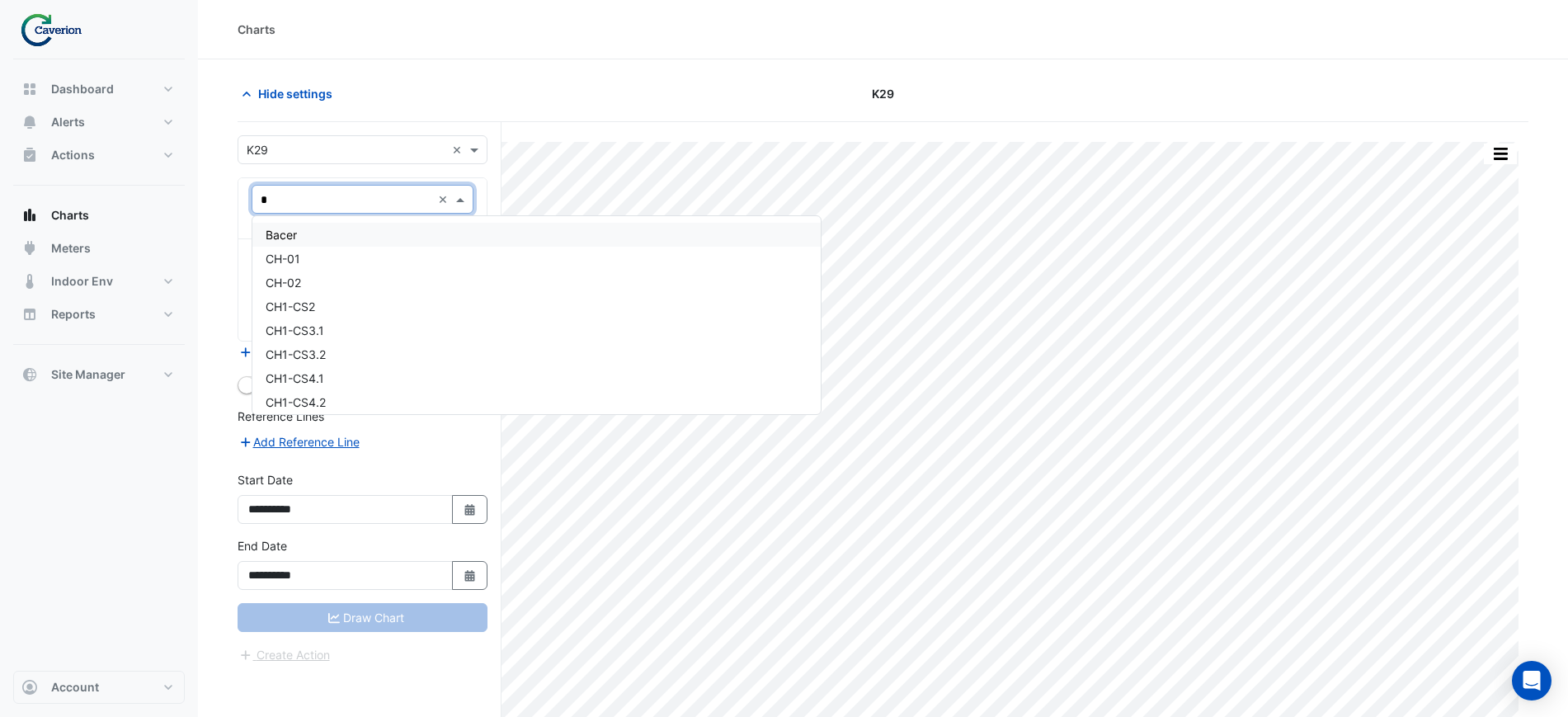
type input "**"
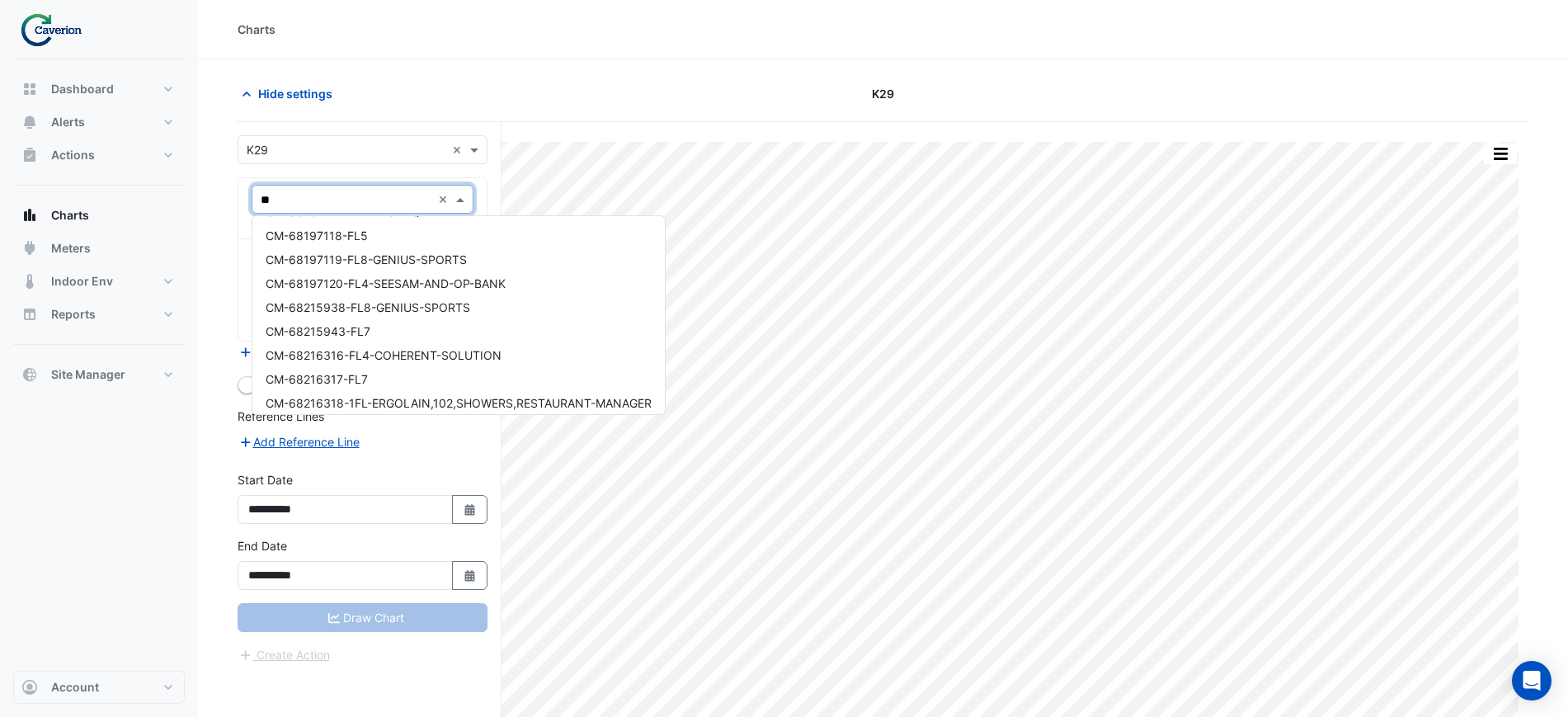
scroll to position [222, 0]
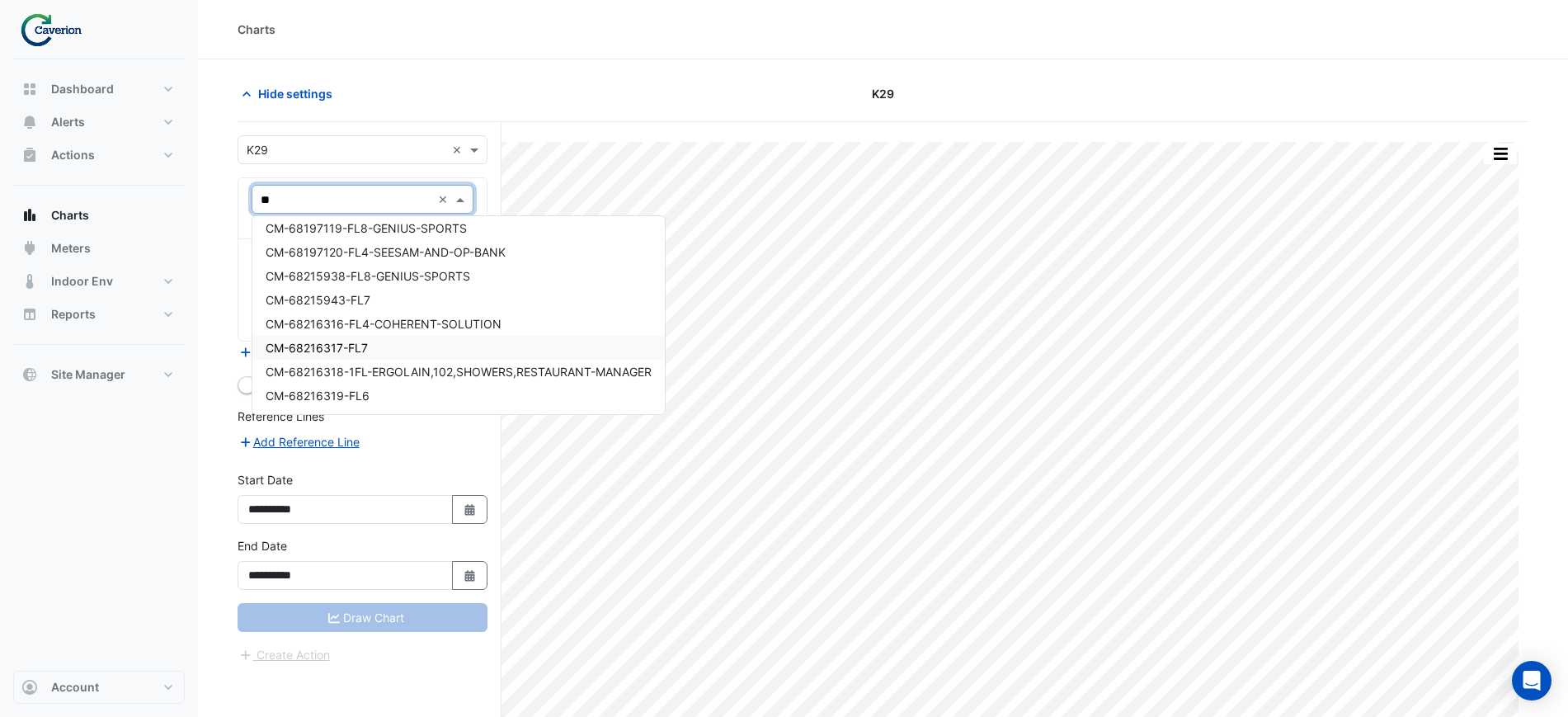
click at [381, 346] on div "CM-68216317-FL7" at bounding box center [458, 347] width 412 height 24
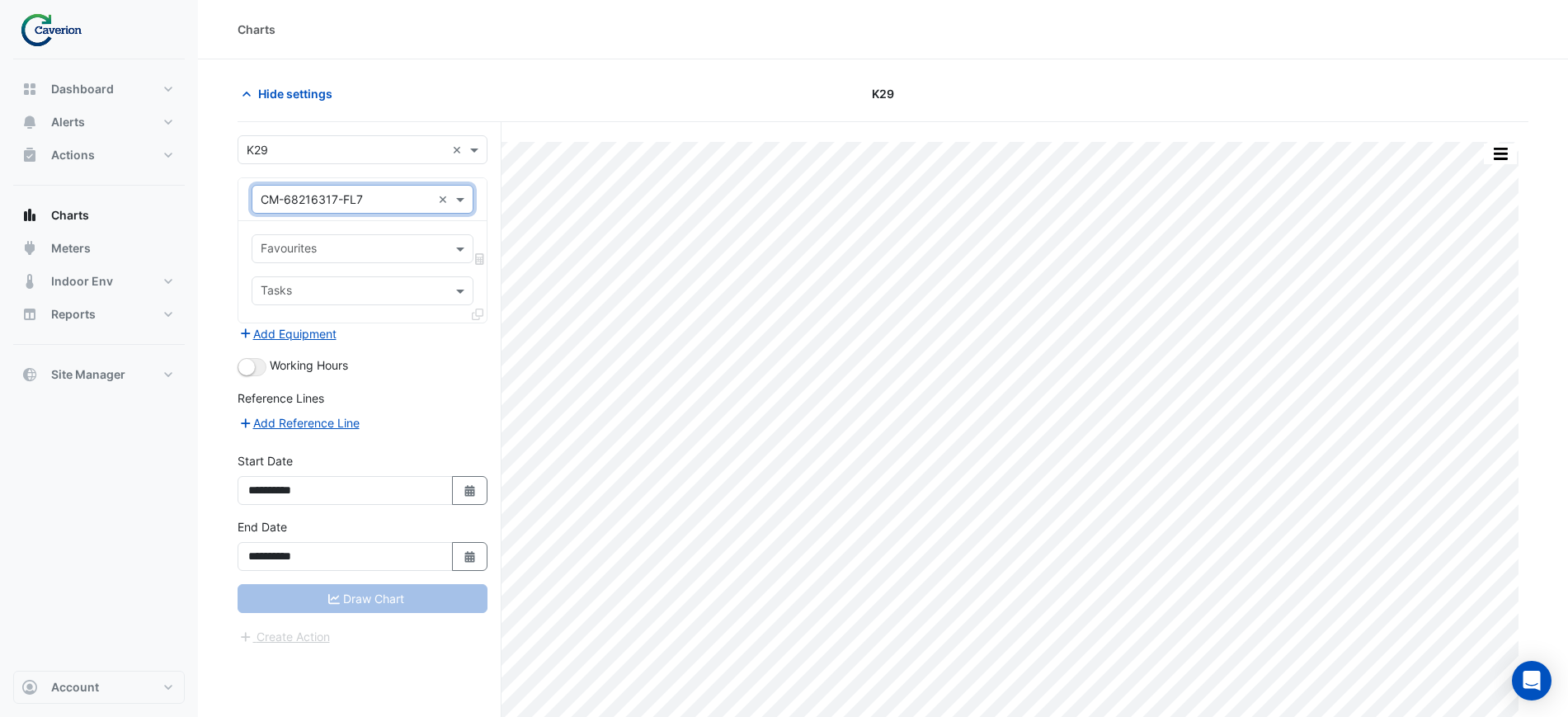
click at [317, 234] on div "Favourites" at bounding box center [363, 249] width 222 height 29
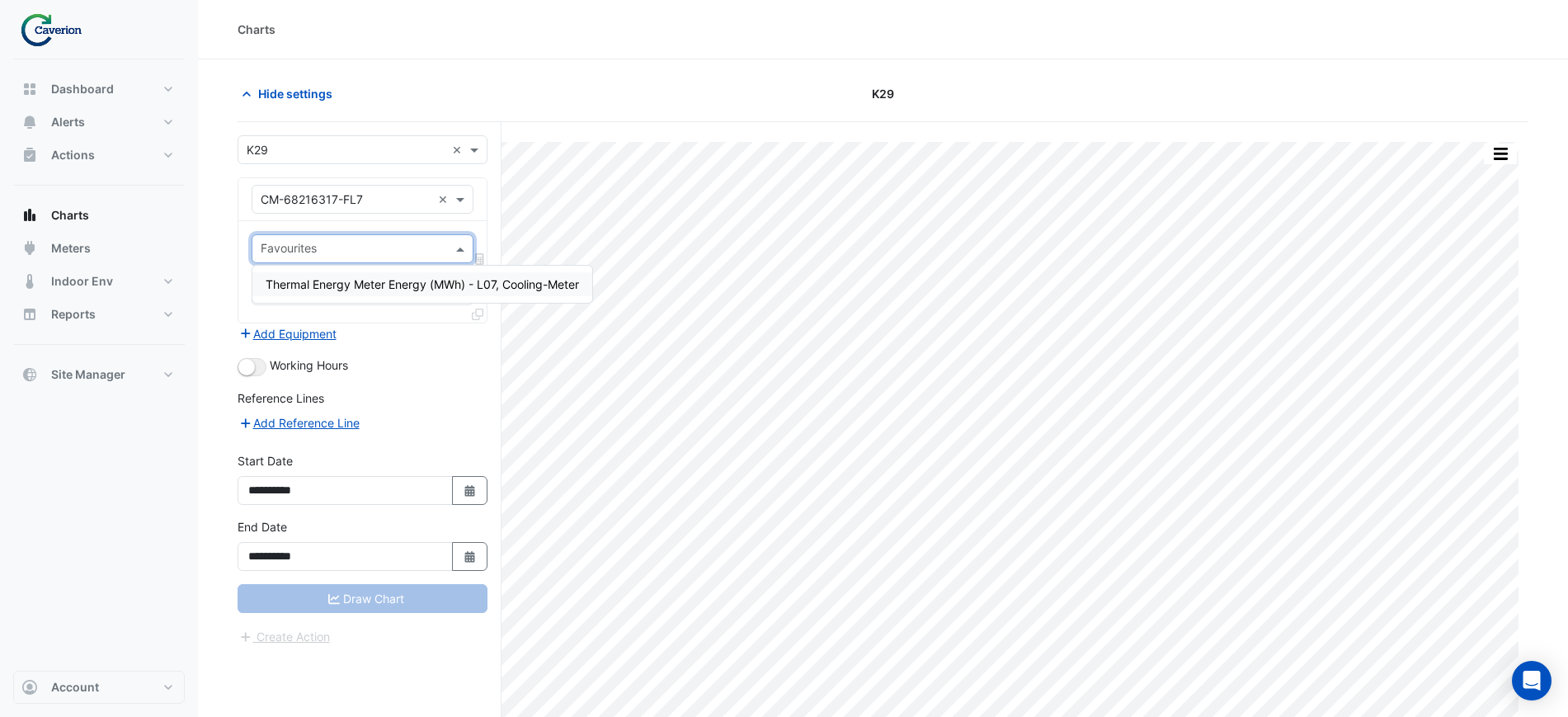
click at [313, 293] on div "Thermal Energy Meter Energy (MWh) - L07, Cooling-Meter" at bounding box center [423, 284] width 340 height 24
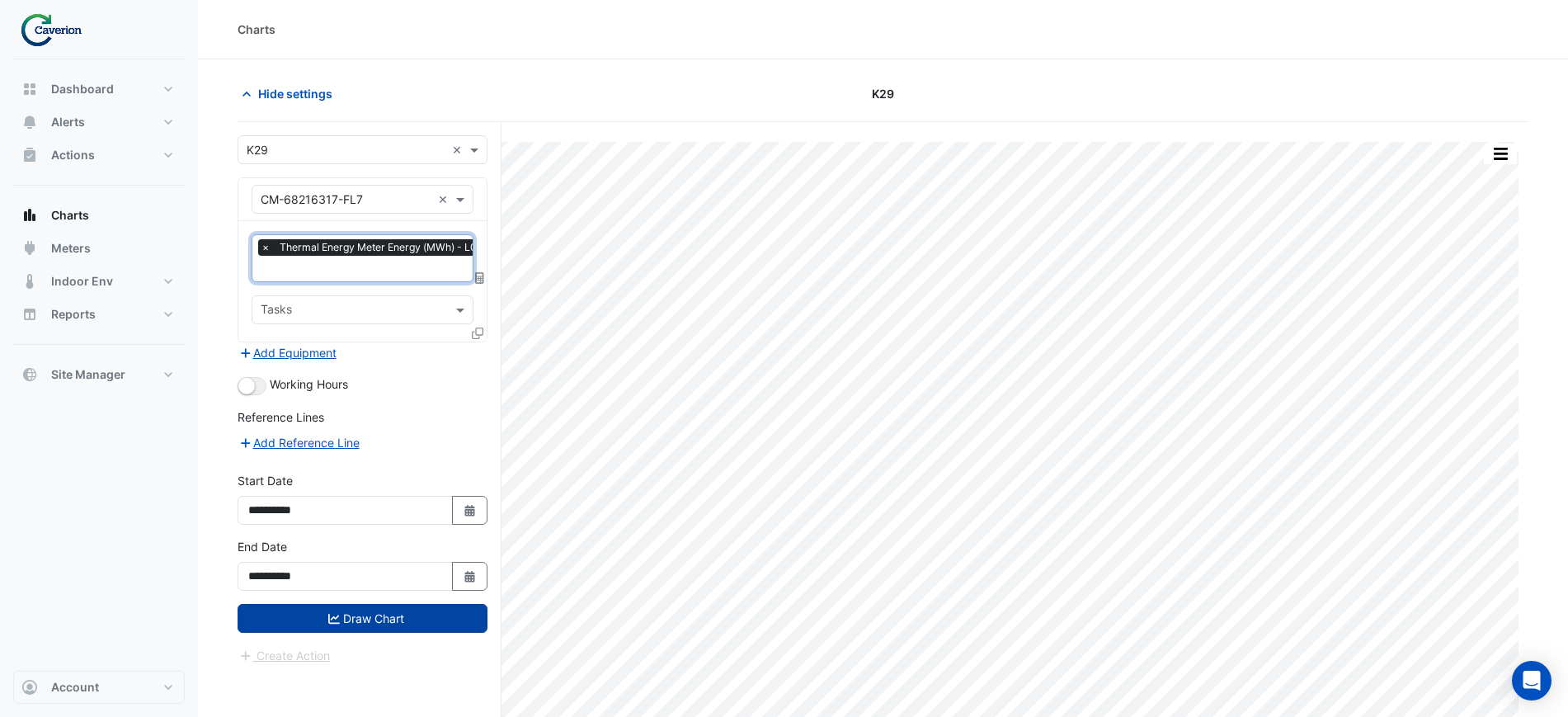
click at [364, 620] on button "Draw Chart" at bounding box center [362, 619] width 250 height 29
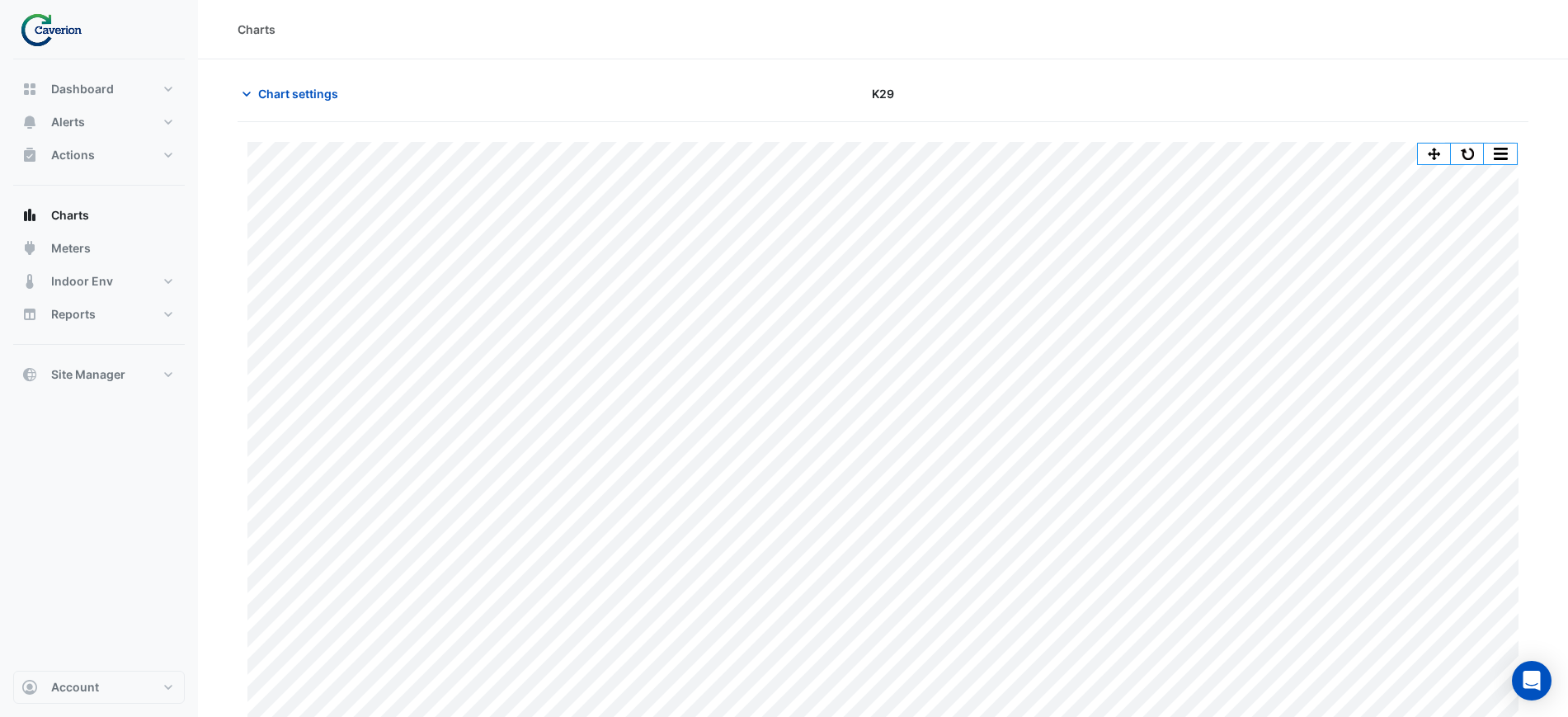
click at [80, 187] on div "Dashboard Portfolio Ratings Performance Alerts Site Rules Templates Actions Sit…" at bounding box center [99, 232] width 172 height 318
click at [72, 207] on span "Charts" at bounding box center [69, 215] width 38 height 16
drag, startPoint x: 113, startPoint y: 372, endPoint x: 164, endPoint y: 400, distance: 58.2
click at [113, 373] on span "Site Manager" at bounding box center [88, 374] width 74 height 16
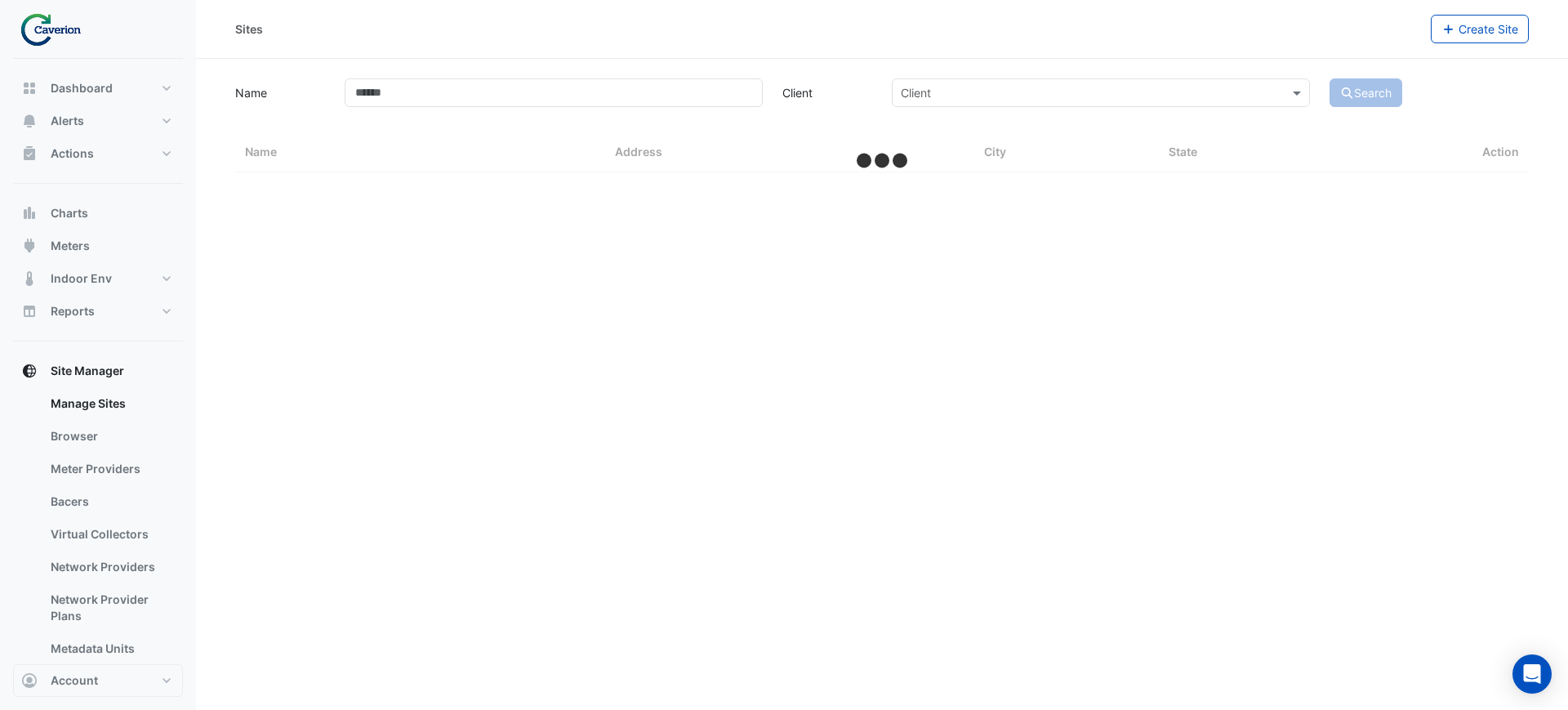
select select "***"
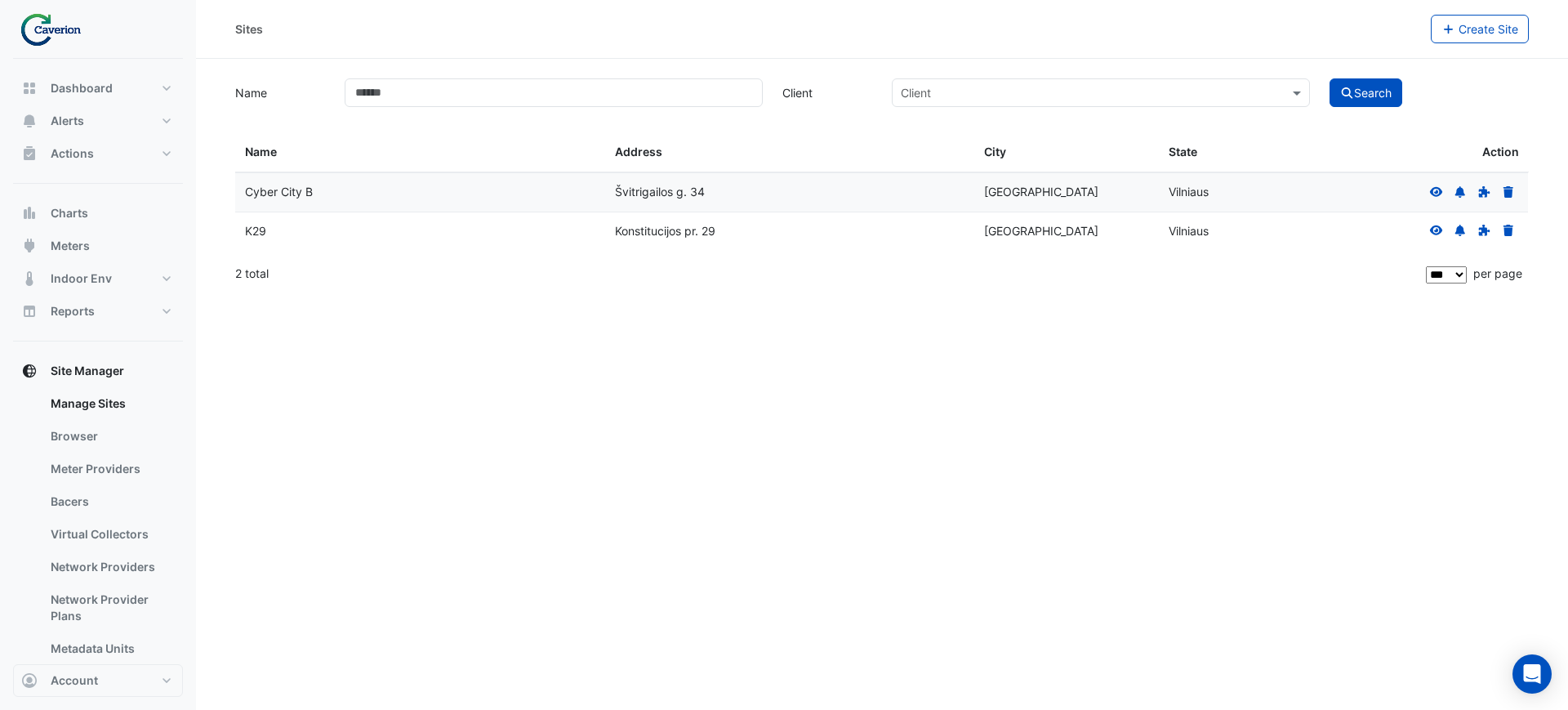
click at [1429, 232] on icon at bounding box center [1436, 230] width 14 height 11
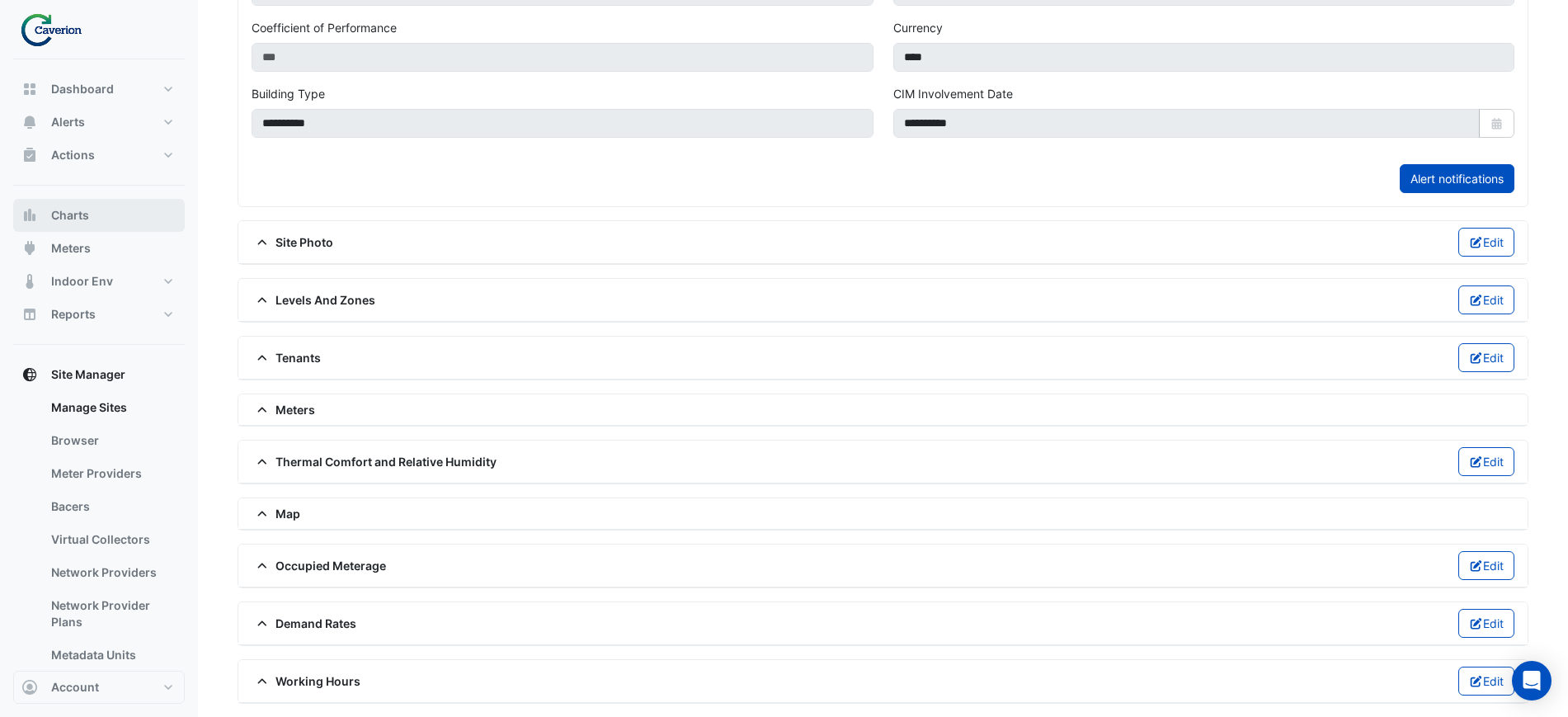
click at [99, 219] on button "Charts" at bounding box center [99, 215] width 172 height 33
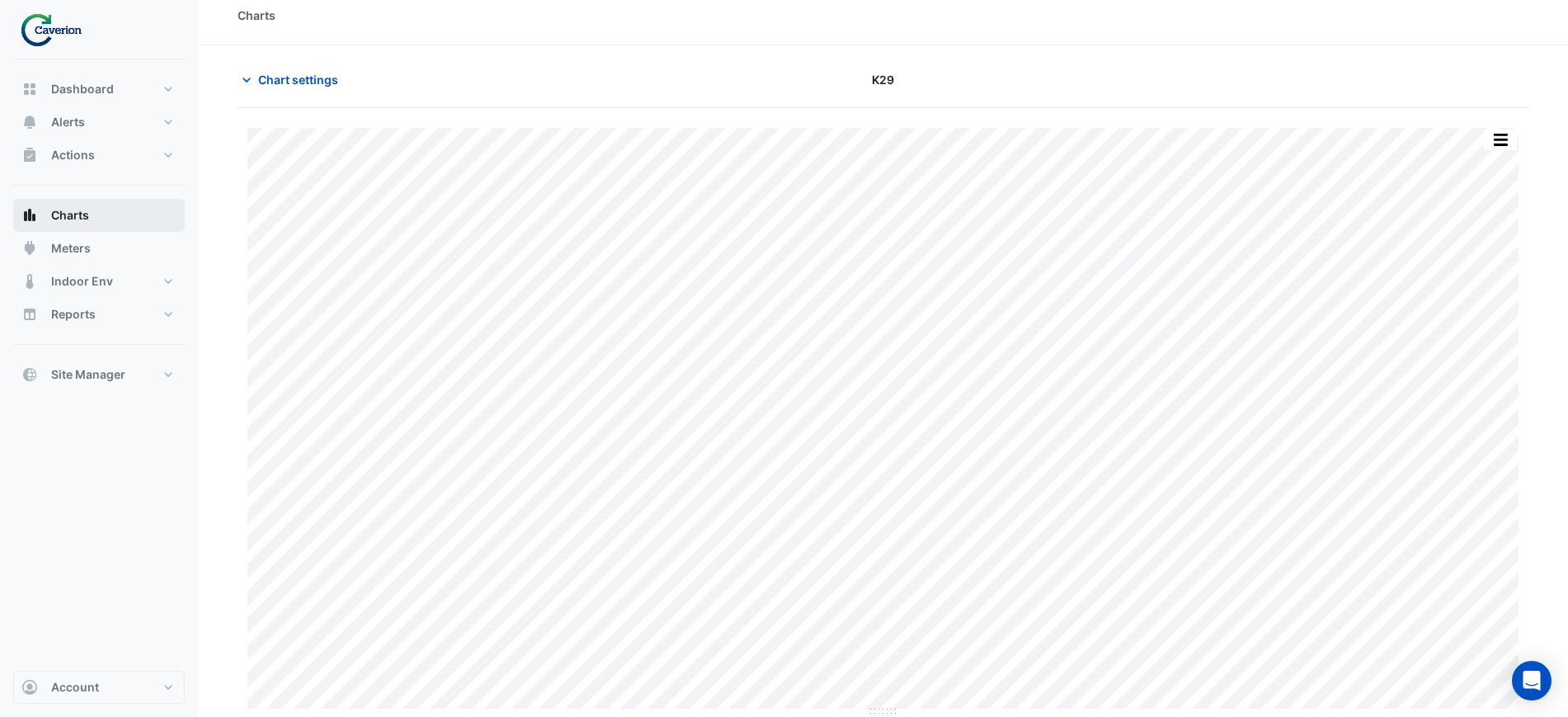
scroll to position [14, 0]
click at [295, 84] on span "Chart settings" at bounding box center [298, 80] width 80 height 17
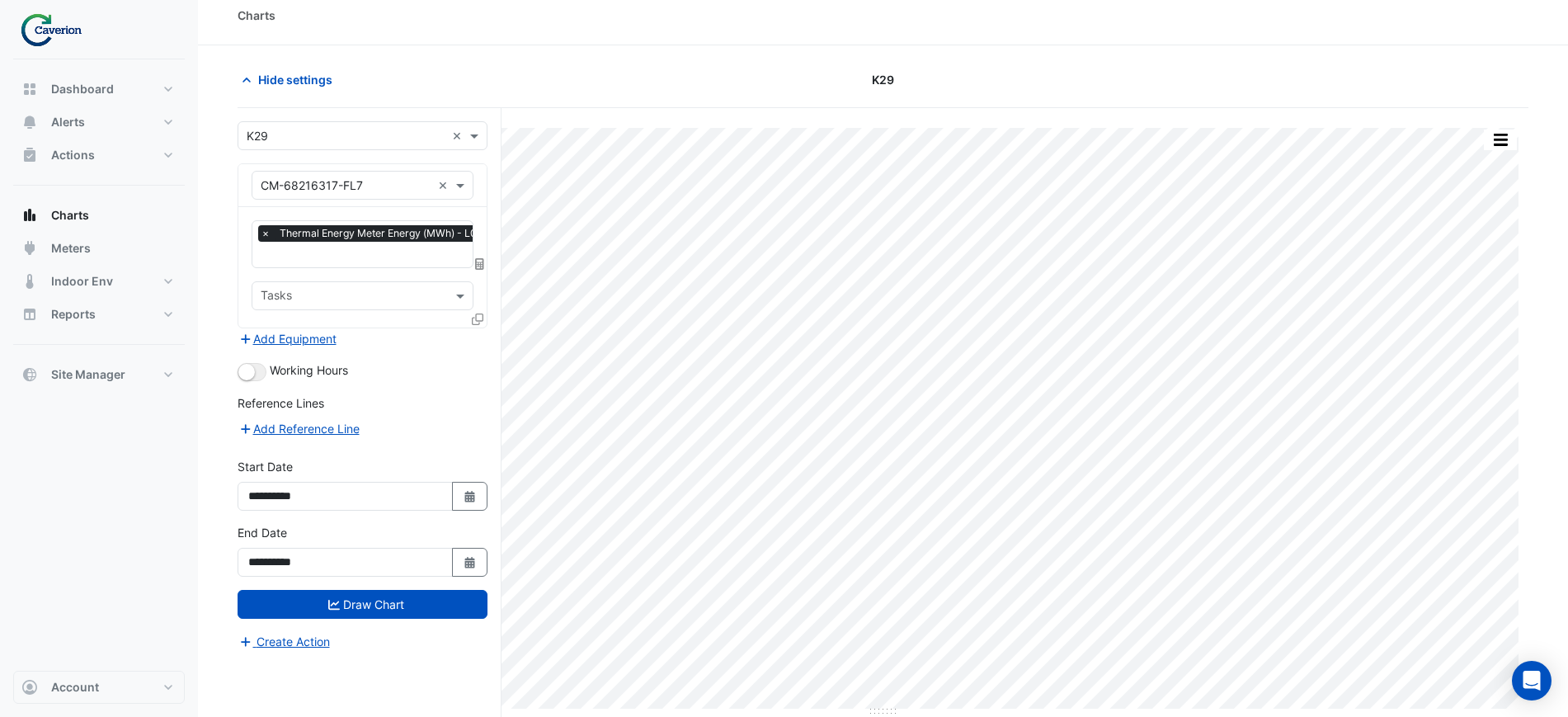
click at [408, 185] on input "text" at bounding box center [345, 186] width 171 height 17
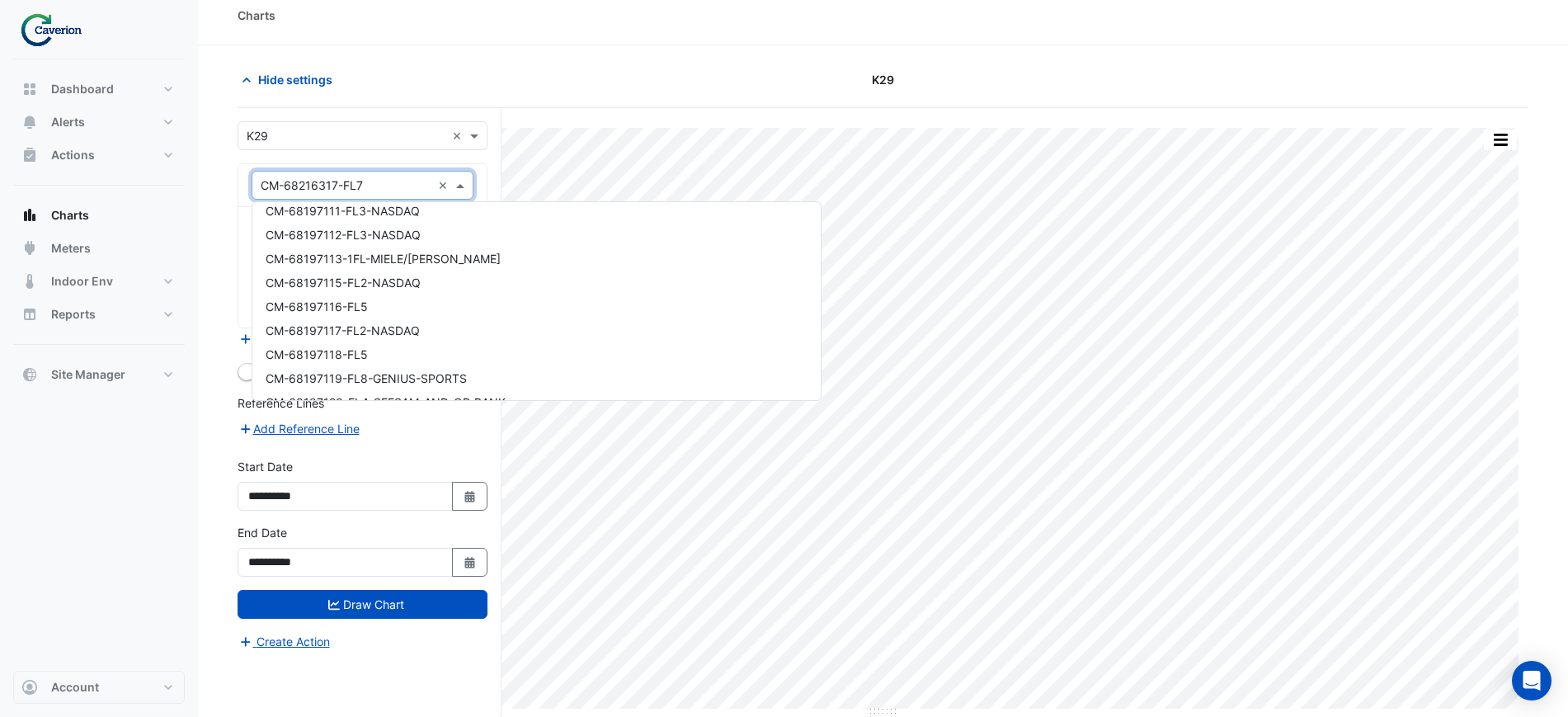
scroll to position [8501, 0]
click at [412, 282] on span "CM-68197113-1FL-MIELE/KNAUF" at bounding box center [383, 284] width 235 height 14
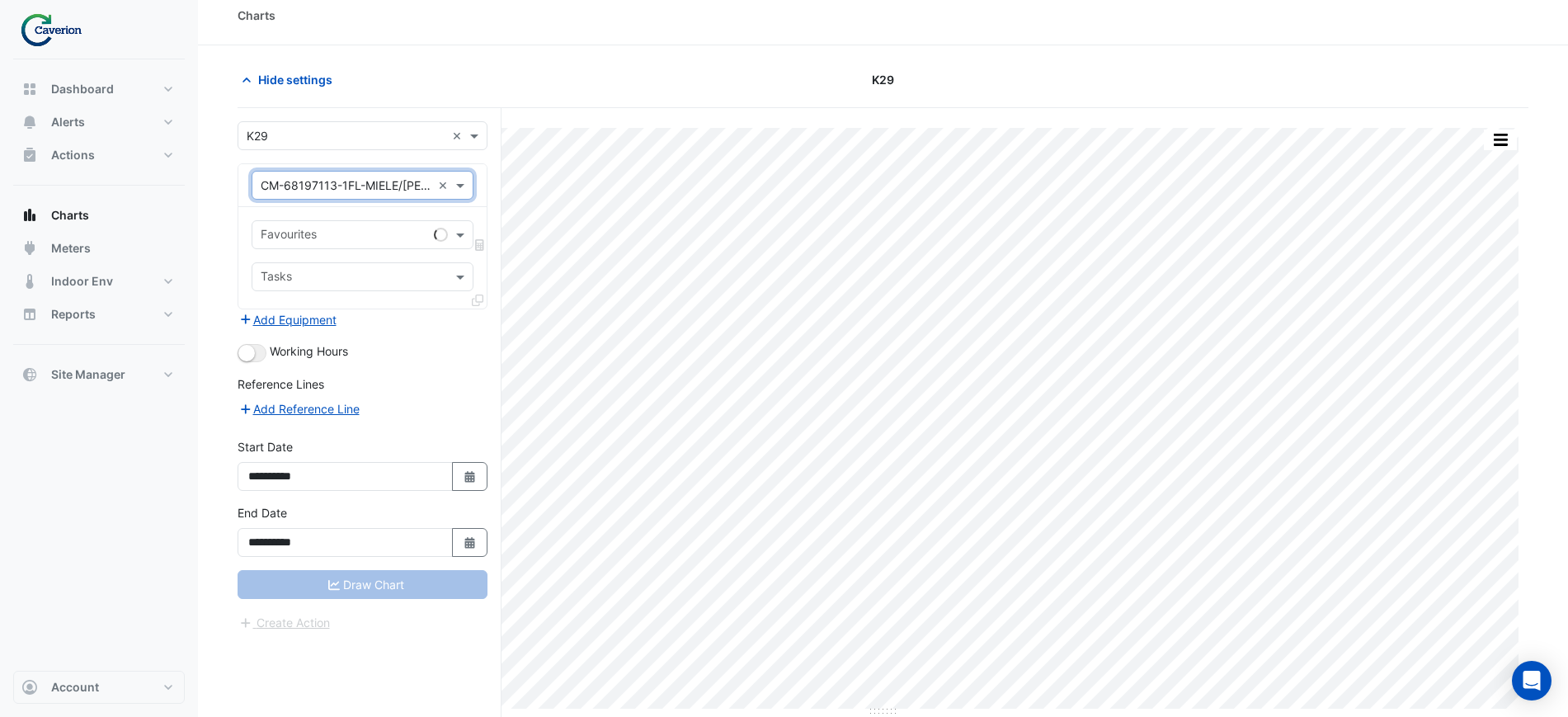
click at [357, 225] on div "Favourites" at bounding box center [340, 234] width 175 height 26
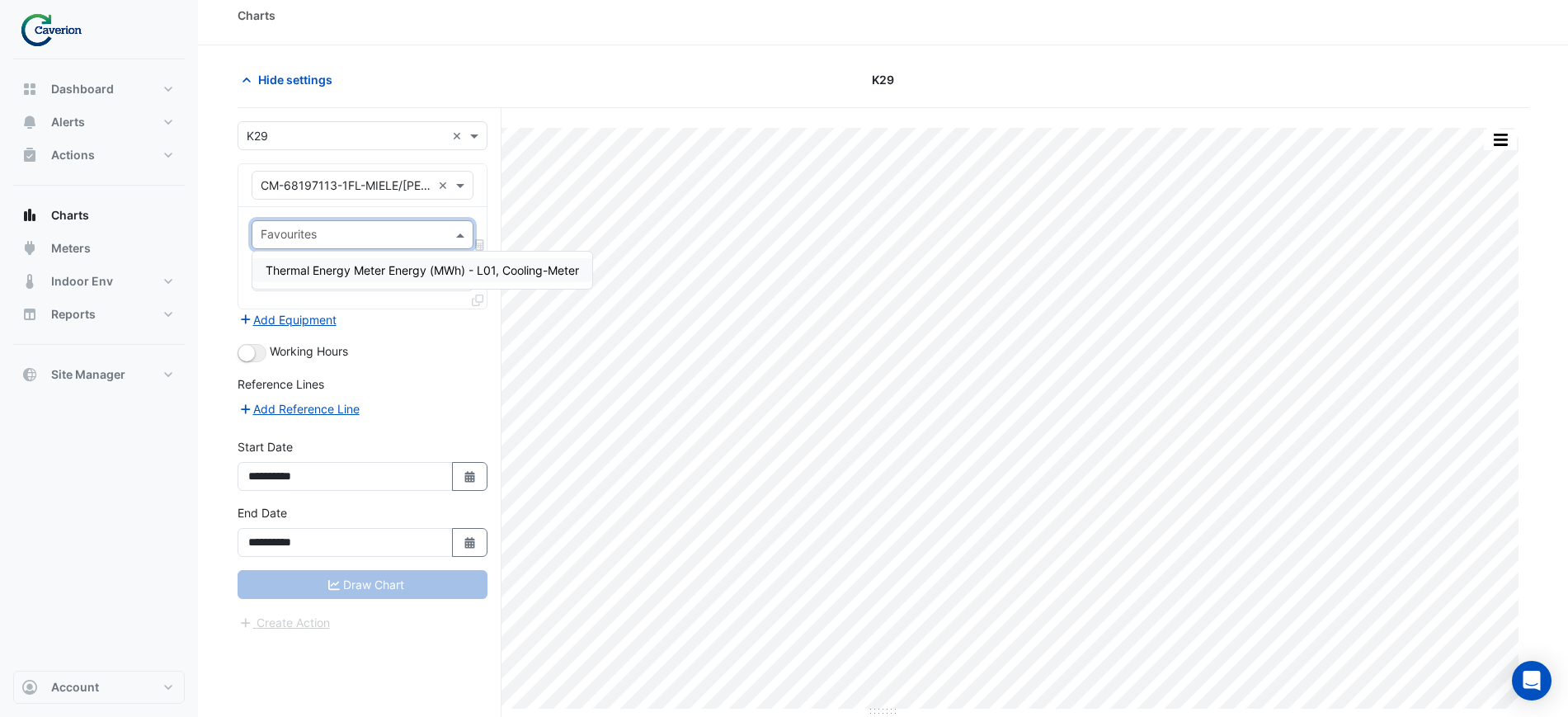
click at [344, 274] on span "Thermal Energy Meter Energy (MWh) - L01, Cooling-Meter" at bounding box center [422, 270] width 314 height 14
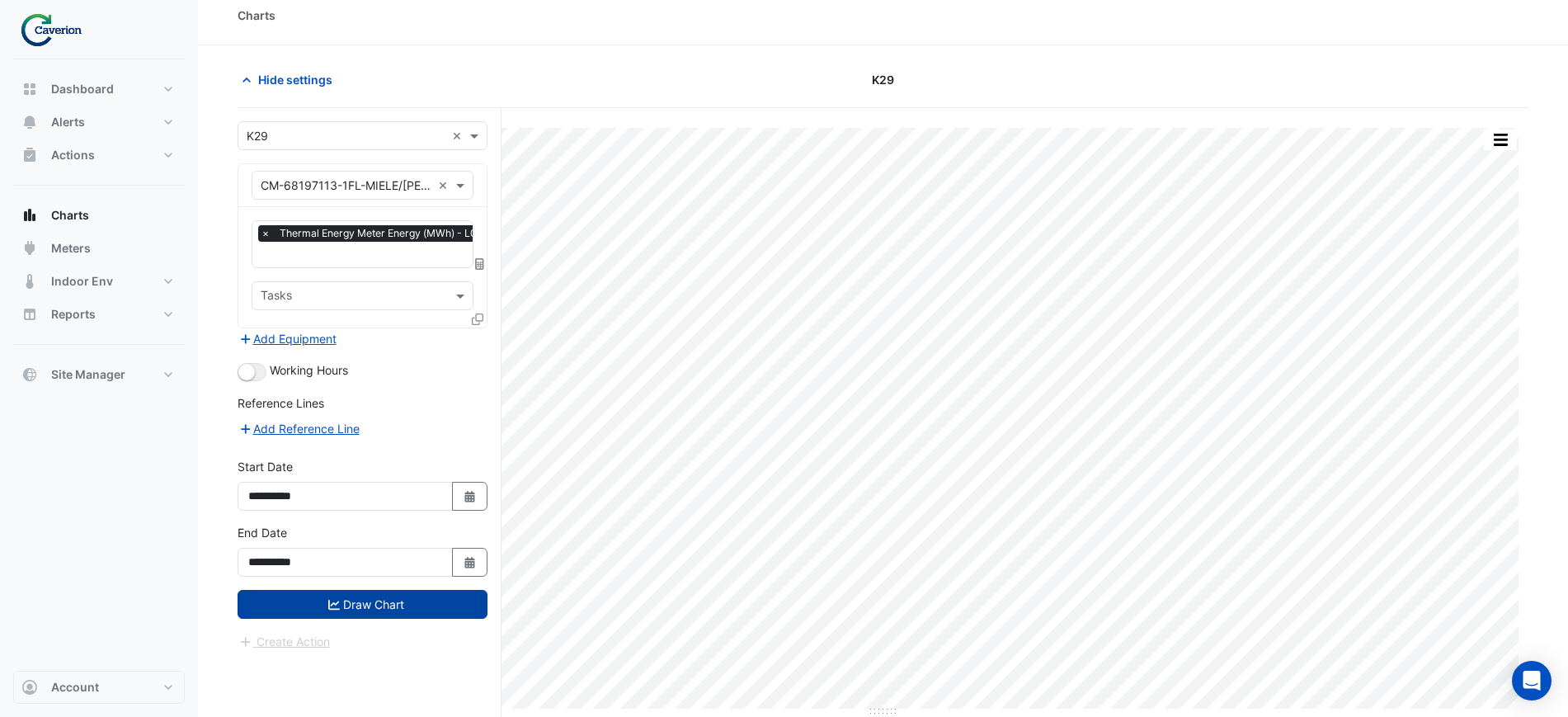
click at [327, 599] on button "Draw Chart" at bounding box center [362, 604] width 250 height 29
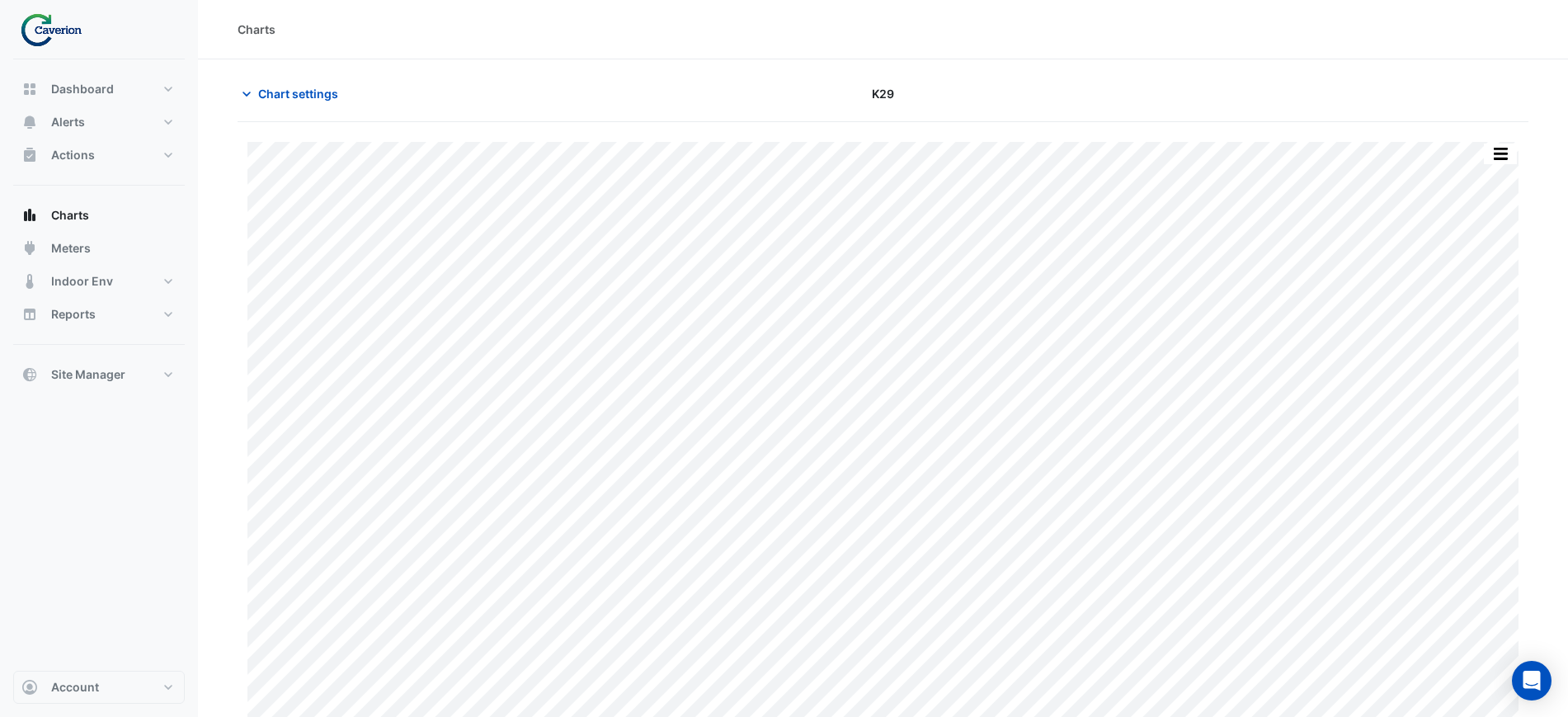
click at [946, 136] on div "Print Save as JPEG Save as PNG Pivot Data Table Export CSV - Flat Export CSV - …" at bounding box center [883, 427] width 1291 height 609
click at [304, 86] on span "Chart settings" at bounding box center [298, 94] width 80 height 17
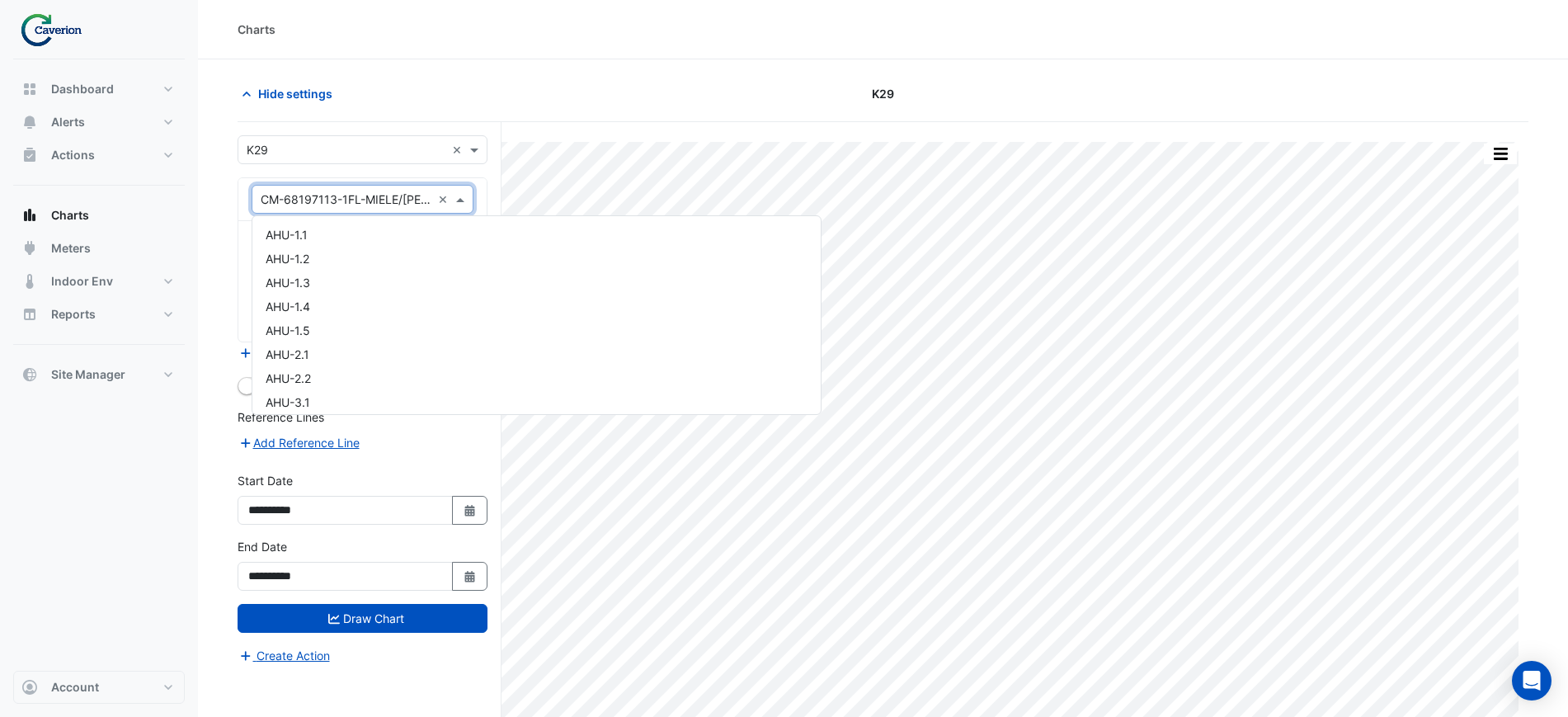
click at [266, 198] on input "text" at bounding box center [345, 200] width 171 height 17
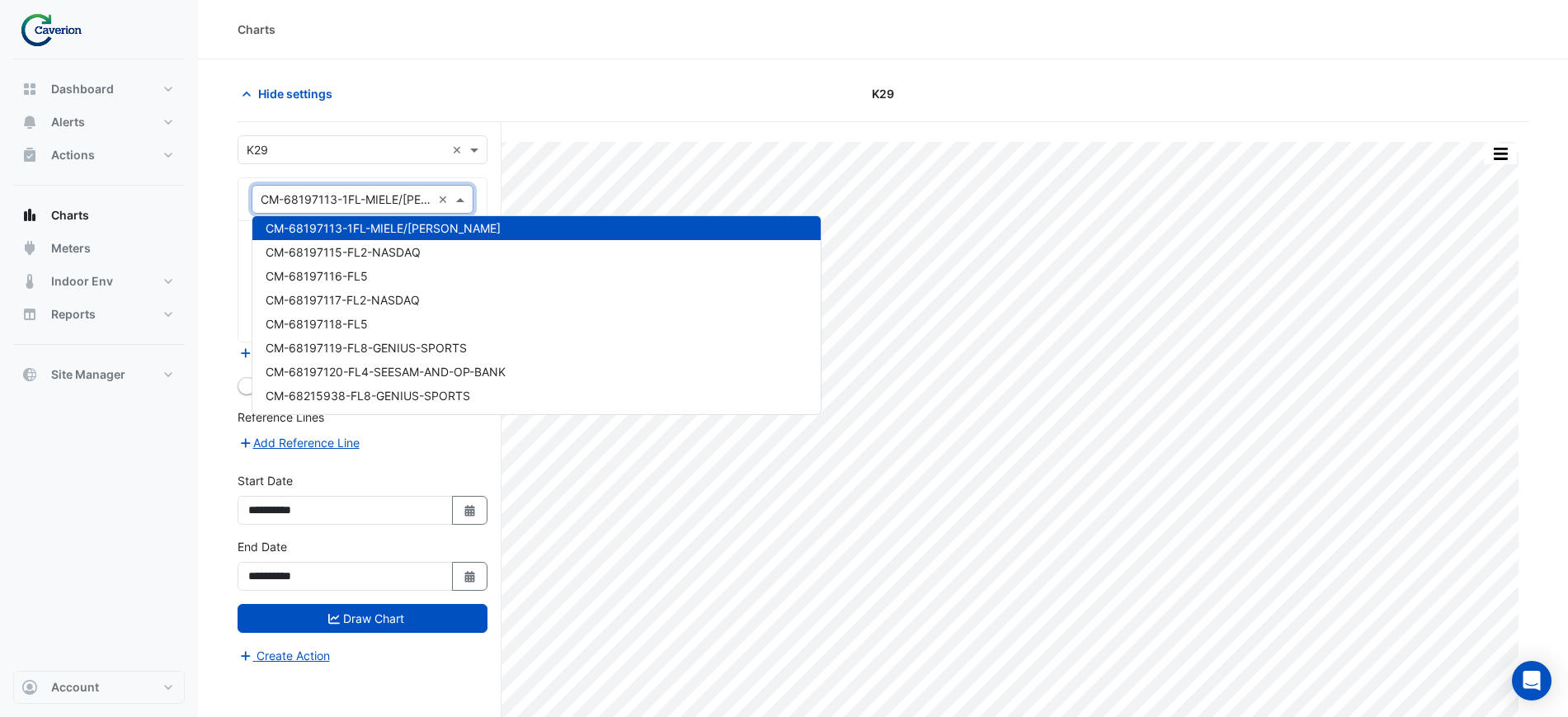
drag, startPoint x: 266, startPoint y: 198, endPoint x: 437, endPoint y: 198, distance: 171.0
click at [437, 198] on div at bounding box center [363, 200] width 220 height 19
click at [810, 102] on div "K29" at bounding box center [883, 94] width 437 height 29
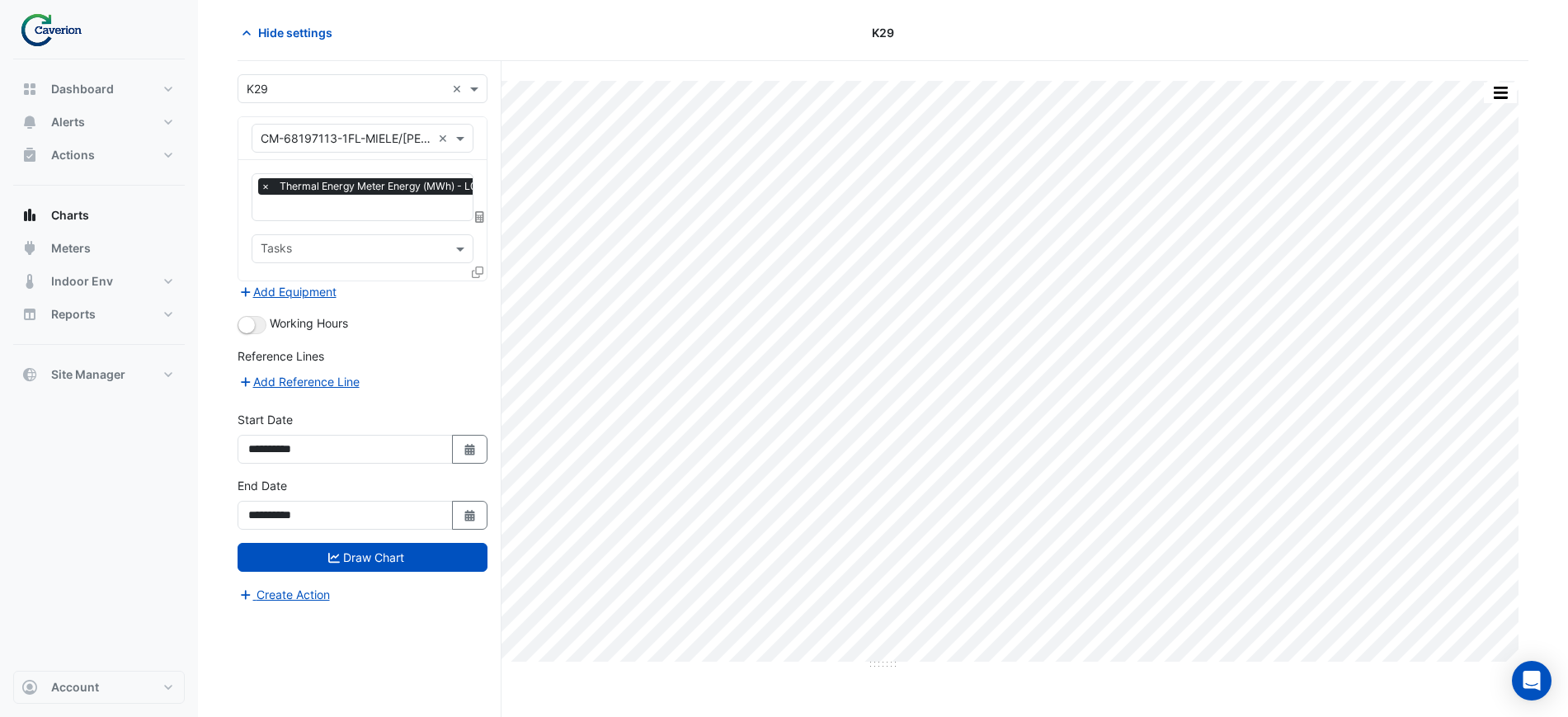
scroll to position [63, 0]
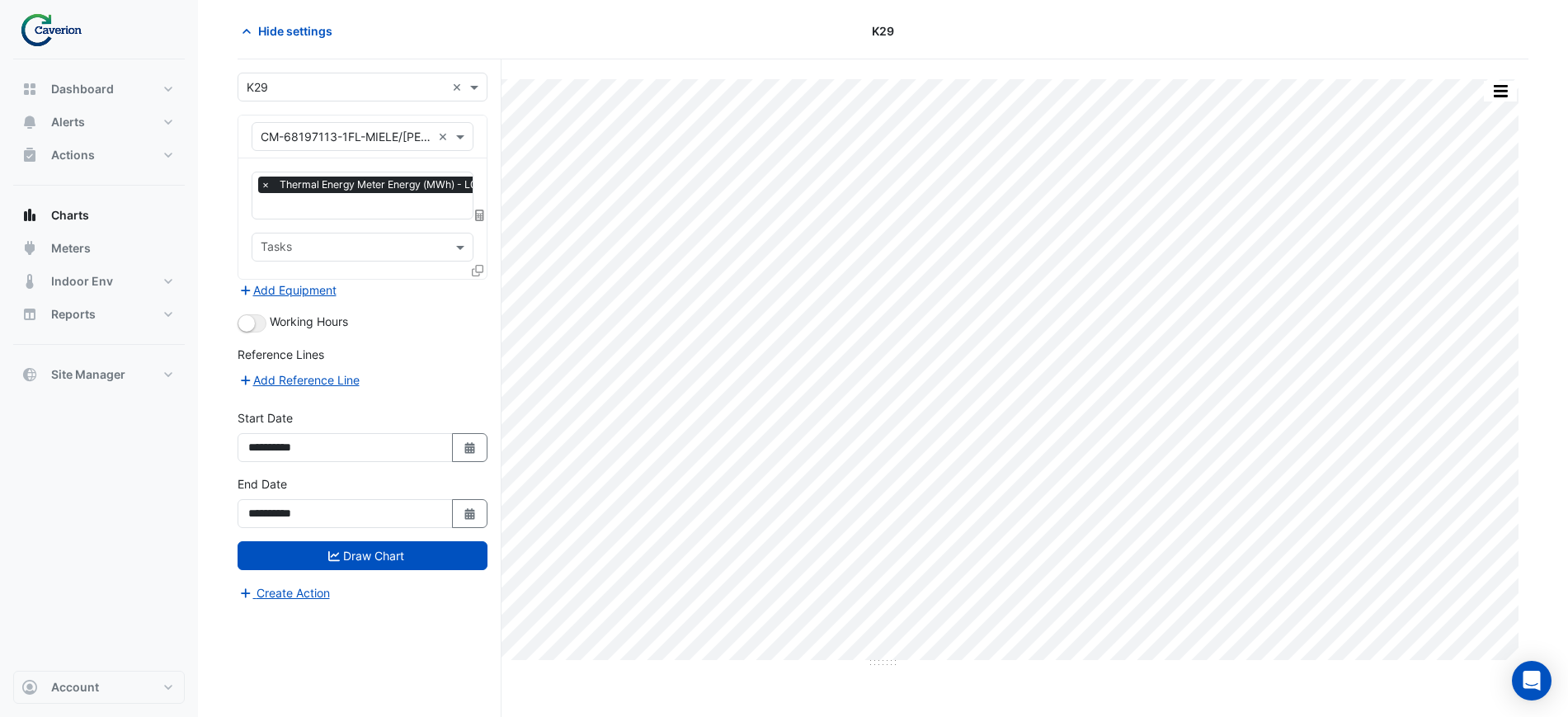
click at [668, 662] on div "Print Save as JPEG Save as PNG Pivot Data Table Export CSV - Flat Export CSV - …" at bounding box center [882, 373] width 1271 height 589
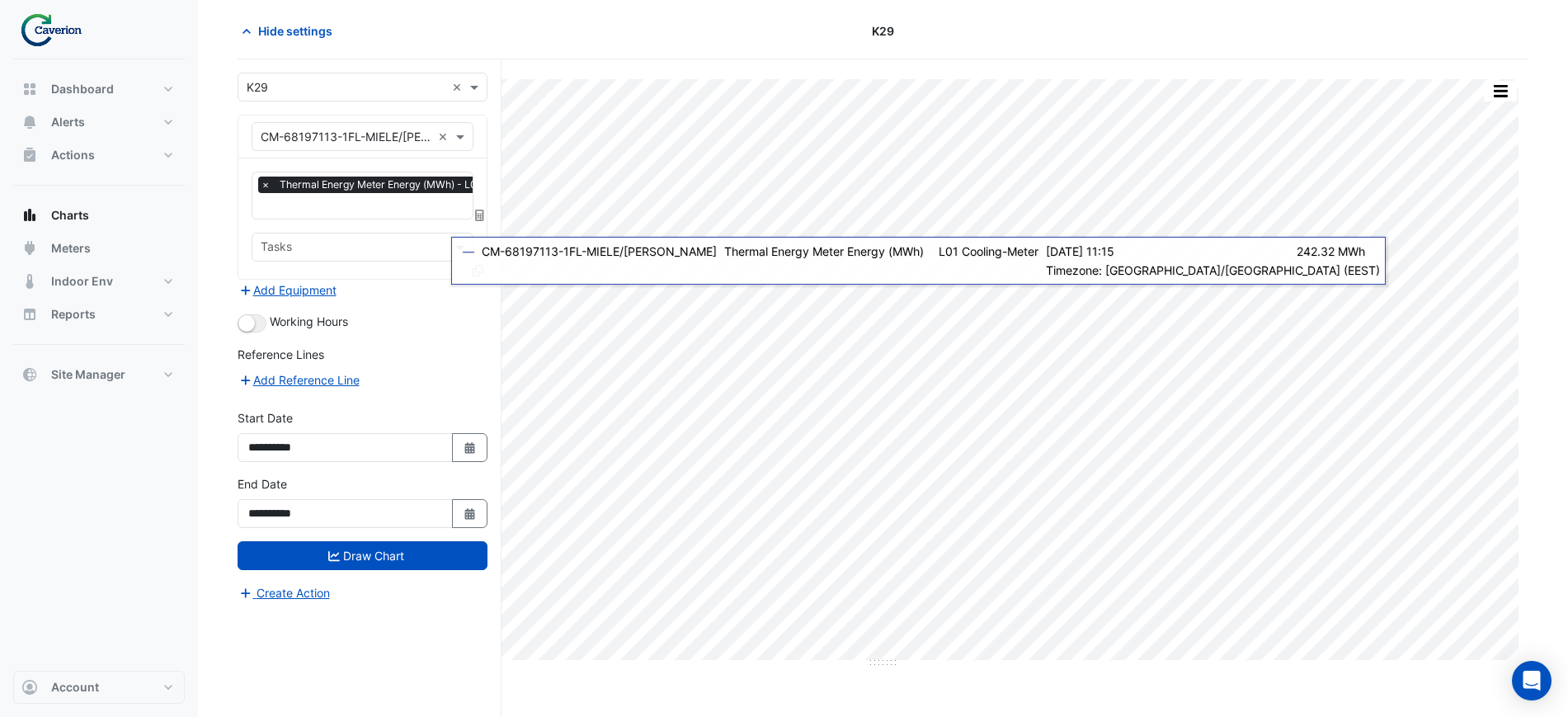
click at [346, 144] on input "text" at bounding box center [345, 137] width 171 height 17
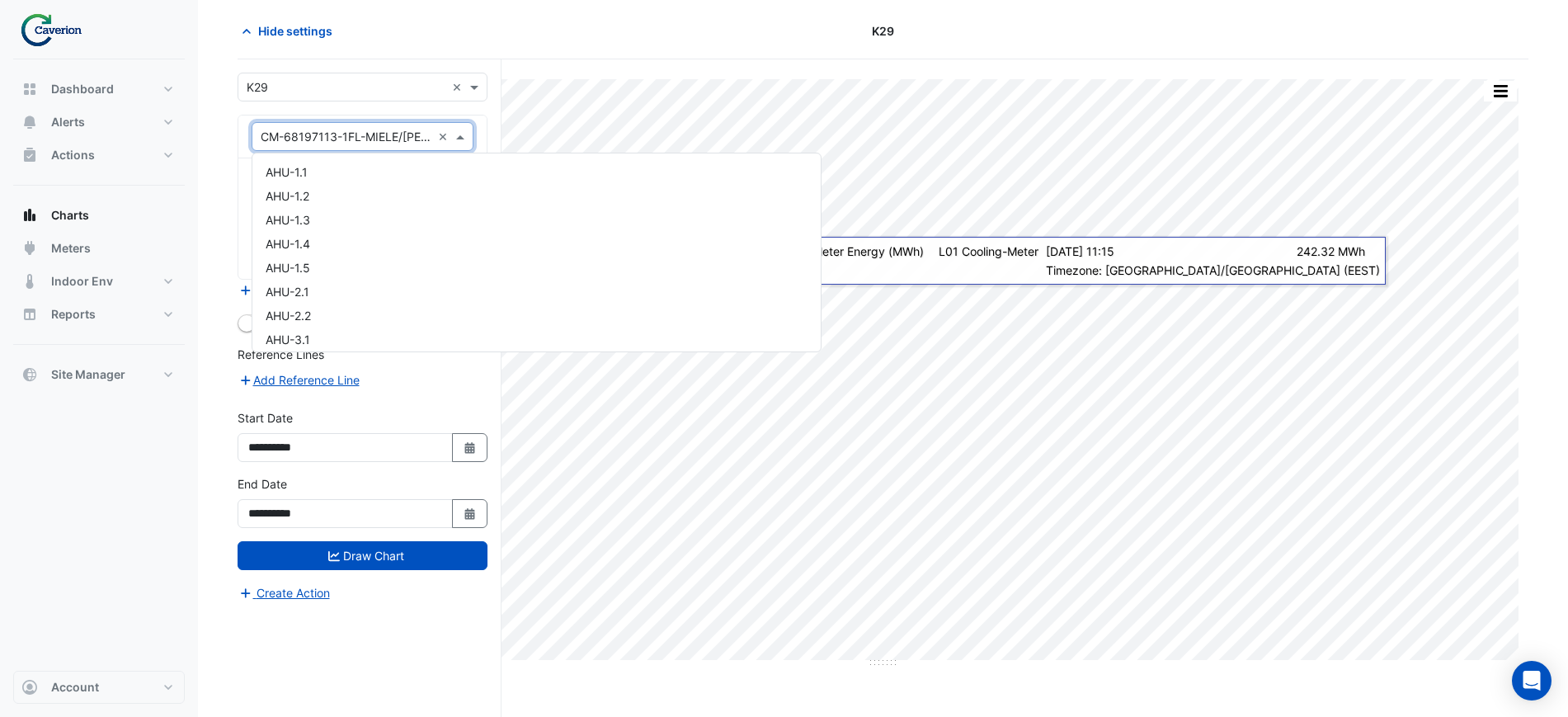
scroll to position [8571, 0]
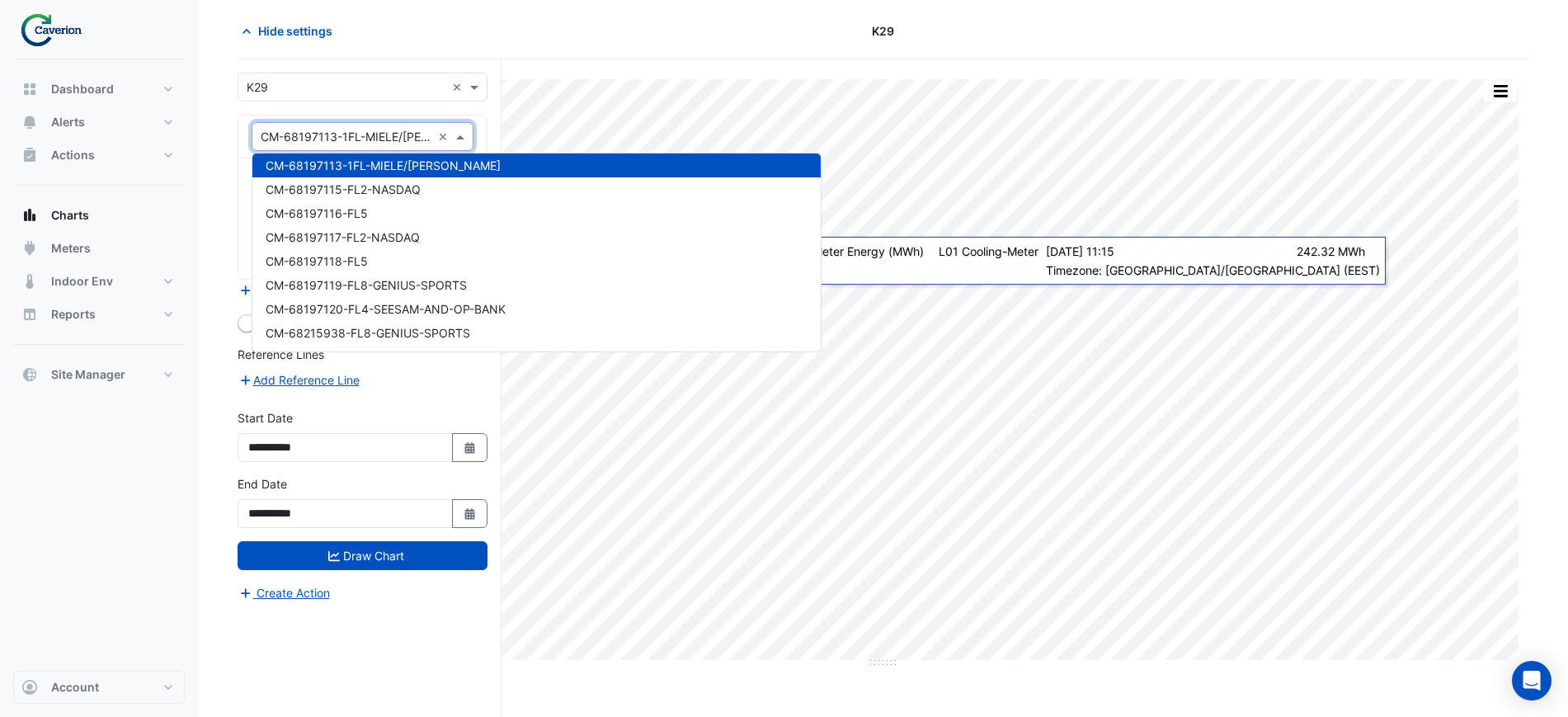
drag, startPoint x: 349, startPoint y: 157, endPoint x: 311, endPoint y: 136, distance: 43.4
click at [311, 136] on input "text" at bounding box center [345, 137] width 171 height 17
click at [206, 530] on section "Hide settings K29 Print Save as JPEG Save as PNG Pivot Data Table Export CSV - …" at bounding box center [883, 357] width 1370 height 720
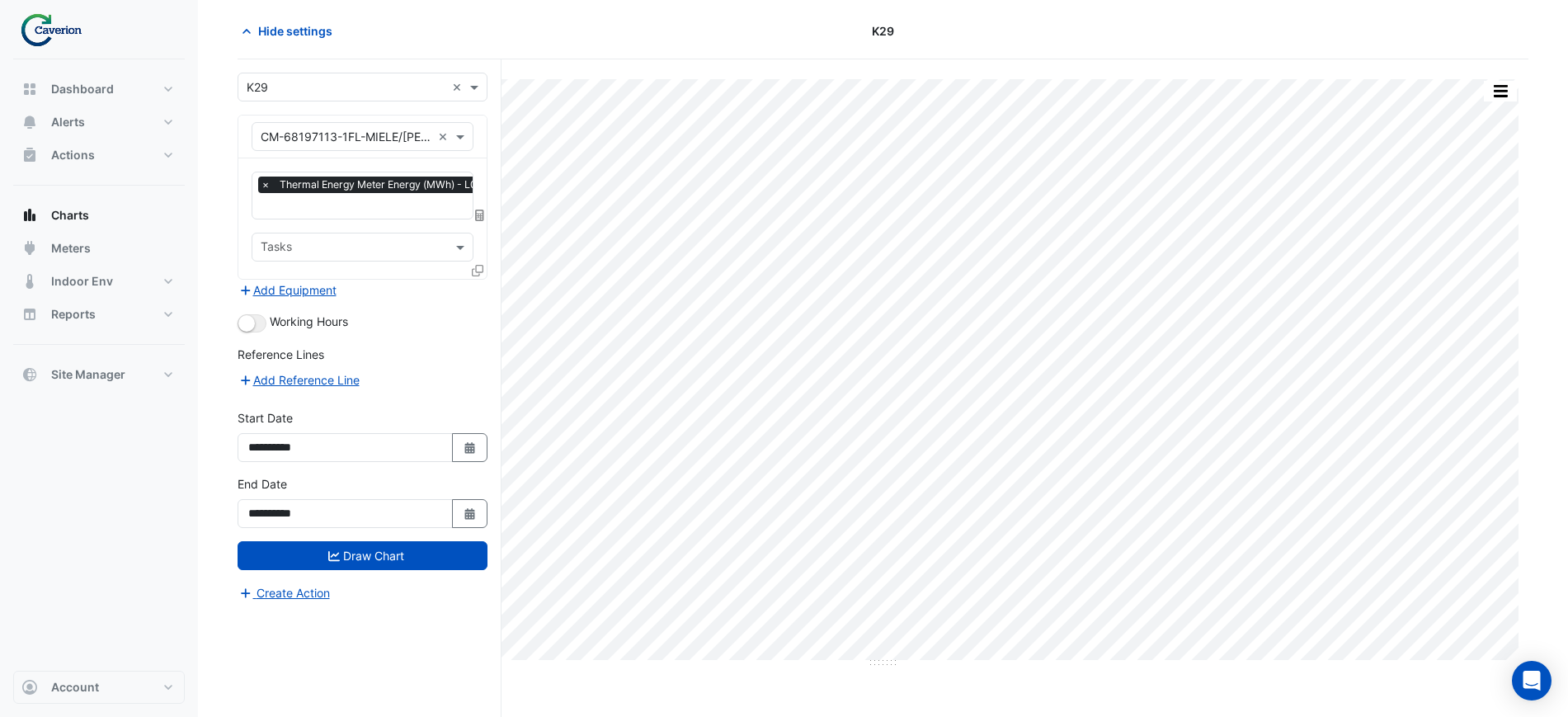
click at [357, 136] on input "text" at bounding box center [345, 137] width 171 height 17
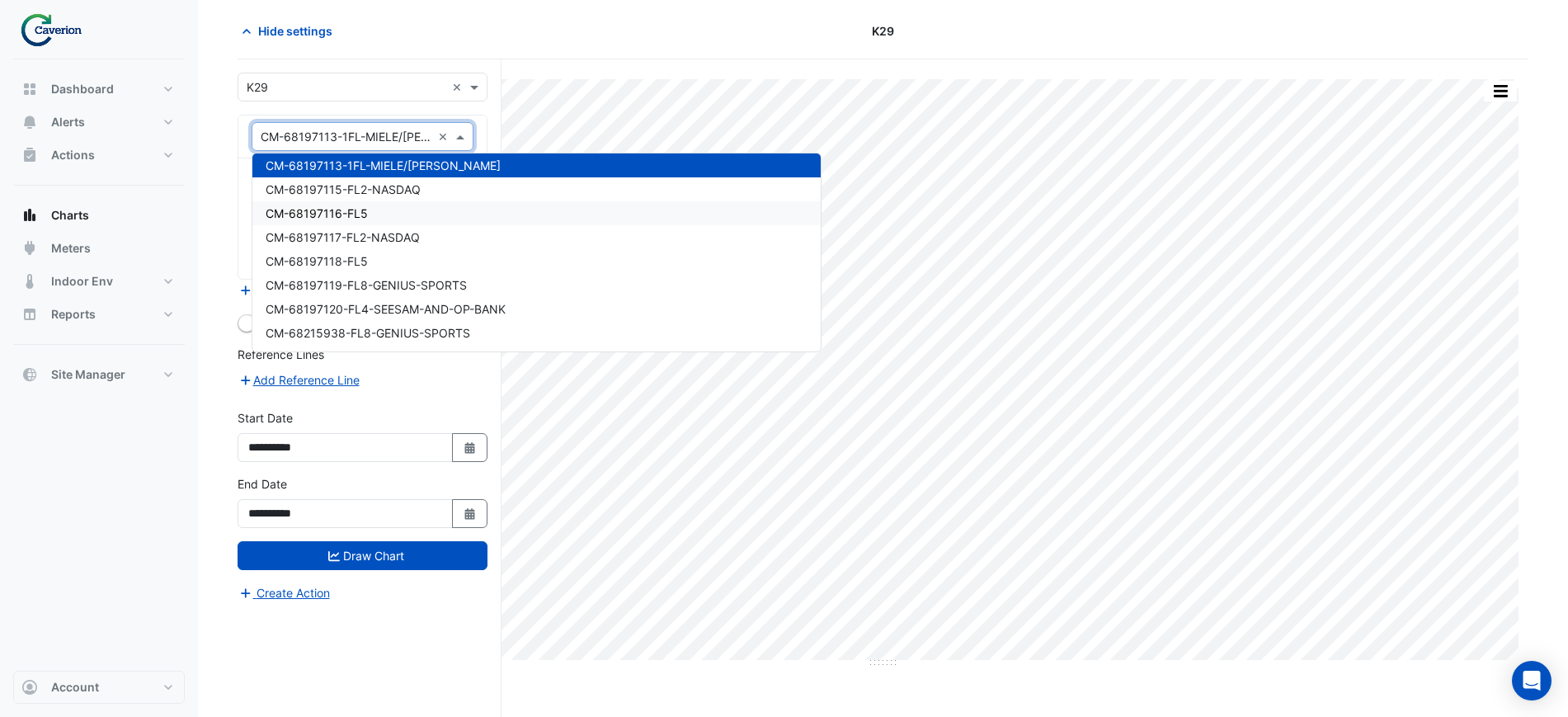
click at [344, 217] on span "CM-68197116-FL5" at bounding box center [316, 213] width 102 height 14
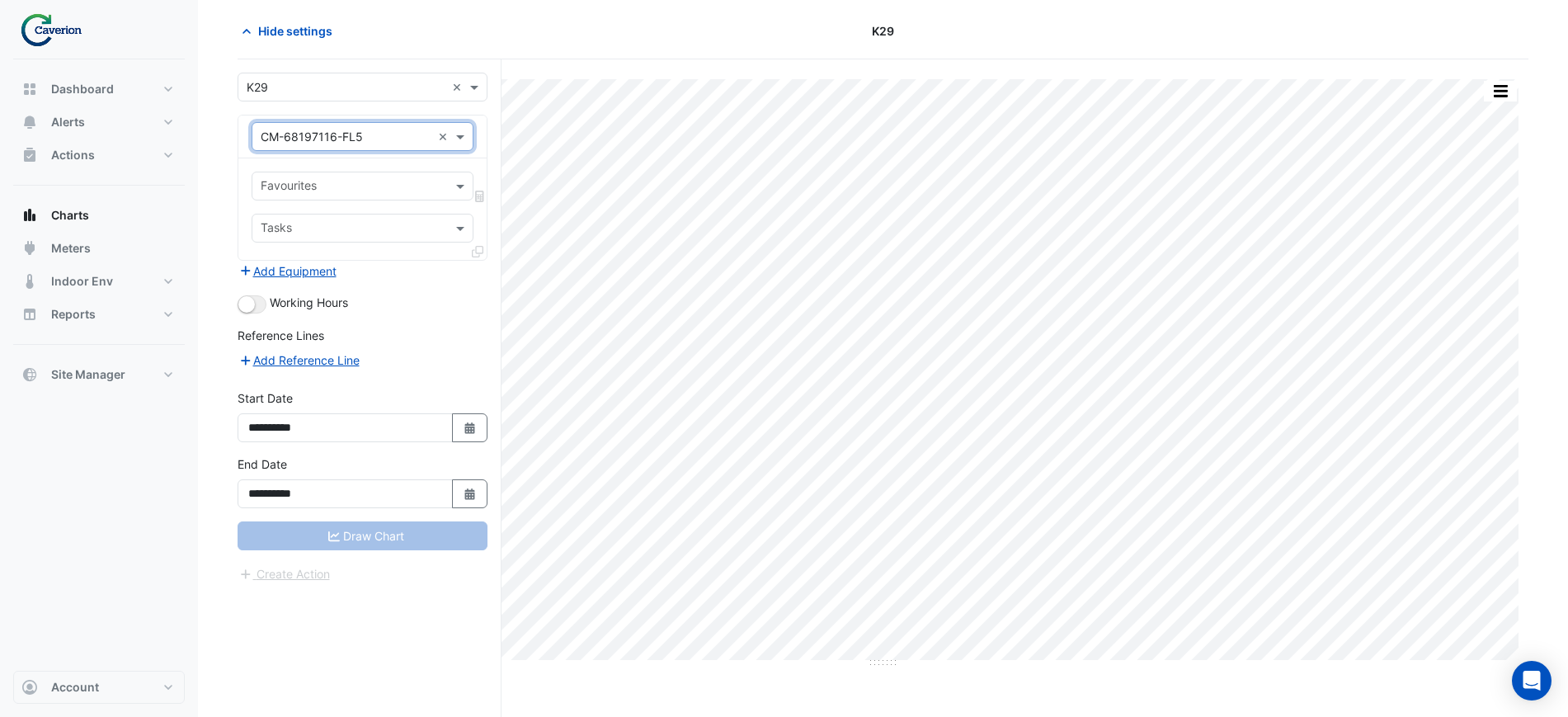
click at [371, 182] on input "text" at bounding box center [352, 188] width 184 height 17
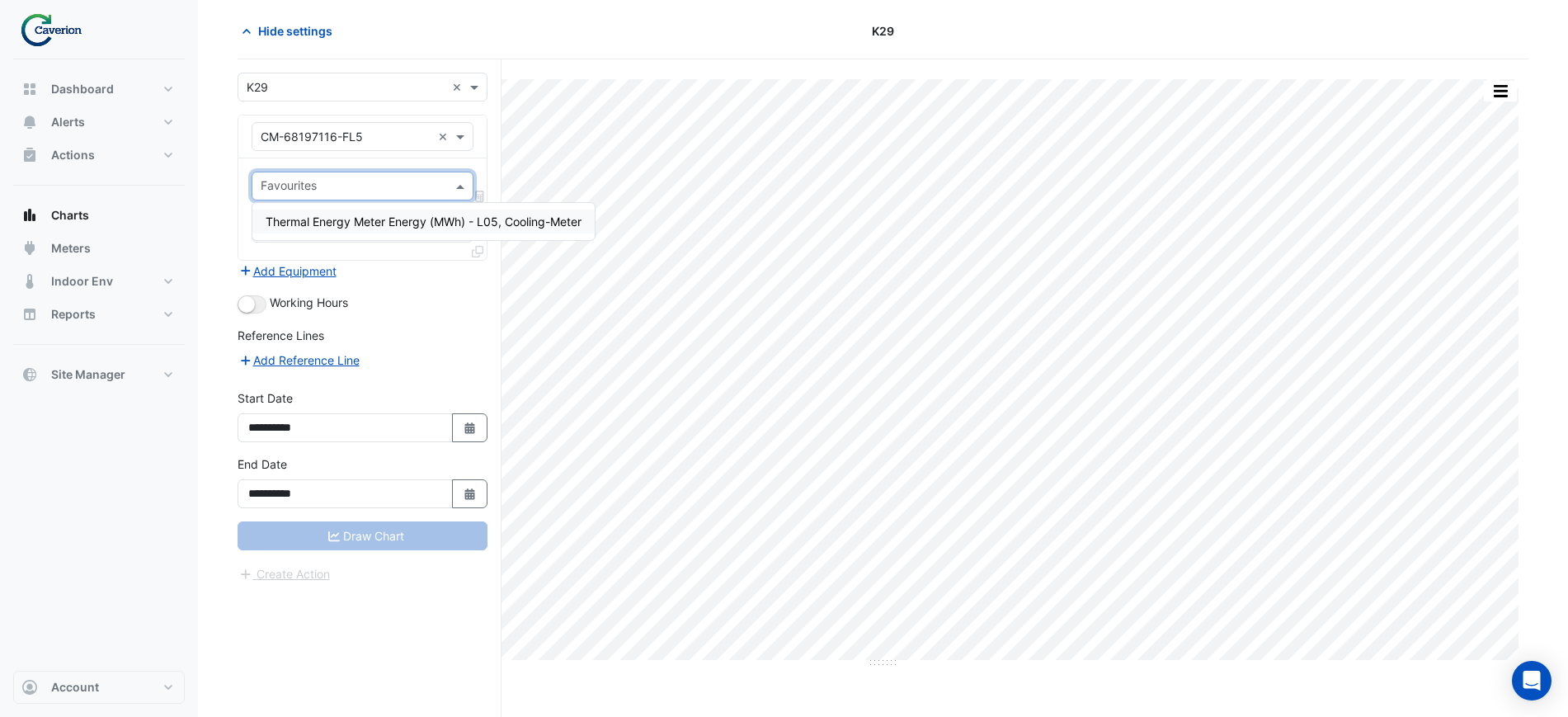
click at [371, 182] on input "text" at bounding box center [352, 188] width 184 height 17
click at [353, 215] on span "Thermal Energy Meter Energy (MWh) - L05, Cooling-Meter" at bounding box center [423, 221] width 316 height 14
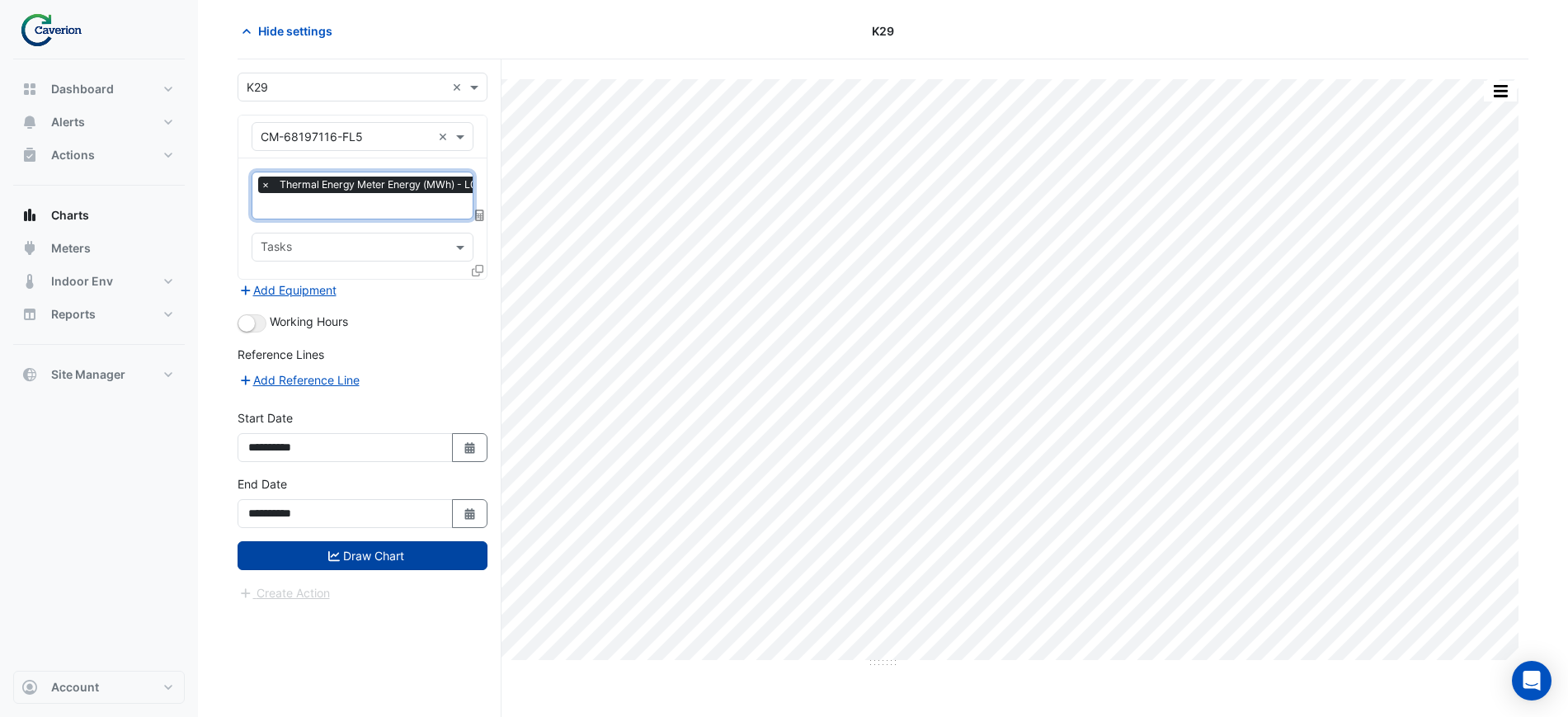
click at [400, 548] on button "Draw Chart" at bounding box center [362, 556] width 250 height 29
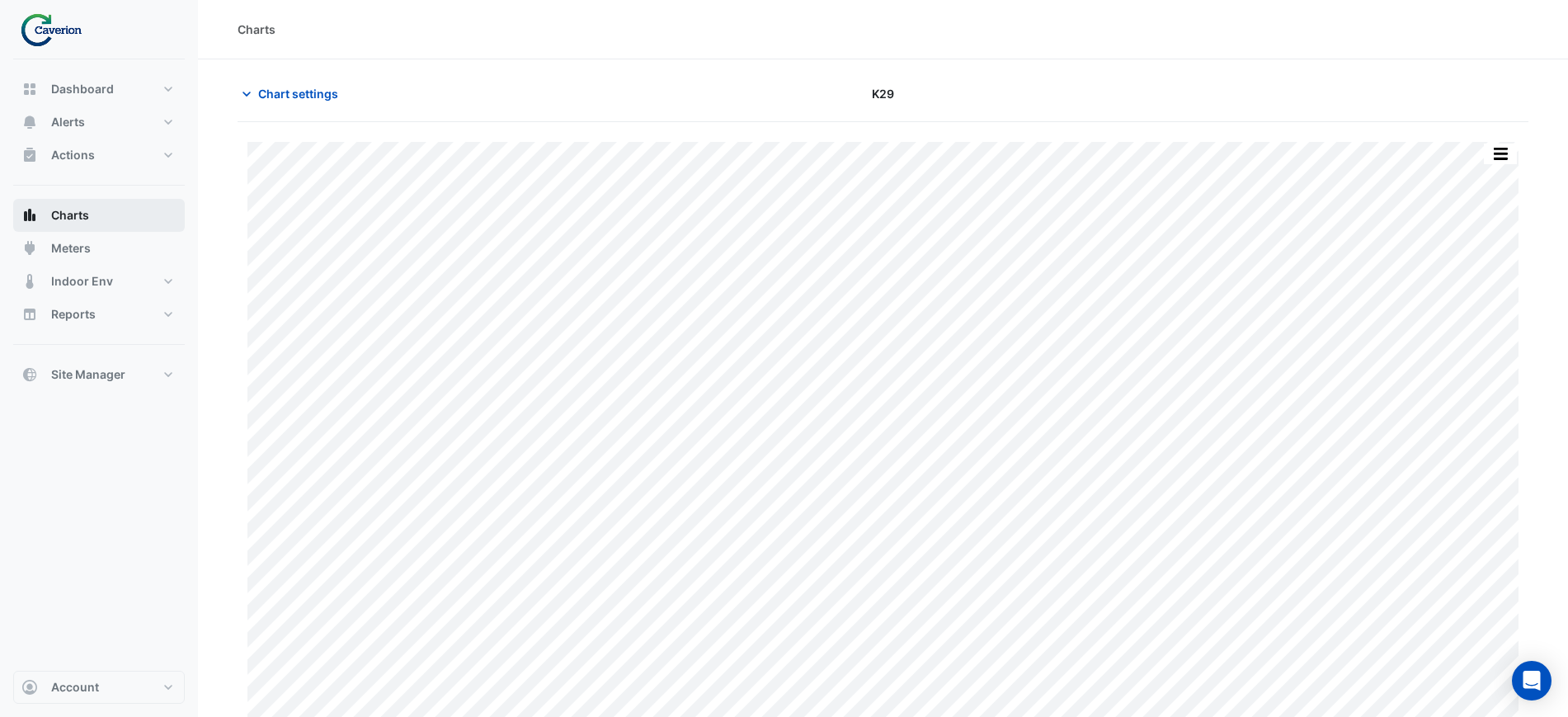
click at [107, 215] on button "Charts" at bounding box center [99, 215] width 172 height 33
click at [338, 93] on span "Chart settings" at bounding box center [298, 94] width 80 height 17
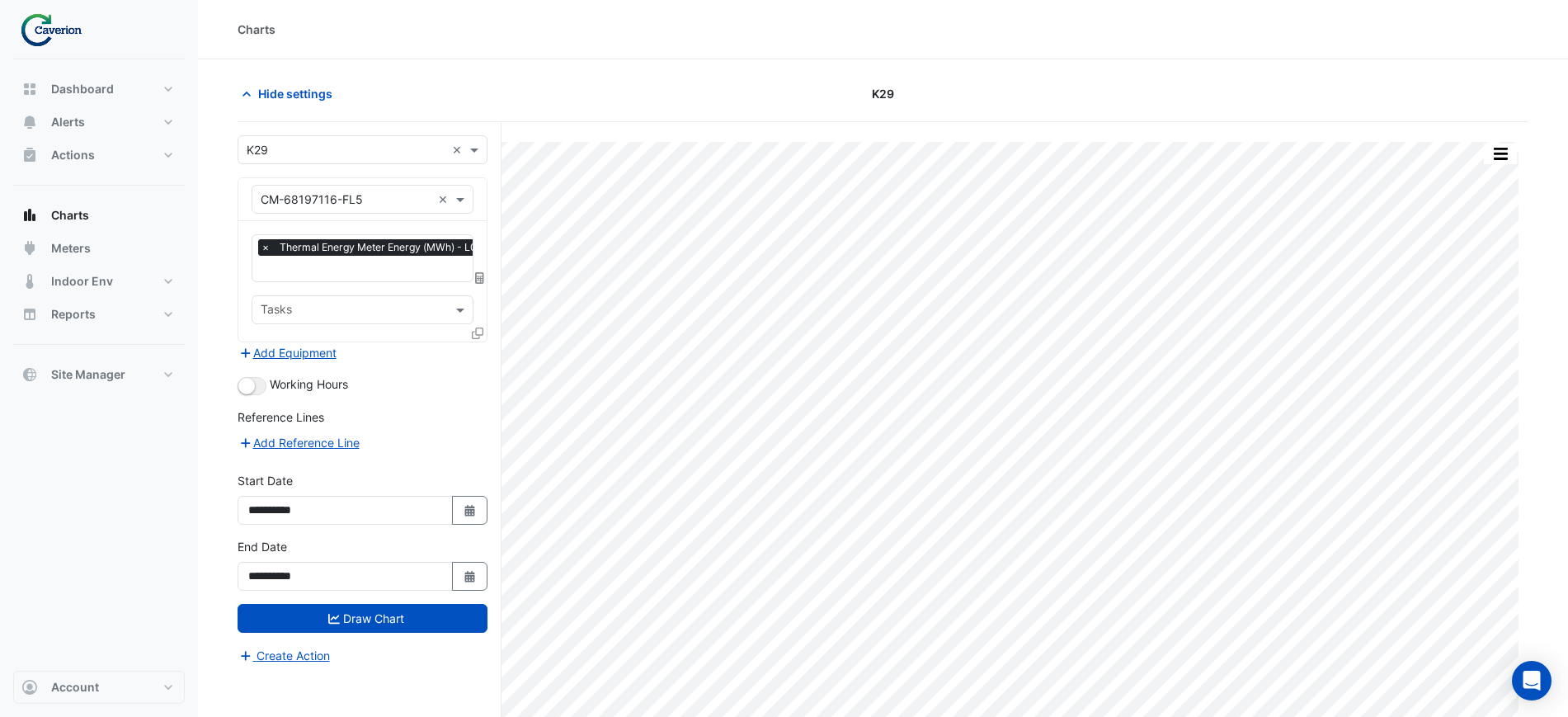
click at [264, 251] on span "×" at bounding box center [265, 247] width 14 height 16
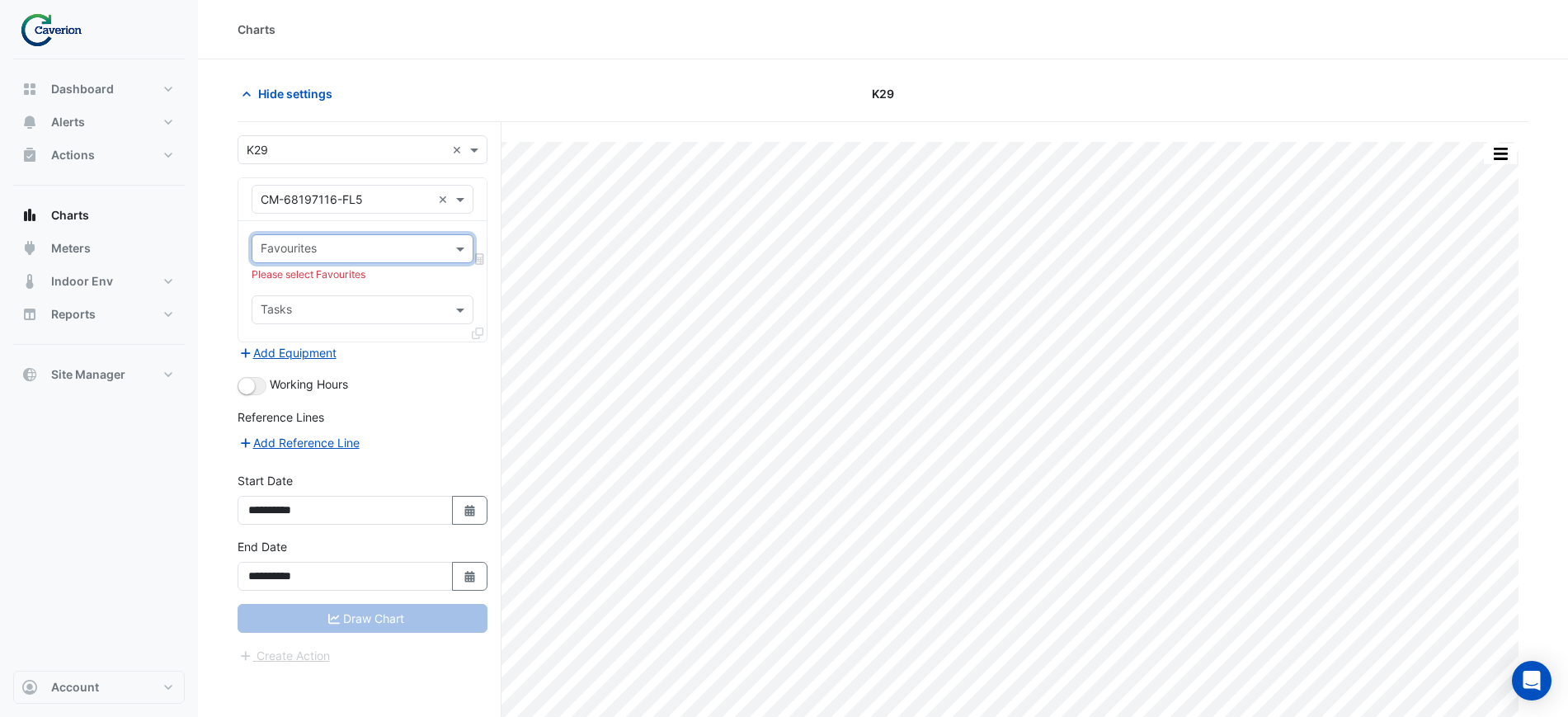
click at [357, 212] on div "Equipment × CM-68197116-FL5 ×" at bounding box center [363, 199] width 222 height 29
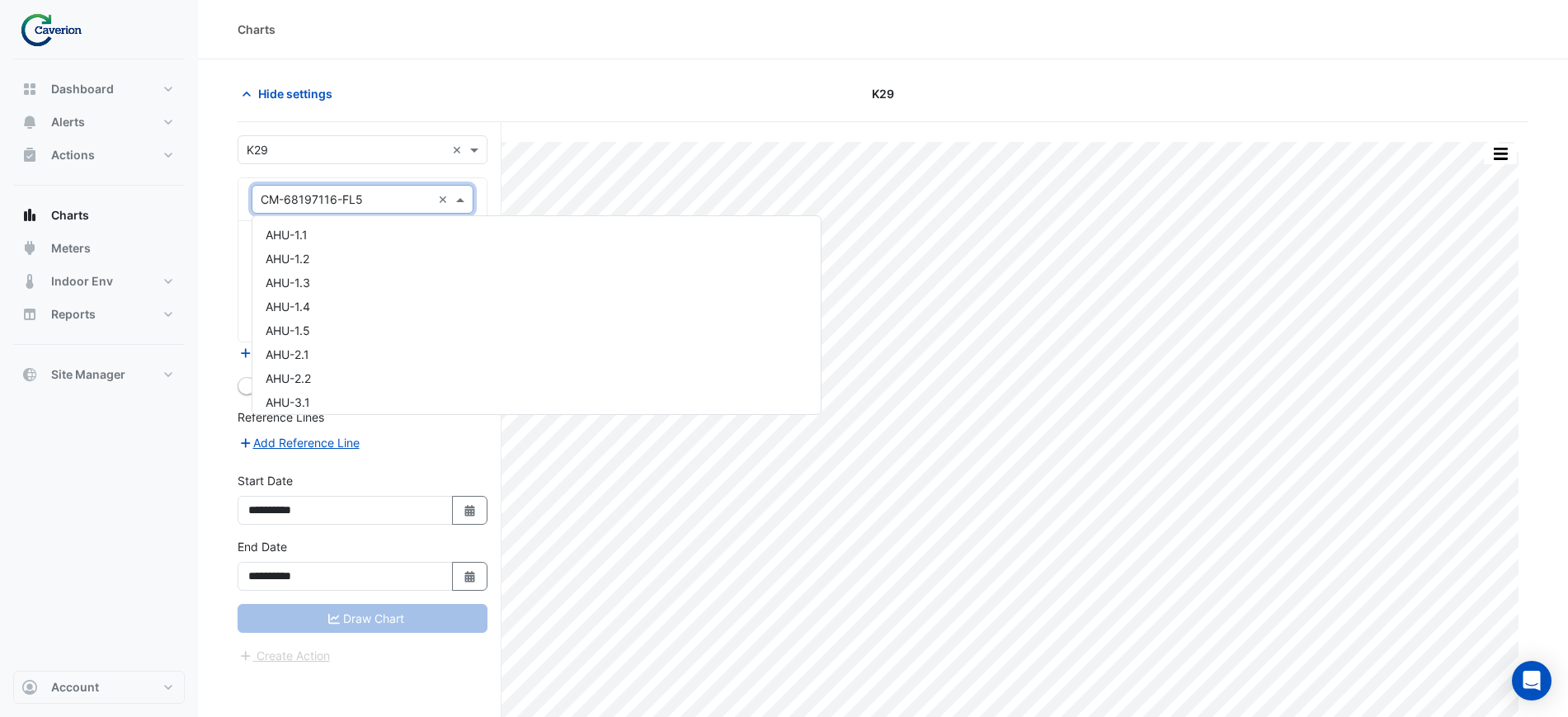
scroll to position [8619, 0]
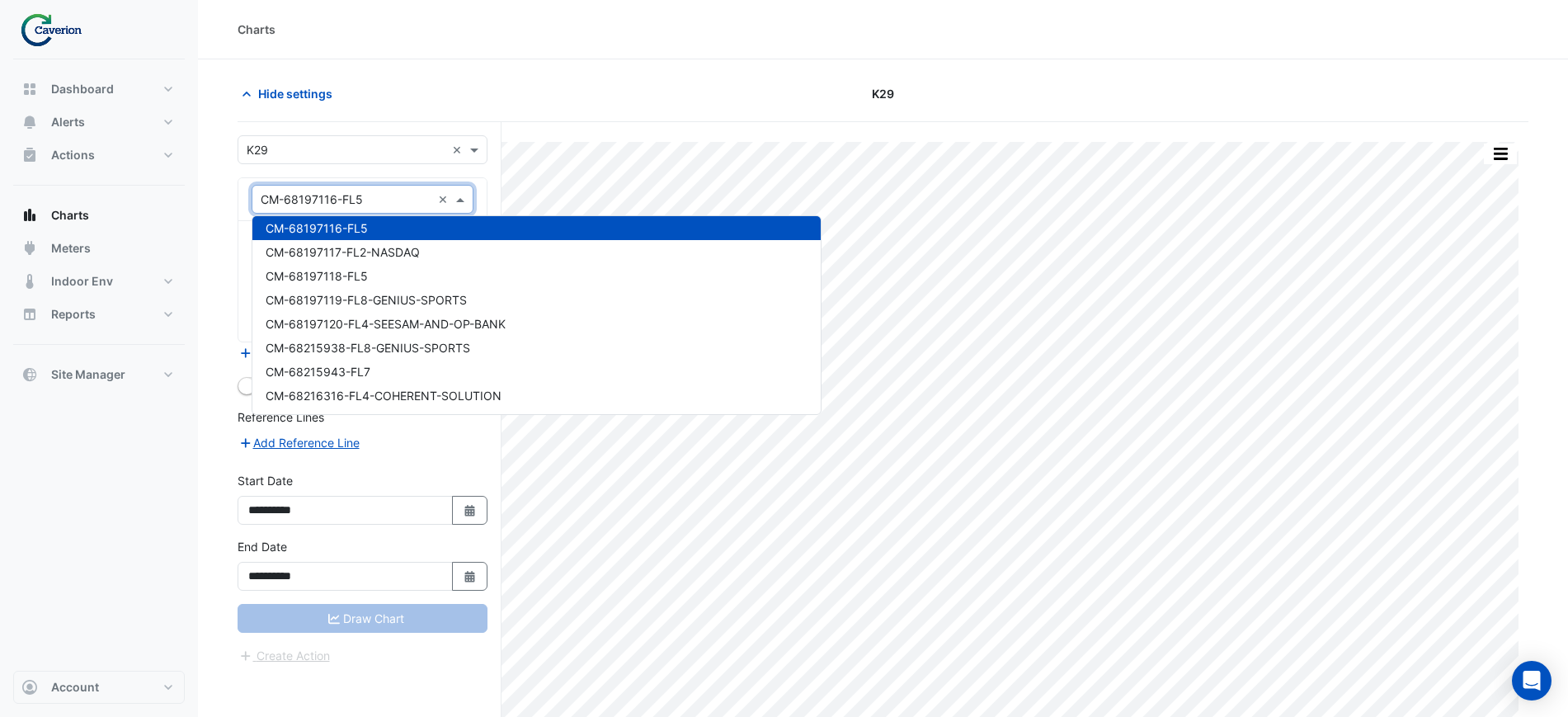
click at [358, 199] on input "text" at bounding box center [345, 200] width 171 height 17
click at [382, 317] on span "CM-68197120-FL4-SEESAM-AND-OP-BANK" at bounding box center [385, 323] width 240 height 14
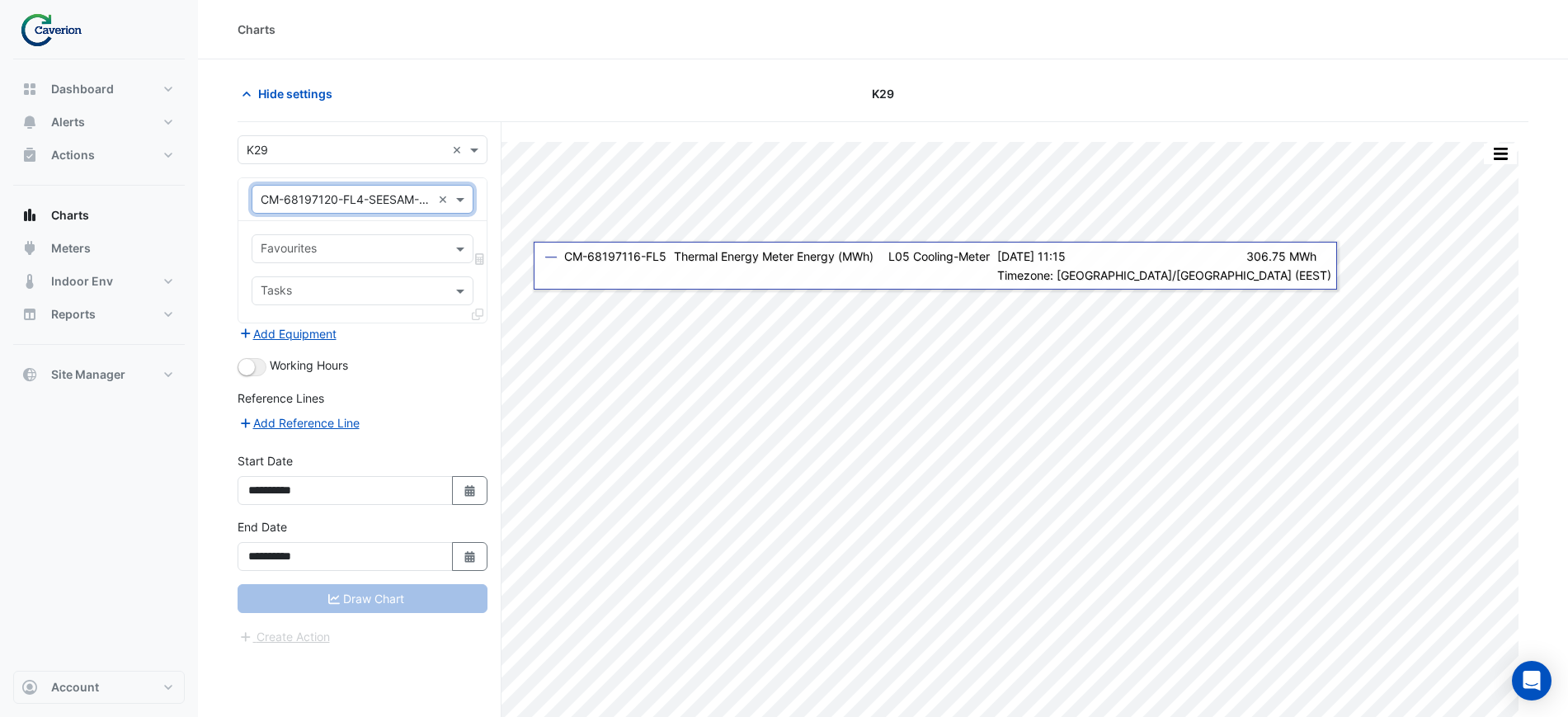
click at [508, 77] on section "Hide settings K29 Print Save as JPEG Save as PNG Pivot Data Table Export CSV - …" at bounding box center [883, 420] width 1370 height 720
click at [385, 207] on div "Equipment × CM-68197120-FL4-SEESAM-AND-OP-BANK ×" at bounding box center [363, 199] width 222 height 29
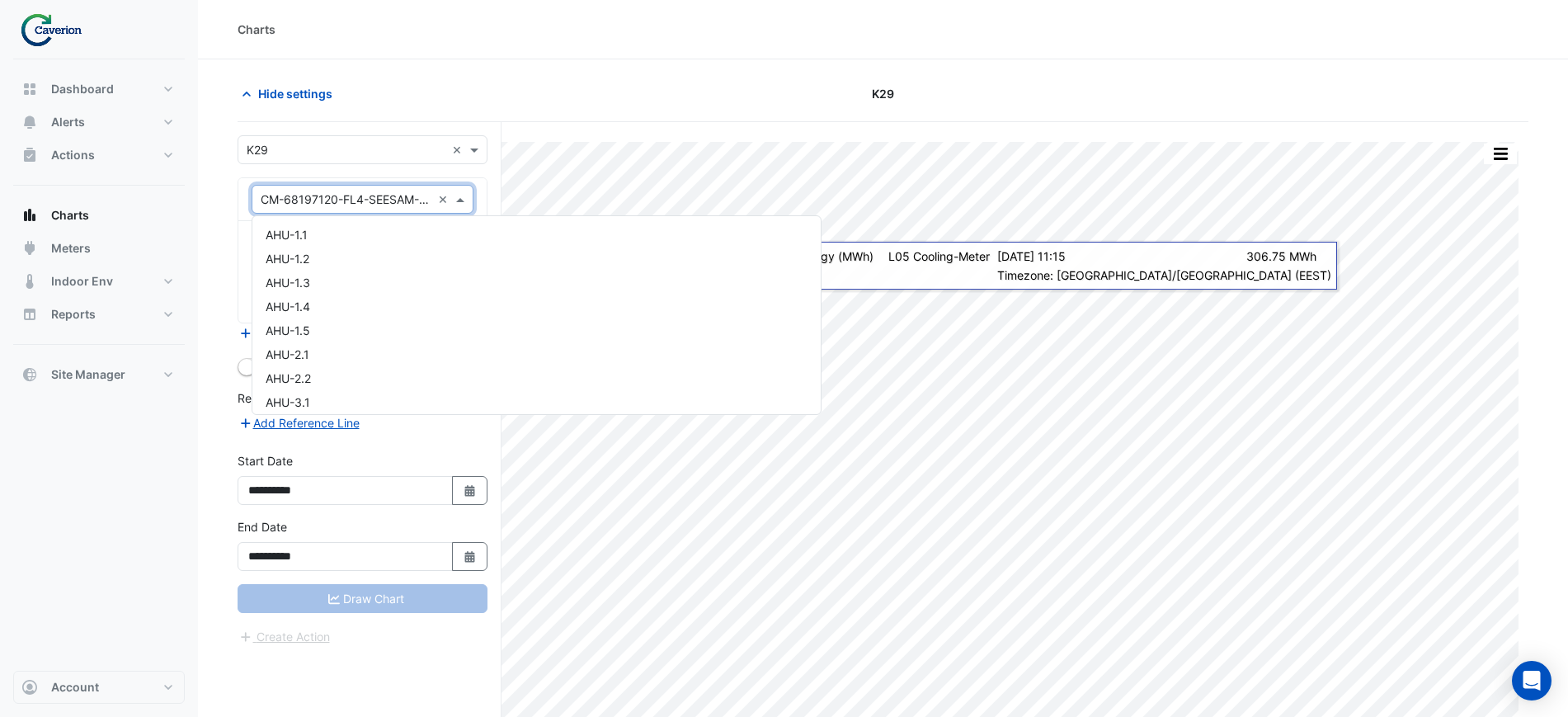
scroll to position [8715, 0]
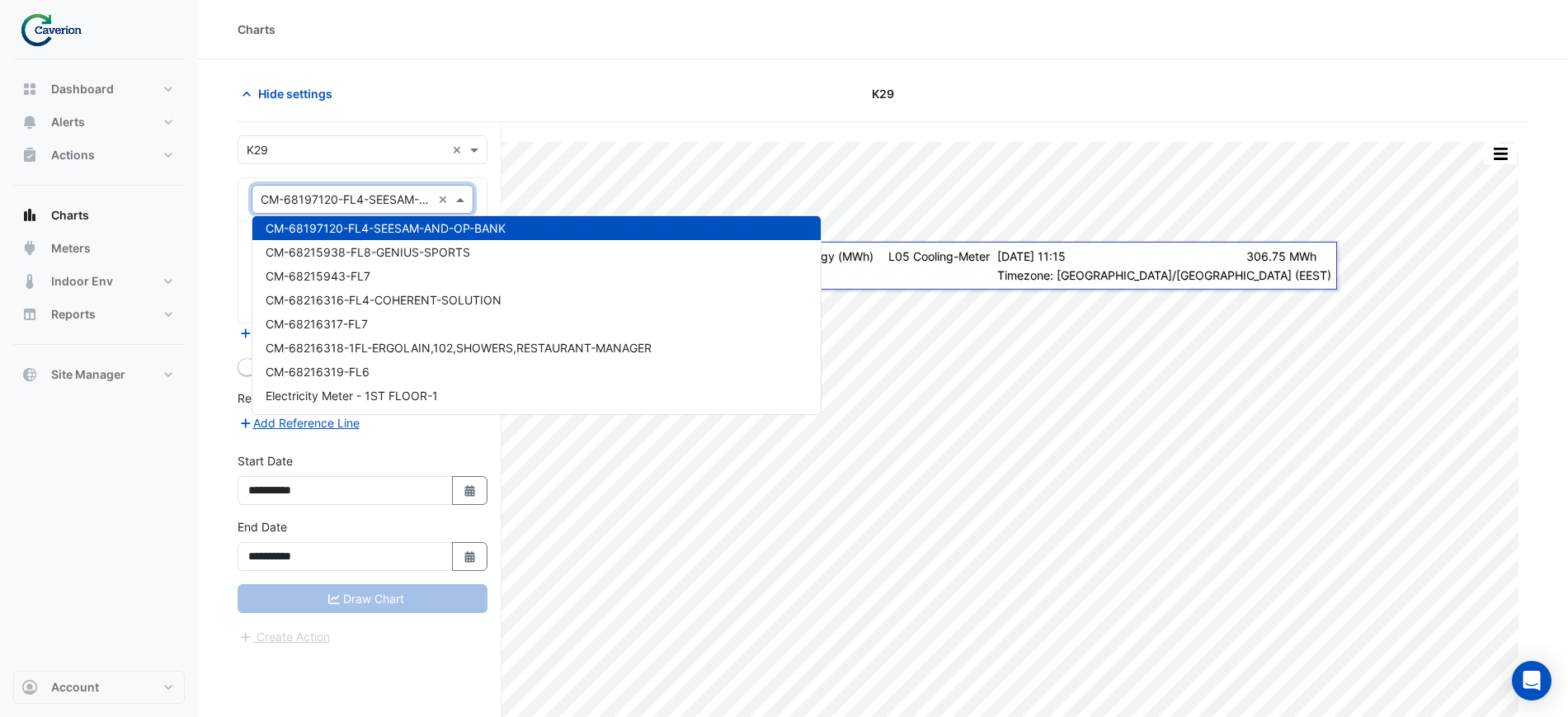
click at [371, 230] on span "CM-68197120-FL4-SEESAM-AND-OP-BANK" at bounding box center [385, 228] width 240 height 14
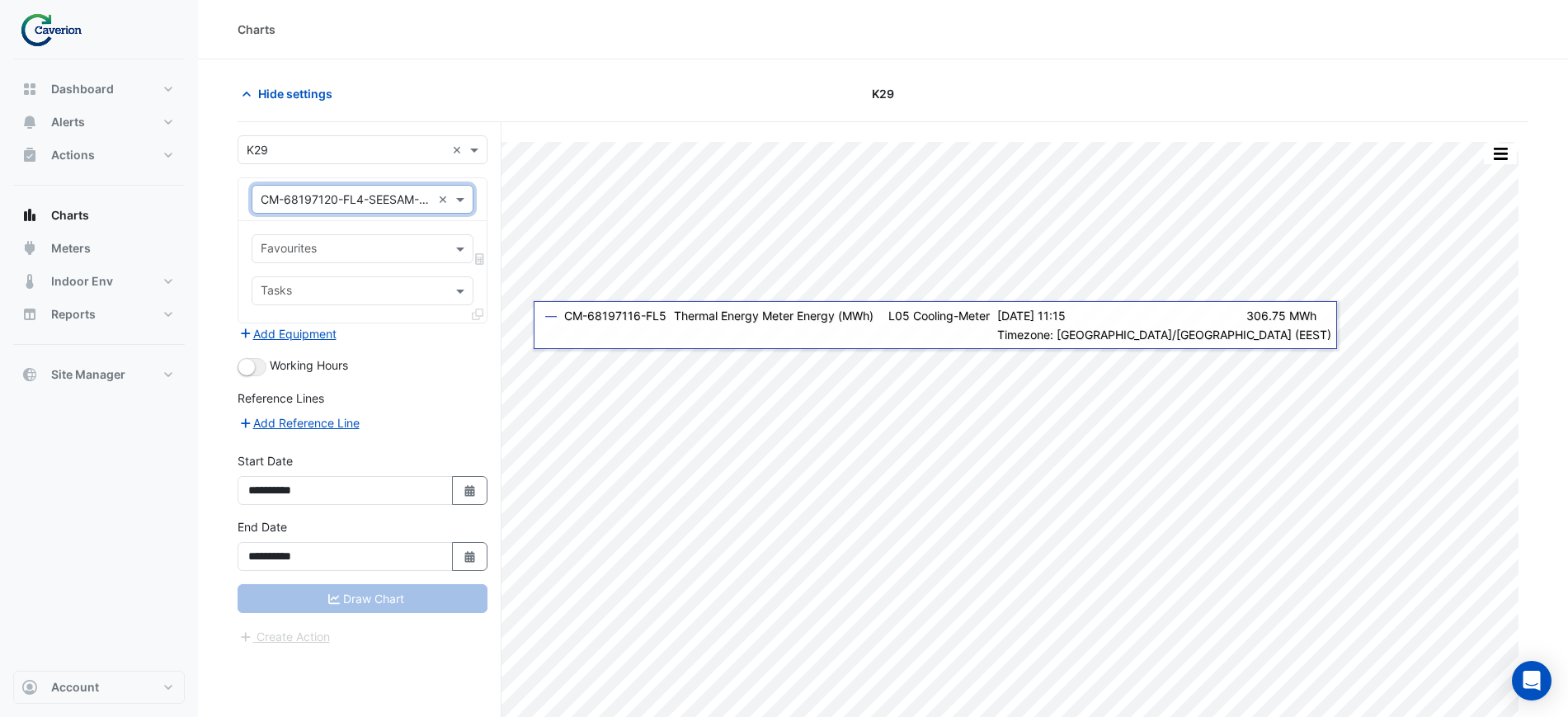
click at [310, 196] on input "text" at bounding box center [345, 200] width 171 height 17
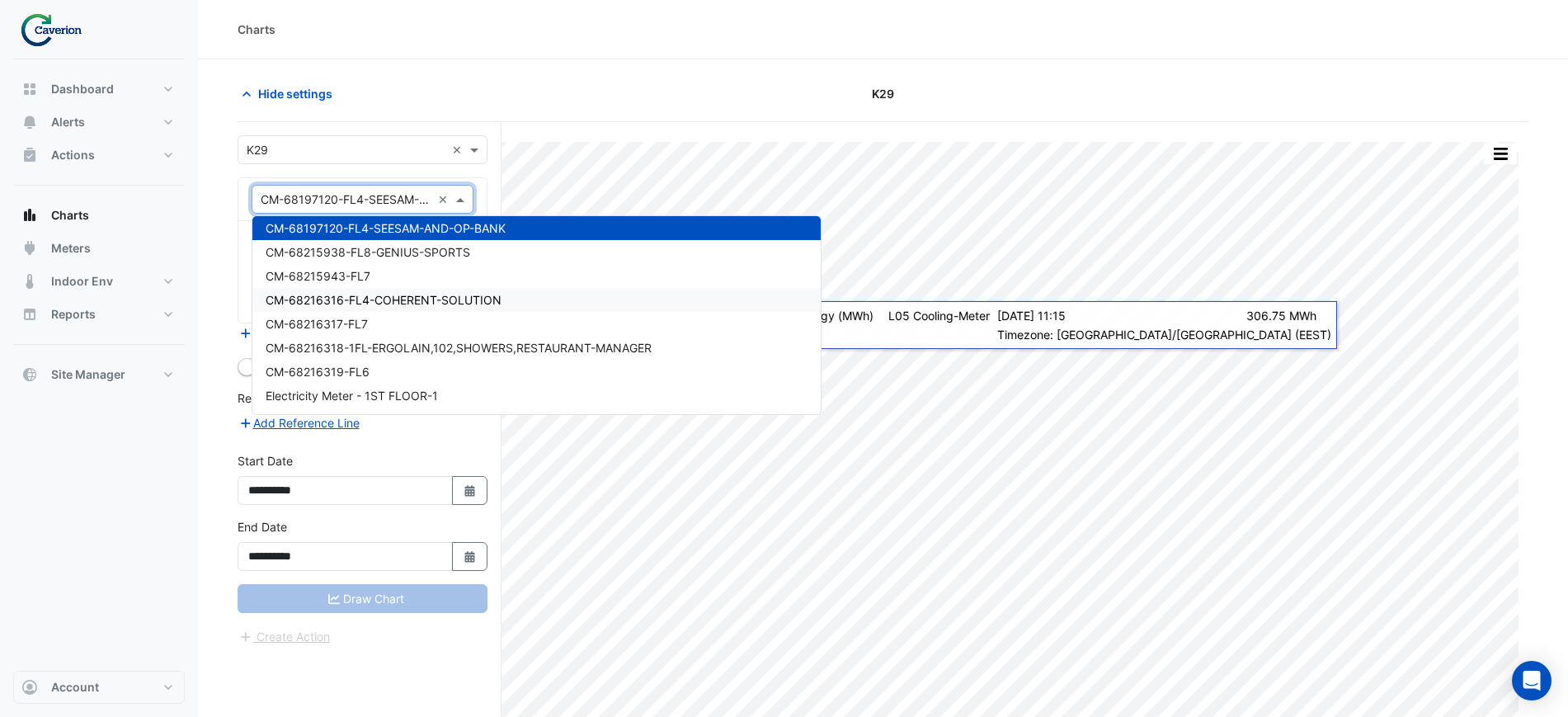
click at [333, 309] on div "CM-68216316-FL4-COHERENT-SOLUTION" at bounding box center [536, 299] width 568 height 24
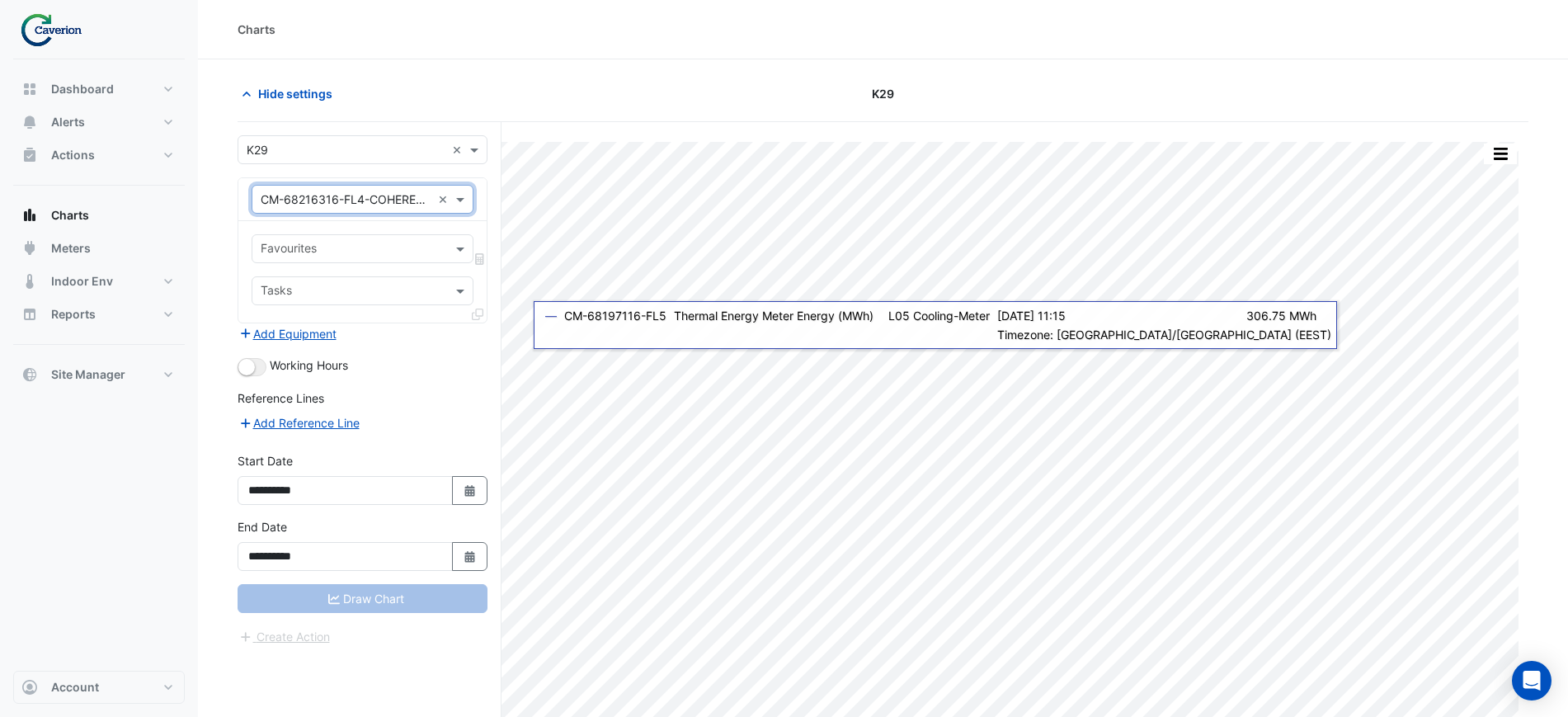
drag, startPoint x: 399, startPoint y: 177, endPoint x: 394, endPoint y: 190, distance: 13.9
click at [399, 179] on div "Equipment × CM-68216316-FL4-COHERENT-SOLUTION × Favourites Tasks" at bounding box center [362, 250] width 250 height 146
click at [394, 191] on input "text" at bounding box center [345, 200] width 171 height 17
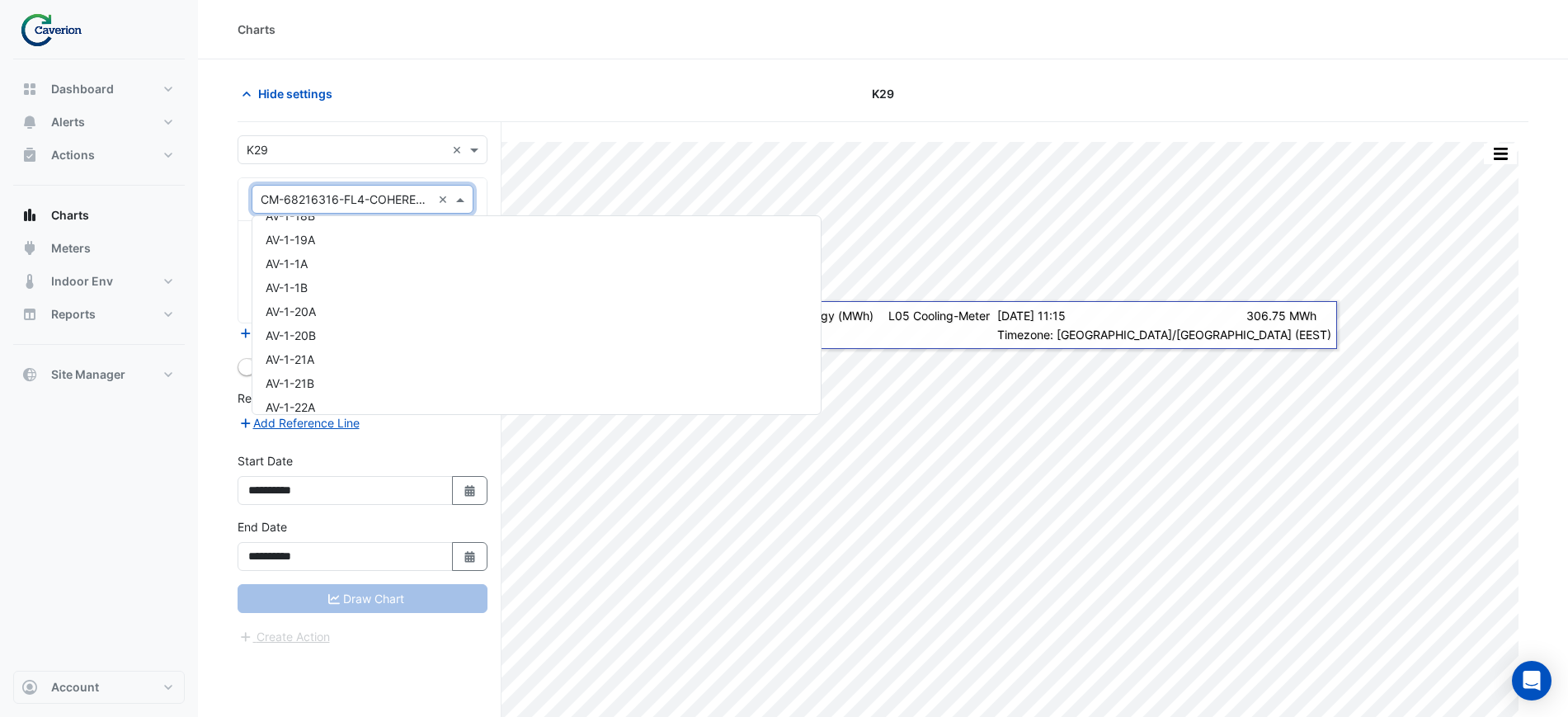
scroll to position [0, 0]
type input "**"
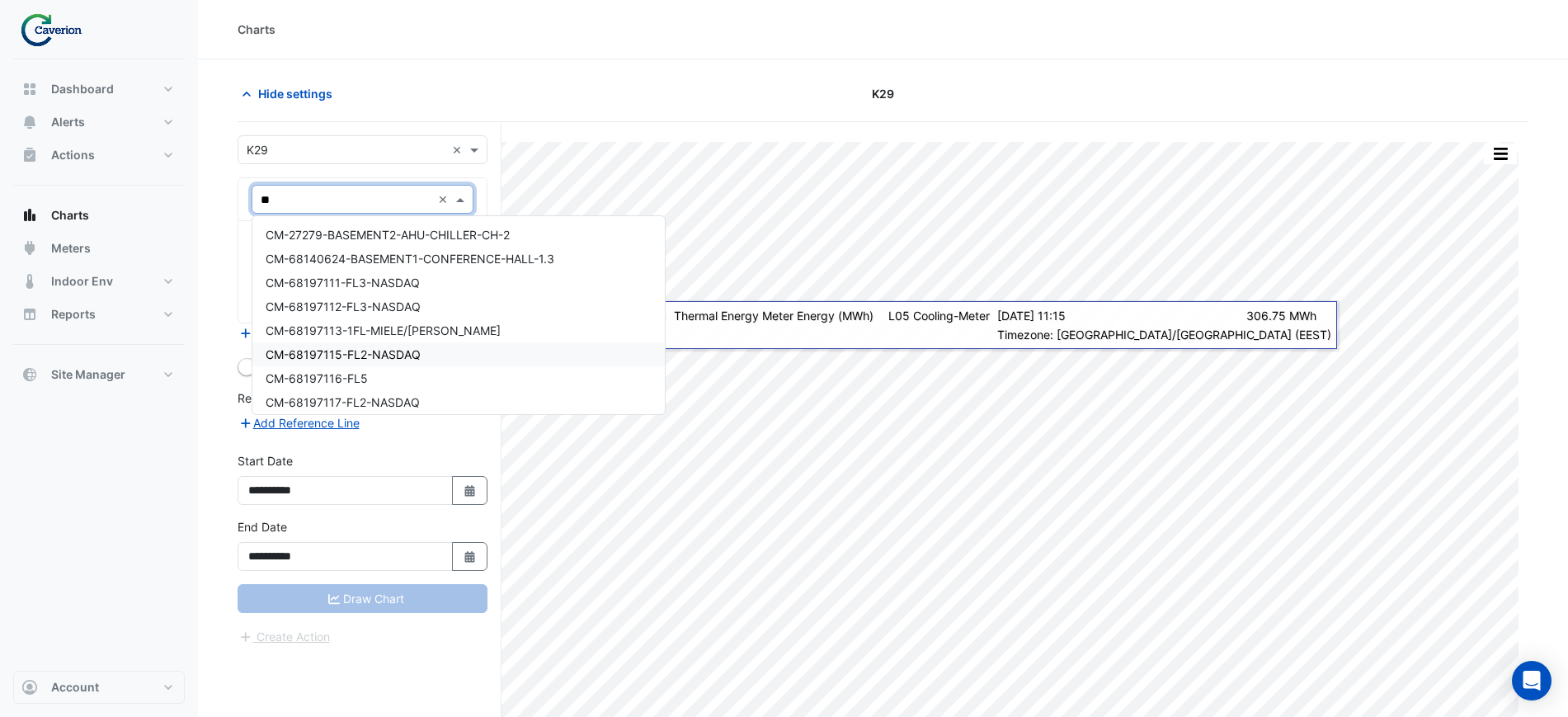
click at [369, 354] on span "CM-68197115-FL2-NASDAQ" at bounding box center [343, 354] width 155 height 14
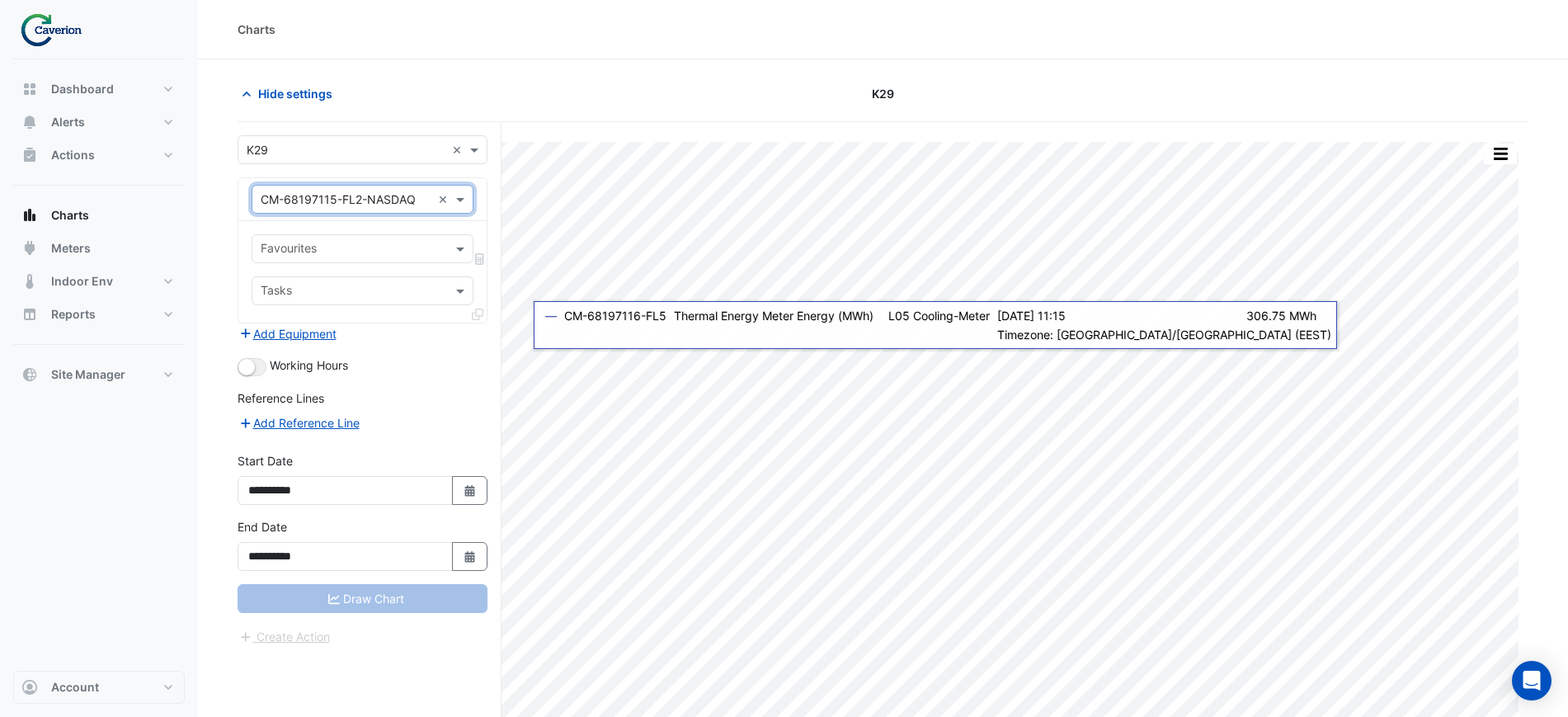
click at [282, 157] on div "Select a Site × K29" at bounding box center [342, 150] width 207 height 17
click at [284, 209] on div "K29" at bounding box center [362, 208] width 248 height 24
click at [300, 258] on input "text" at bounding box center [352, 250] width 184 height 17
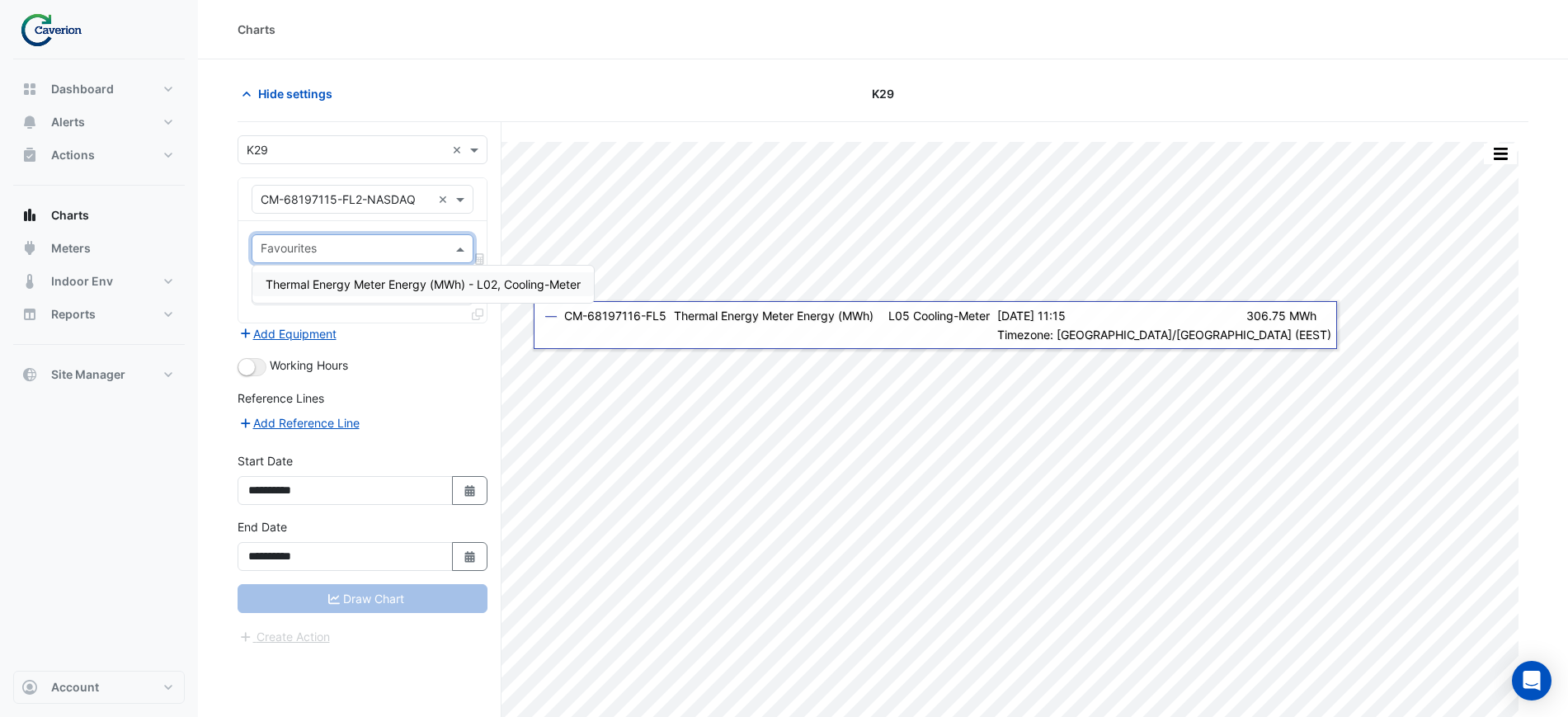
click at [310, 283] on span "Thermal Energy Meter Energy (MWh) - L02, Cooling-Meter" at bounding box center [423, 284] width 316 height 14
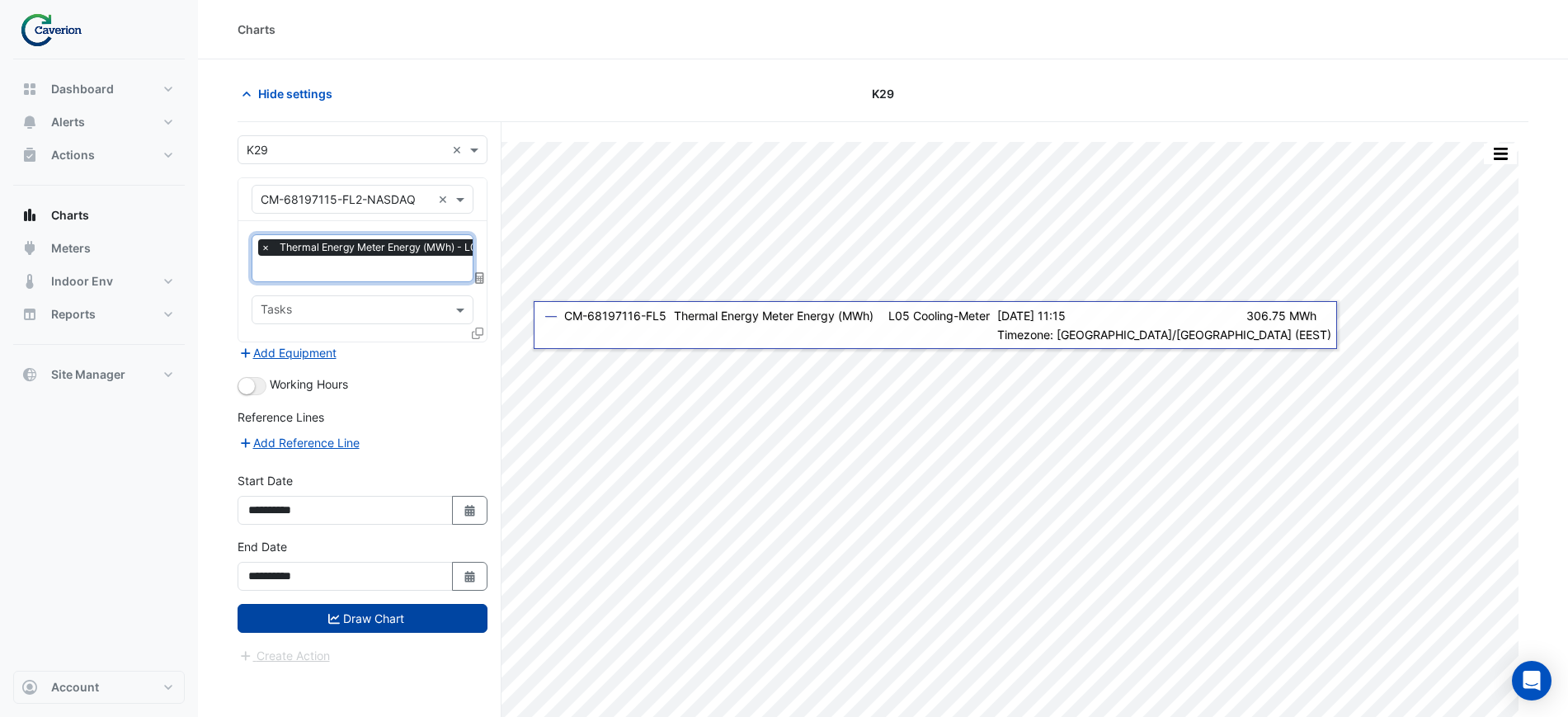
click at [319, 611] on button "Draw Chart" at bounding box center [362, 619] width 250 height 29
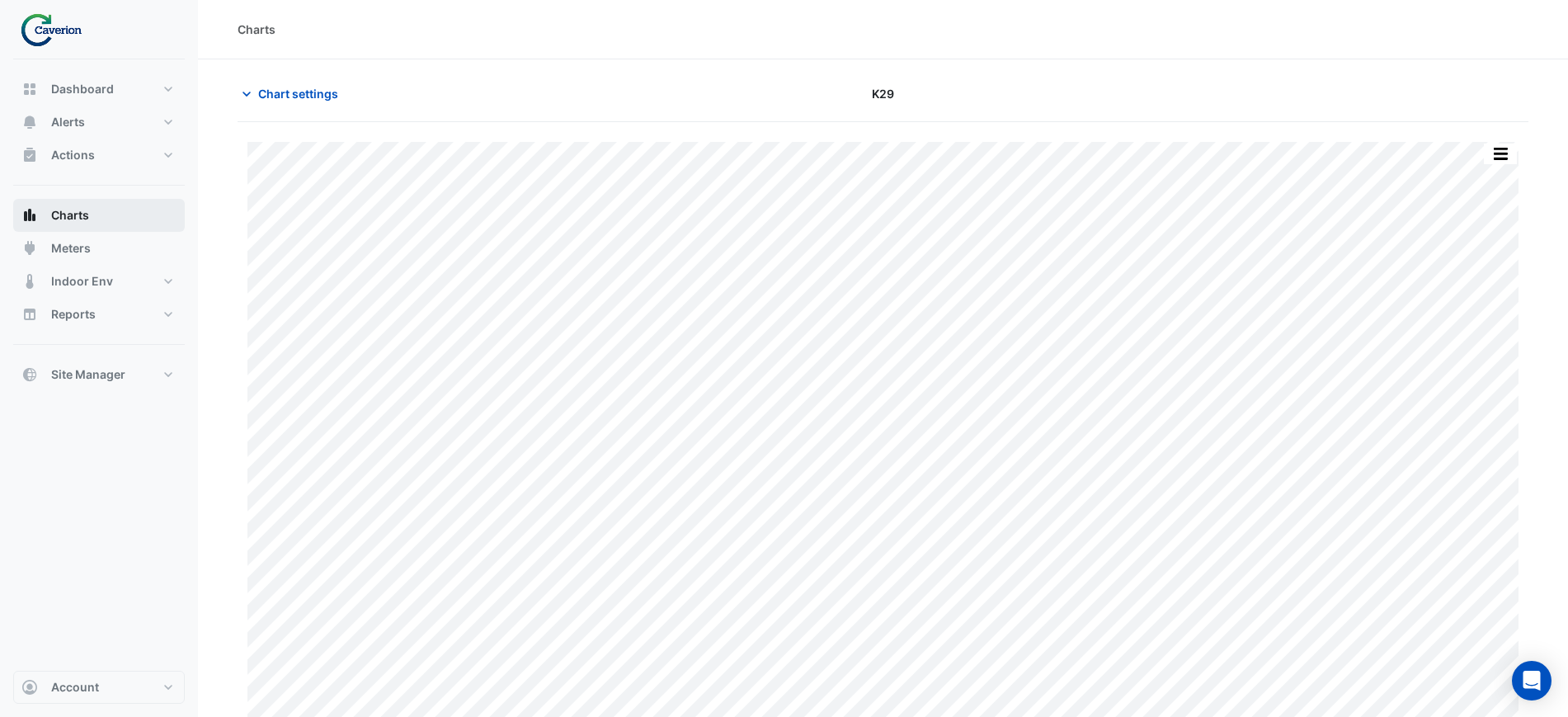
click at [71, 210] on span "Charts" at bounding box center [69, 215] width 38 height 16
click at [270, 95] on span "Chart settings" at bounding box center [298, 94] width 80 height 17
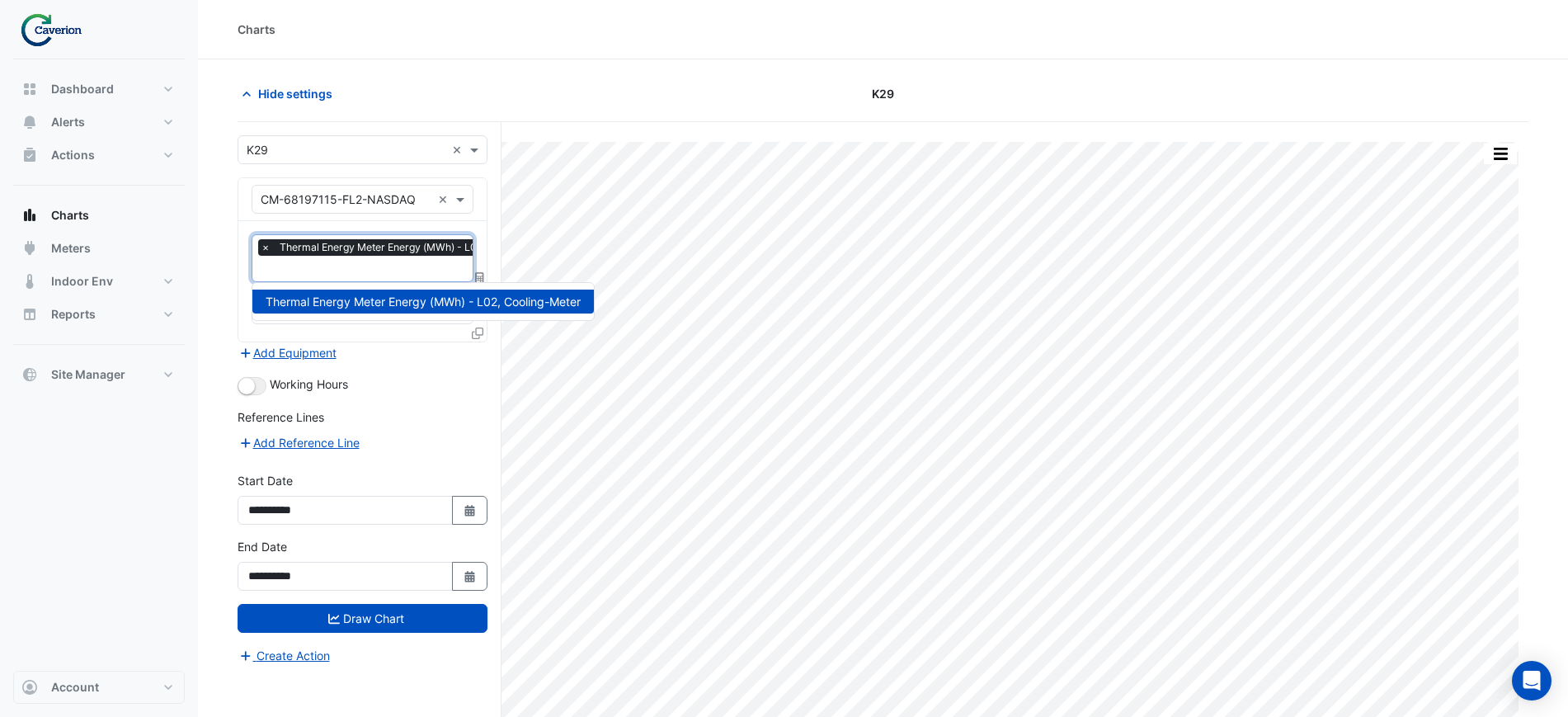
click at [257, 249] on div "Favourites × Thermal Energy Meter Energy (MWh) - L02, Cooling-Meter" at bounding box center [408, 259] width 312 height 46
click at [259, 247] on span "×" at bounding box center [257, 247] width 14 height 16
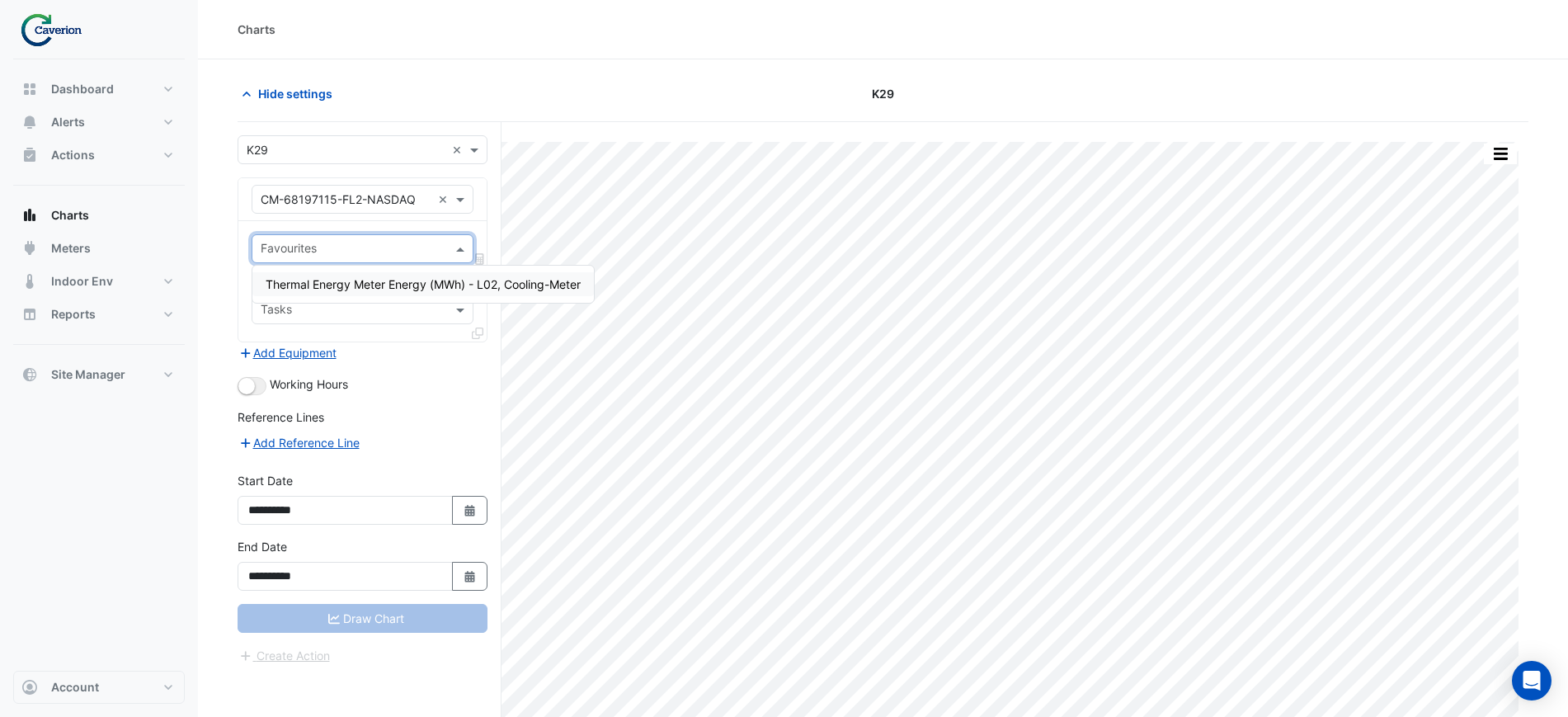
scroll to position [0, 0]
click at [344, 188] on div "Equipment × CM-68197115-FL2-NASDAQ ×" at bounding box center [363, 199] width 222 height 29
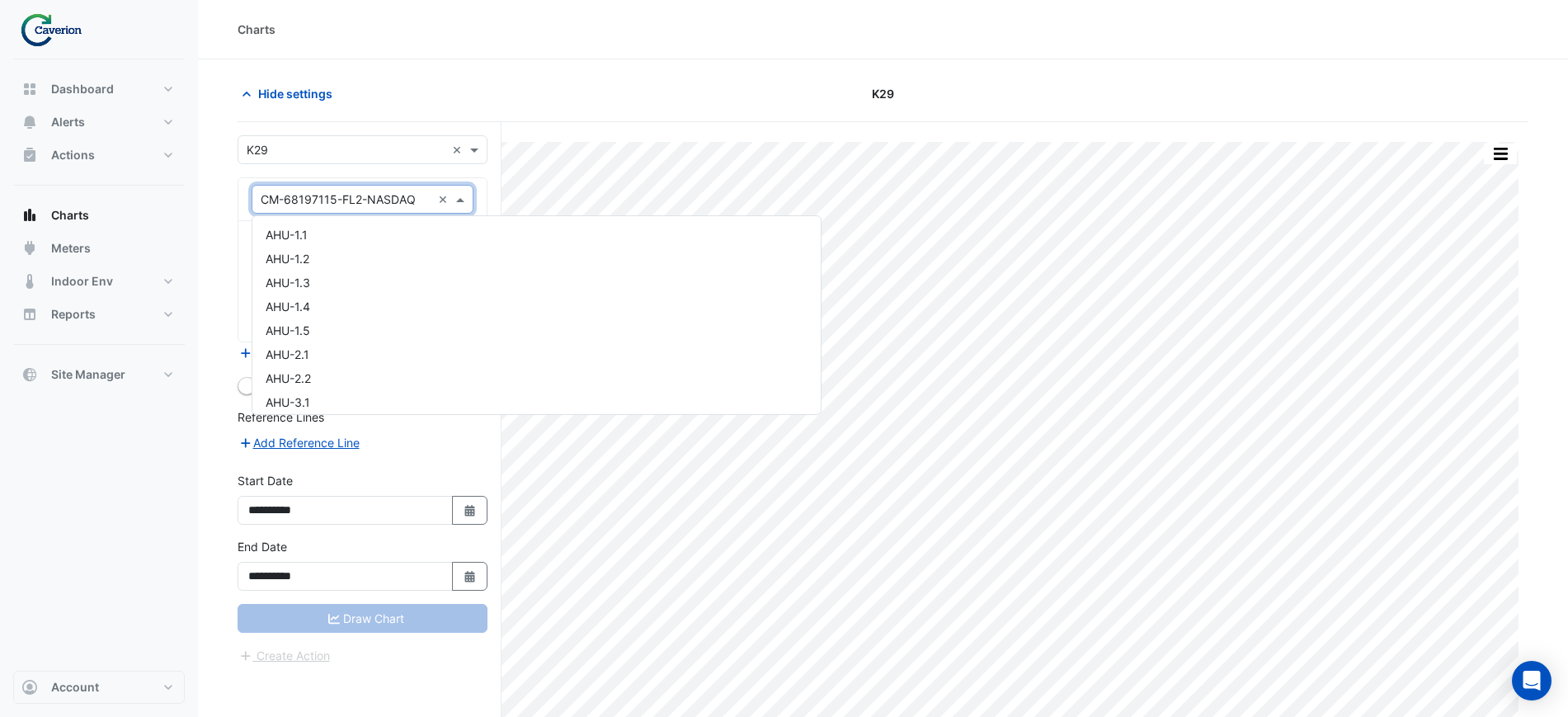
scroll to position [8595, 0]
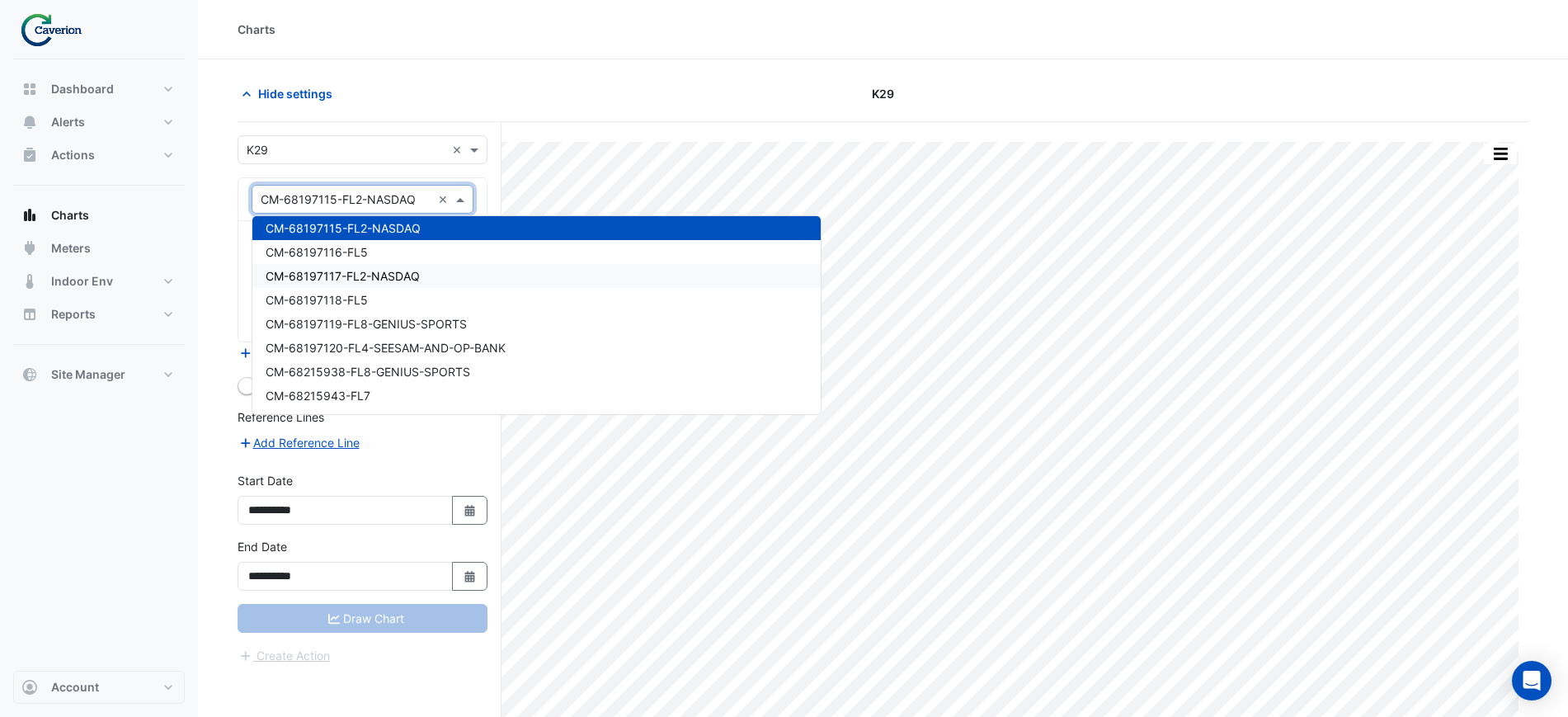
click at [379, 287] on div "CM-68197117-FL2-NASDAQ" at bounding box center [536, 276] width 568 height 24
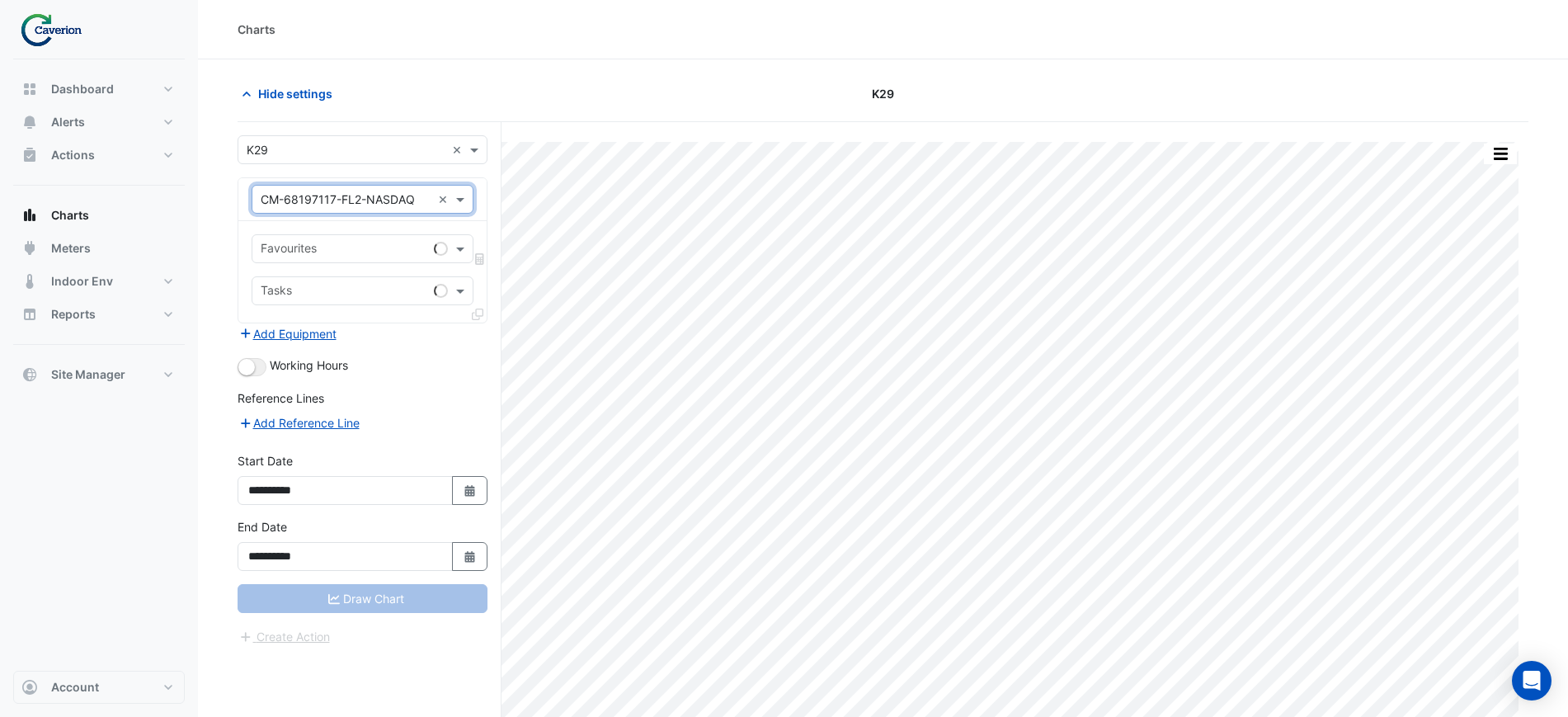
click at [350, 253] on input "text" at bounding box center [344, 250] width 167 height 17
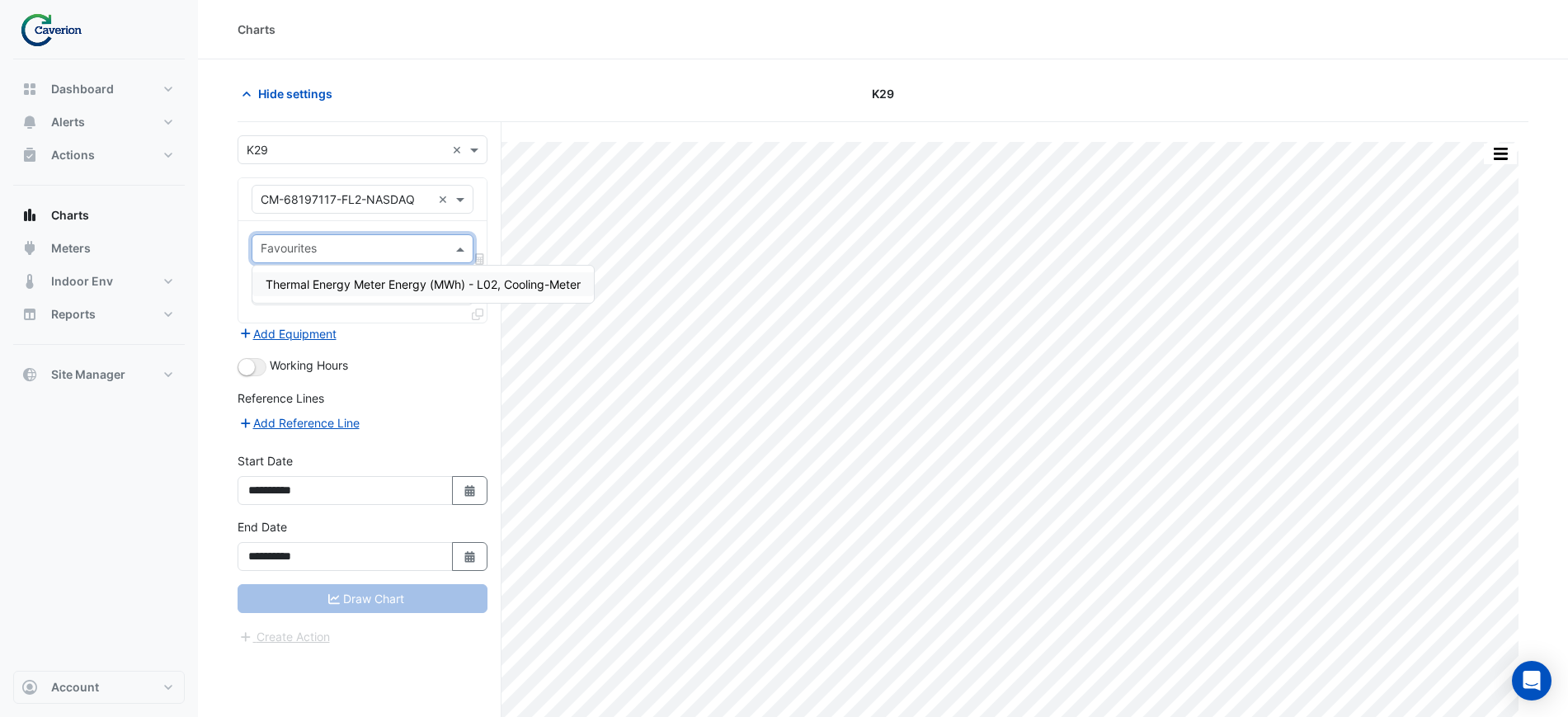
click at [346, 272] on div "Thermal Energy Meter Energy (MWh) - L02, Cooling-Meter" at bounding box center [424, 284] width 342 height 37
click at [340, 288] on span "Thermal Energy Meter Energy (MWh) - L02, Cooling-Meter" at bounding box center [423, 284] width 316 height 14
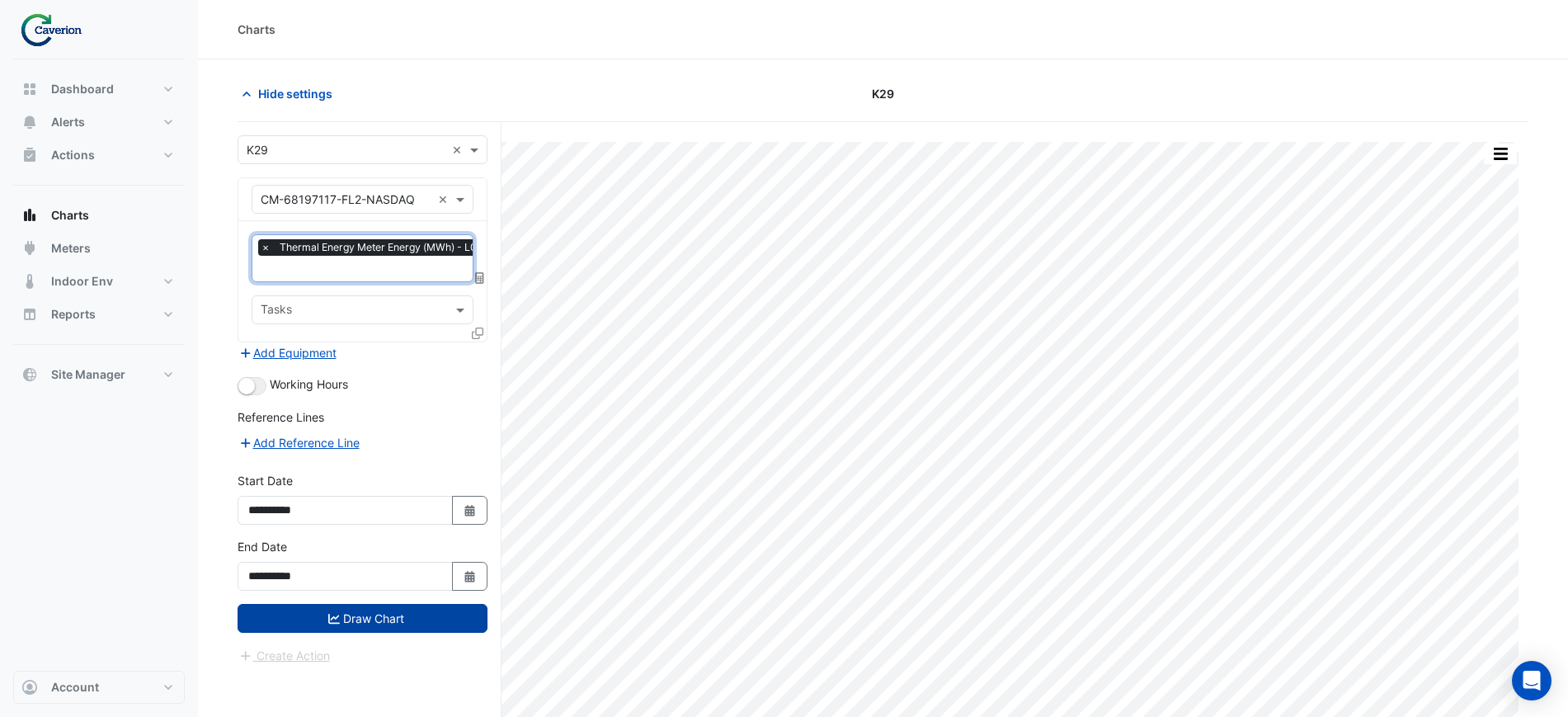
click at [412, 617] on button "Draw Chart" at bounding box center [362, 619] width 250 height 29
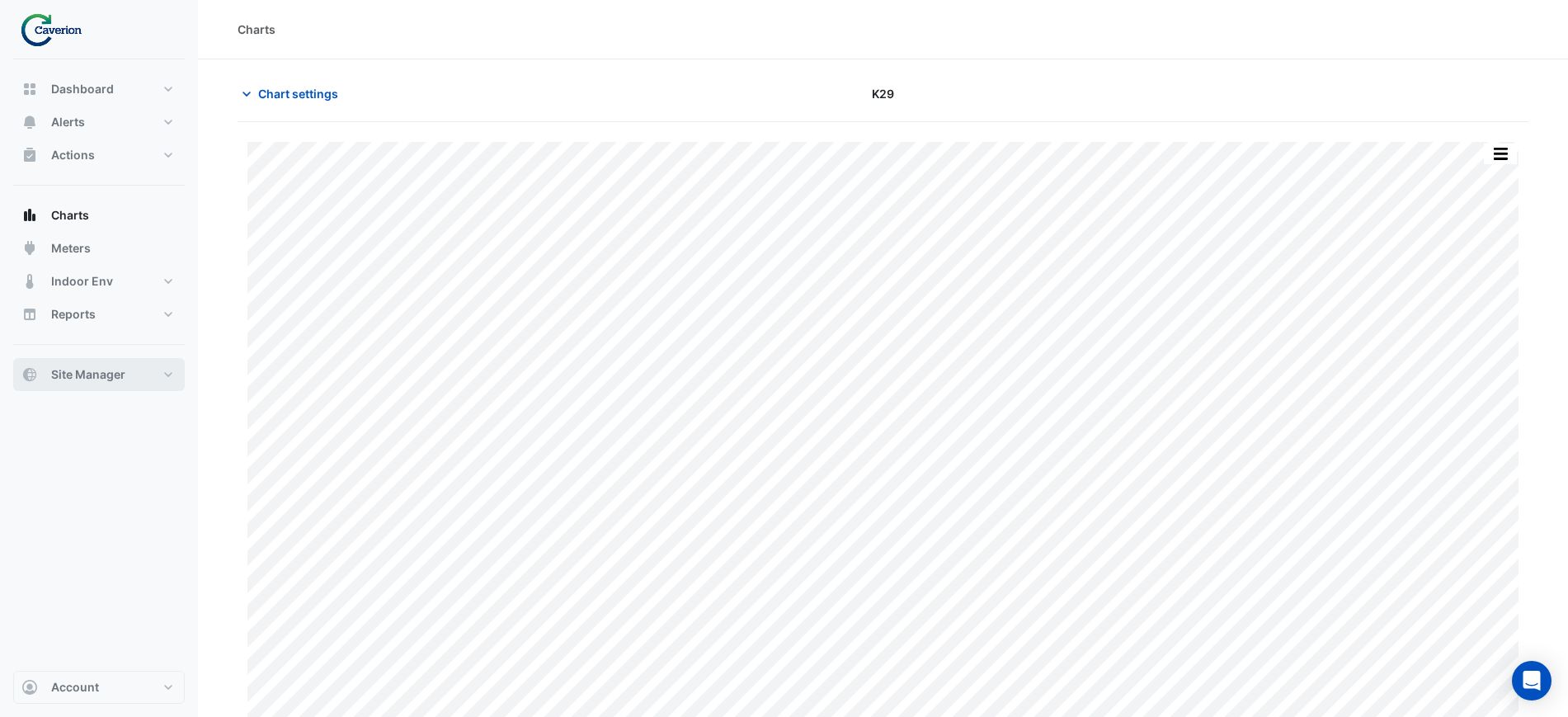
click at [156, 378] on button "Site Manager" at bounding box center [99, 374] width 172 height 33
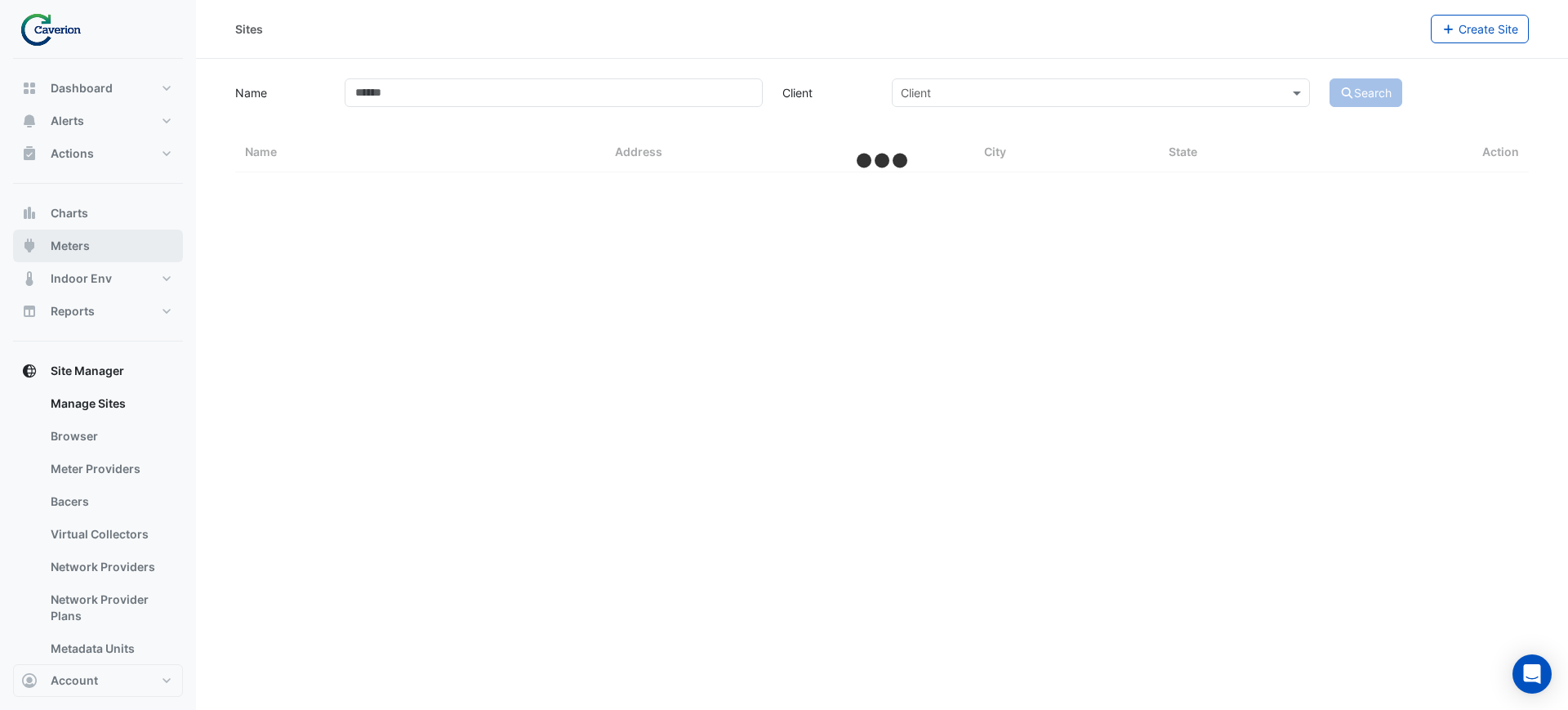
select select "***"
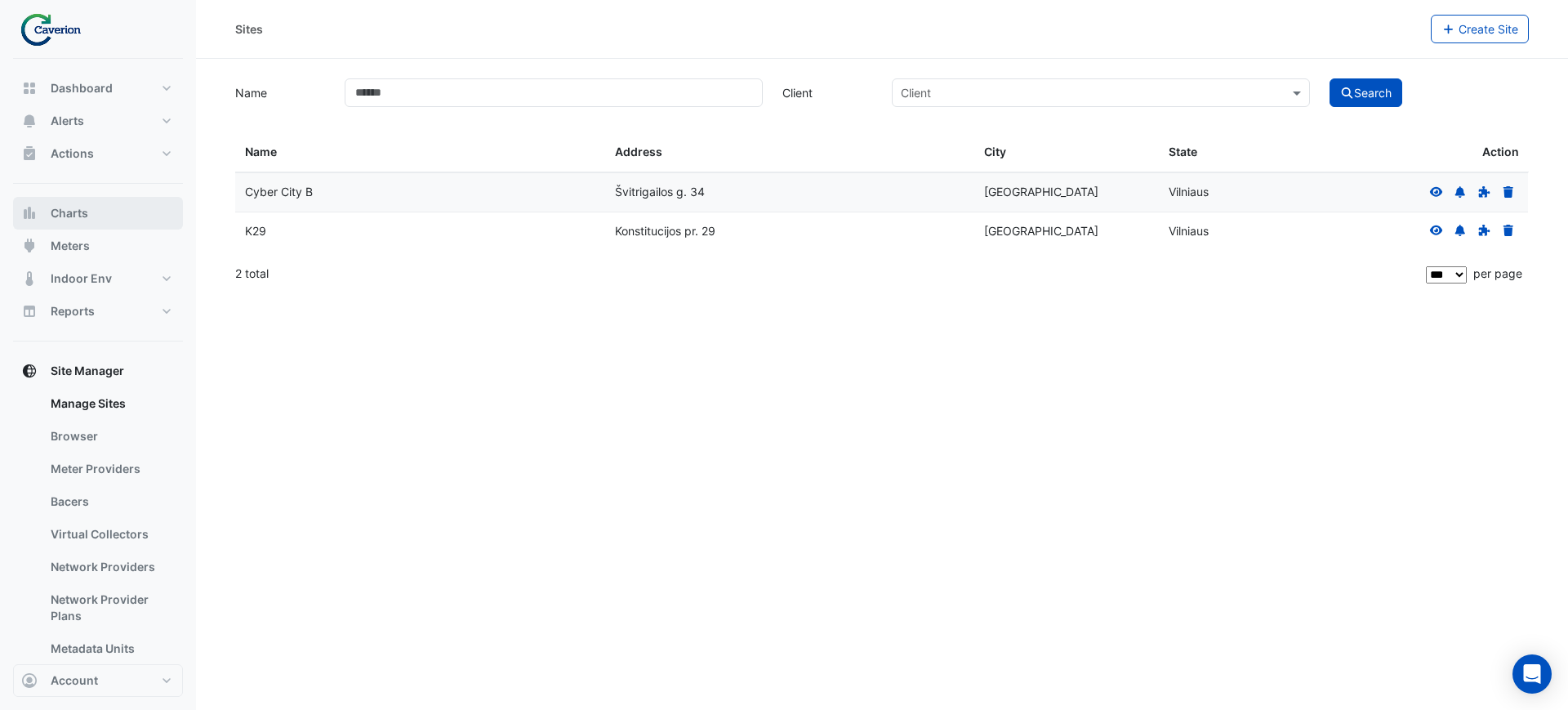
click at [108, 220] on button "Charts" at bounding box center [98, 213] width 170 height 32
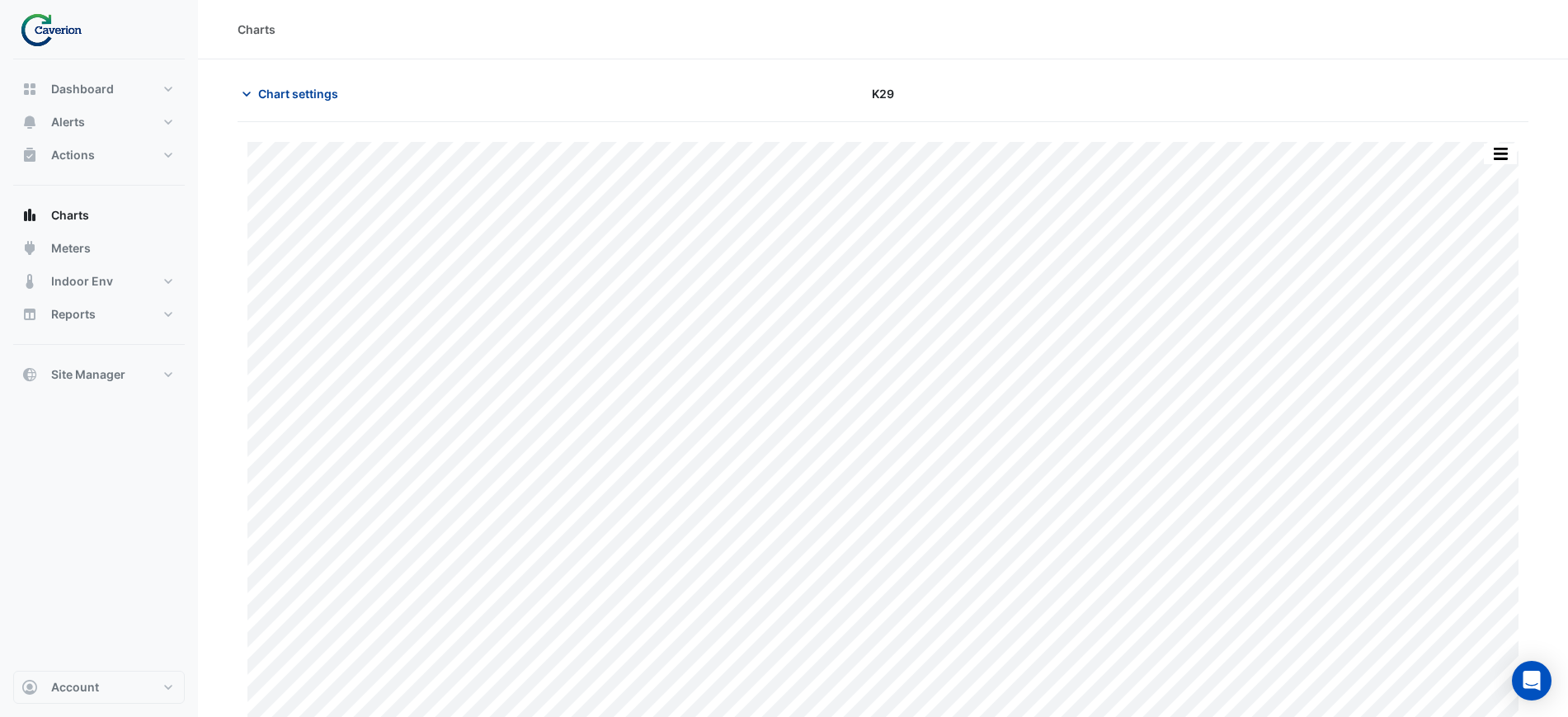
click at [306, 91] on span "Chart settings" at bounding box center [298, 94] width 80 height 17
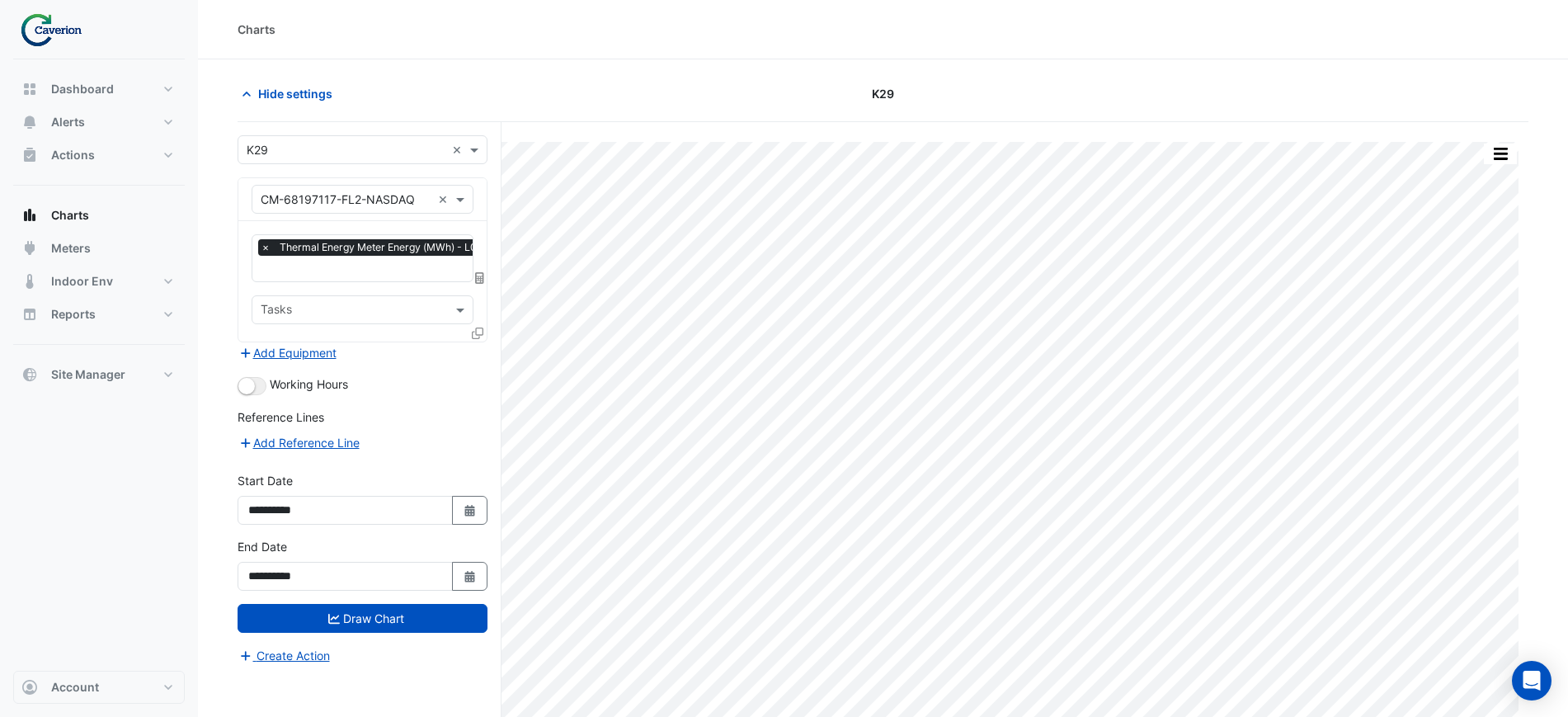
click at [323, 195] on input "text" at bounding box center [345, 200] width 171 height 17
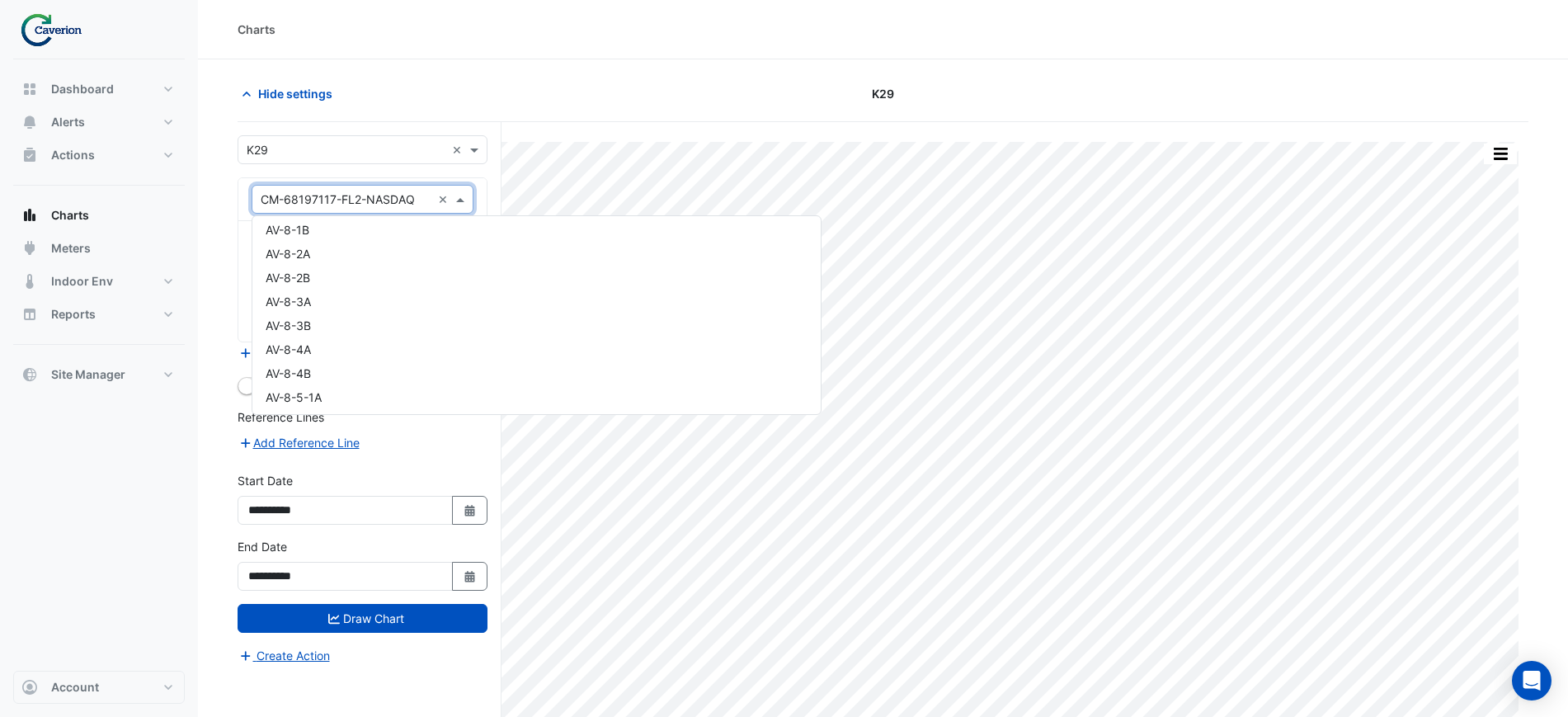
scroll to position [8334, 0]
click at [406, 372] on span "CM-27279-BASEMENT2-AHU-CHILLER-CH-2" at bounding box center [387, 370] width 244 height 14
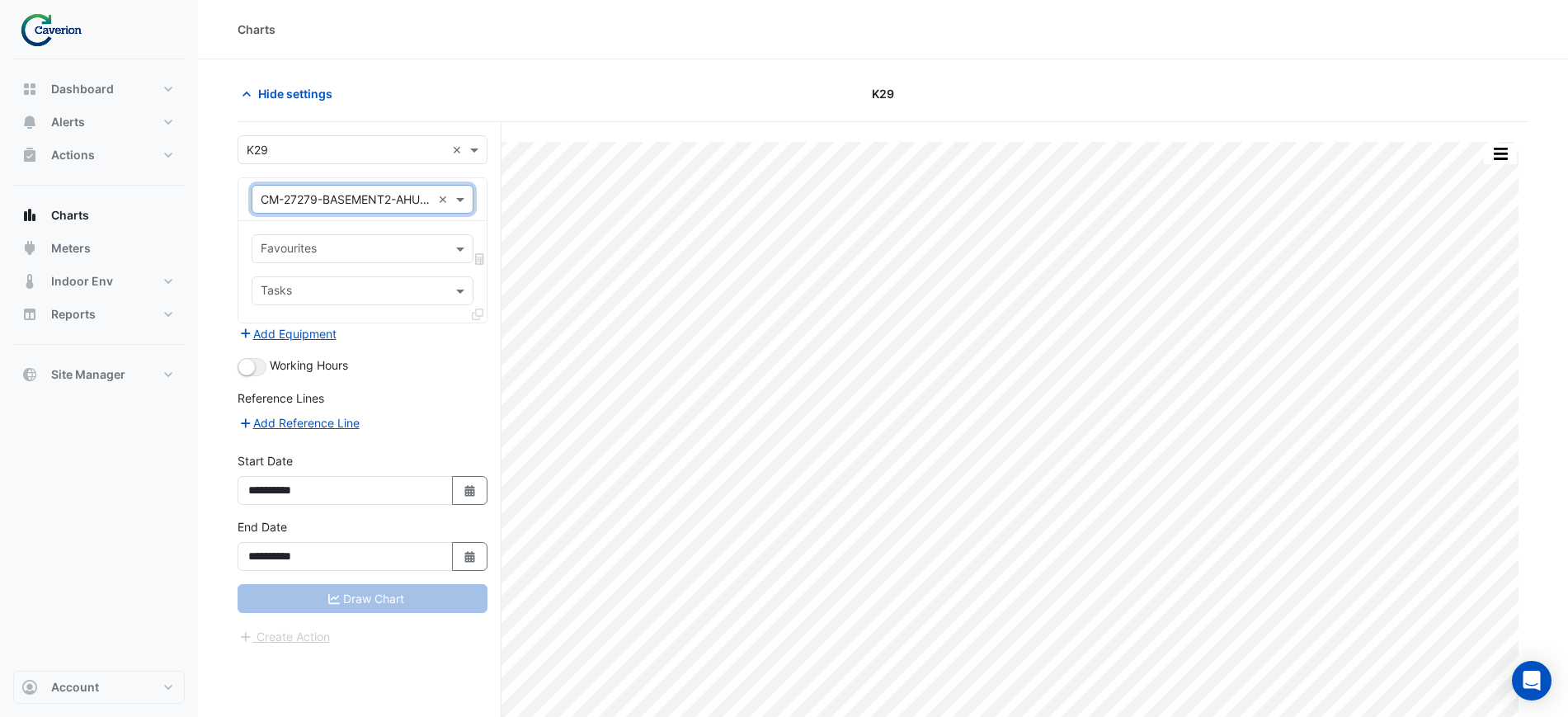
click at [316, 244] on input "text" at bounding box center [352, 250] width 184 height 17
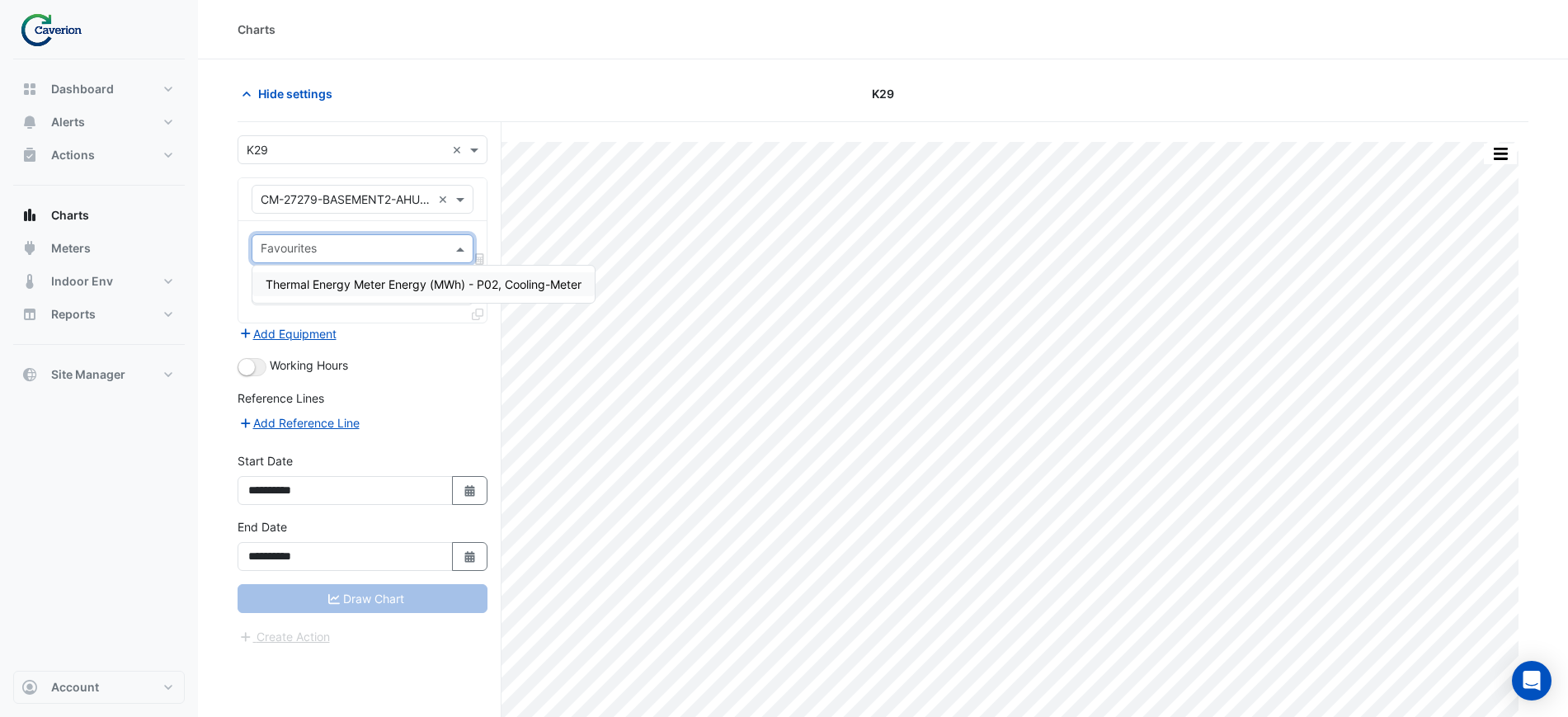
click at [311, 277] on span "Thermal Energy Meter Energy (MWh) - P02, Cooling-Meter" at bounding box center [423, 284] width 316 height 14
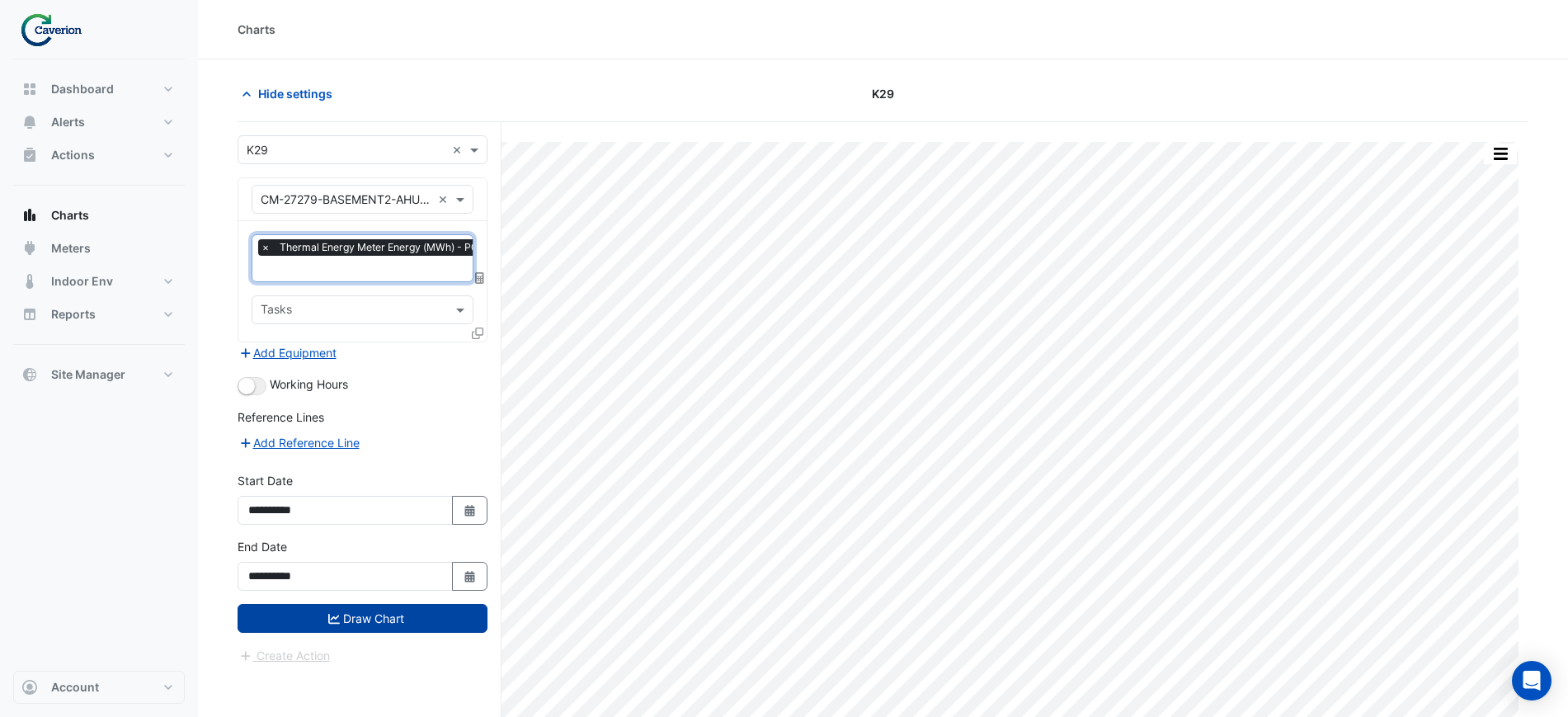
click at [382, 627] on button "Draw Chart" at bounding box center [362, 619] width 250 height 29
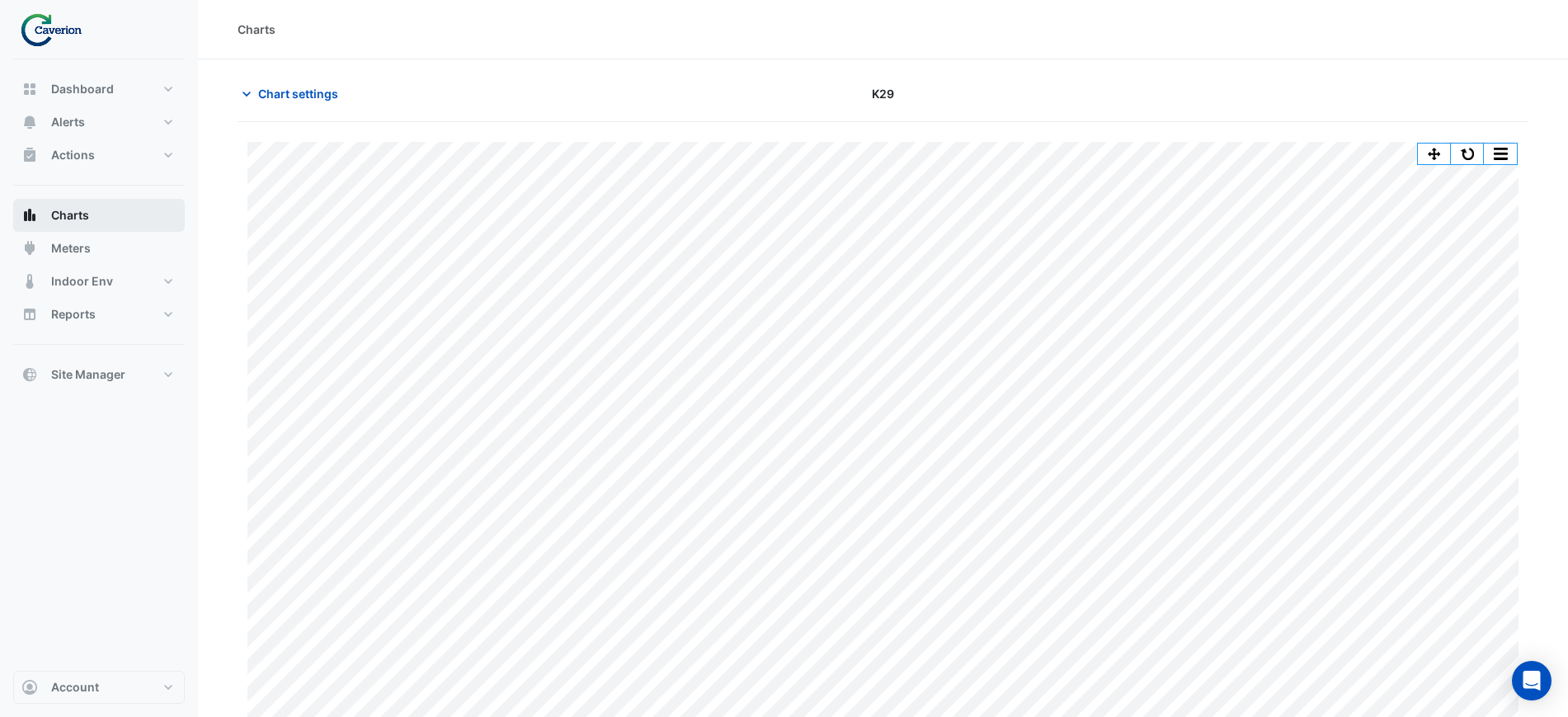
click at [114, 222] on button "Charts" at bounding box center [99, 215] width 172 height 33
click at [75, 132] on button "Alerts" at bounding box center [99, 122] width 172 height 33
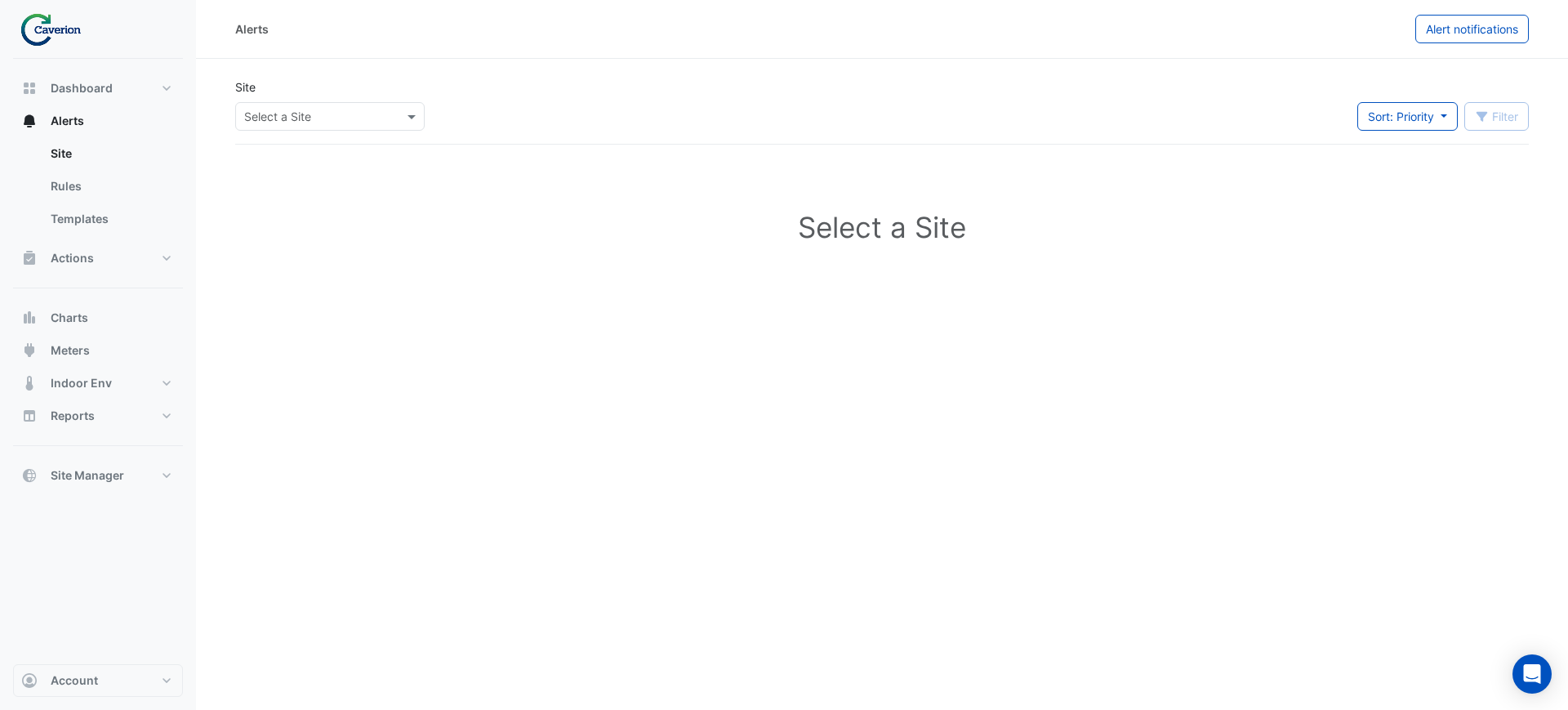
click at [300, 118] on input "text" at bounding box center [313, 118] width 139 height 17
click at [291, 159] on div "Cyber City B" at bounding box center [283, 151] width 94 height 24
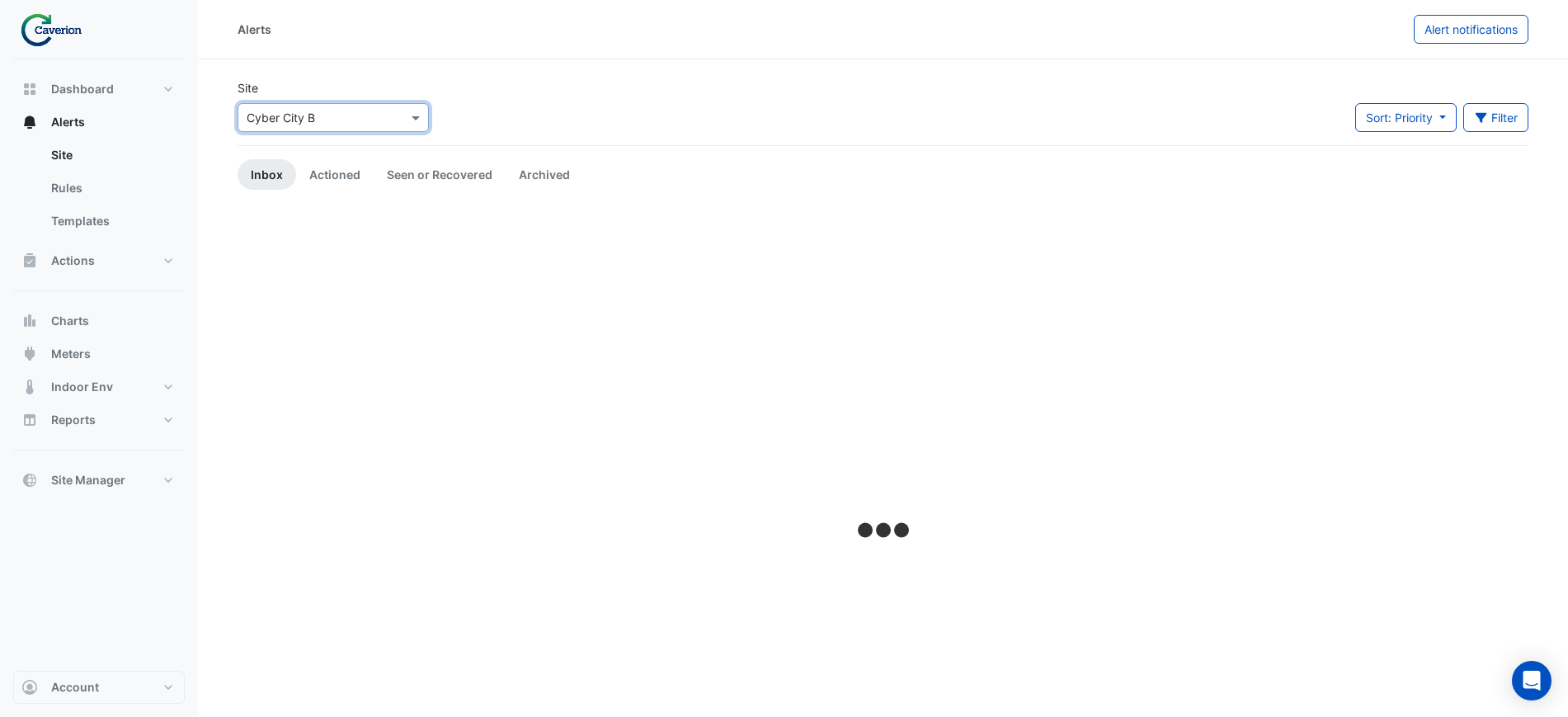
click at [325, 122] on input "text" at bounding box center [316, 119] width 140 height 17
click at [272, 179] on span "K29" at bounding box center [262, 177] width 21 height 14
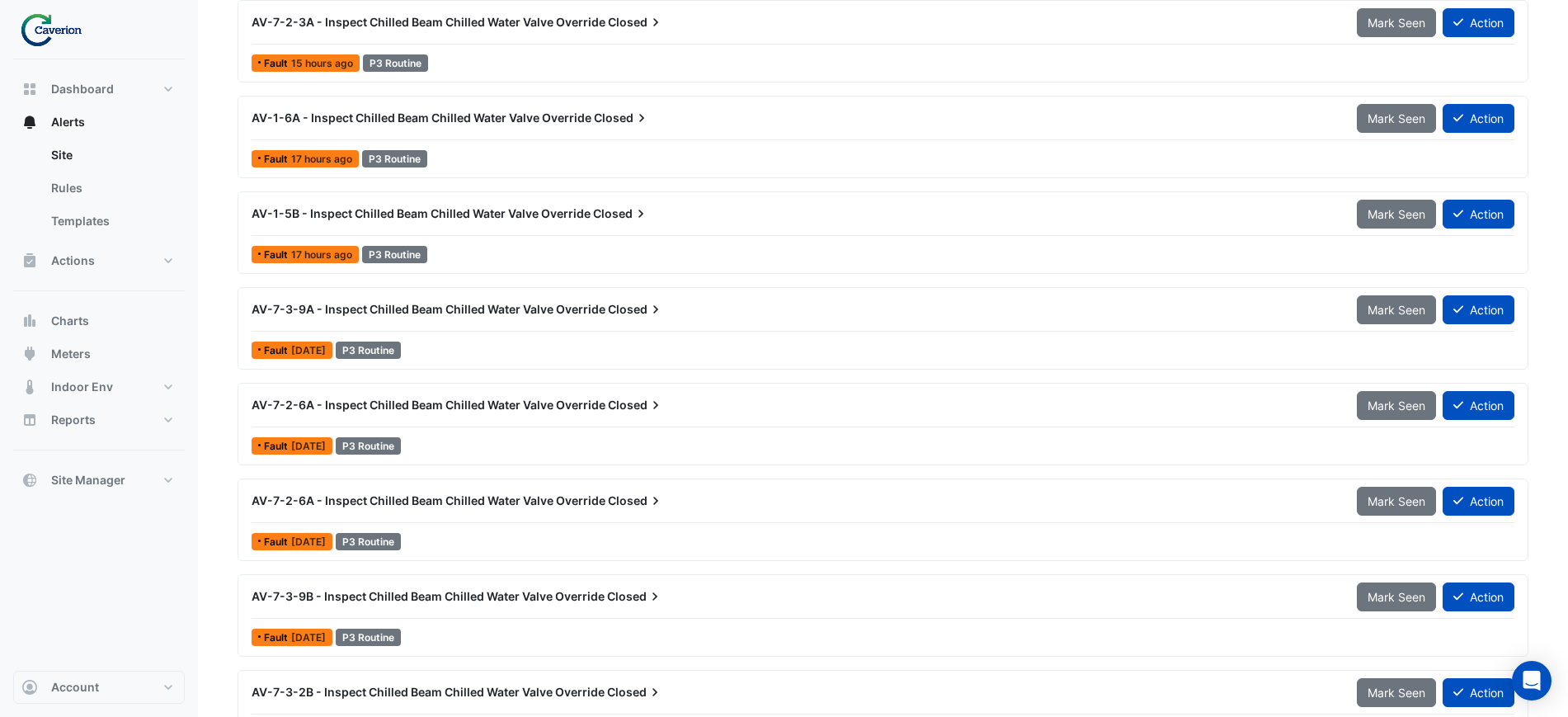
scroll to position [310, 0]
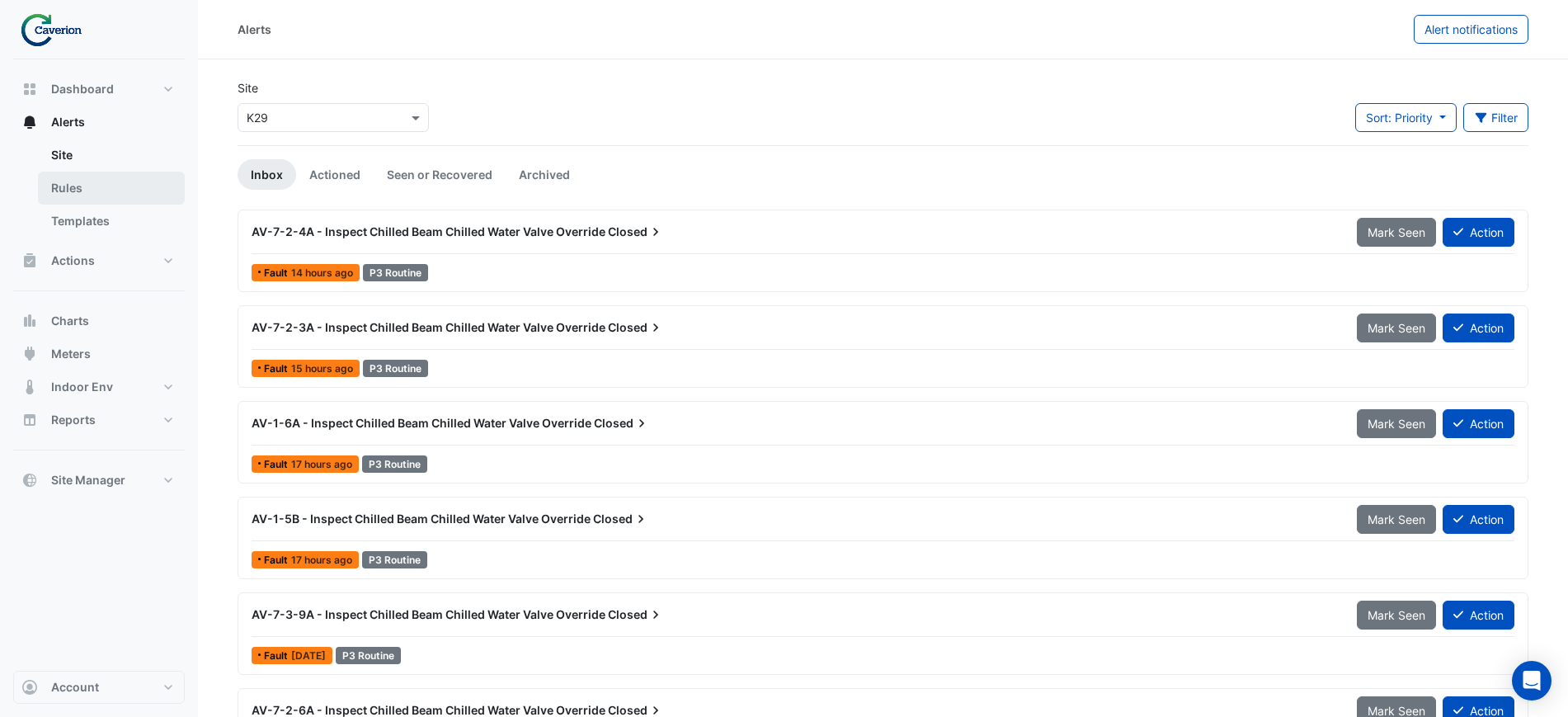
click at [66, 200] on link "Rules" at bounding box center [111, 188] width 147 height 33
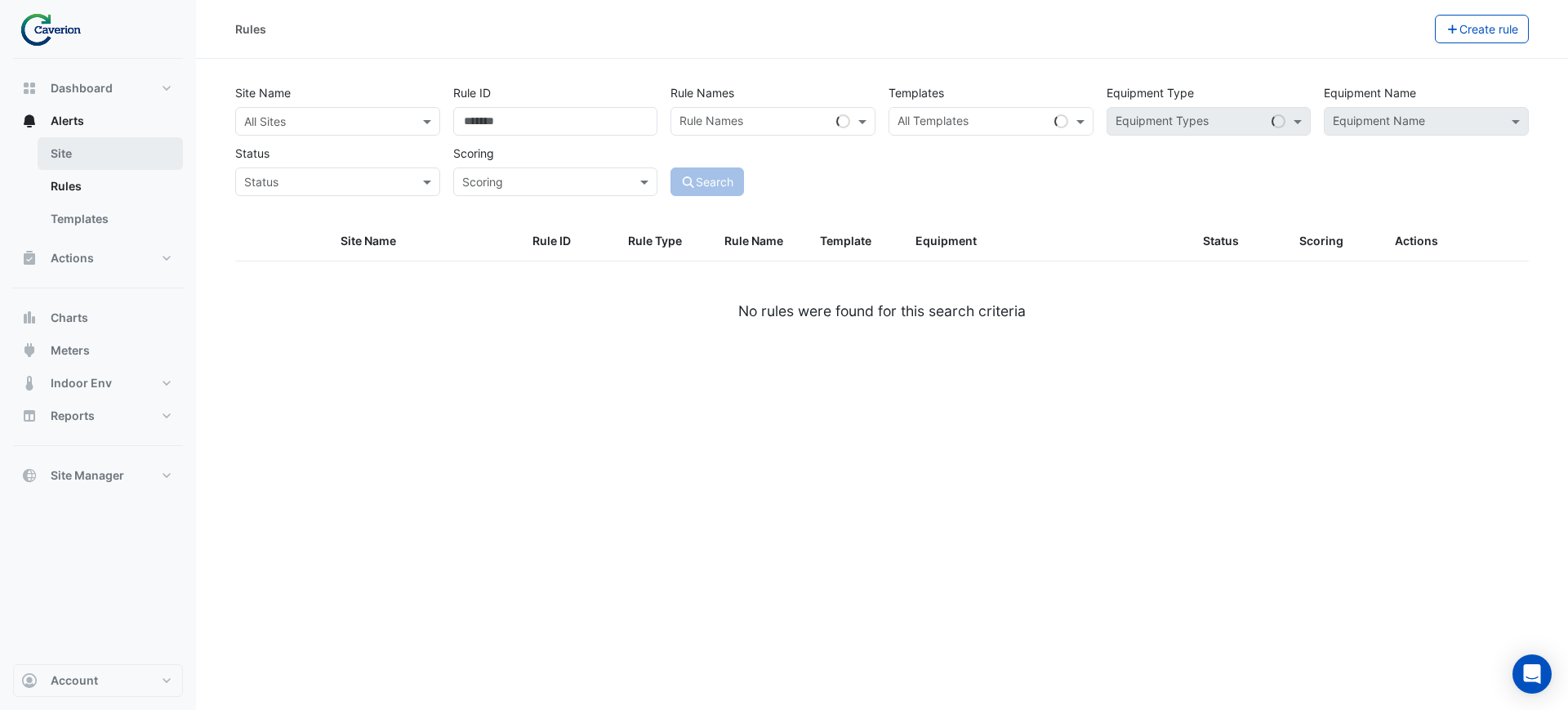
click at [71, 161] on link "Site" at bounding box center [110, 154] width 145 height 32
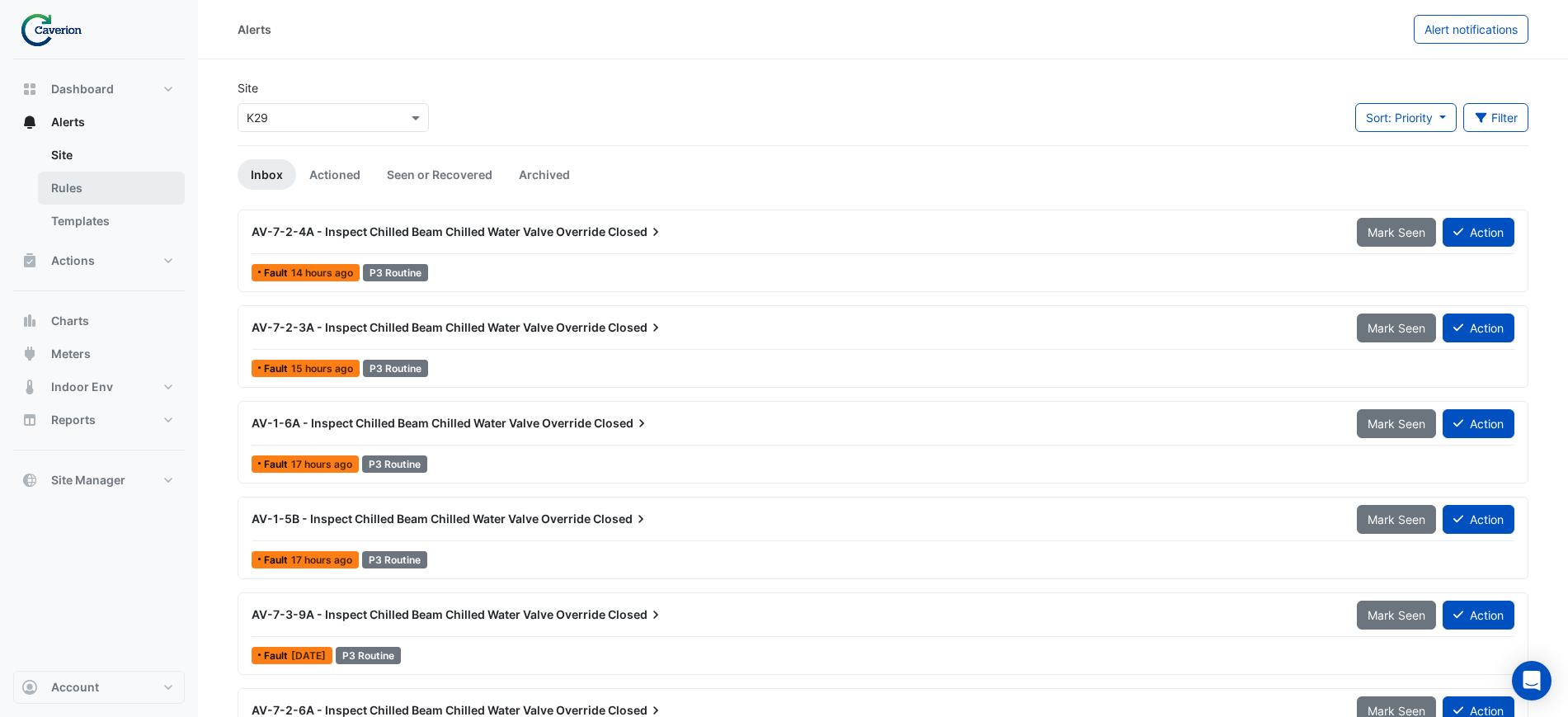
click at [83, 178] on link "Rules" at bounding box center [111, 188] width 147 height 33
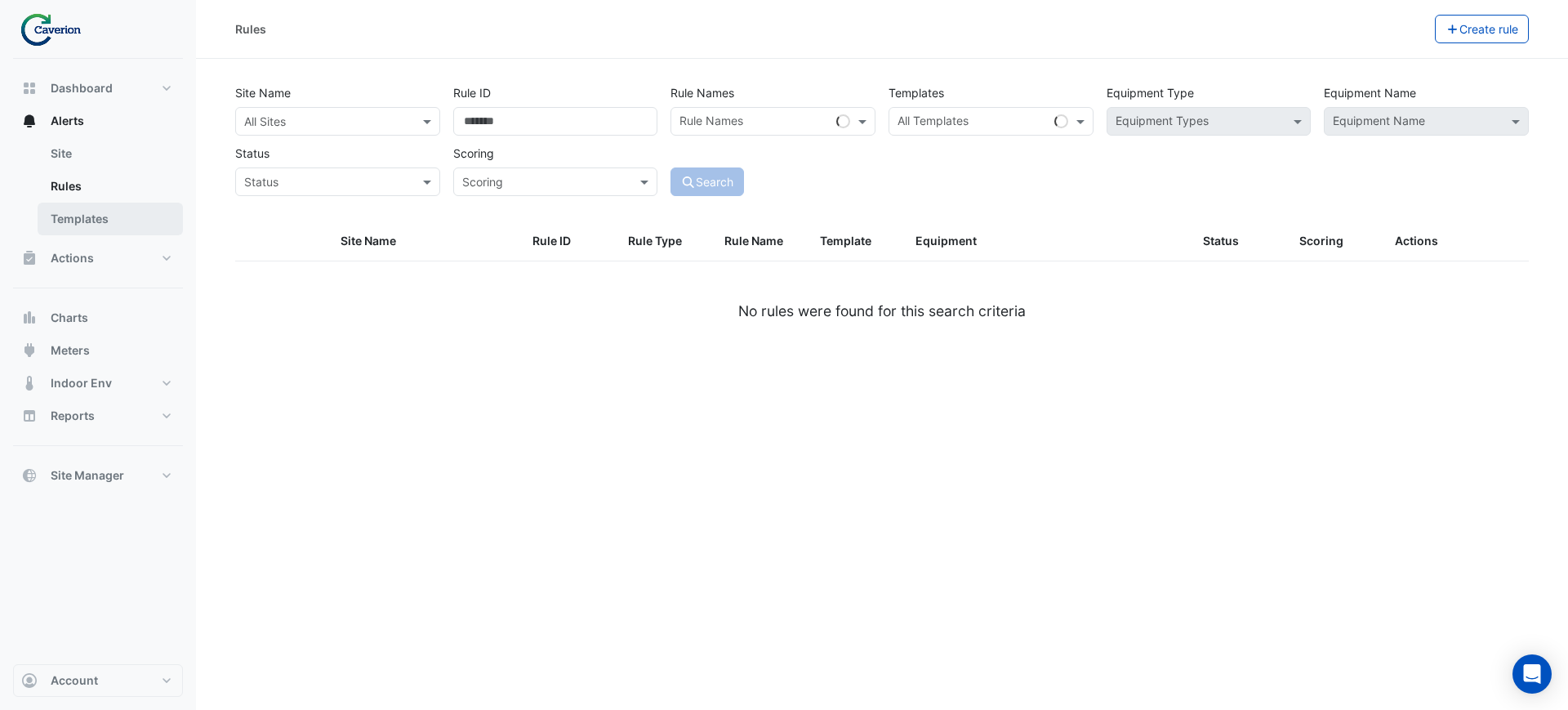
click at [88, 214] on link "Templates" at bounding box center [110, 219] width 145 height 32
select select
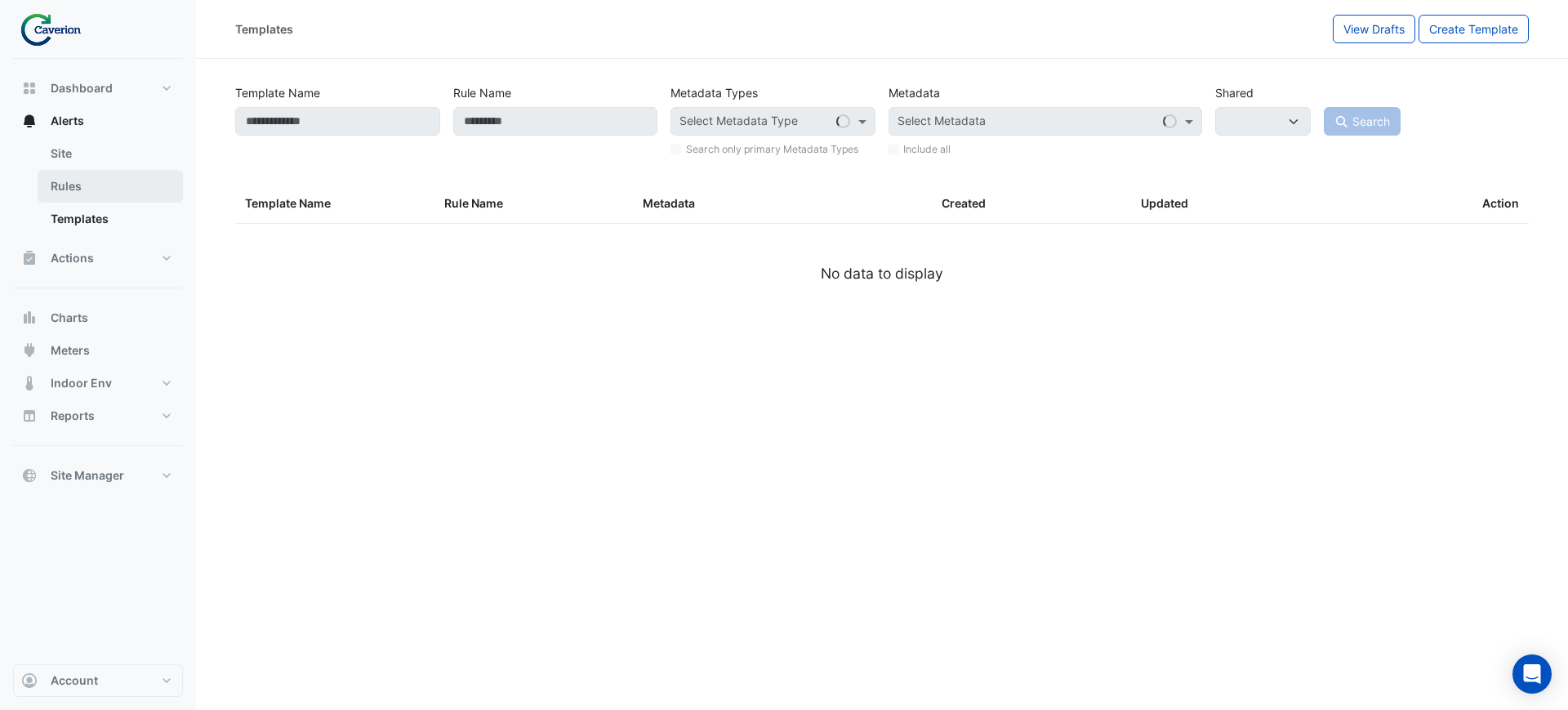
click at [73, 197] on link "Rules" at bounding box center [110, 186] width 145 height 32
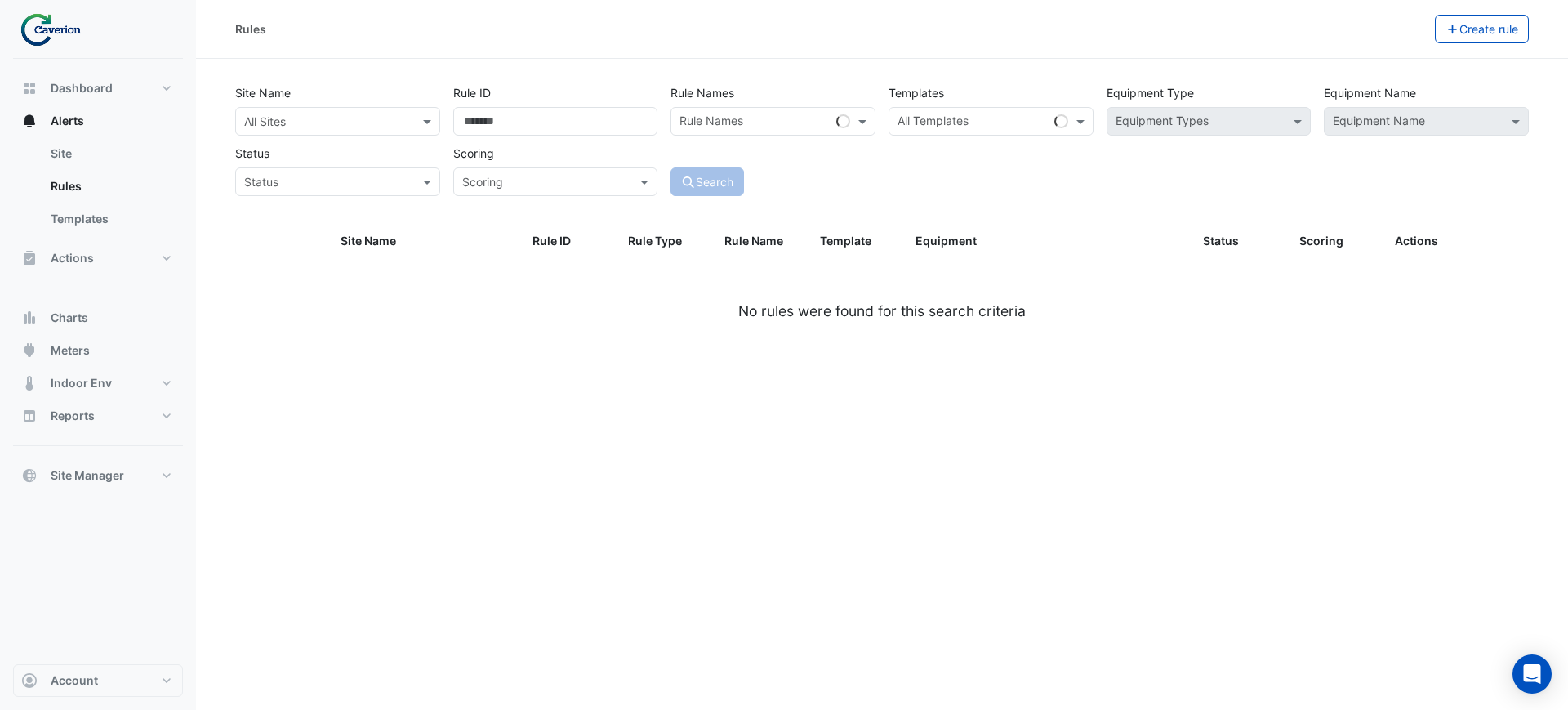
click at [944, 217] on div "Site Name All Sites Rule ID Rule Names Rule Names Templates All Templates Equip…" at bounding box center [882, 150] width 1314 height 143
drag, startPoint x: 802, startPoint y: 476, endPoint x: 774, endPoint y: 486, distance: 29.7
click at [802, 476] on div "Rules Create rule Site Name All Sites Rule ID Rule Names Rule Names Templates A…" at bounding box center [882, 355] width 1372 height 710
click at [418, 327] on ngx-datatable "Site Name Rule ID Rule Type Rule Name Template Equipment Status Scoring Actions…" at bounding box center [882, 291] width 1294 height 139
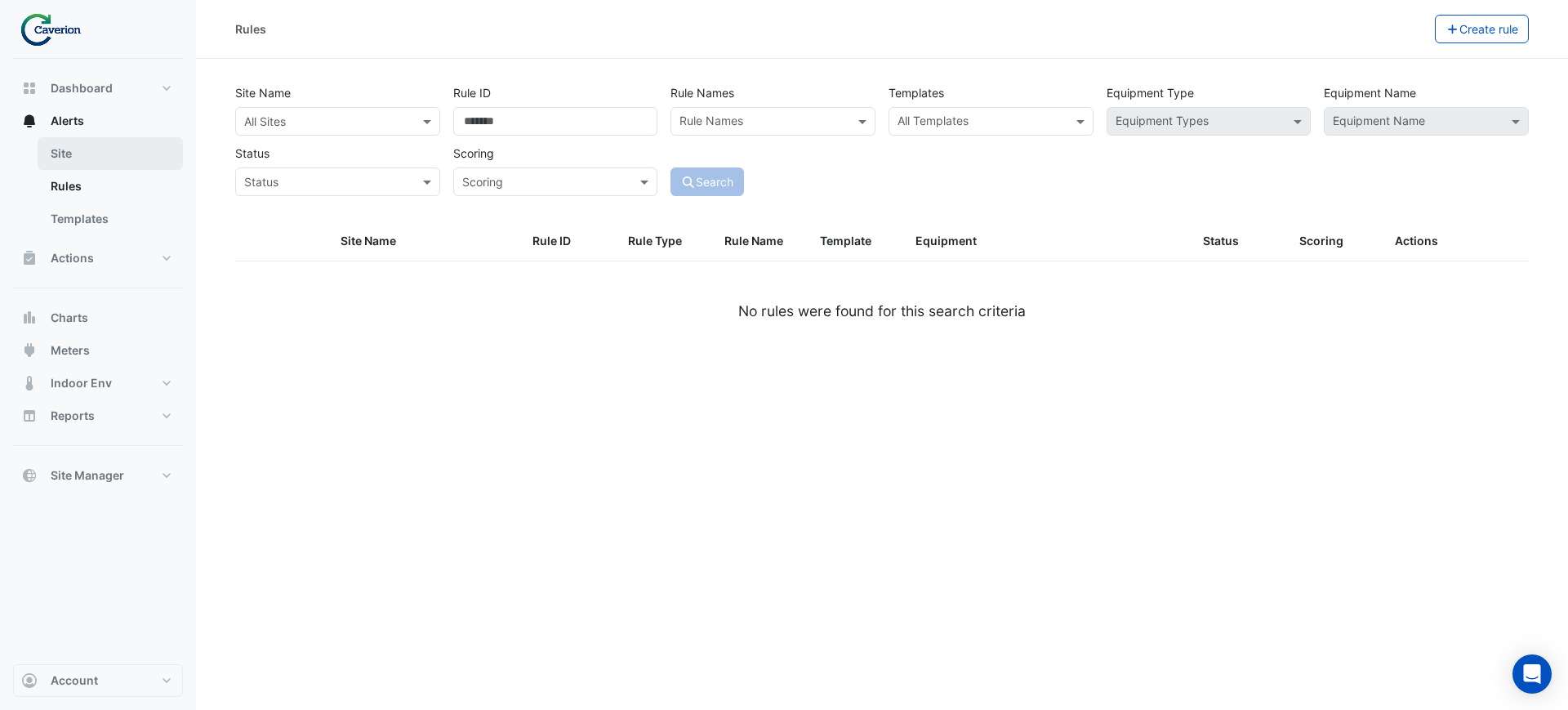
click at [65, 161] on link "Site" at bounding box center [110, 154] width 145 height 32
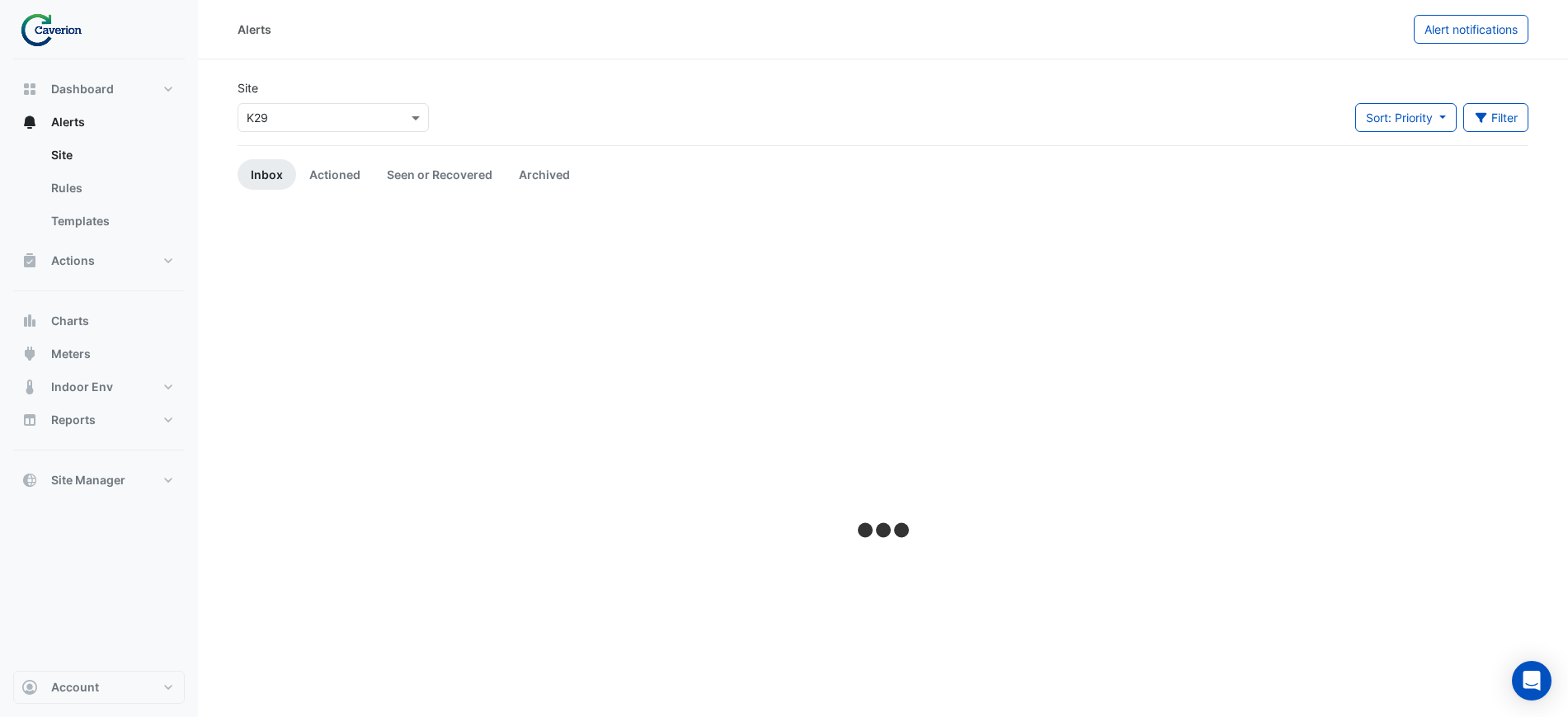
click at [295, 119] on input "text" at bounding box center [316, 119] width 140 height 17
click at [275, 162] on div "Cyber City B" at bounding box center [286, 152] width 95 height 24
click at [340, 378] on div at bounding box center [883, 532] width 1291 height 645
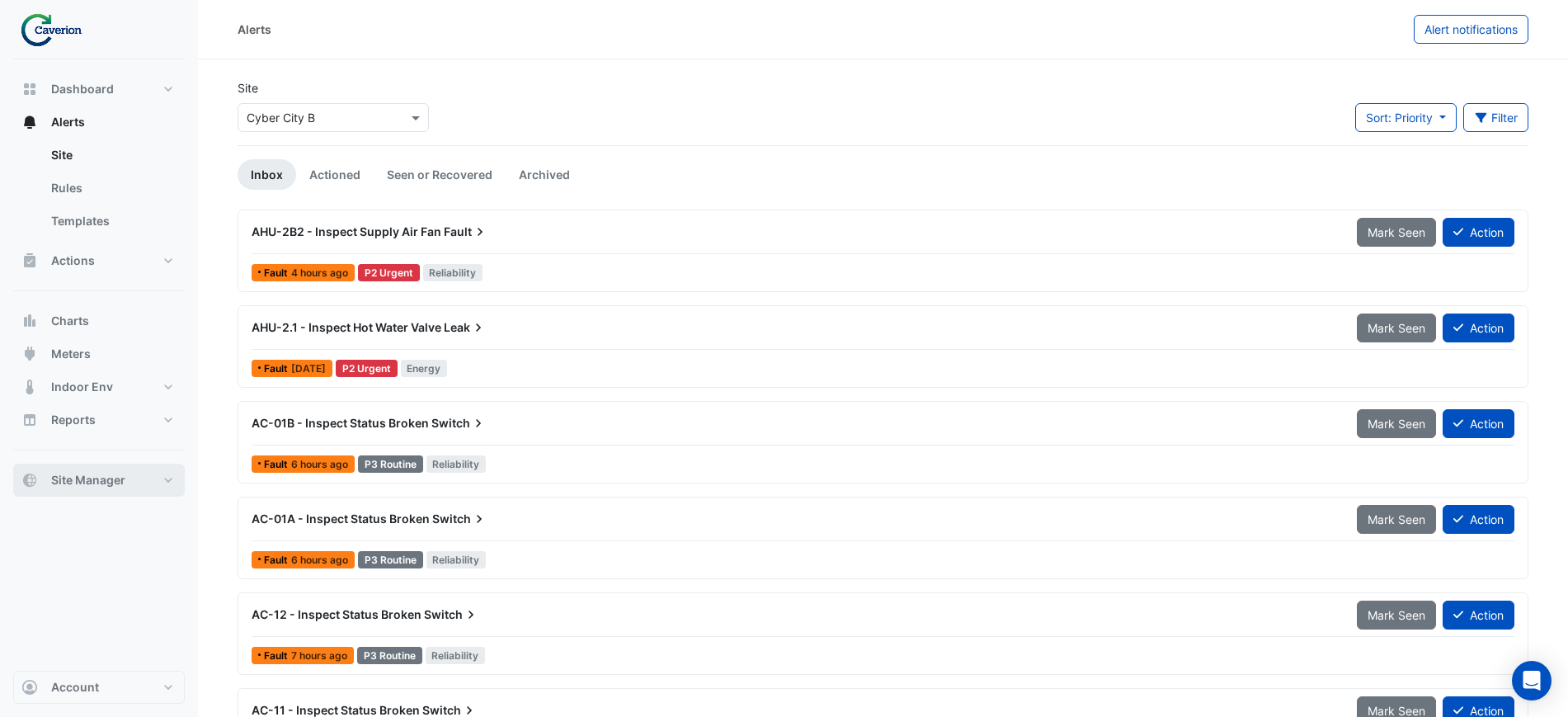
click at [105, 479] on span "Site Manager" at bounding box center [88, 480] width 74 height 16
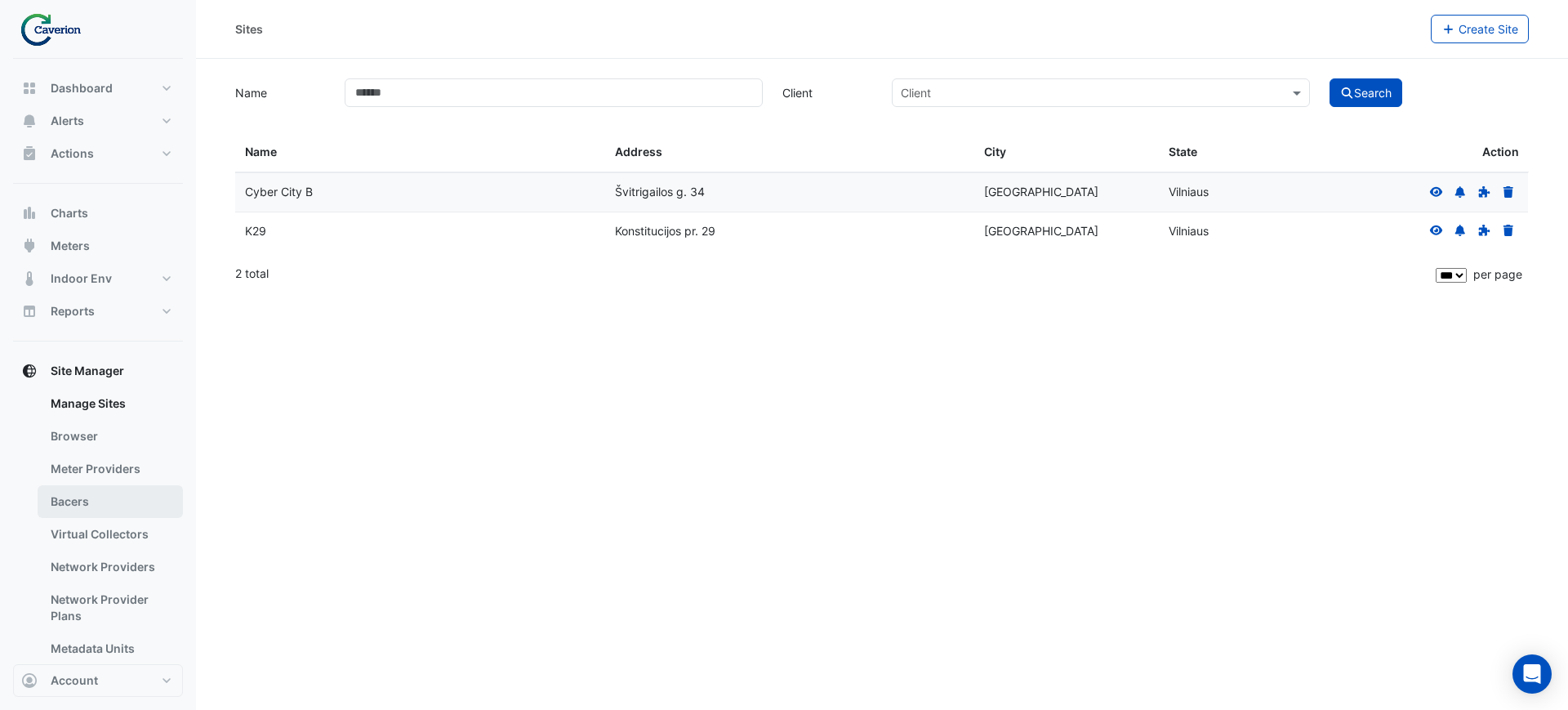
click at [73, 509] on link "Bacers" at bounding box center [110, 502] width 145 height 32
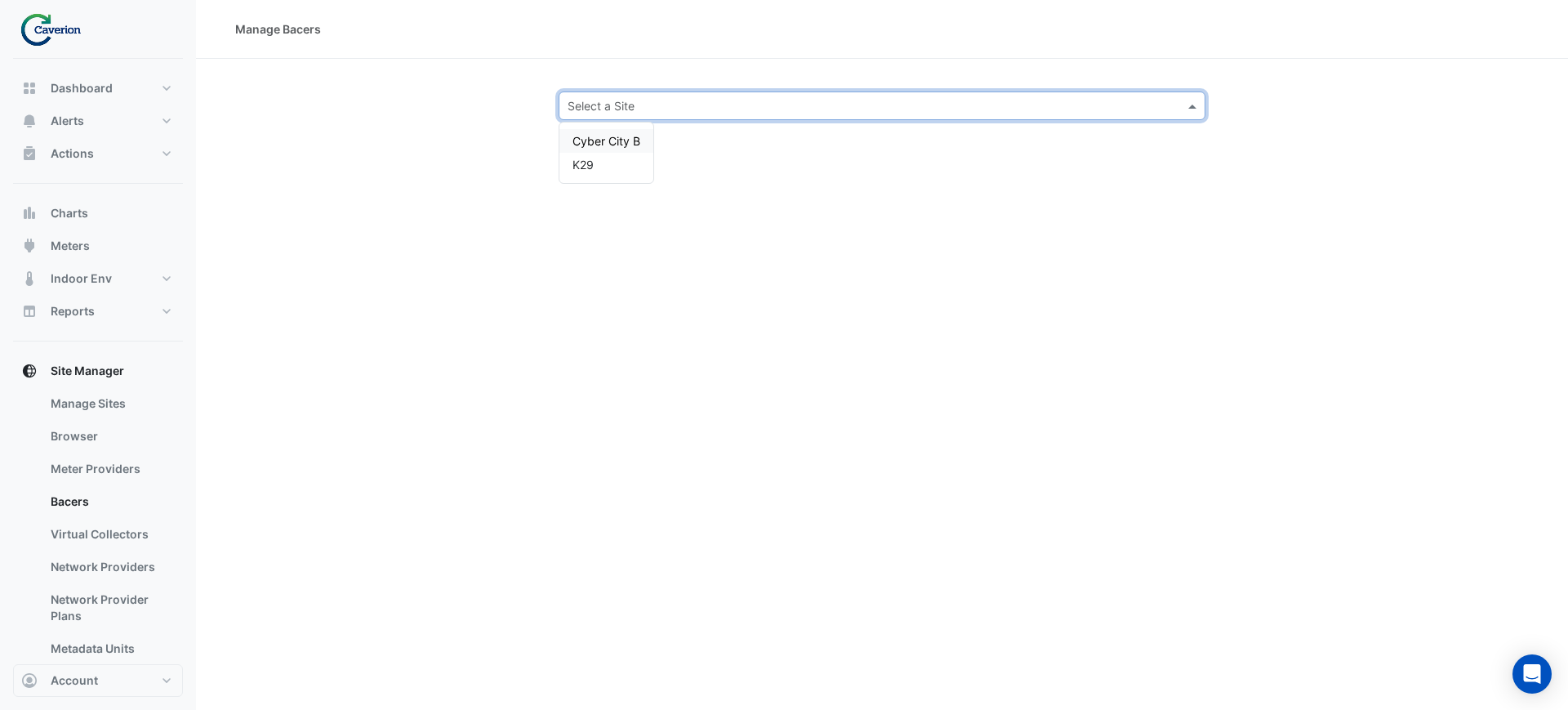
click at [603, 107] on input "text" at bounding box center [866, 107] width 596 height 17
click at [583, 163] on span "K29" at bounding box center [583, 164] width 21 height 14
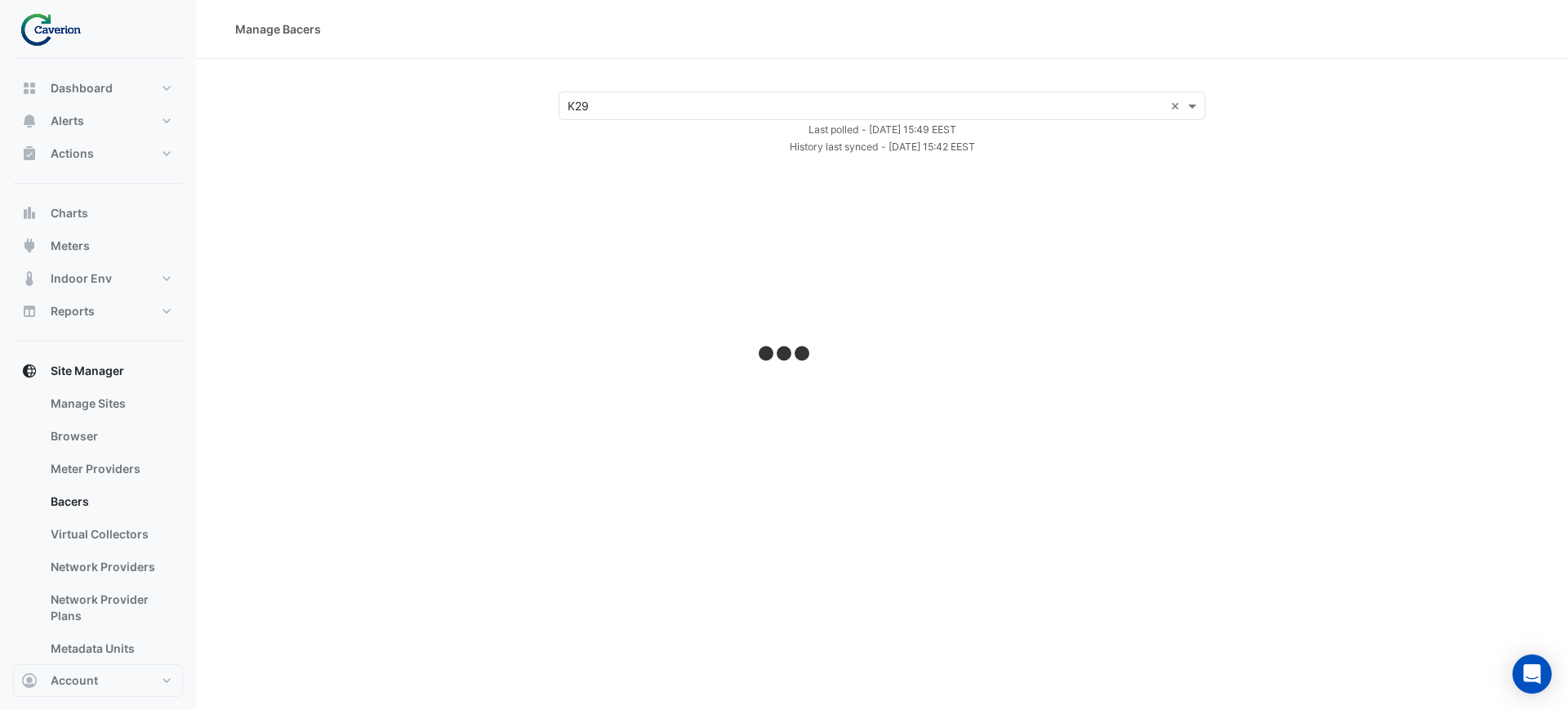
select select "***"
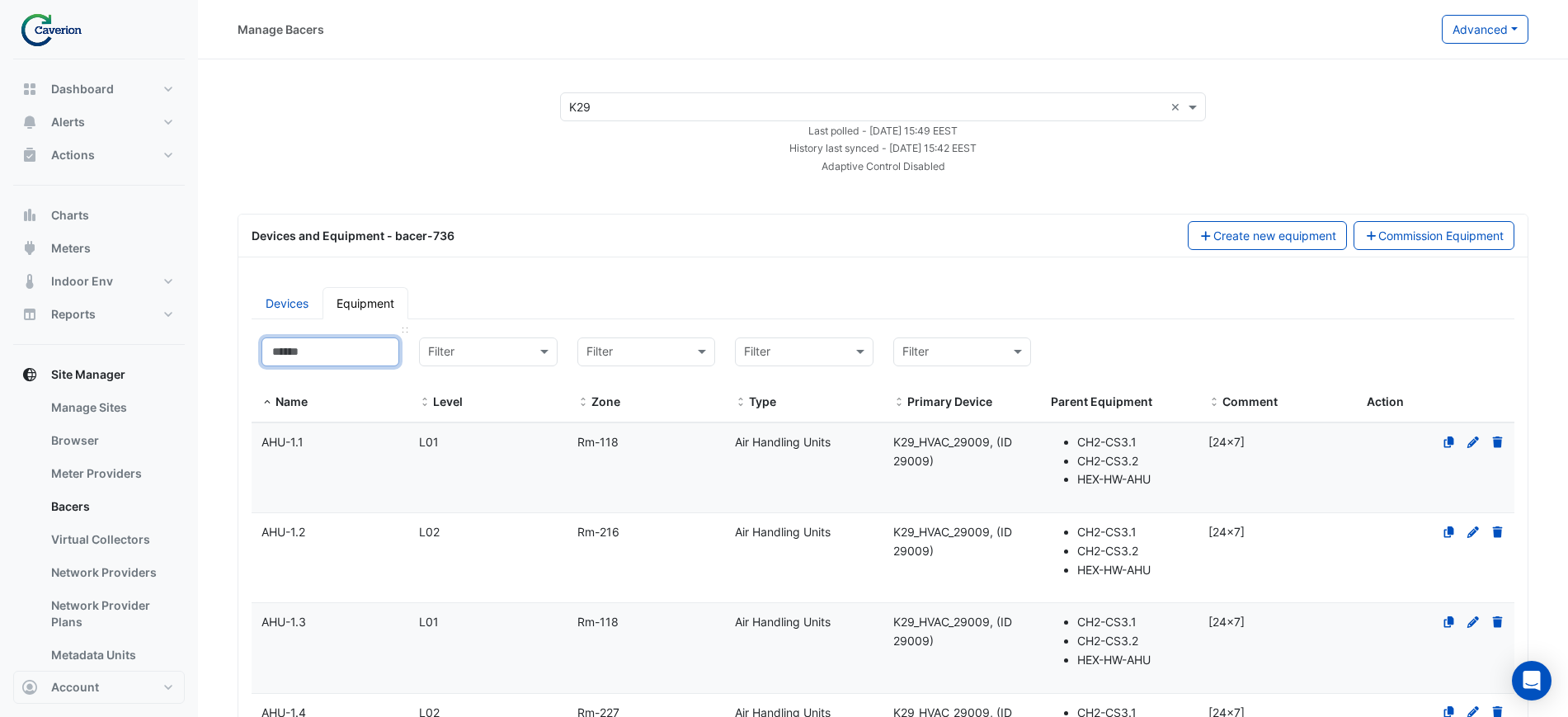
click at [356, 345] on input at bounding box center [330, 352] width 138 height 29
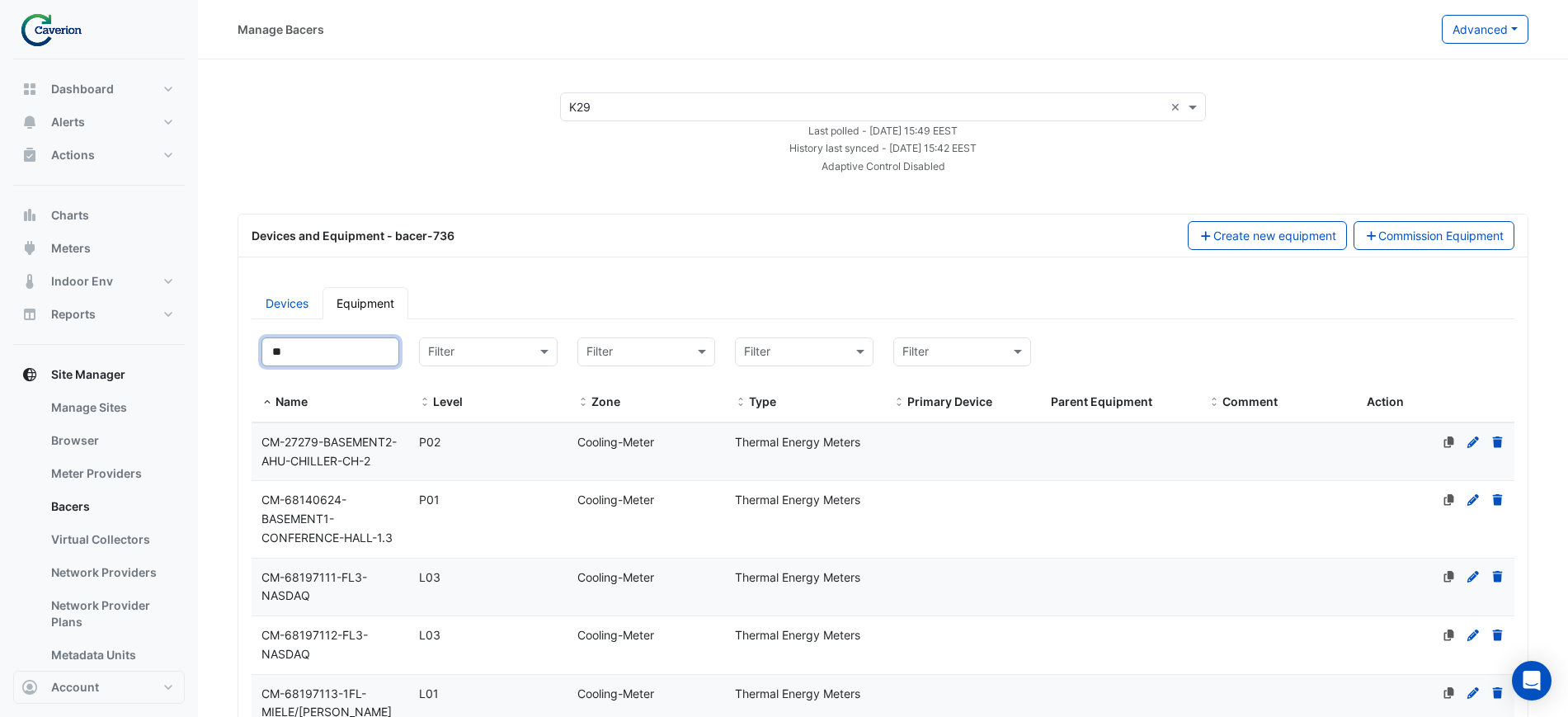
type input "**"
click at [310, 429] on datatable-body-cell "Name CM-27279-BASEMENT2-AHU-CHILLER-CH-2" at bounding box center [330, 453] width 157 height 58
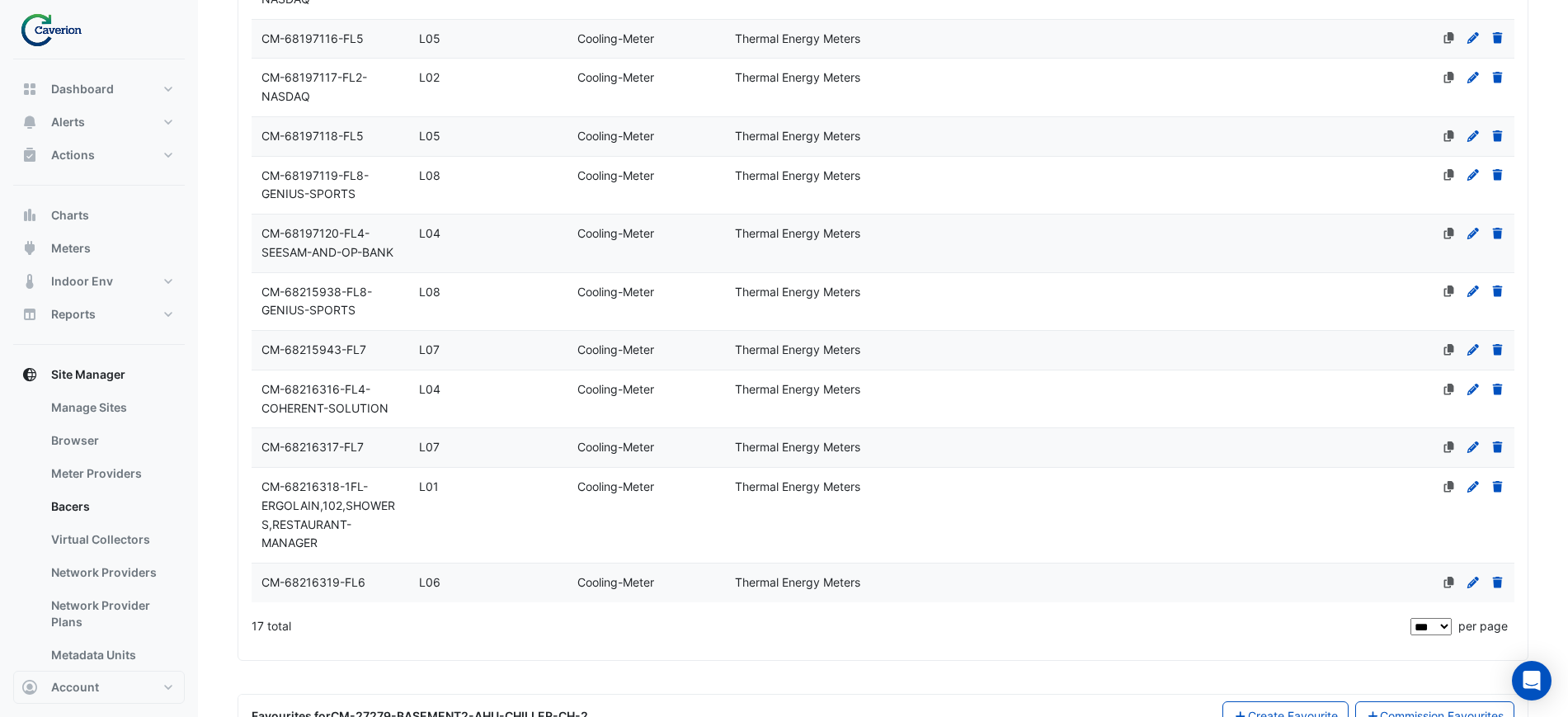
scroll to position [905, 0]
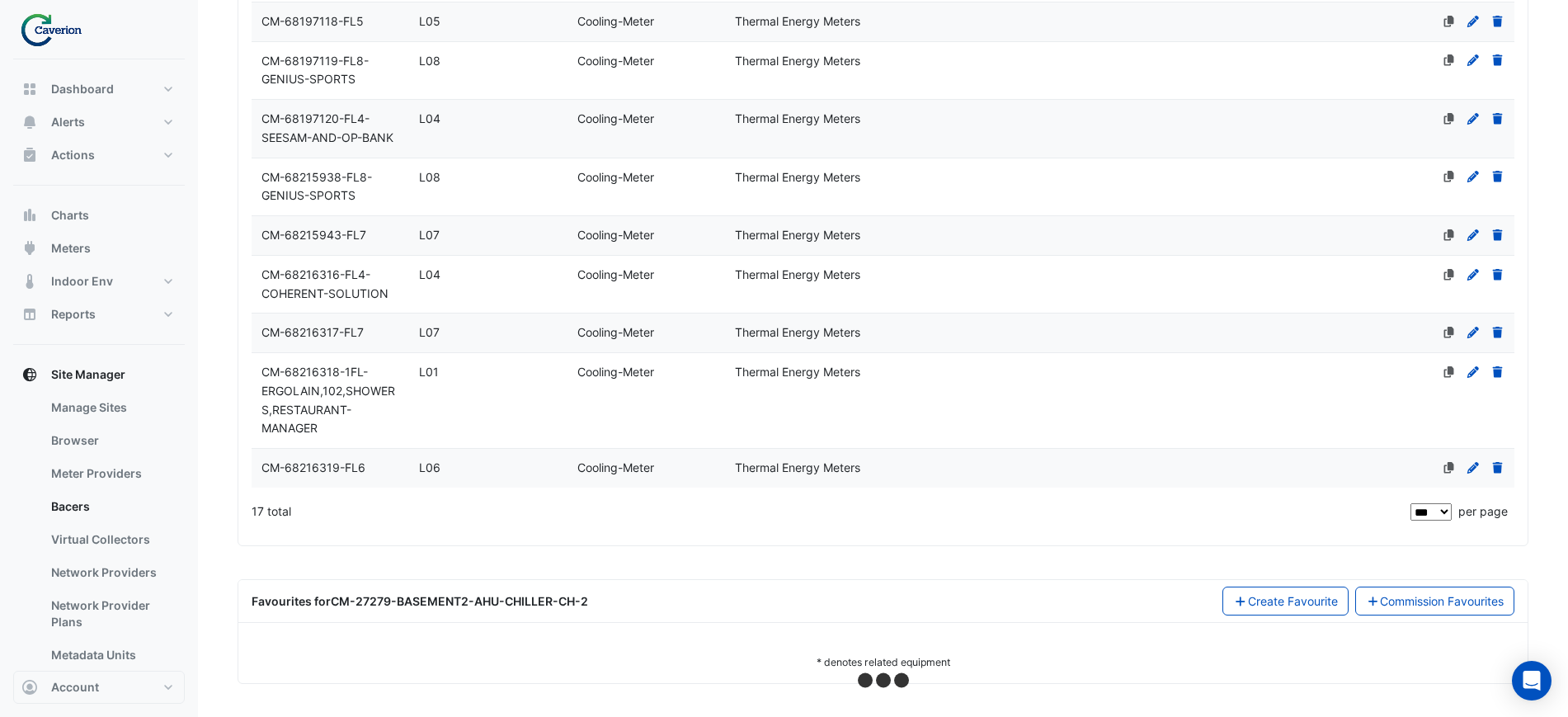
select select "***"
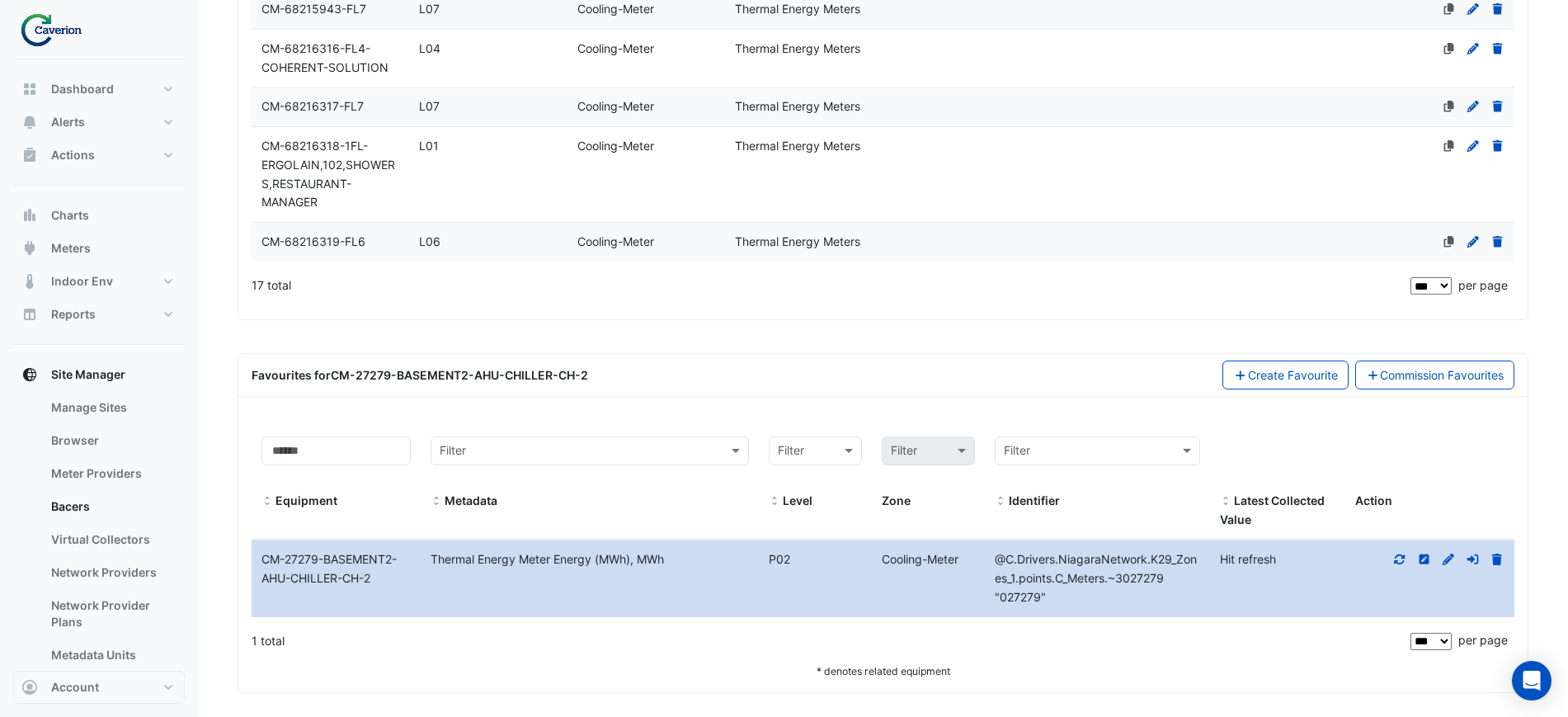
scroll to position [1140, 0]
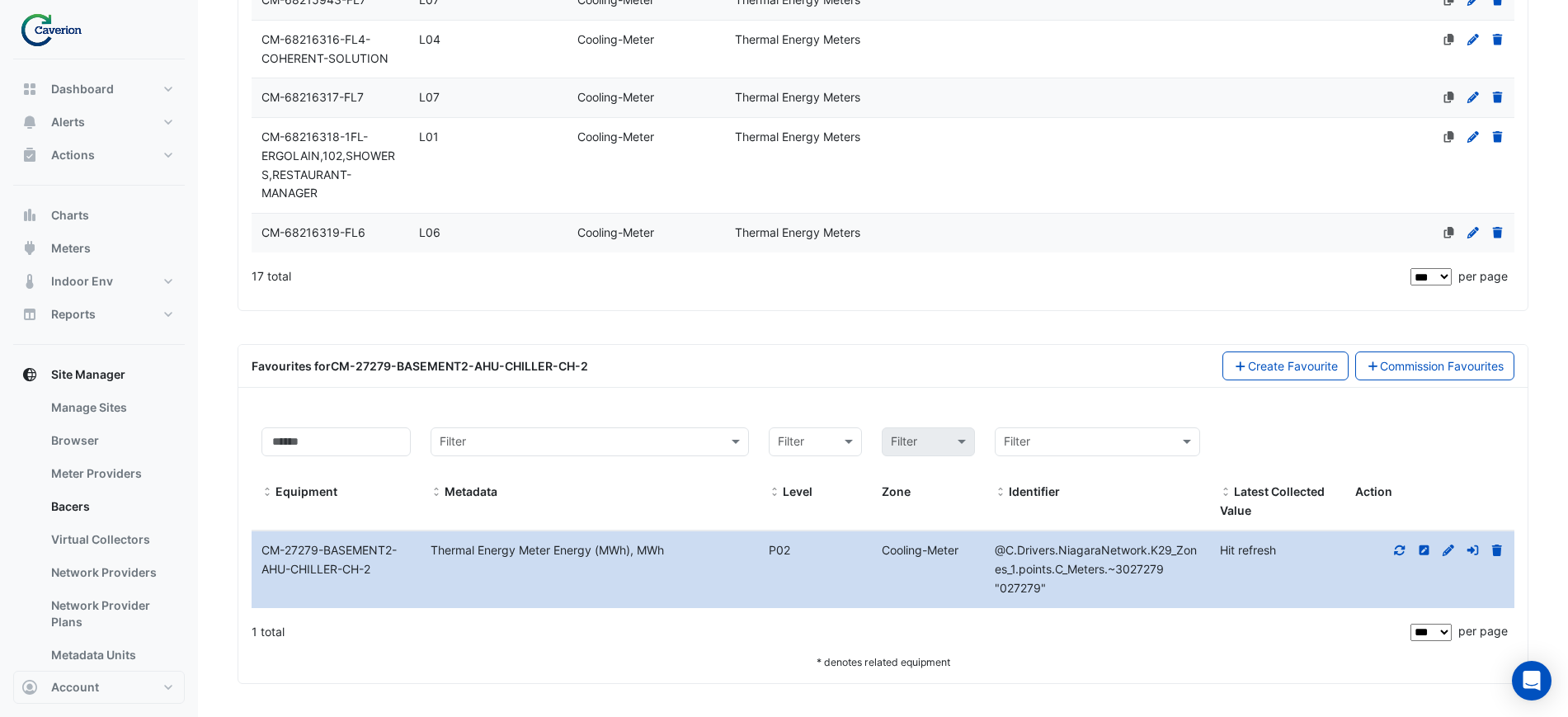
click at [1401, 555] on icon at bounding box center [1399, 550] width 14 height 12
click at [1397, 567] on datatable-body-cell "Action" at bounding box center [1429, 569] width 169 height 76
click at [1397, 564] on datatable-body-cell "Action" at bounding box center [1429, 569] width 169 height 76
click at [1397, 561] on datatable-body-cell "Action" at bounding box center [1429, 569] width 169 height 76
click at [1396, 561] on datatable-body-cell "Action" at bounding box center [1429, 569] width 169 height 76
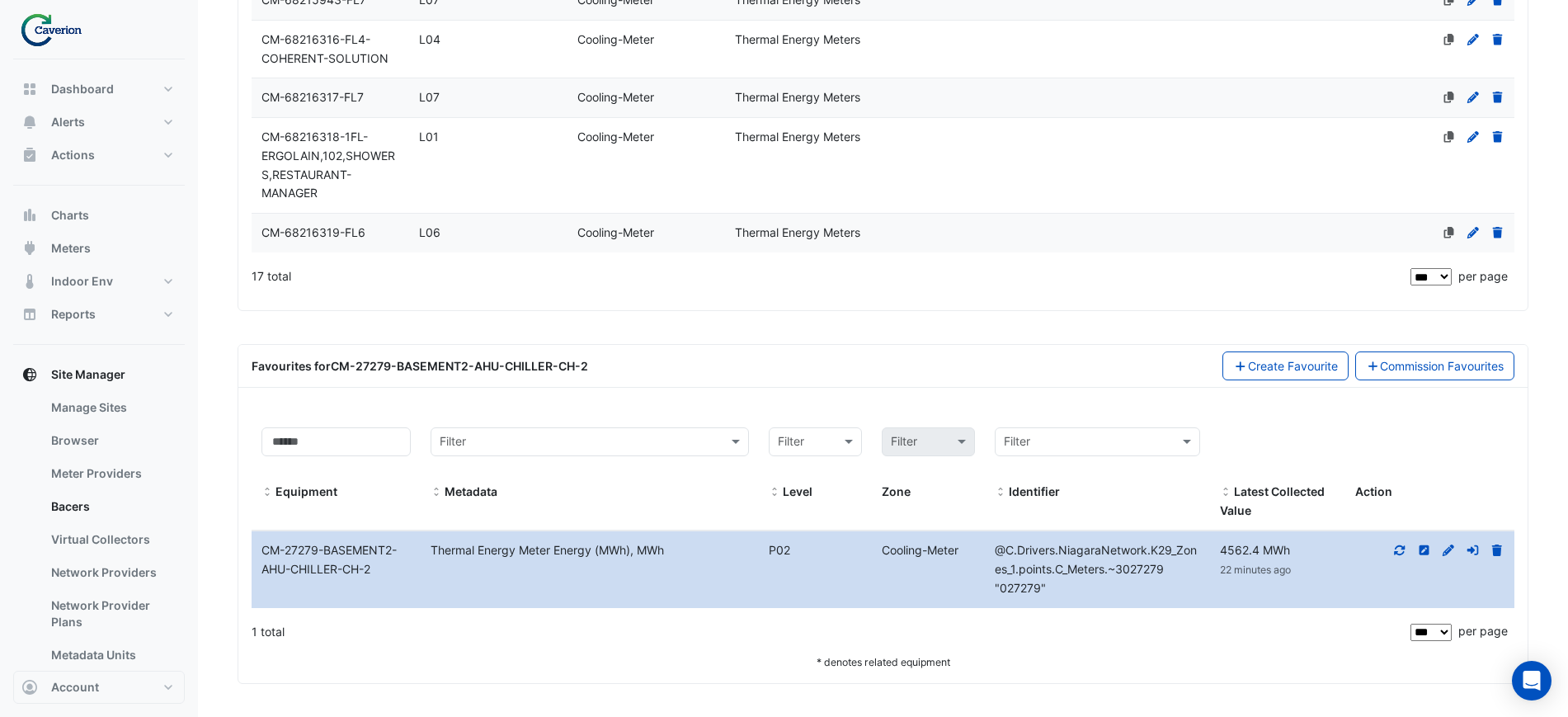
click at [1396, 557] on div at bounding box center [1429, 551] width 169 height 19
click at [1396, 553] on icon at bounding box center [1400, 550] width 11 height 10
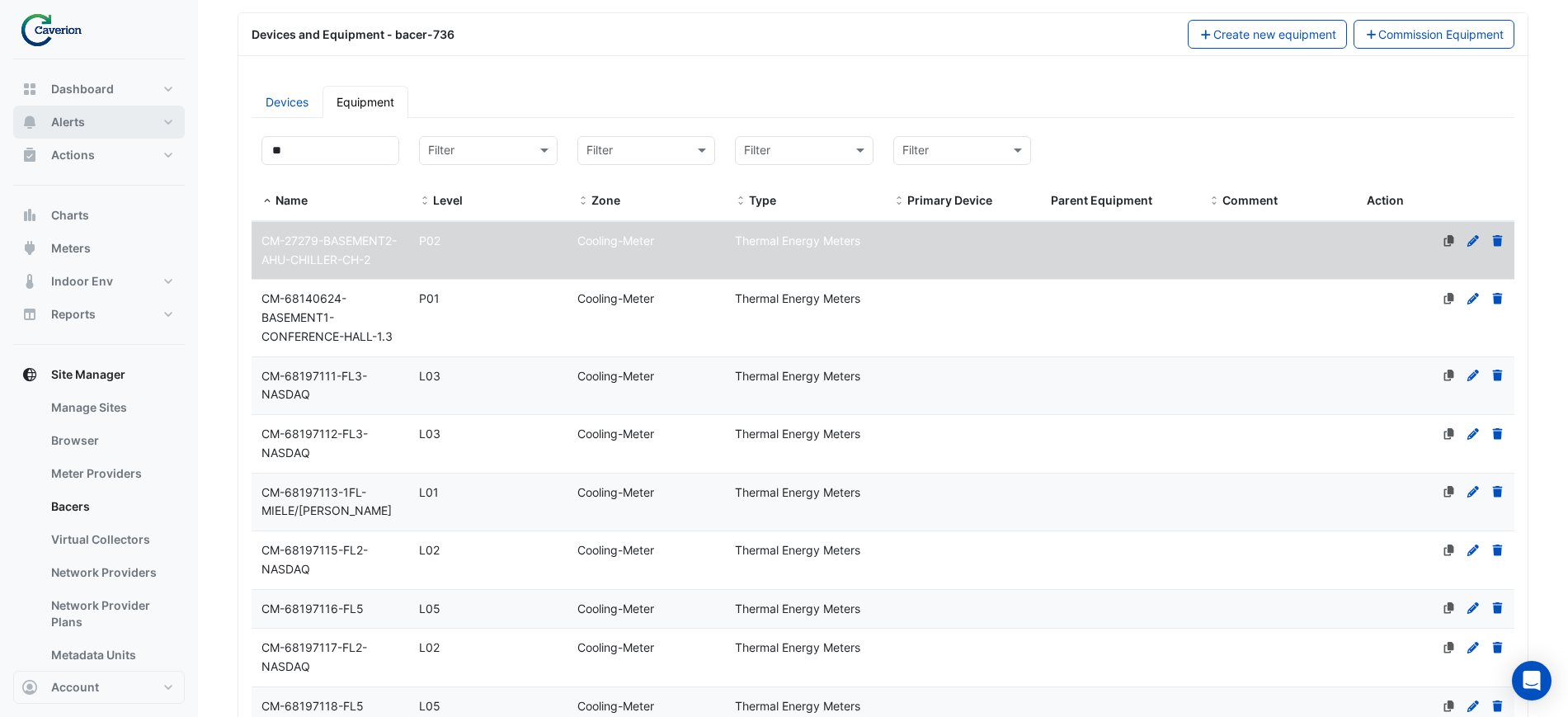
scroll to position [0, 0]
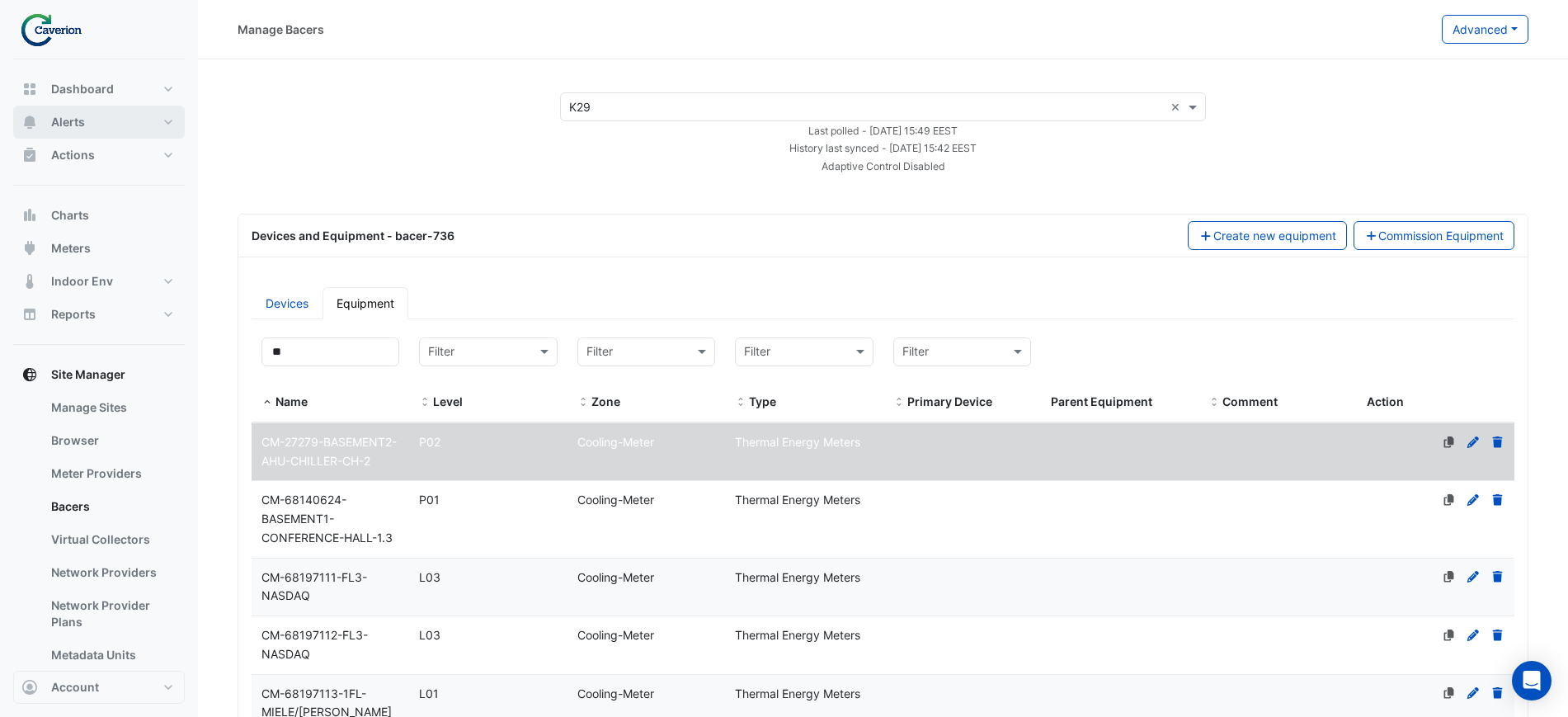
click at [120, 124] on button "Alerts" at bounding box center [99, 122] width 172 height 33
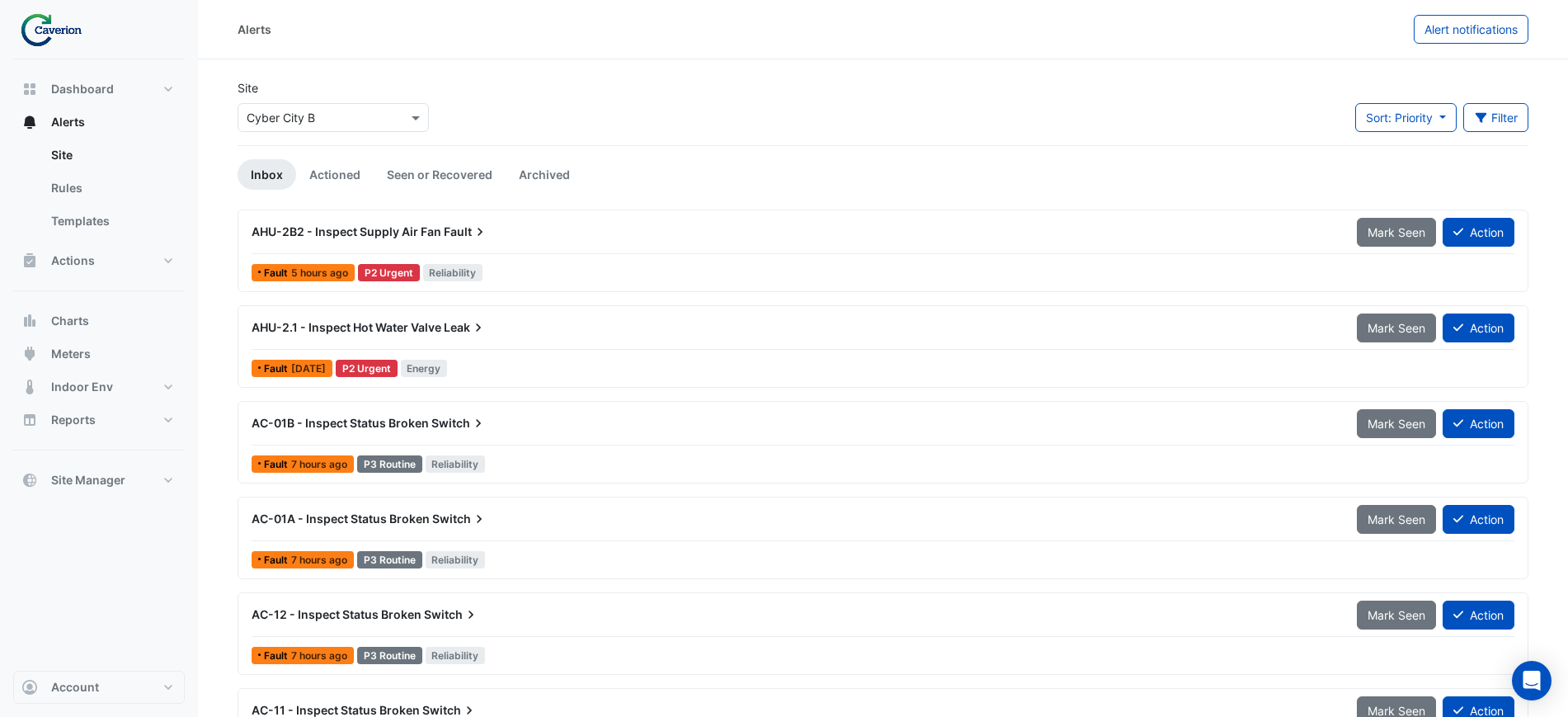
click at [361, 112] on input "text" at bounding box center [316, 119] width 140 height 17
click at [776, 94] on div "Site Select a Site × Cyber City B Cyber City B K29 Sort: Priority Priority Upda…" at bounding box center [883, 112] width 1310 height 66
click at [360, 230] on span "AHU-2B2 - Inspect Supply Air Fan" at bounding box center [346, 232] width 190 height 14
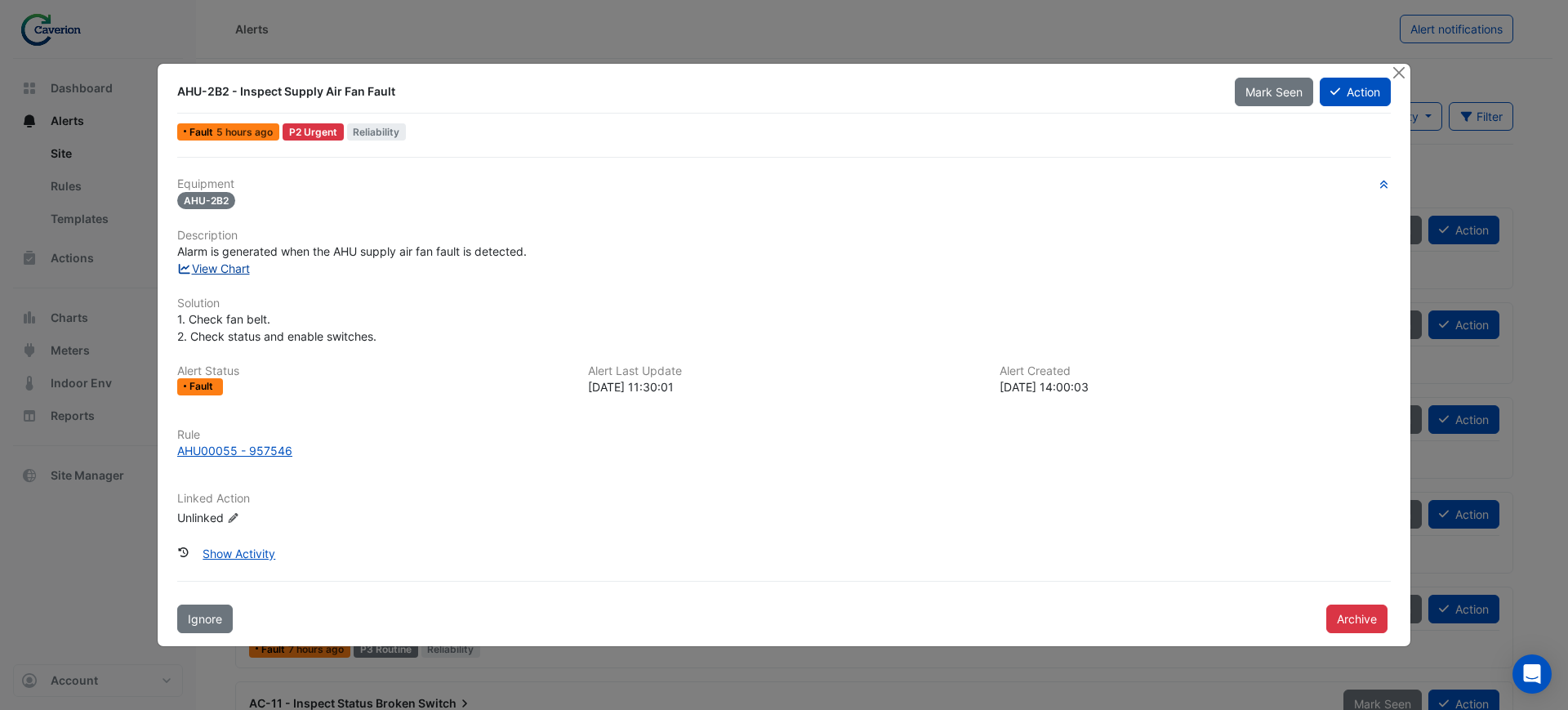
click at [228, 262] on link "View Chart" at bounding box center [214, 269] width 73 height 14
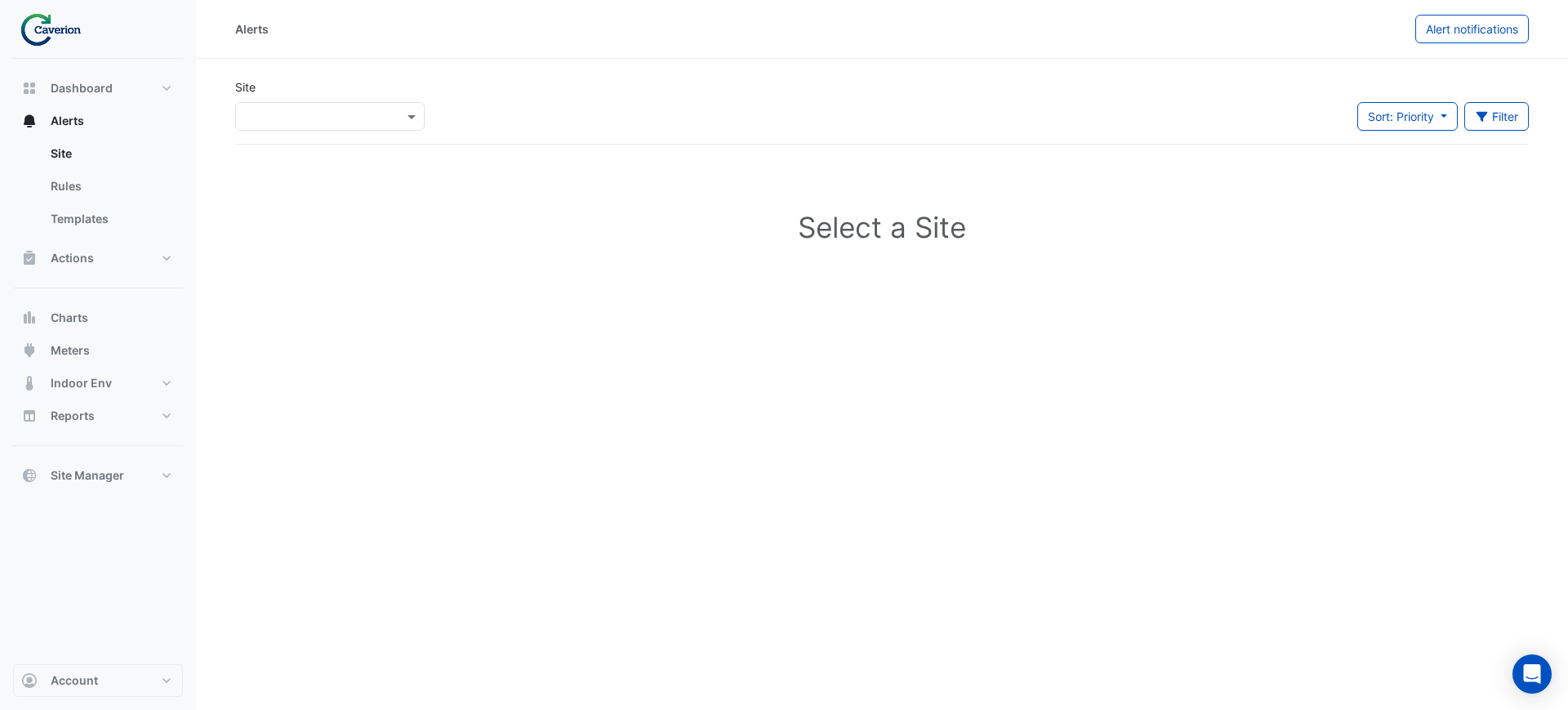
click at [364, 125] on div "Select a Site ×" at bounding box center [330, 117] width 189 height 29
click at [295, 185] on div "K29" at bounding box center [283, 175] width 94 height 24
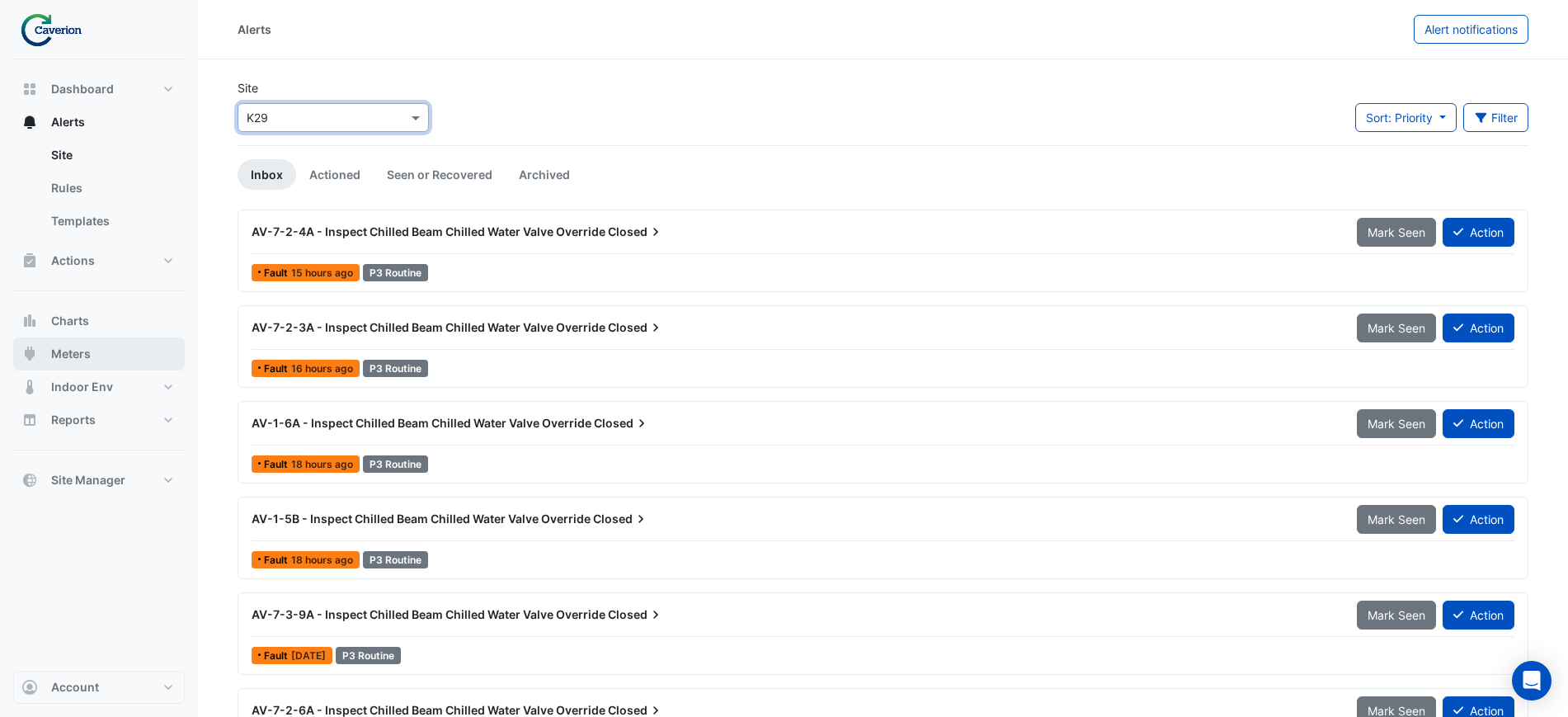
click at [91, 352] on button "Meters" at bounding box center [99, 354] width 172 height 33
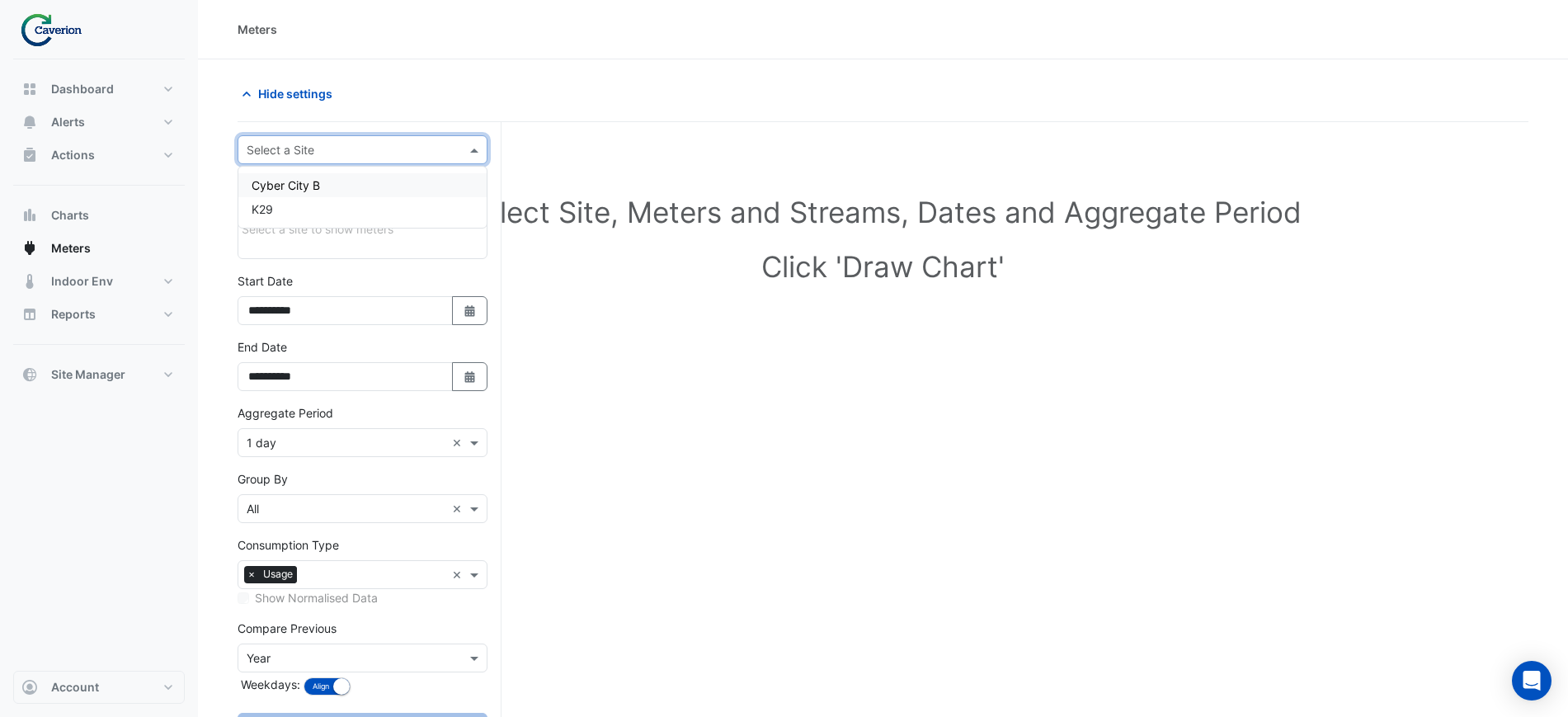
click at [299, 160] on div "Select a Site" at bounding box center [362, 150] width 250 height 29
click at [278, 208] on div "K29" at bounding box center [362, 208] width 248 height 24
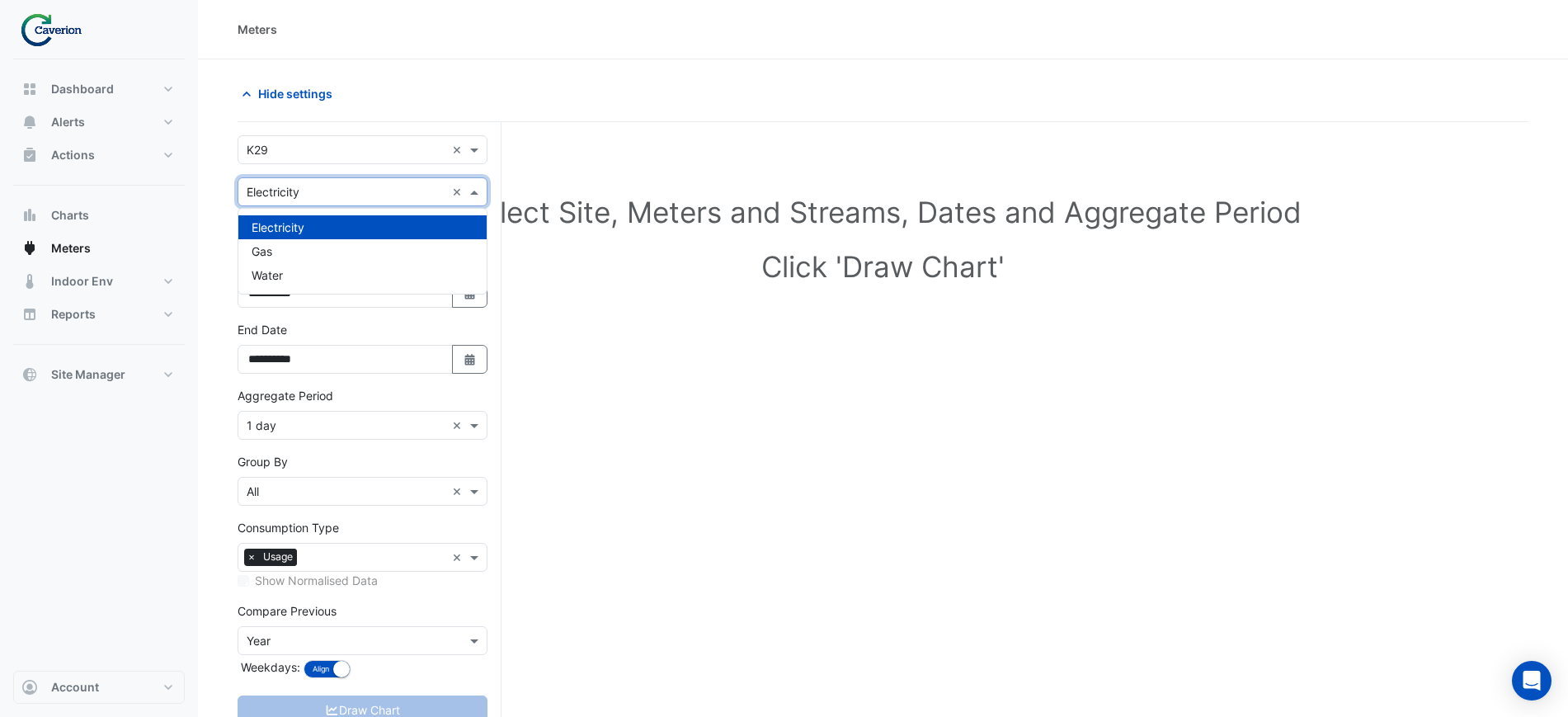
click at [287, 202] on div "Utility Type × Electricity ×" at bounding box center [362, 192] width 250 height 29
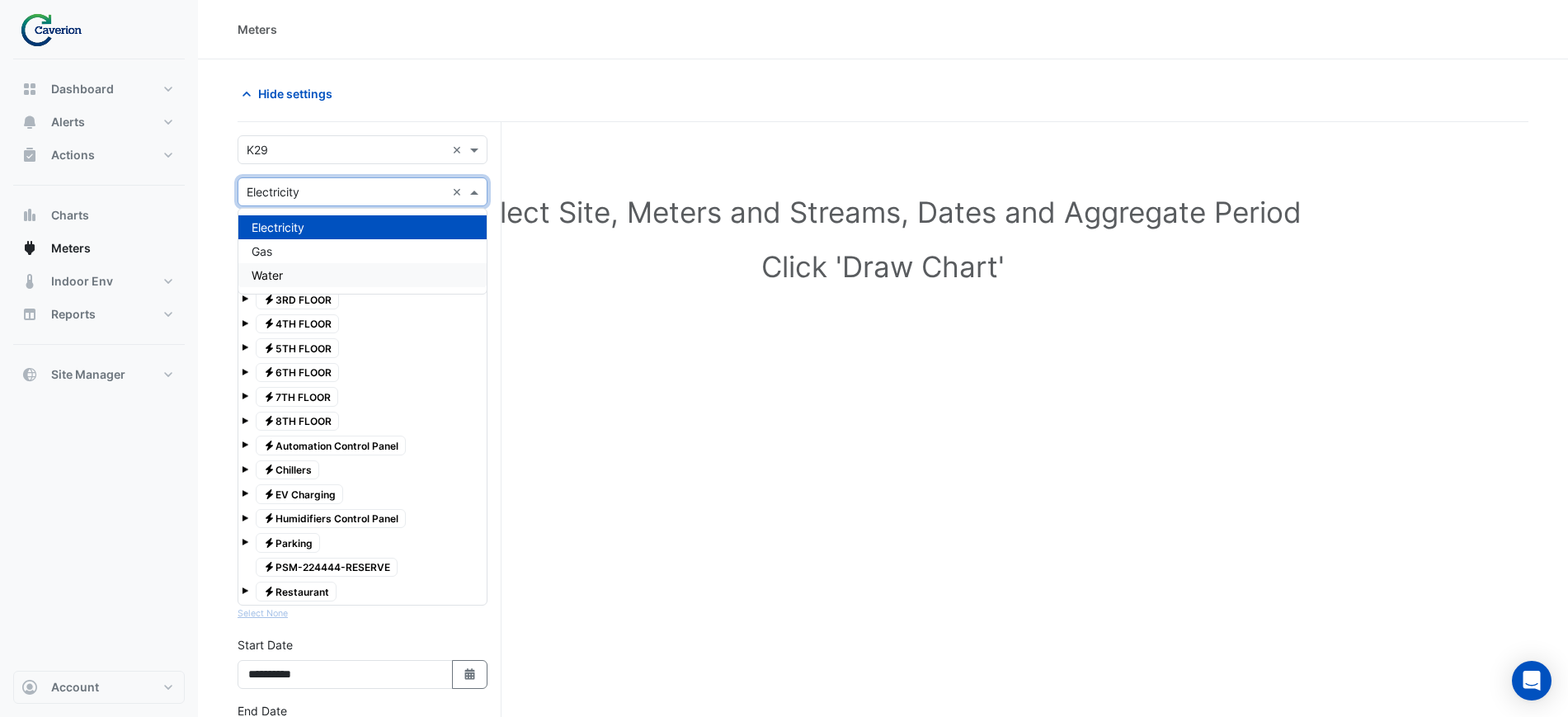
click at [217, 282] on section "Hide settings Select Site, Meters and Streams, Dates and Aggregate Period Click…" at bounding box center [883, 605] width 1370 height 1091
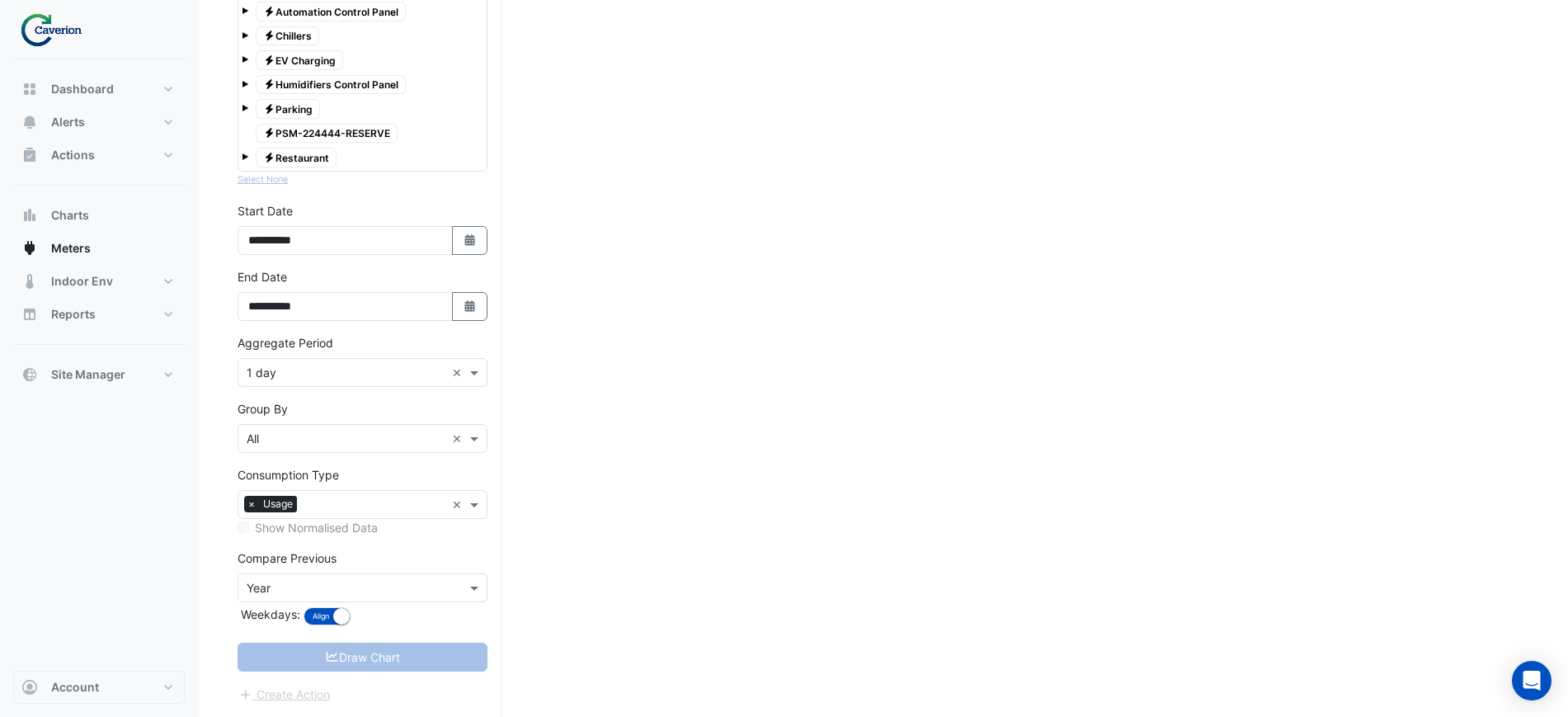
scroll to position [124, 0]
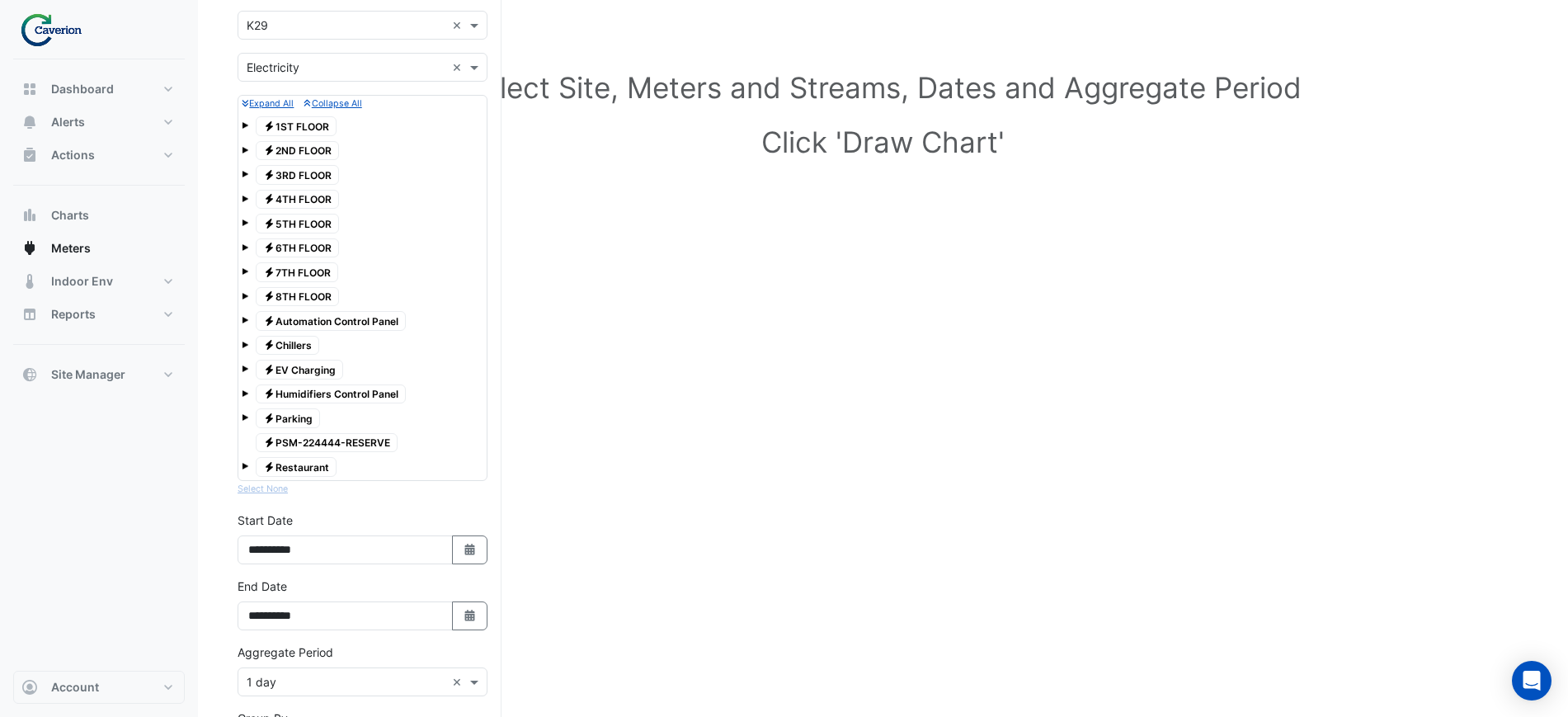
click at [245, 123] on span at bounding box center [244, 125] width 7 height 7
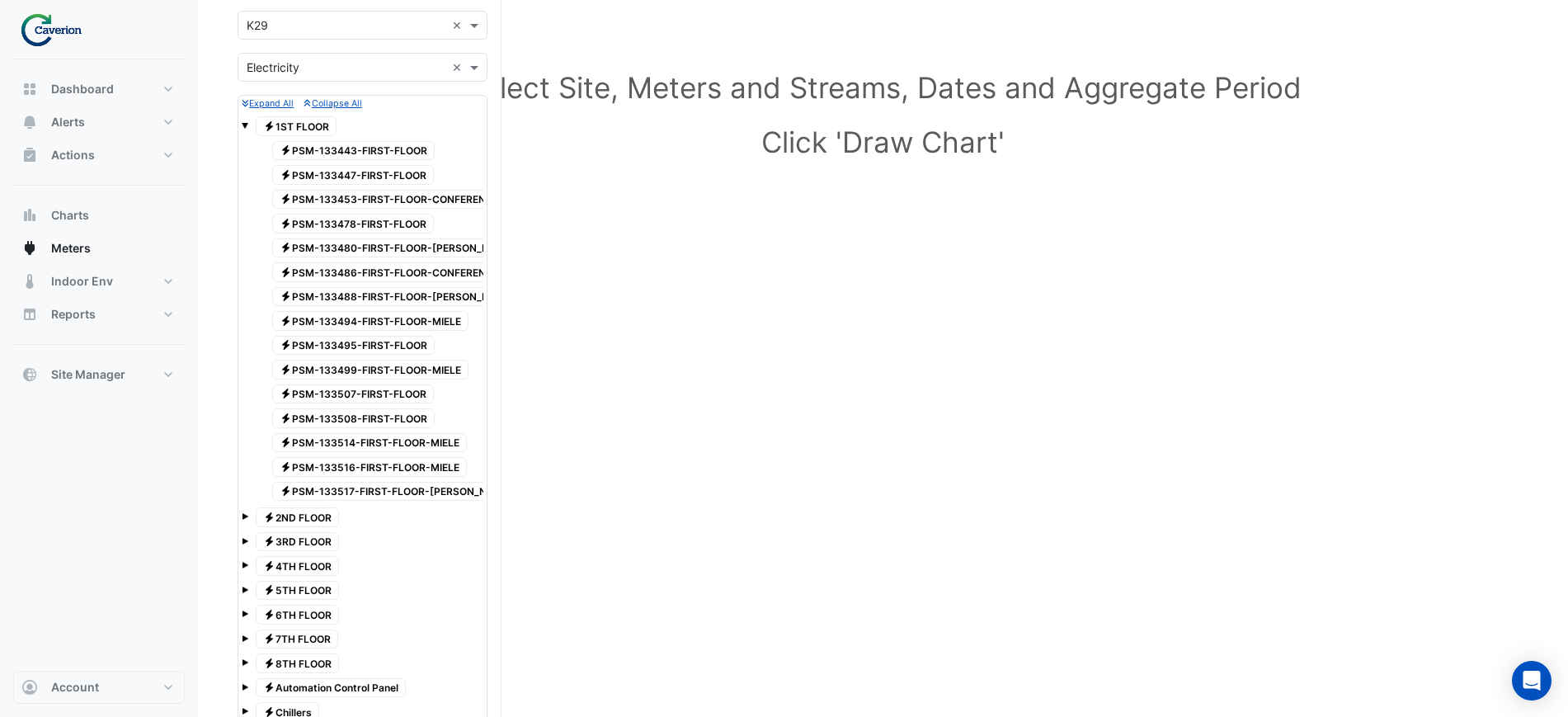
click at [247, 518] on div "Electricity 2ND FLOOR" at bounding box center [362, 517] width 241 height 23
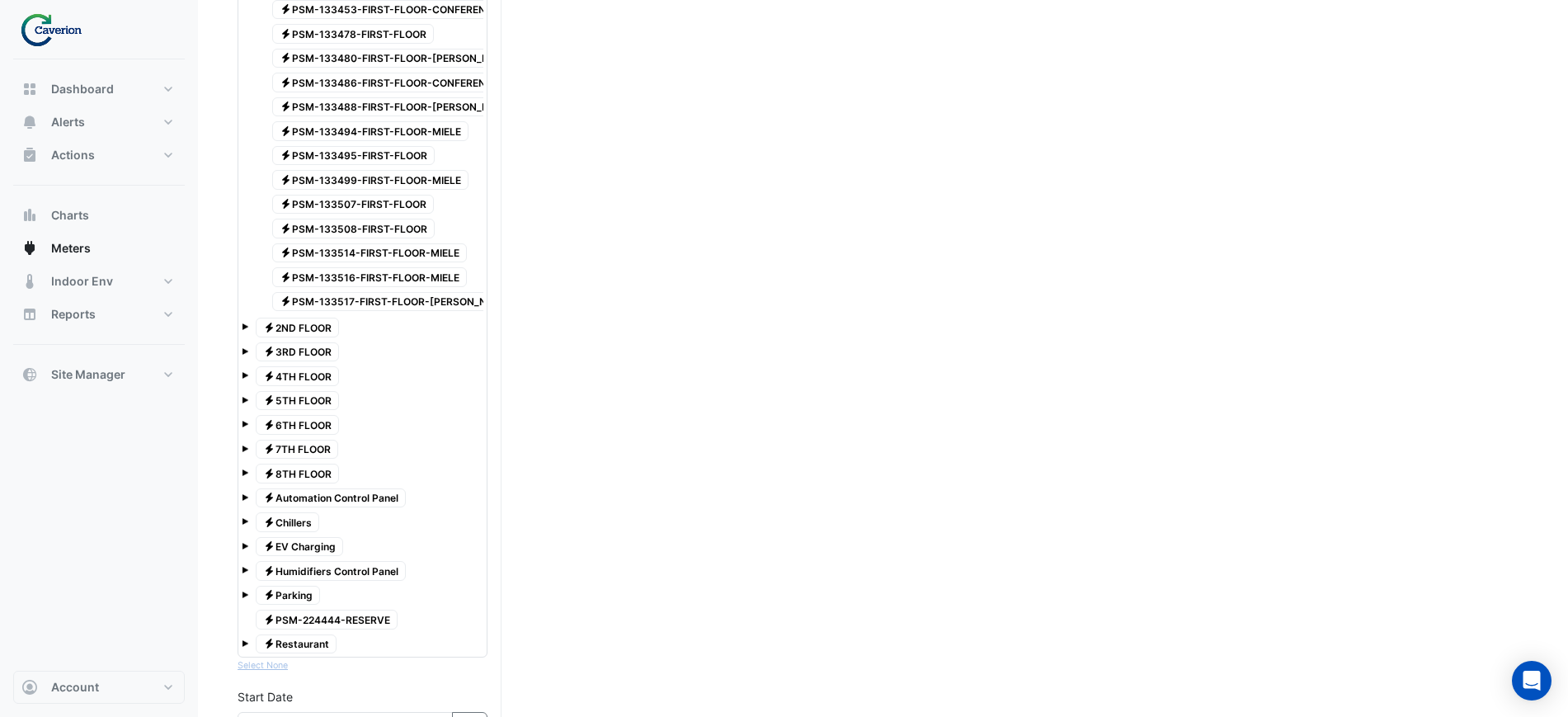
scroll to position [310, 0]
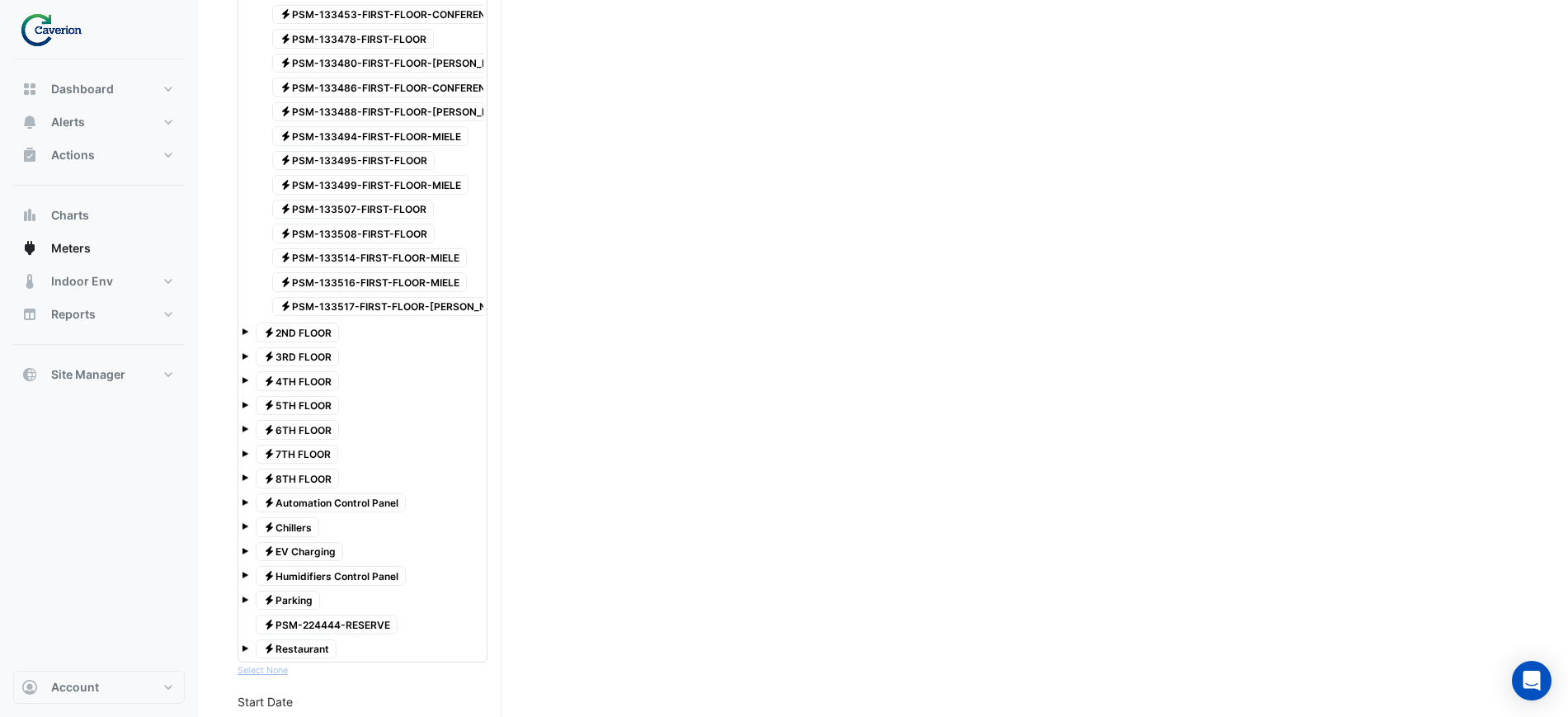
click at [245, 329] on span at bounding box center [244, 331] width 7 height 7
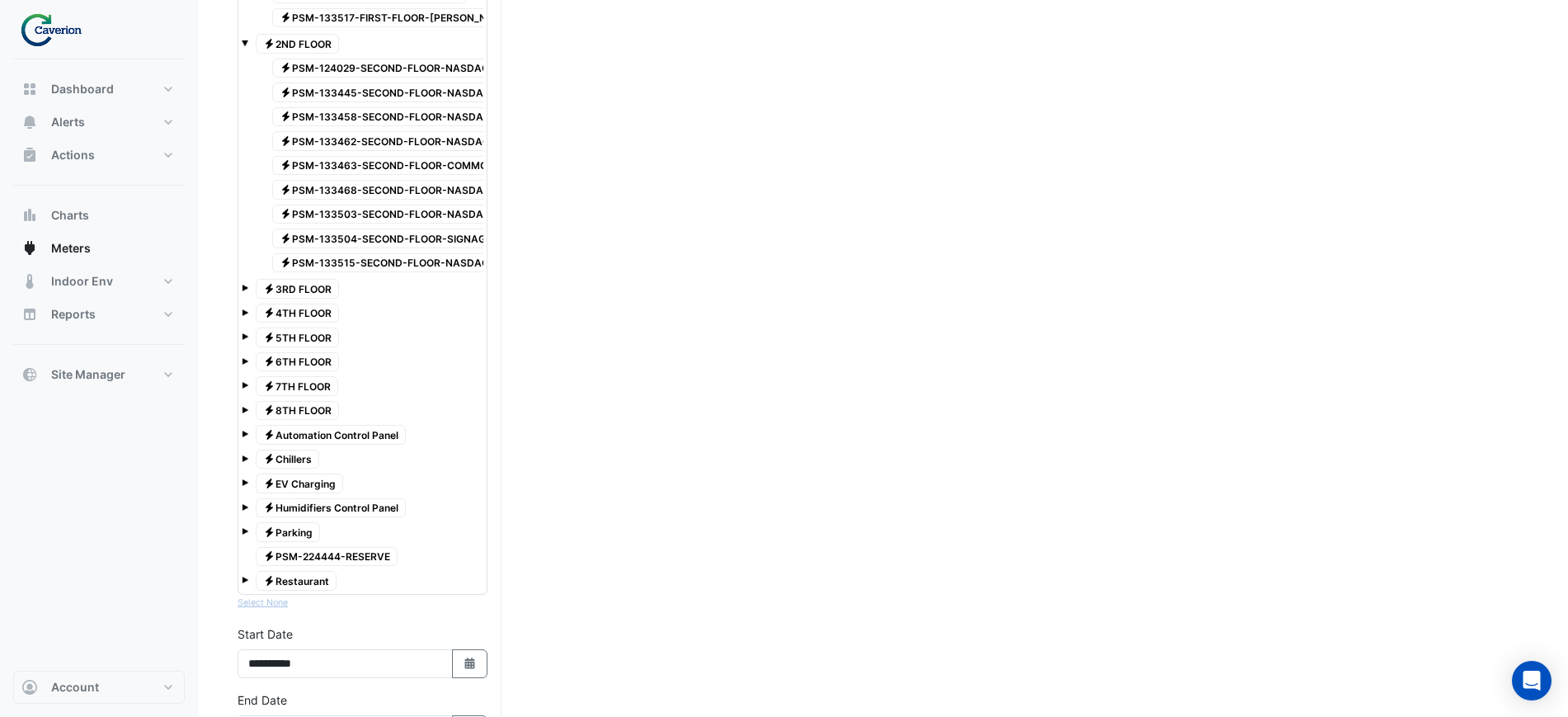
scroll to position [619, 0]
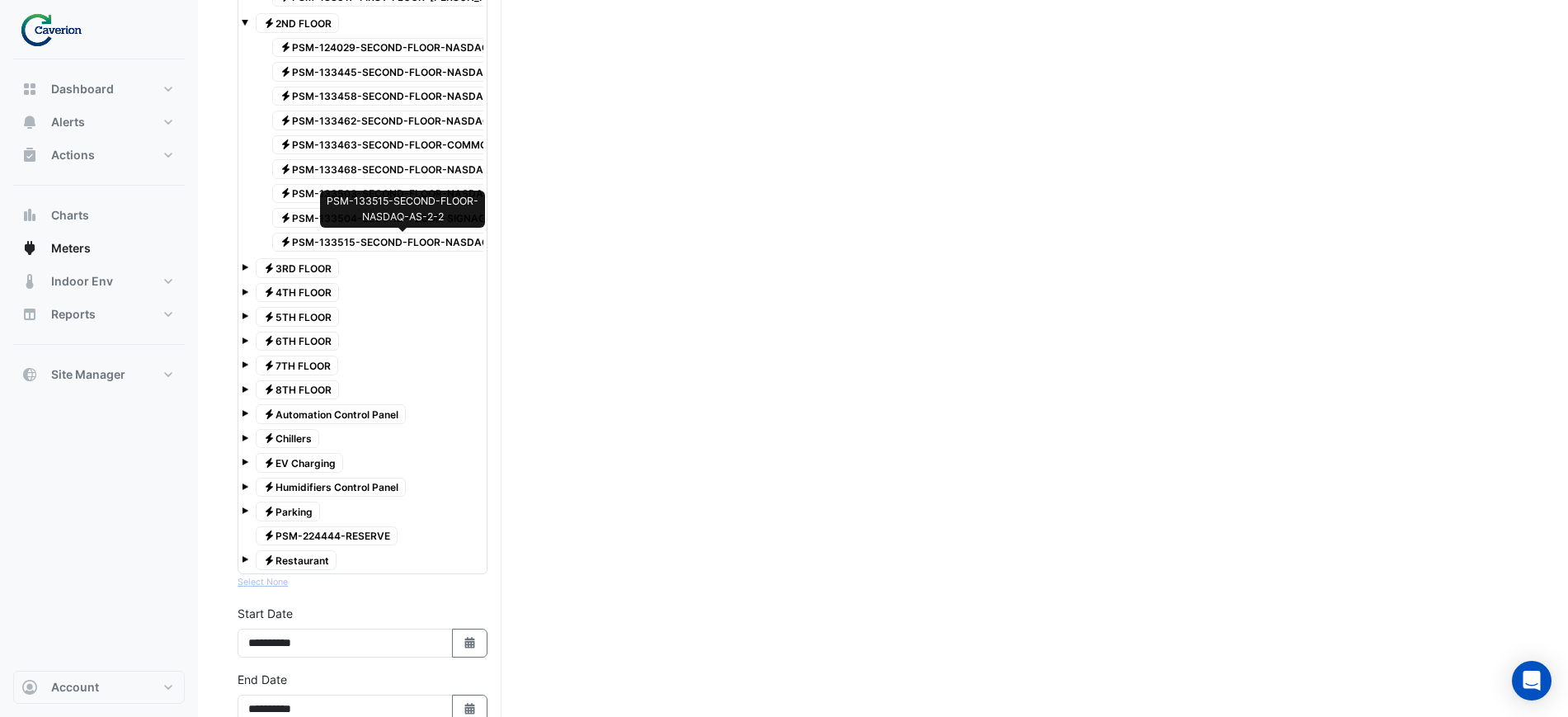
click at [375, 249] on span "Electricity PSM-133515-SECOND-FLOOR-NASDAQ-AS-2-2" at bounding box center [404, 242] width 264 height 20
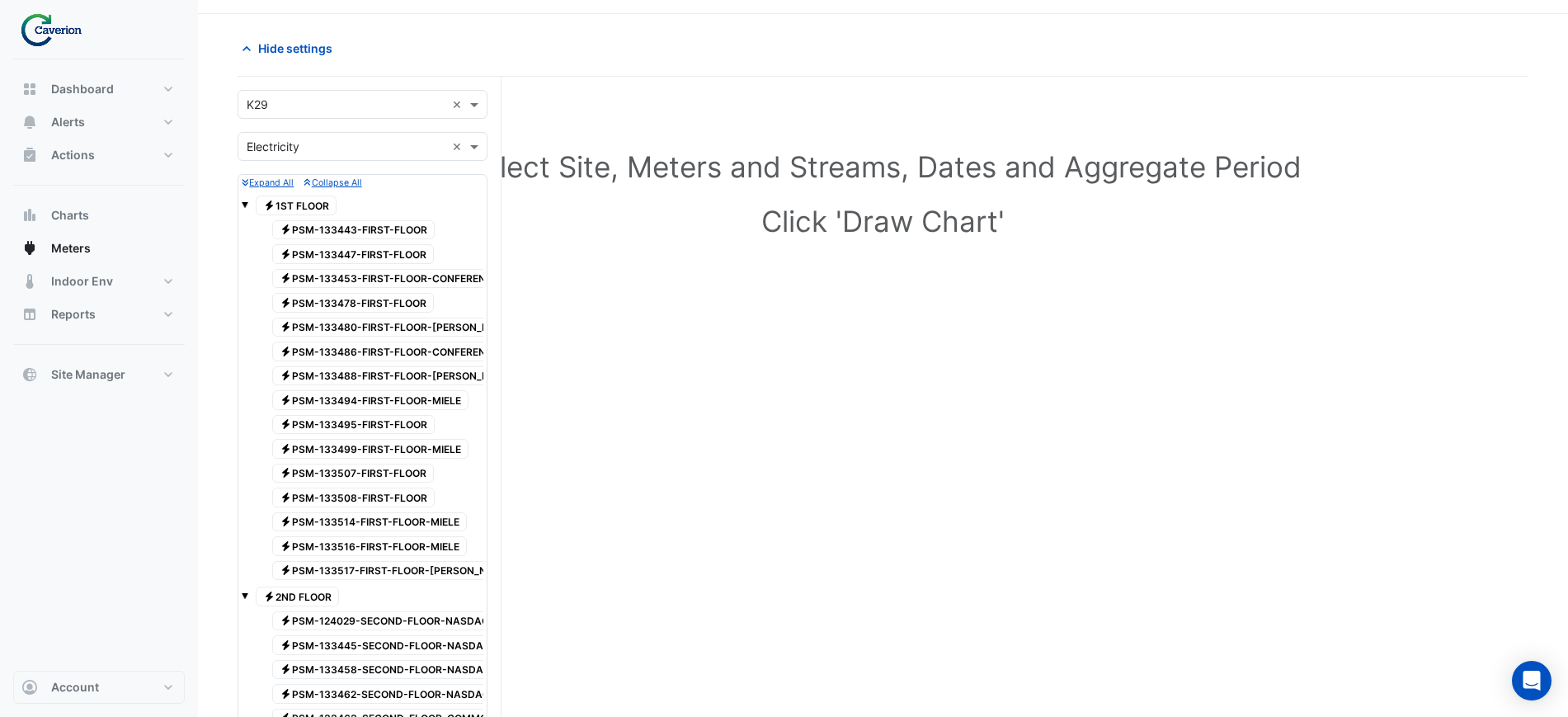
scroll to position [0, 0]
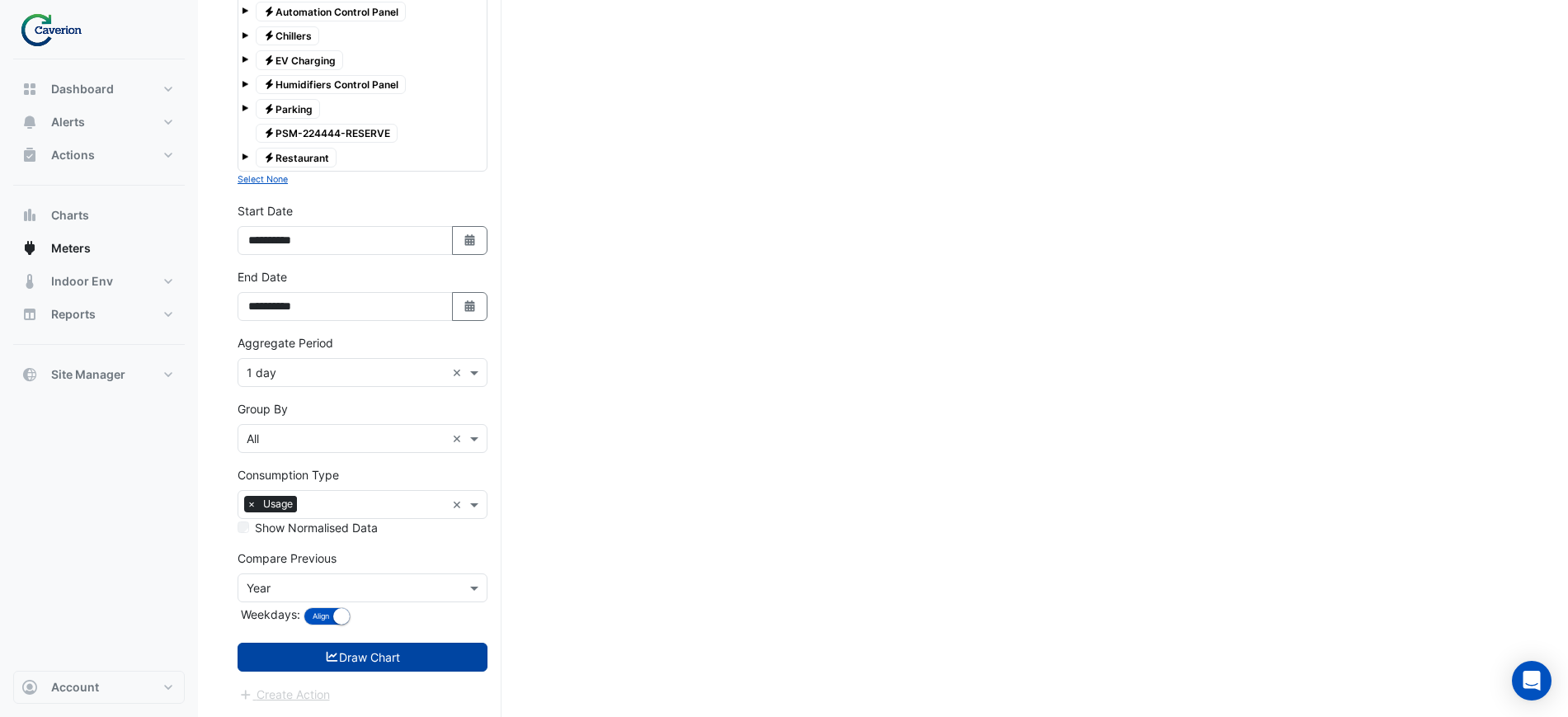
click at [392, 649] on button "Draw Chart" at bounding box center [362, 657] width 250 height 29
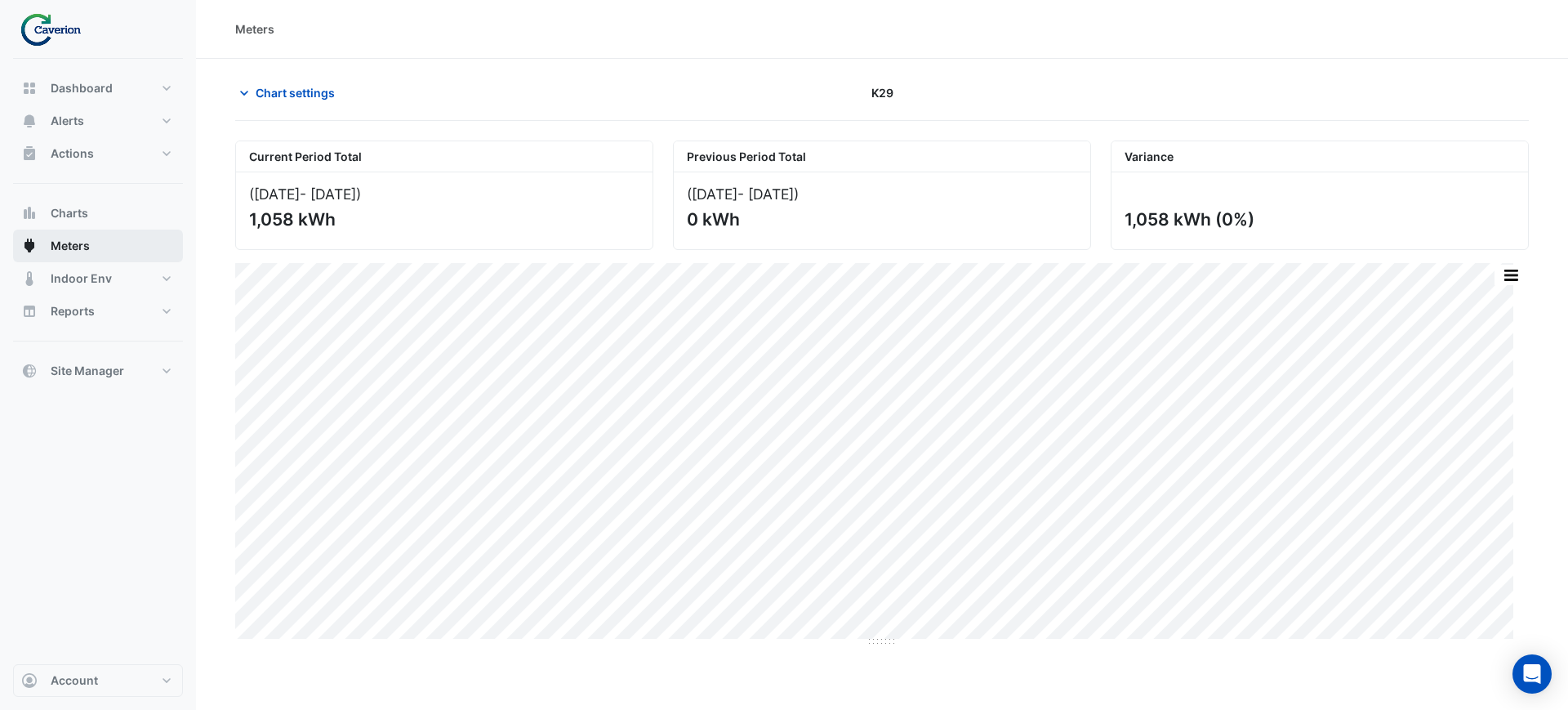
click at [99, 249] on button "Meters" at bounding box center [98, 246] width 170 height 32
click at [65, 230] on button "Meters" at bounding box center [98, 246] width 170 height 32
click at [75, 208] on span "Charts" at bounding box center [69, 213] width 37 height 16
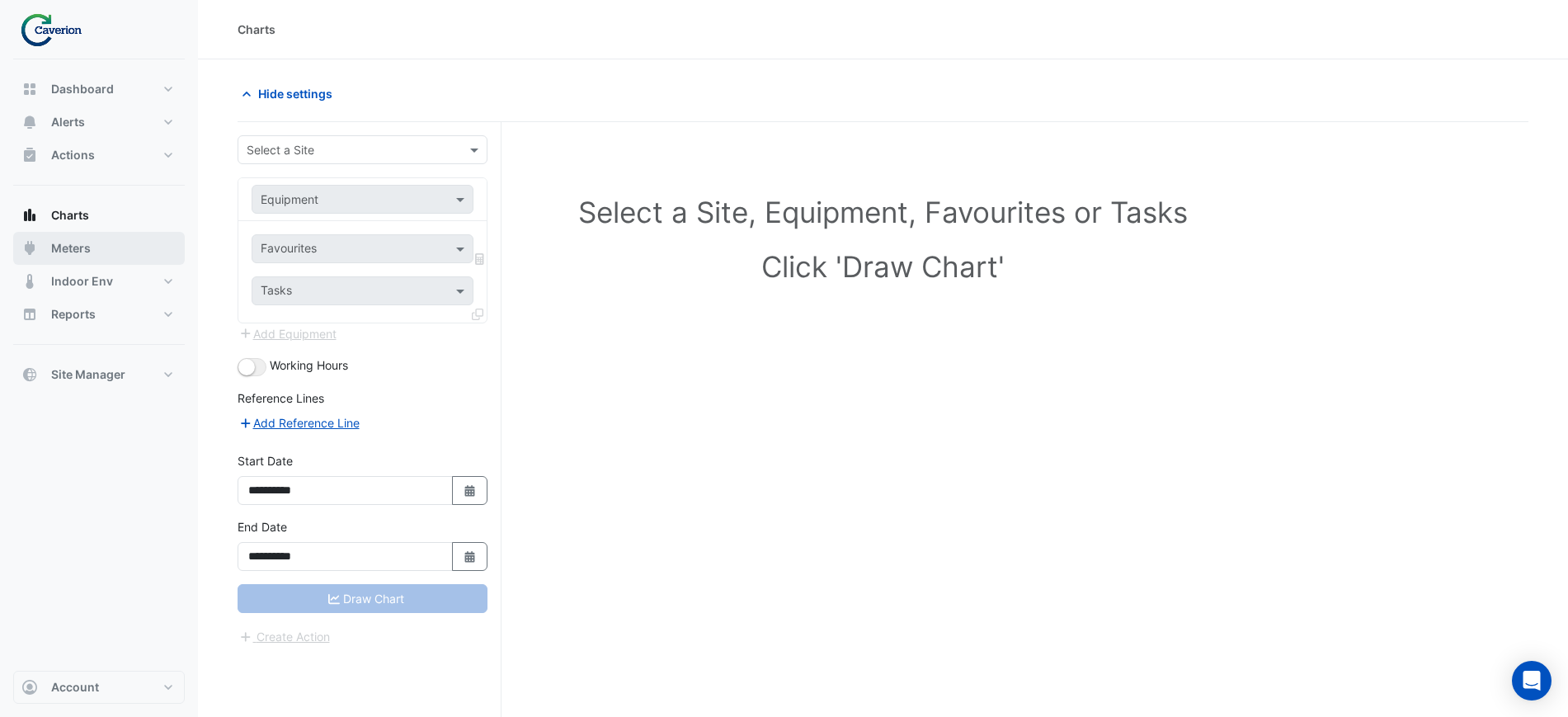
click at [60, 253] on span "Meters" at bounding box center [70, 248] width 40 height 16
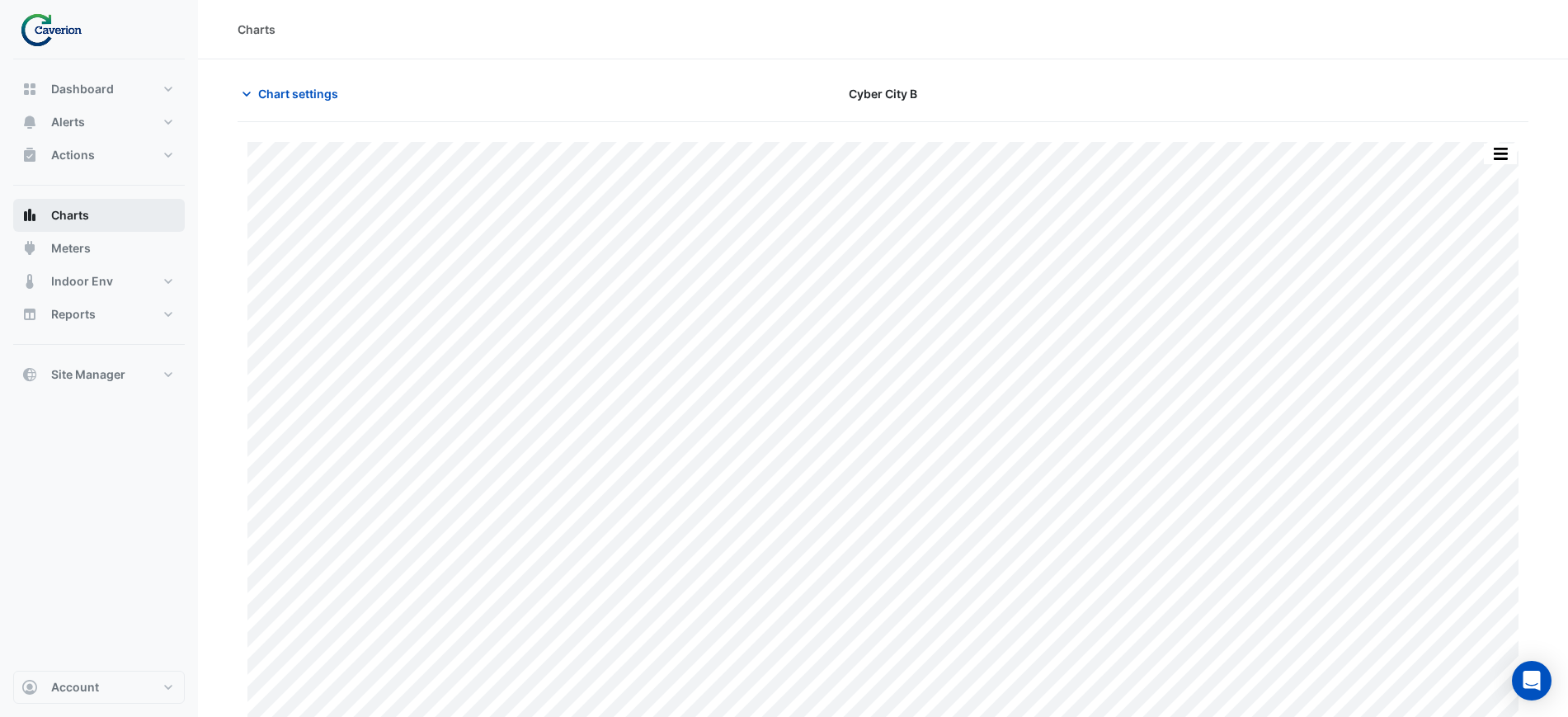
click at [66, 216] on span "Charts" at bounding box center [69, 215] width 38 height 16
click at [64, 230] on button "Charts" at bounding box center [99, 215] width 172 height 33
click at [84, 132] on button "Alerts" at bounding box center [99, 122] width 172 height 33
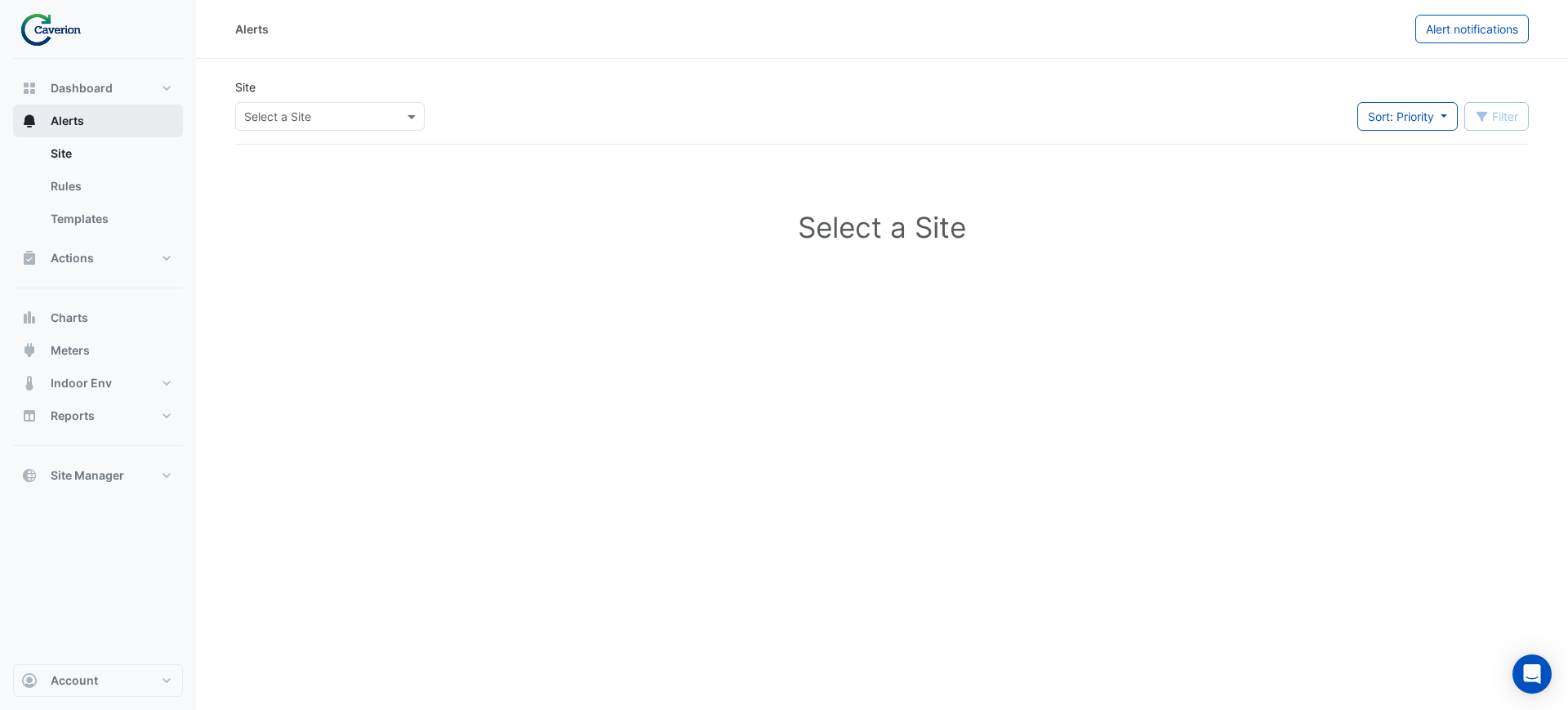
click at [93, 118] on button "Alerts" at bounding box center [98, 120] width 170 height 32
click at [298, 123] on input "text" at bounding box center [313, 118] width 139 height 17
click at [277, 185] on div "K29" at bounding box center [283, 175] width 94 height 24
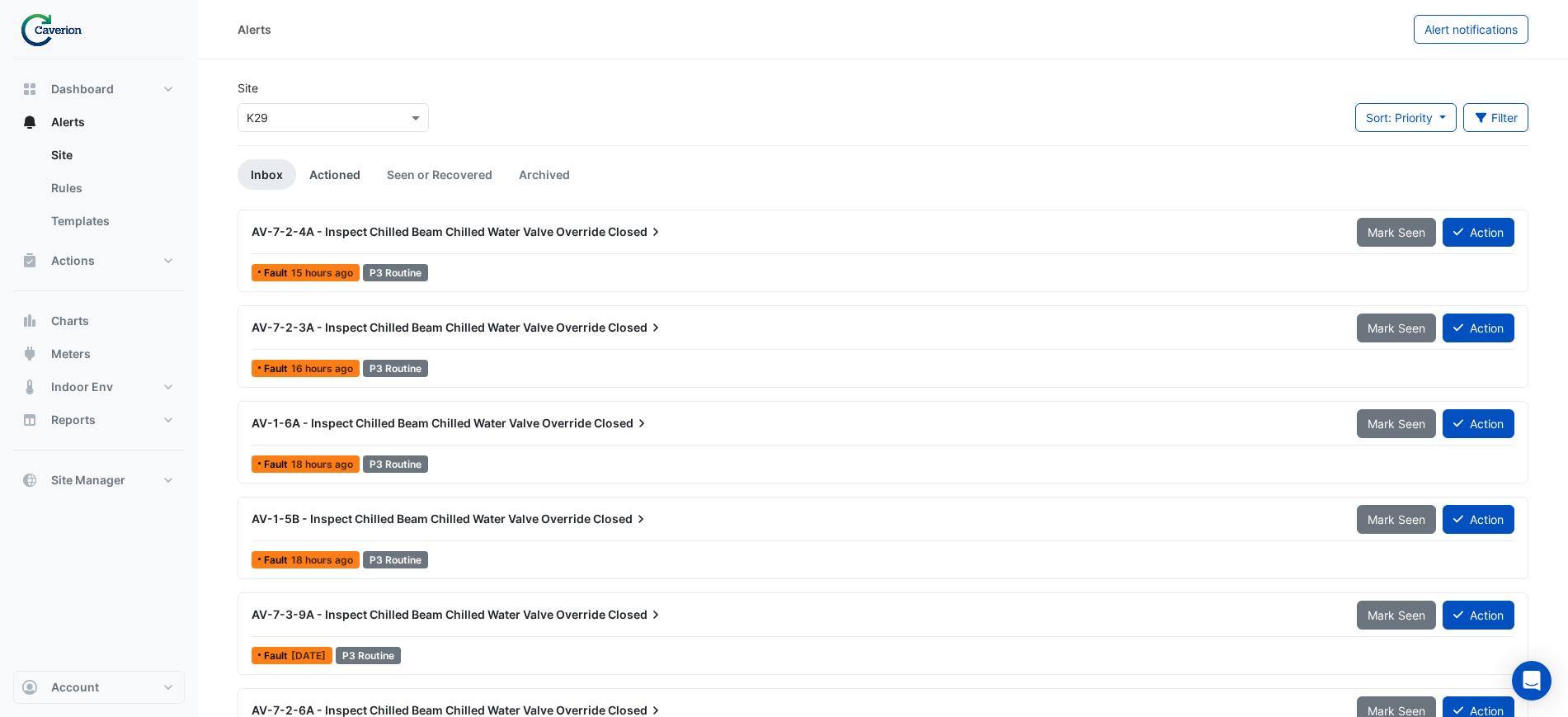
click at [343, 188] on link "Actioned" at bounding box center [335, 175] width 77 height 31
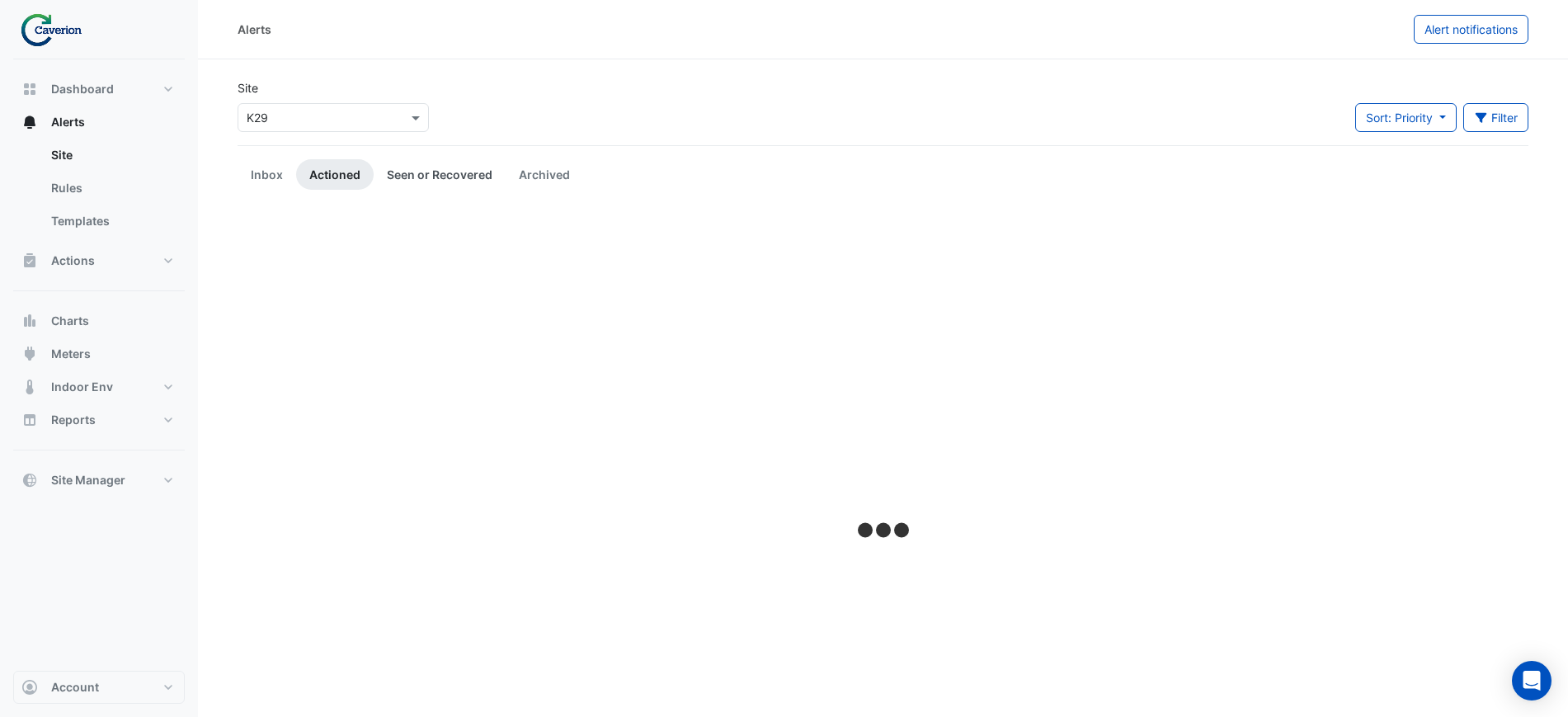
click at [443, 178] on link "Seen or Recovered" at bounding box center [439, 175] width 132 height 31
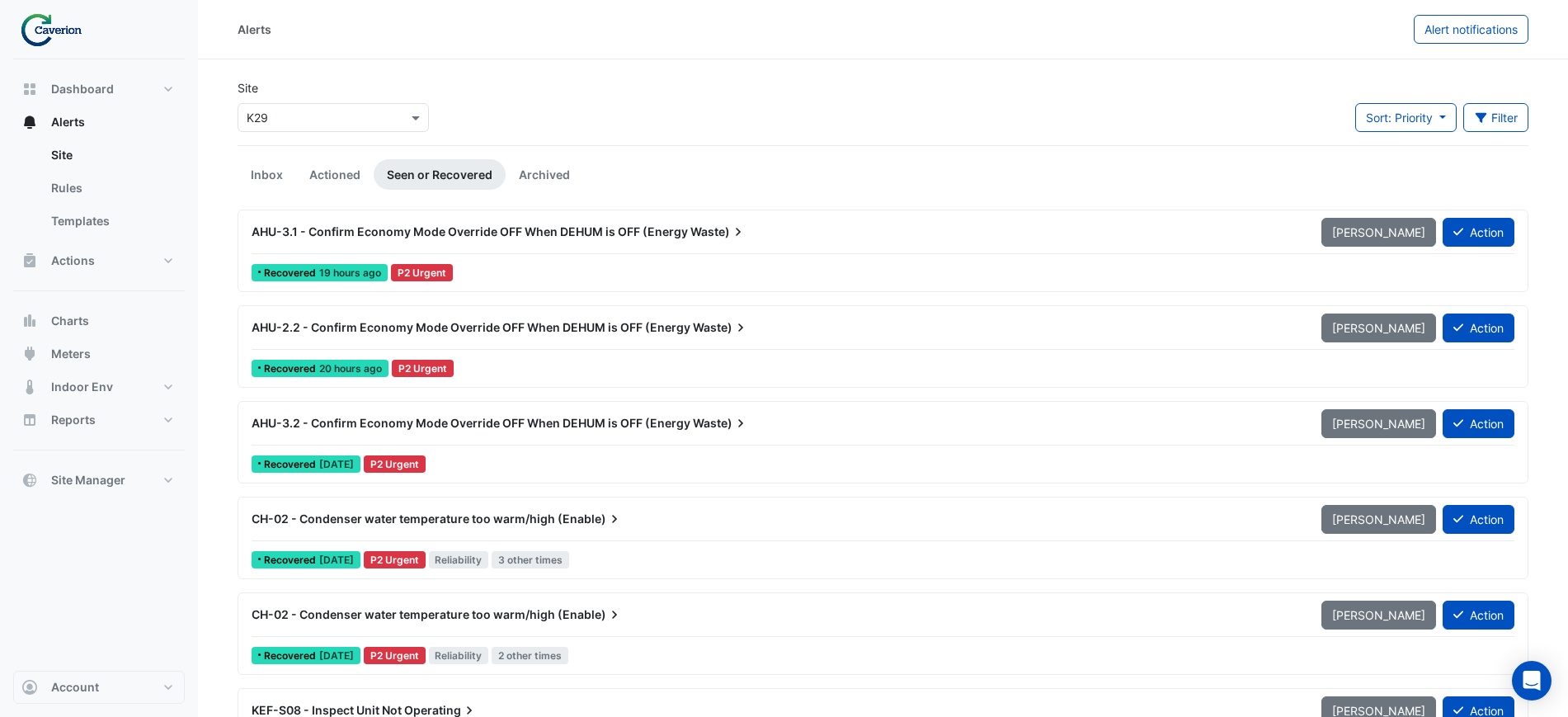
click at [344, 266] on span "19 hours ago" at bounding box center [350, 272] width 62 height 13
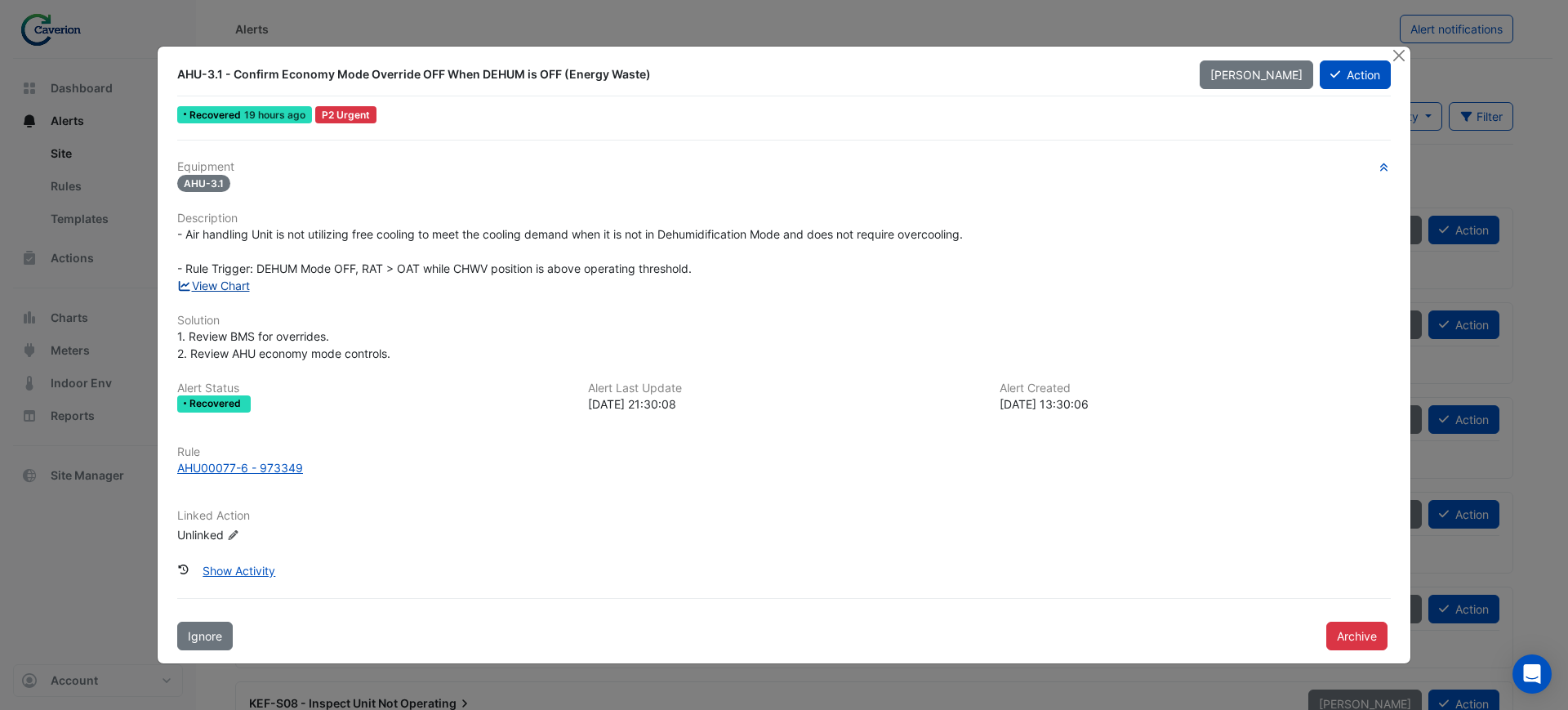
click at [204, 289] on link "View Chart" at bounding box center [214, 286] width 73 height 14
click at [81, 476] on ngb-modal-window "AHU-3.1 - Confirm Economy Mode Override OFF When DEHUM is OFF (Energy Waste) Ma…" at bounding box center [784, 355] width 1568 height 710
click at [1392, 50] on button "Close" at bounding box center [1399, 55] width 17 height 17
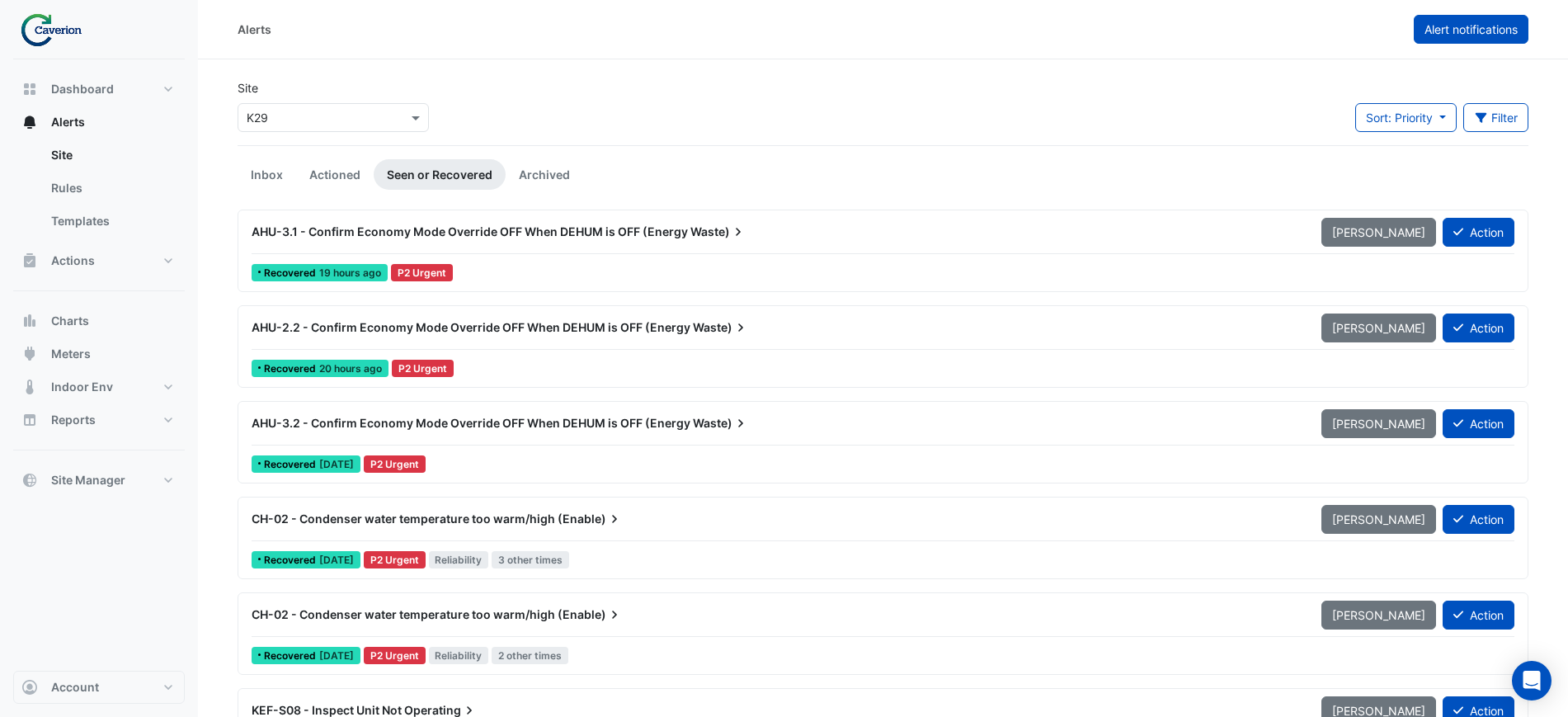
click at [1494, 28] on span "Alert notifications" at bounding box center [1471, 29] width 94 height 14
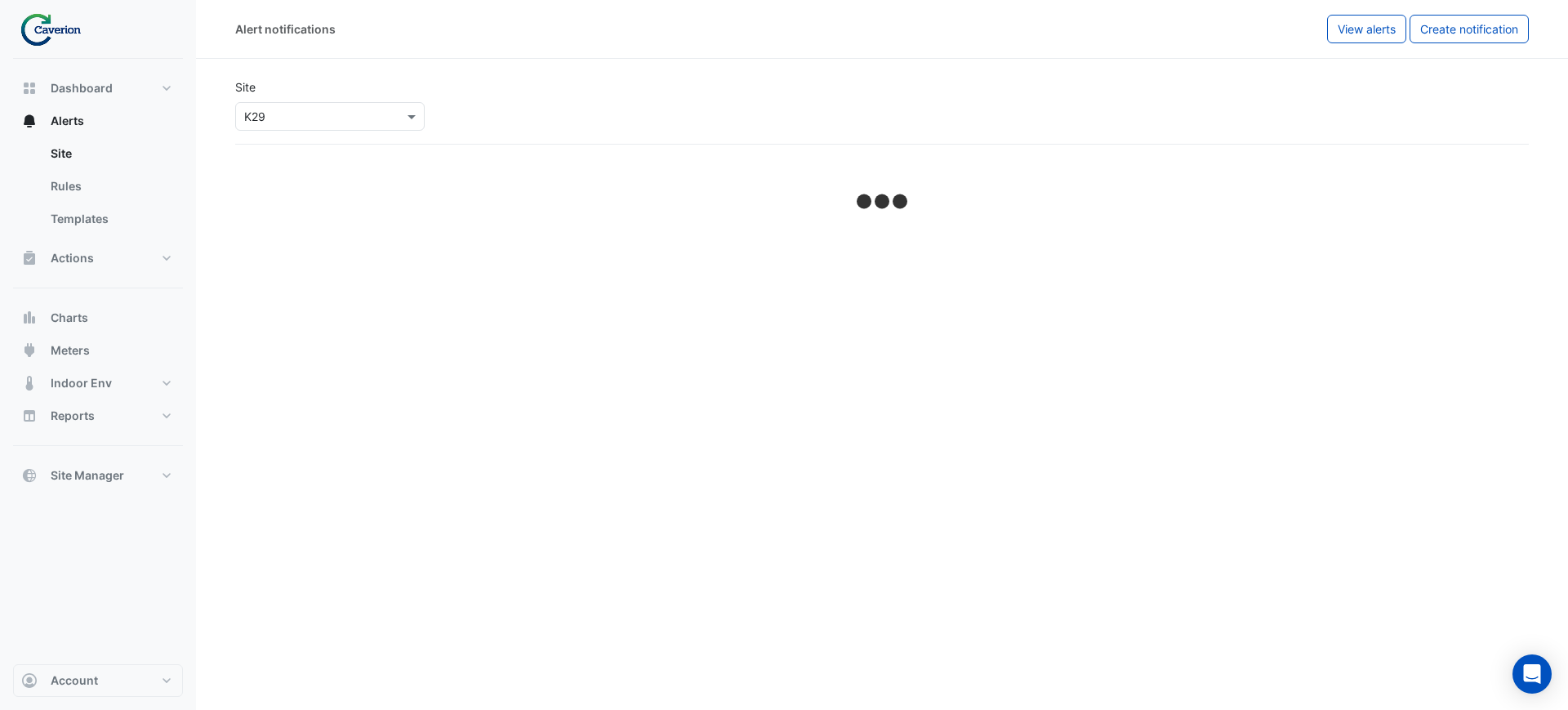
select select "******"
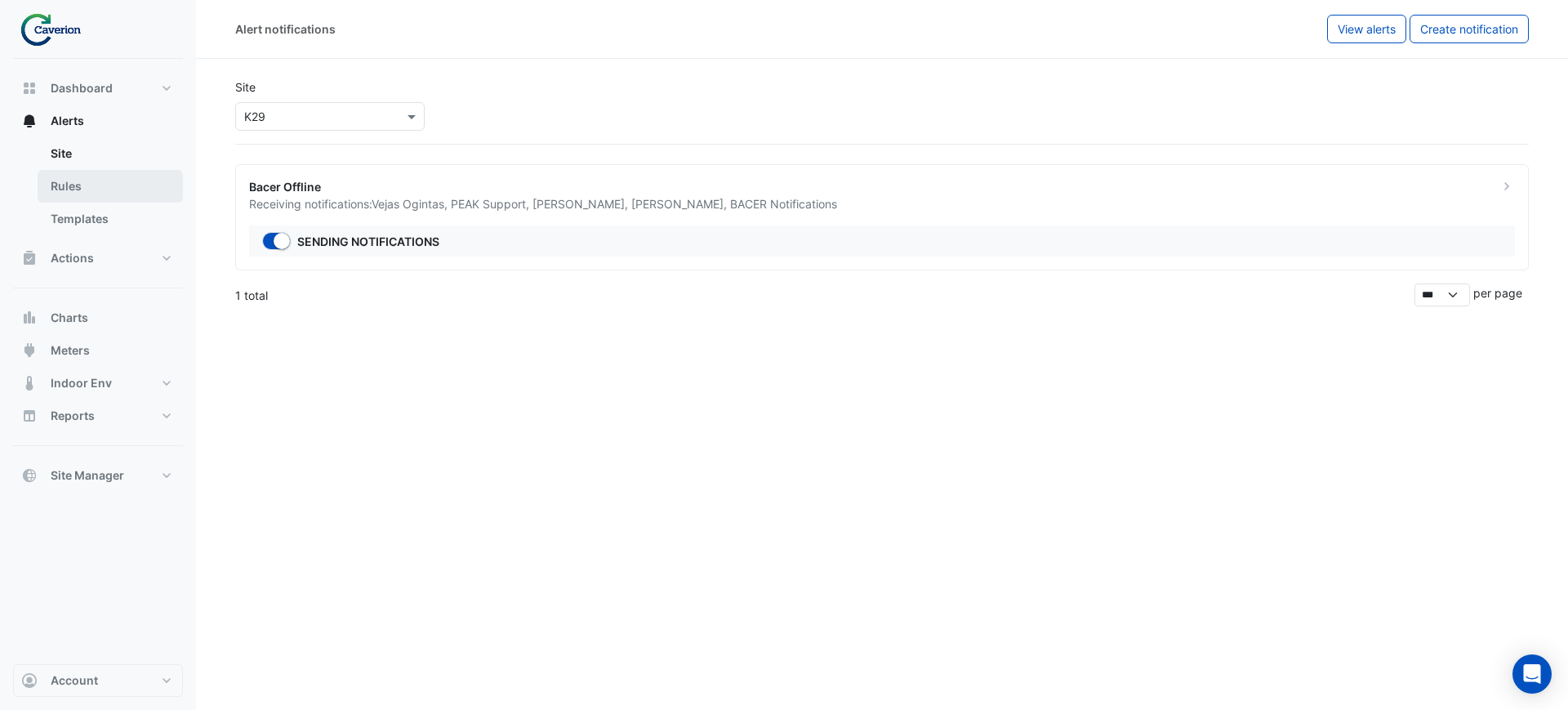
click at [81, 191] on link "Rules" at bounding box center [110, 186] width 145 height 32
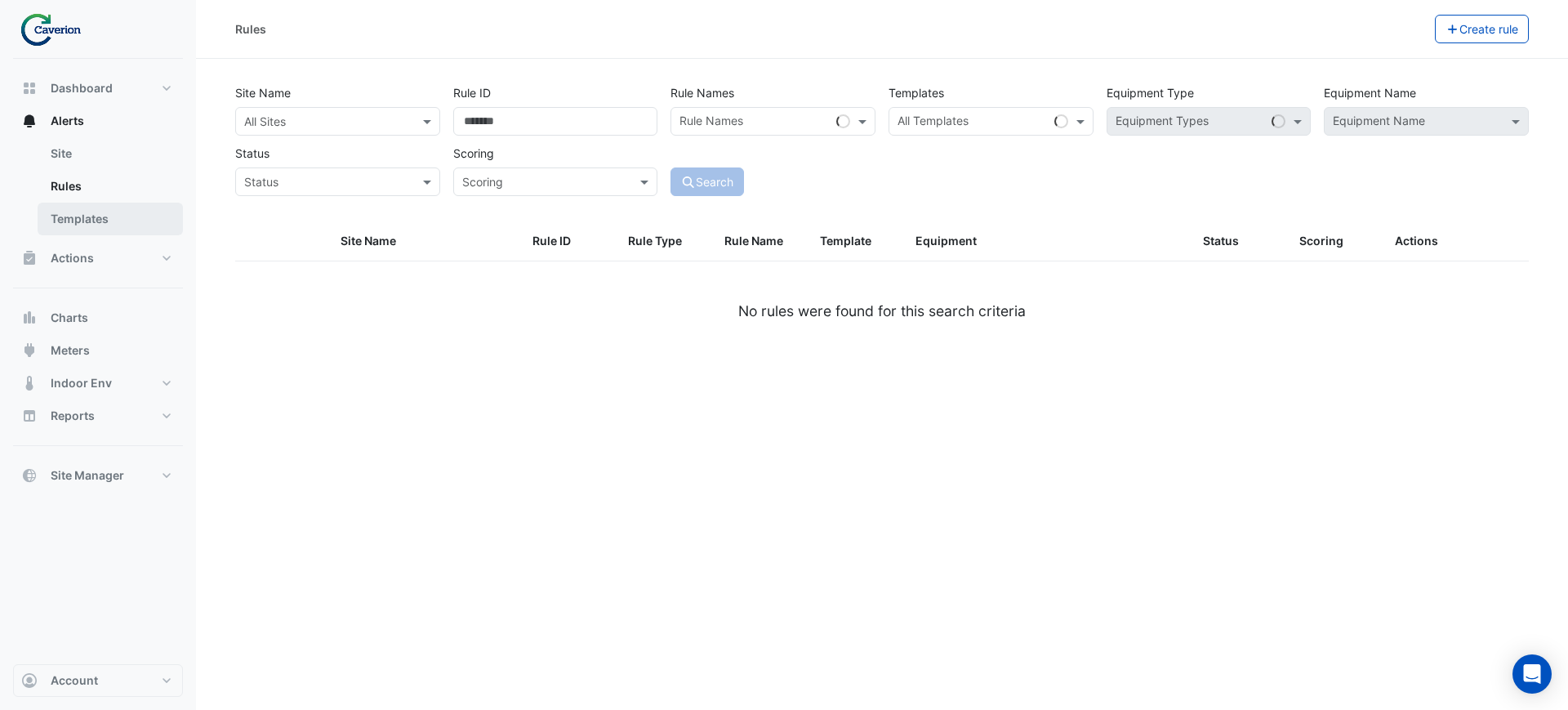
click at [79, 225] on link "Templates" at bounding box center [110, 219] width 145 height 32
select select
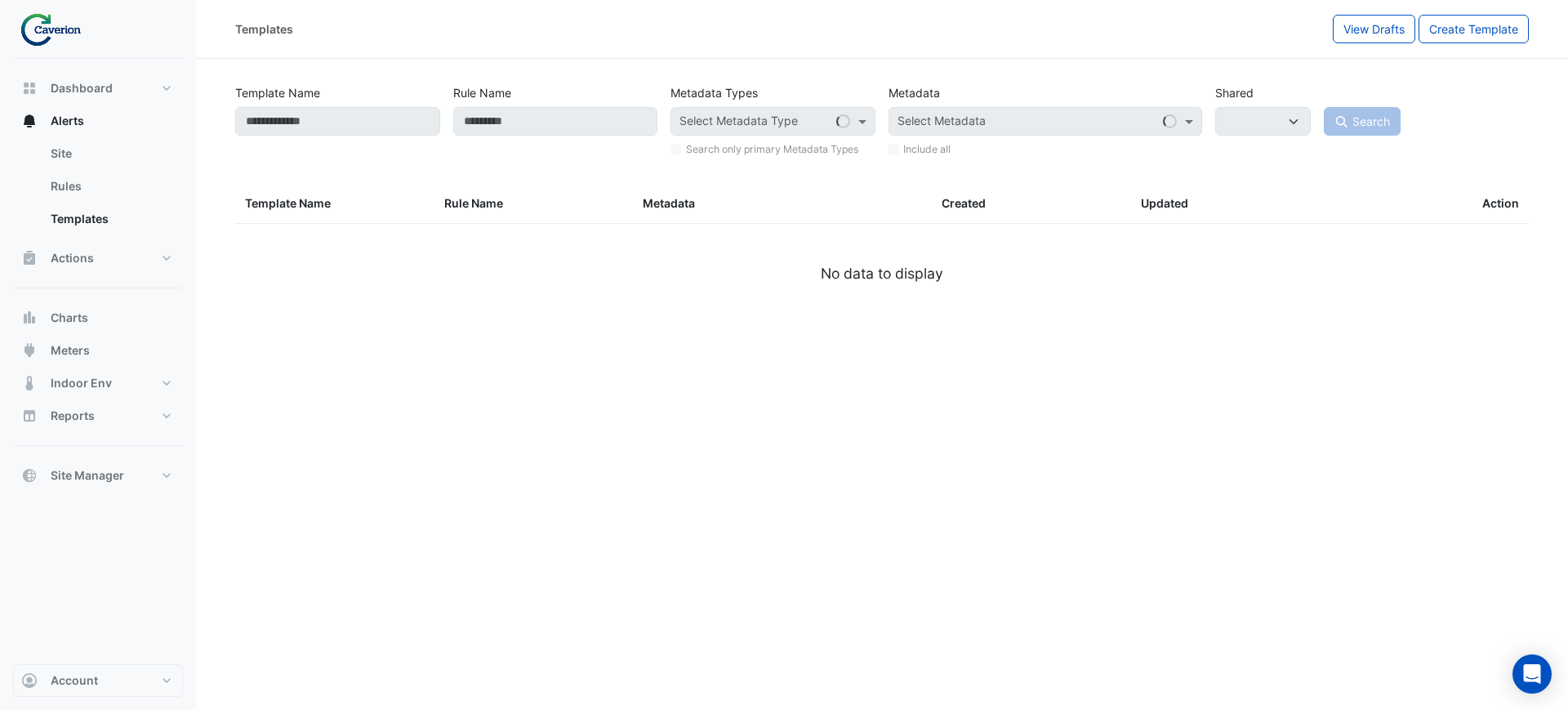
click at [71, 279] on div "Actions Site Manager" at bounding box center [98, 265] width 170 height 47
click at [75, 273] on button "Actions" at bounding box center [98, 258] width 170 height 32
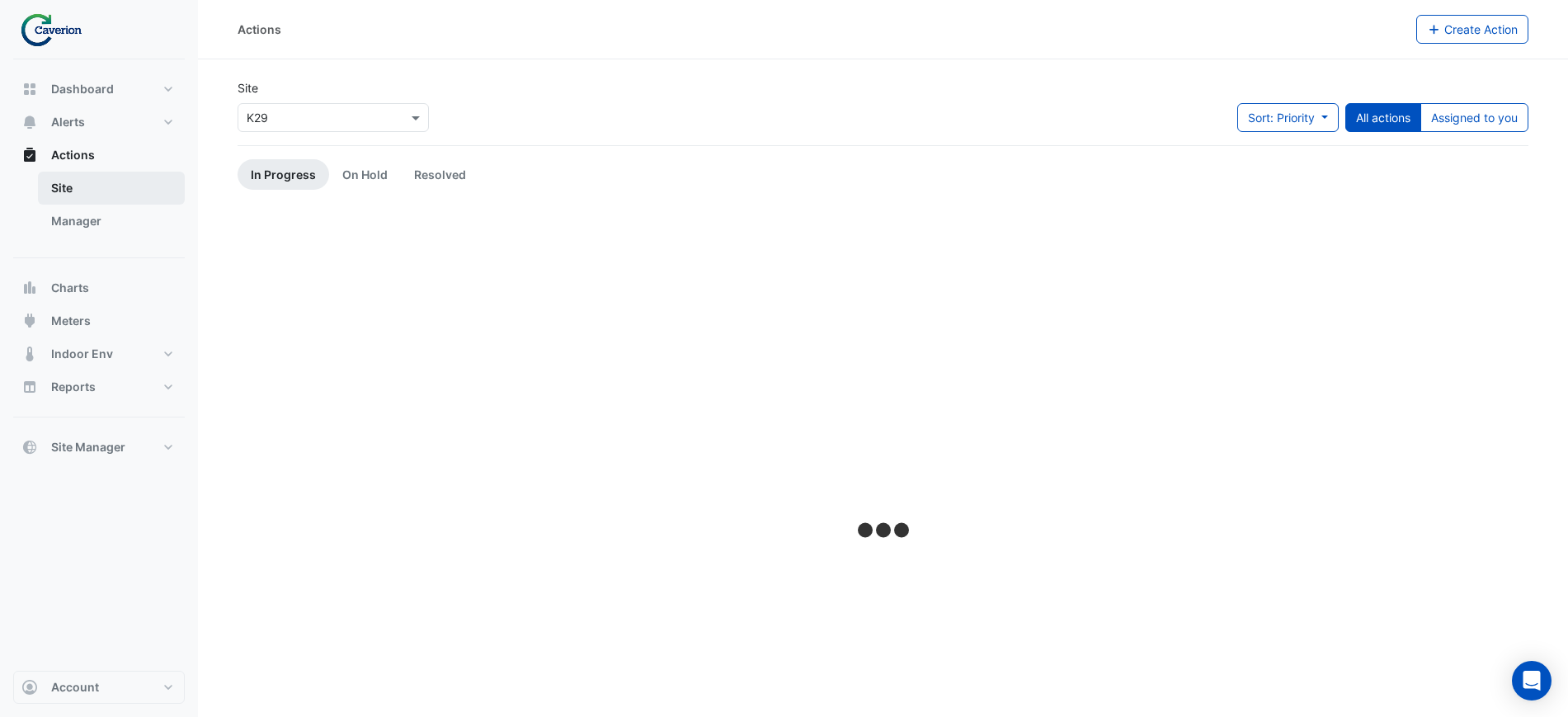
click at [78, 265] on div "Dashboard Portfolio Ratings Performance Alerts Site Rules Templates Actions Sit…" at bounding box center [99, 267] width 172 height 391
click at [78, 227] on link "Manager" at bounding box center [111, 221] width 147 height 33
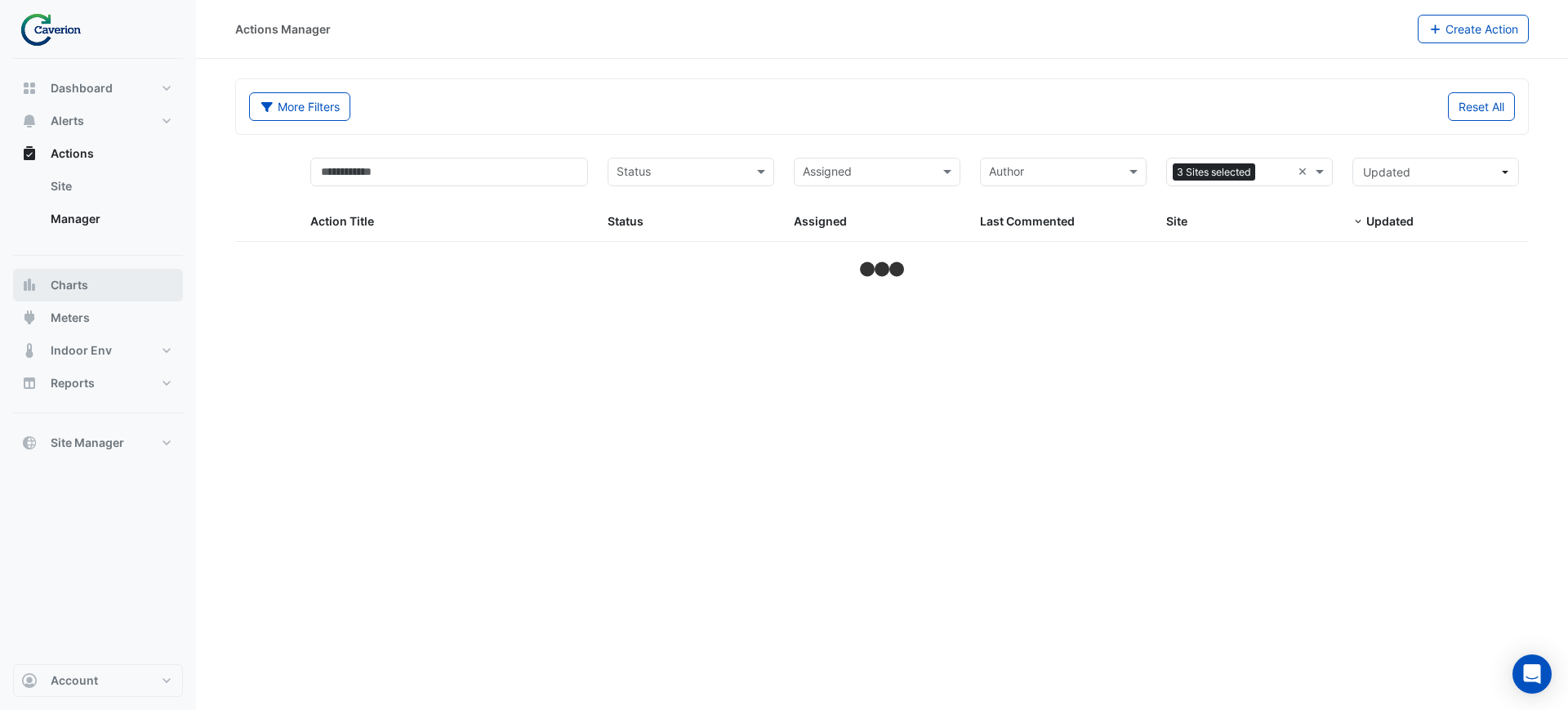
select select "***"
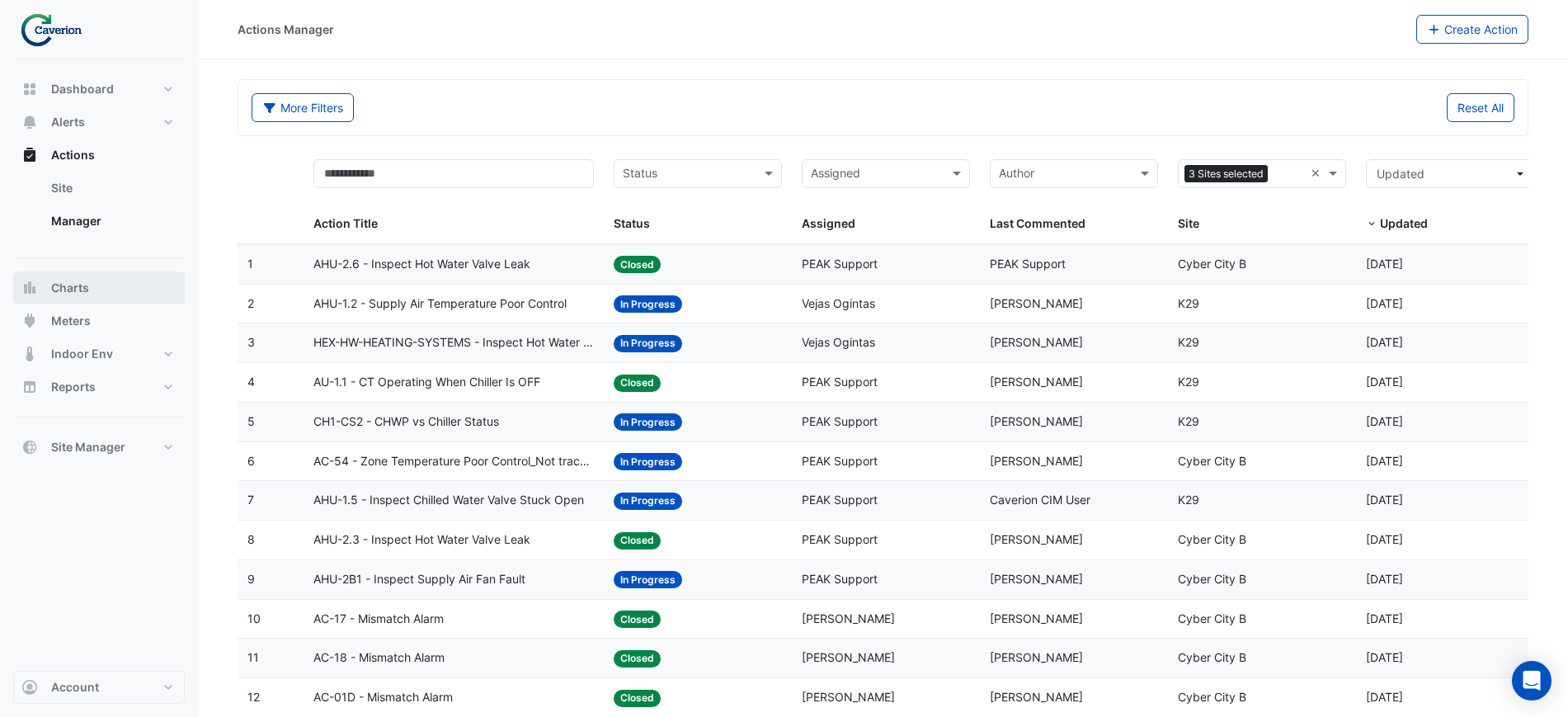
click at [77, 283] on span "Charts" at bounding box center [69, 288] width 38 height 16
